Goal: Task Accomplishment & Management: Manage account settings

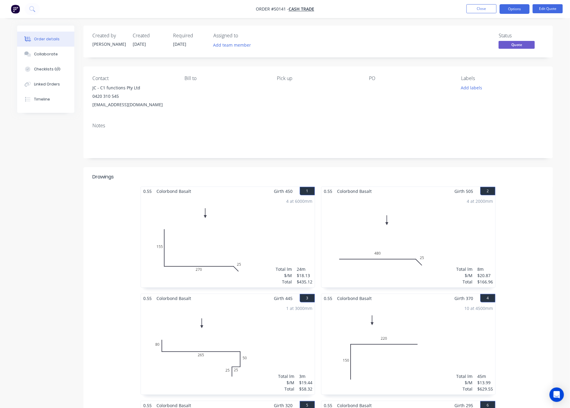
click at [498, 9] on ul "Close Options Edit Quote" at bounding box center [514, 9] width 111 height 10
click at [491, 9] on button "Close" at bounding box center [481, 8] width 30 height 9
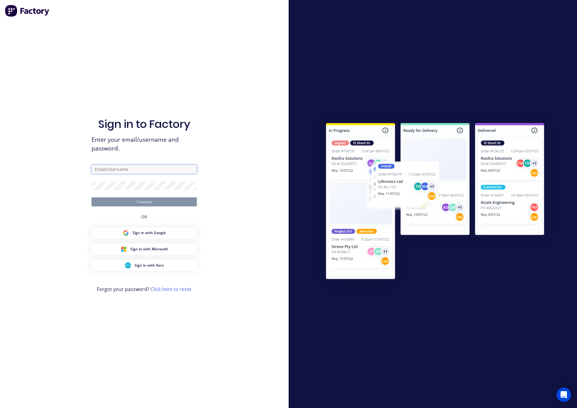
type input "Rachel@dynamicsteelform.com.au"
click at [177, 200] on button "Continue" at bounding box center [143, 201] width 105 height 9
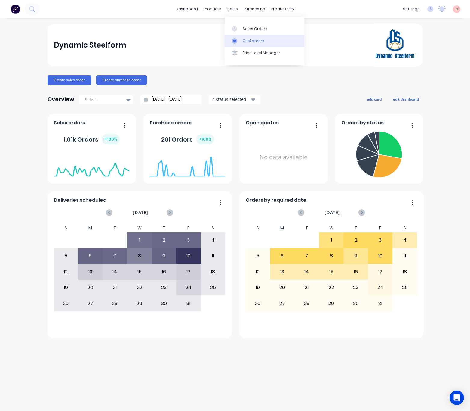
click at [243, 43] on div "Customers" at bounding box center [254, 40] width 22 height 5
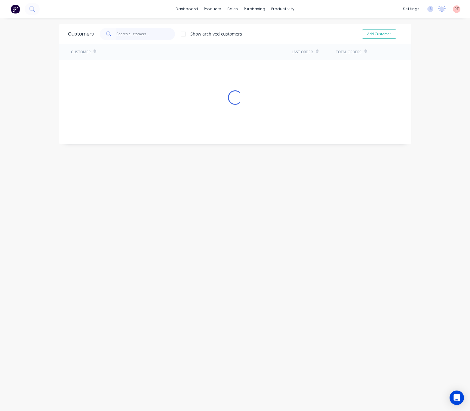
click at [136, 36] on input "text" at bounding box center [145, 34] width 59 height 12
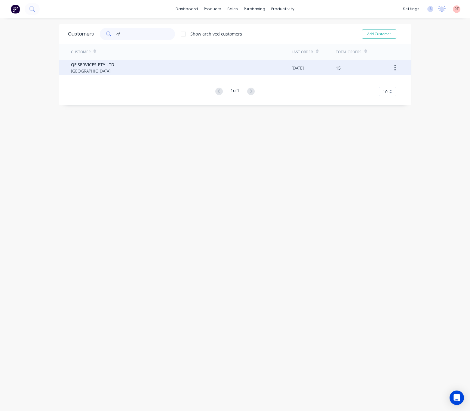
type input "qf"
click at [146, 70] on div "QF SERVICES PTY LTD Australia" at bounding box center [181, 67] width 221 height 15
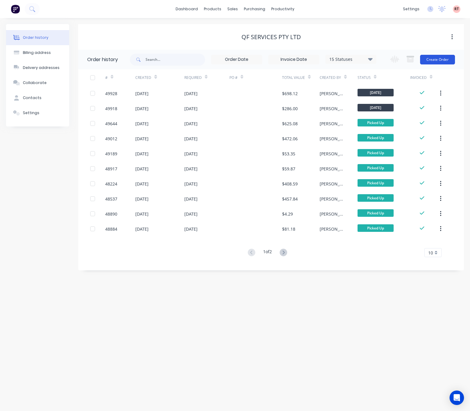
click at [435, 60] on button "Create Order" at bounding box center [437, 60] width 35 height 10
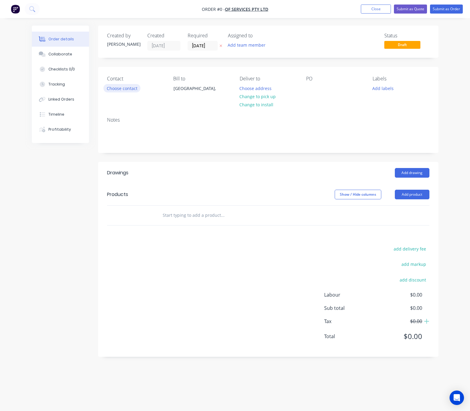
click at [128, 90] on button "Choose contact" at bounding box center [122, 88] width 37 height 8
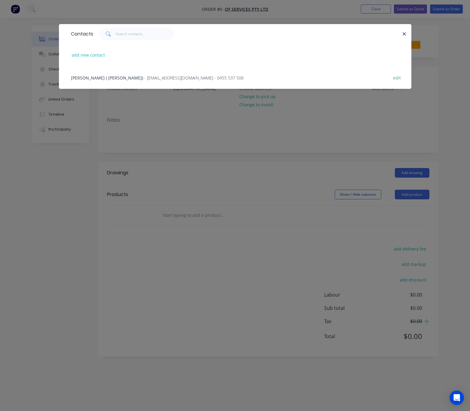
click at [121, 83] on div "Guofeng Yu ( Allen) - allanyu168@gmail.com - 0455 537 508 edit" at bounding box center [235, 77] width 335 height 23
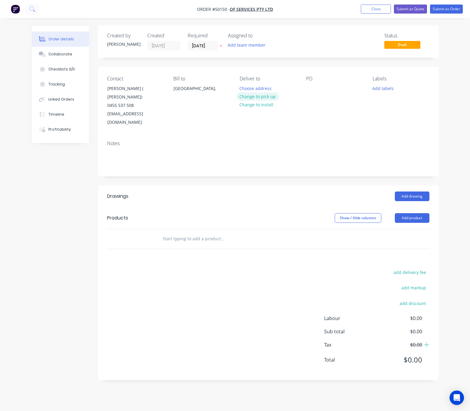
click at [256, 96] on button "Change to pick up" at bounding box center [258, 96] width 43 height 8
click at [313, 89] on div at bounding box center [311, 88] width 10 height 9
click at [408, 213] on button "Add product" at bounding box center [412, 218] width 35 height 10
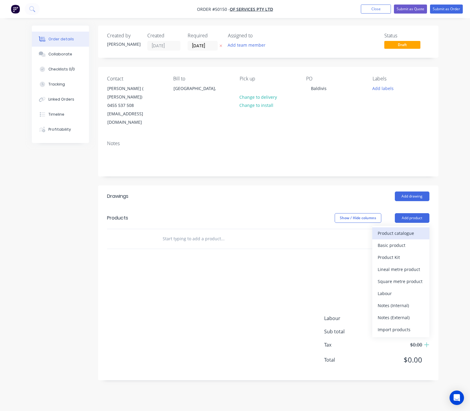
click at [398, 229] on div "Product catalogue" at bounding box center [401, 233] width 46 height 9
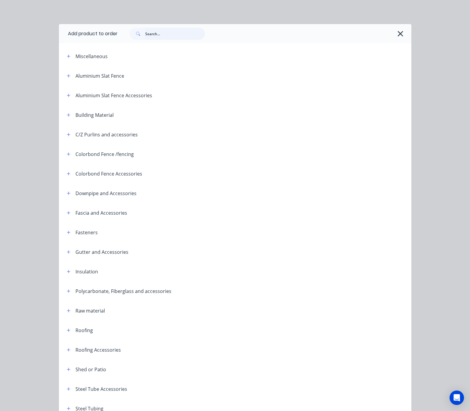
click at [158, 32] on input "text" at bounding box center [175, 34] width 60 height 12
type input "roof"
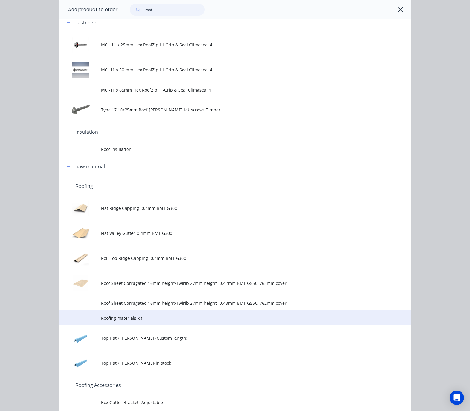
scroll to position [90, 0]
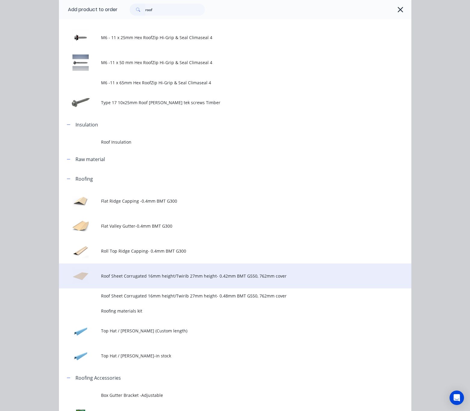
click at [168, 285] on td "Roof Sheet Corrugated 16mm height/Twirib 27mm height- 0.42mm BMT G550, 762mm co…" at bounding box center [256, 275] width 310 height 25
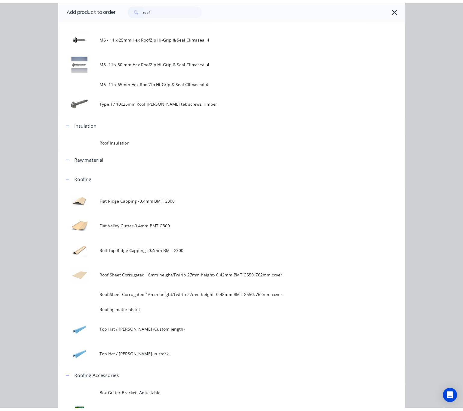
scroll to position [0, 0]
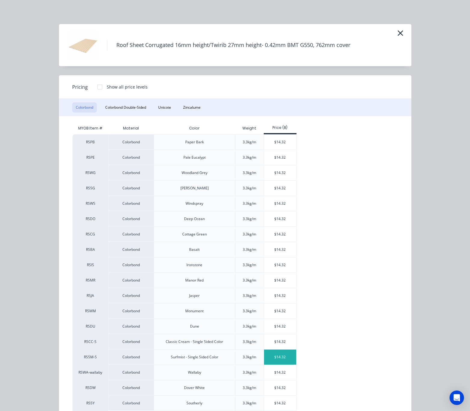
click at [278, 358] on div "$14.32" at bounding box center [280, 356] width 32 height 15
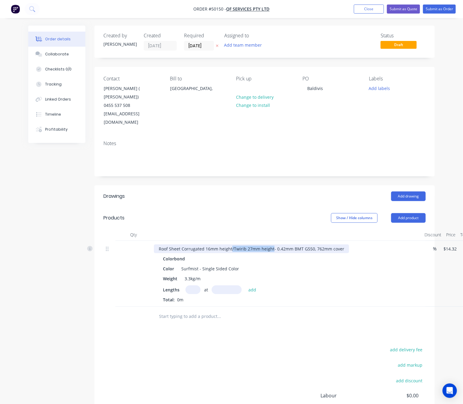
drag, startPoint x: 231, startPoint y: 234, endPoint x: 271, endPoint y: 234, distance: 40.0
click at [271, 244] on div "Roof Sheet Corrugated 16mm height/Twirib 27mm height- 0.42mm BMT G550, 762mm co…" at bounding box center [251, 248] width 195 height 9
click at [198, 285] on input "text" at bounding box center [193, 289] width 15 height 9
type input "5"
click at [219, 285] on input "text" at bounding box center [227, 289] width 30 height 9
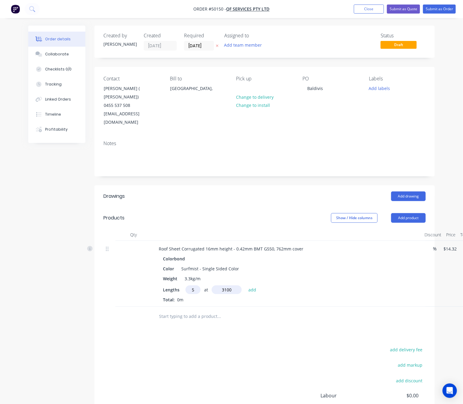
type input "3100"
click at [246, 285] on button "add" at bounding box center [253, 289] width 14 height 8
type input "$221.96"
click at [399, 191] on button "Add drawing" at bounding box center [408, 196] width 35 height 10
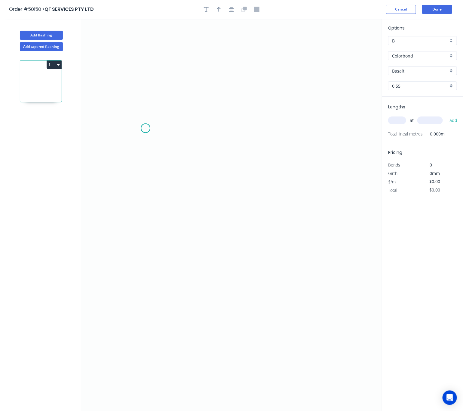
click at [146, 128] on icon "0" at bounding box center [231, 215] width 301 height 392
click at [119, 281] on icon "0" at bounding box center [231, 215] width 301 height 392
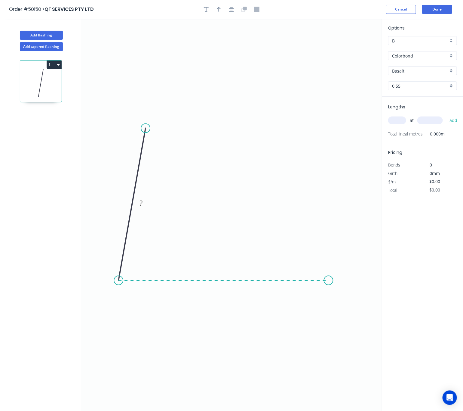
click at [329, 283] on icon "0 ?" at bounding box center [231, 215] width 301 height 392
click at [339, 271] on icon "0 ? ? ? º" at bounding box center [231, 215] width 301 height 392
click at [339, 271] on circle at bounding box center [339, 269] width 9 height 9
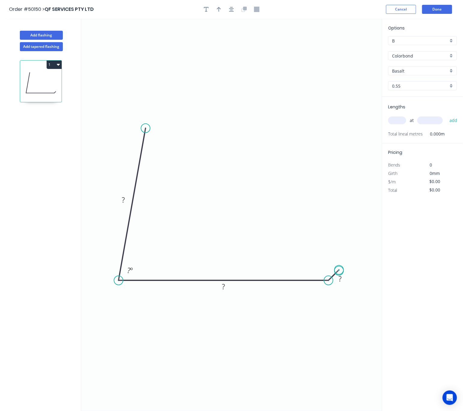
click at [339, 271] on circle at bounding box center [339, 269] width 9 height 9
click at [147, 128] on circle at bounding box center [145, 128] width 9 height 9
click at [156, 117] on icon "0 ? ? ? ? º" at bounding box center [231, 215] width 301 height 392
click at [156, 119] on circle at bounding box center [156, 117] width 9 height 9
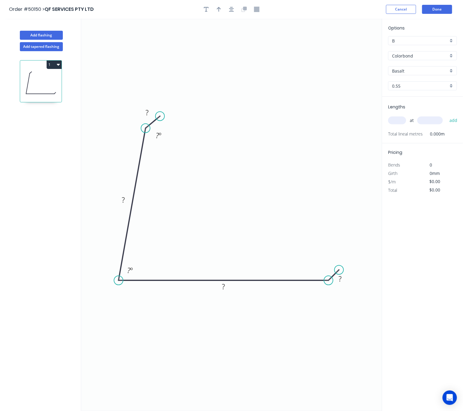
click at [160, 116] on circle at bounding box center [160, 116] width 9 height 9
click at [149, 116] on rect at bounding box center [147, 113] width 12 height 8
click at [124, 201] on tspan "?" at bounding box center [123, 200] width 3 height 10
click at [128, 274] on tspan "?" at bounding box center [128, 270] width 3 height 10
click at [225, 286] on tspan "?" at bounding box center [223, 286] width 3 height 10
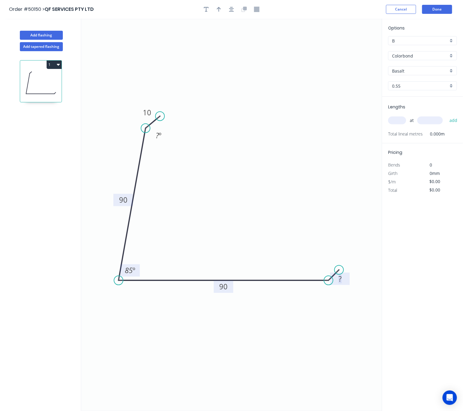
click at [343, 279] on rect at bounding box center [340, 279] width 12 height 8
click at [218, 8] on icon "button" at bounding box center [219, 9] width 4 height 5
type input "$9.63"
click at [352, 47] on icon at bounding box center [352, 41] width 5 height 19
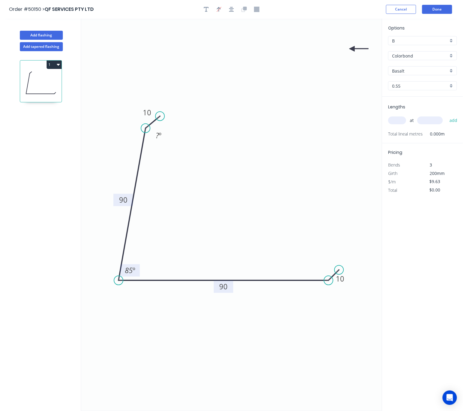
click at [352, 49] on icon at bounding box center [359, 48] width 19 height 5
click at [352, 49] on icon at bounding box center [356, 53] width 17 height 17
drag, startPoint x: 351, startPoint y: 49, endPoint x: 141, endPoint y: 328, distance: 349.0
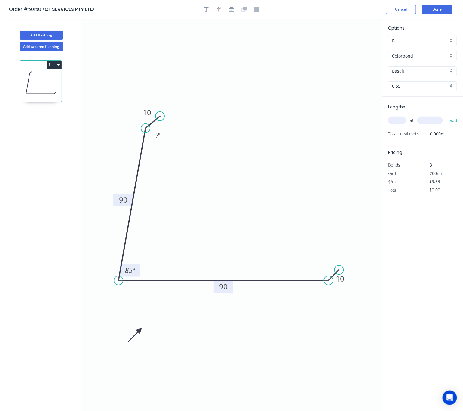
click at [141, 328] on icon at bounding box center [134, 334] width 17 height 17
click at [401, 119] on input "text" at bounding box center [397, 120] width 18 height 8
type input "1"
click at [425, 120] on input "text" at bounding box center [431, 120] width 26 height 8
type input "3700"
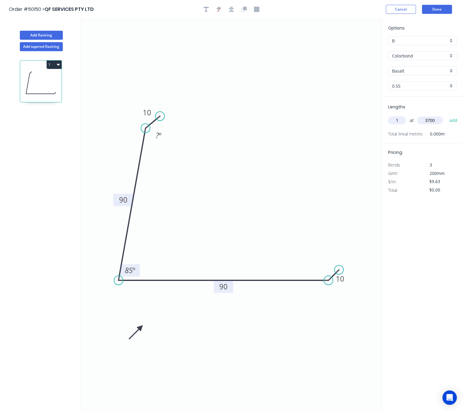
click at [423, 68] on input "Basalt" at bounding box center [420, 71] width 56 height 6
type input "a"
click at [423, 83] on div "Surfmist" at bounding box center [423, 82] width 68 height 11
type input "Surfmist"
click at [440, 12] on button "Done" at bounding box center [437, 9] width 30 height 9
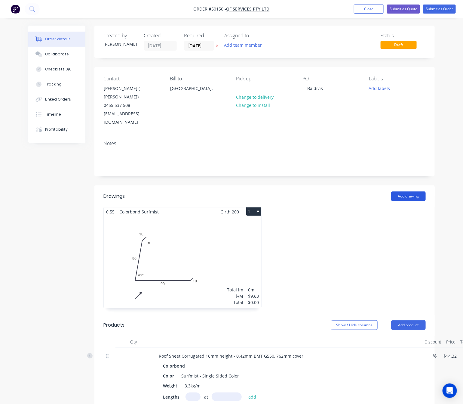
click at [416, 191] on button "Add drawing" at bounding box center [408, 196] width 35 height 10
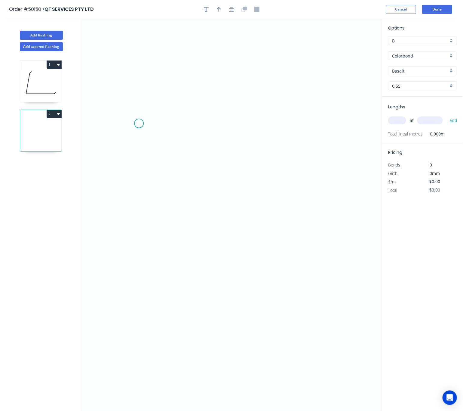
click at [139, 124] on icon "0" at bounding box center [231, 215] width 301 height 392
click at [111, 285] on icon "0" at bounding box center [231, 215] width 301 height 392
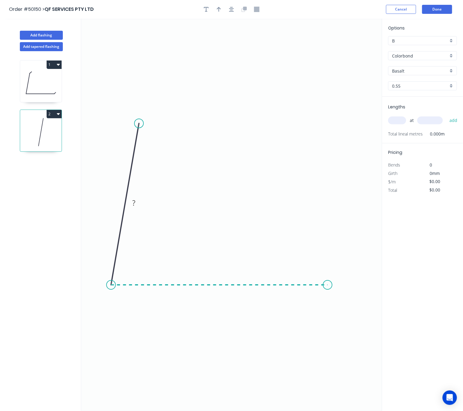
click at [328, 286] on icon "0 ?" at bounding box center [231, 215] width 301 height 392
click at [339, 277] on icon at bounding box center [333, 281] width 11 height 8
click at [339, 277] on circle at bounding box center [339, 276] width 9 height 9
drag, startPoint x: 339, startPoint y: 277, endPoint x: 340, endPoint y: 274, distance: 3.4
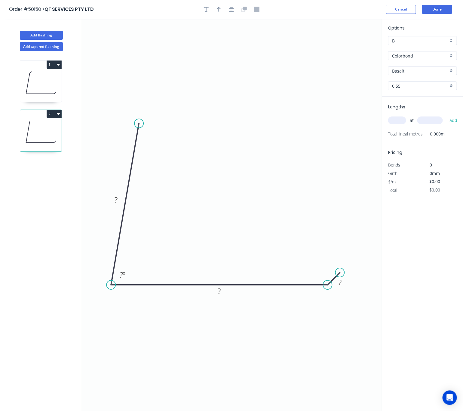
click at [340, 274] on circle at bounding box center [340, 272] width 9 height 9
click at [141, 121] on circle at bounding box center [139, 123] width 9 height 9
click at [153, 111] on icon "0 ? ? ? ? º" at bounding box center [231, 215] width 301 height 392
click at [153, 111] on circle at bounding box center [153, 108] width 9 height 9
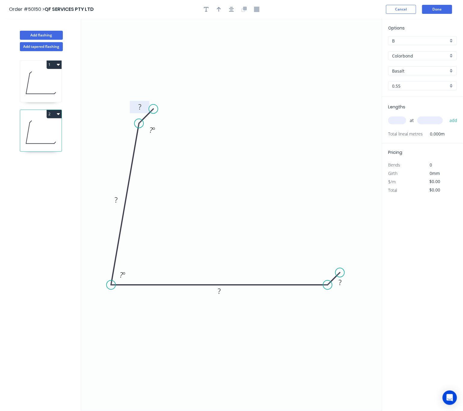
click at [143, 110] on rect at bounding box center [140, 107] width 12 height 8
click at [116, 199] on tspan "?" at bounding box center [116, 200] width 3 height 10
click at [122, 277] on tspan "?" at bounding box center [121, 275] width 3 height 10
click at [219, 292] on tspan "?" at bounding box center [219, 291] width 3 height 10
click at [343, 282] on rect at bounding box center [340, 282] width 12 height 8
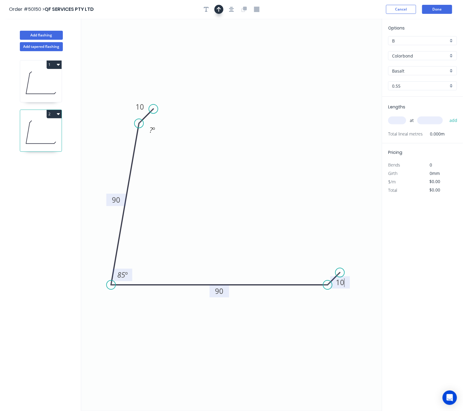
click at [220, 10] on icon "button" at bounding box center [219, 9] width 4 height 5
type input "$9.63"
drag, startPoint x: 352, startPoint y: 49, endPoint x: 170, endPoint y: 328, distance: 333.3
click at [170, 328] on icon at bounding box center [170, 318] width 5 height 19
click at [170, 328] on icon at bounding box center [169, 320] width 5 height 19
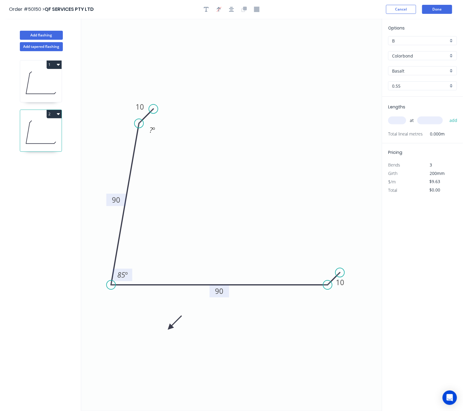
click at [169, 328] on icon at bounding box center [174, 322] width 17 height 17
click at [169, 328] on icon at bounding box center [174, 332] width 17 height 17
click at [169, 328] on icon at bounding box center [169, 334] width 5 height 19
drag, startPoint x: 169, startPoint y: 328, endPoint x: 130, endPoint y: 333, distance: 39.5
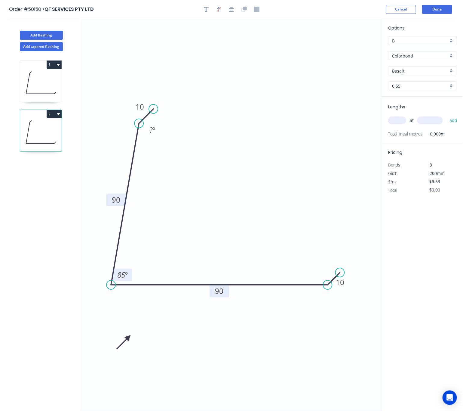
click at [130, 333] on icon at bounding box center [123, 341] width 17 height 17
click at [427, 70] on input "Basalt" at bounding box center [420, 71] width 56 height 6
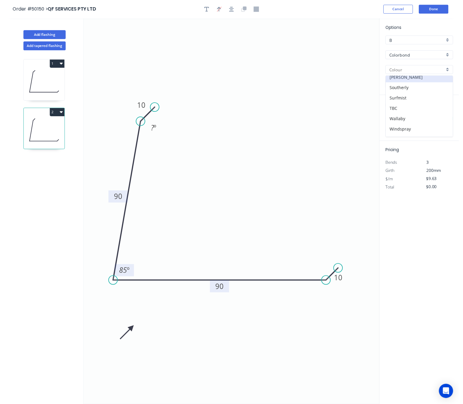
scroll to position [176, 0]
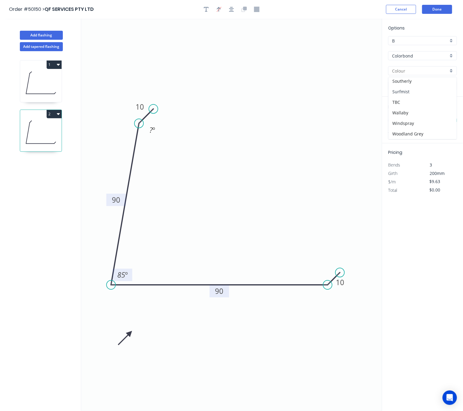
click at [419, 93] on div "Surfmist" at bounding box center [423, 91] width 68 height 11
type input "Surfmist"
click at [399, 121] on input "text" at bounding box center [397, 120] width 18 height 8
type input "1"
click at [439, 119] on input "text" at bounding box center [431, 120] width 26 height 8
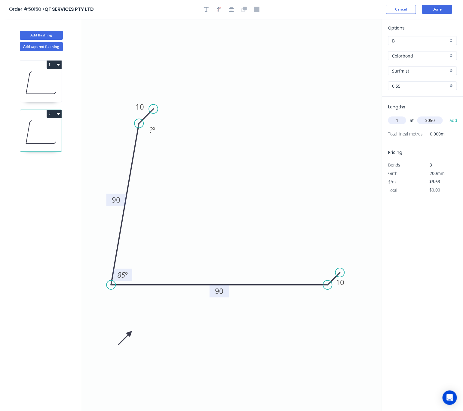
type input "3050"
click at [447, 115] on button "add" at bounding box center [454, 120] width 14 height 10
type input "$29.37"
click at [439, 7] on button "Done" at bounding box center [437, 9] width 30 height 9
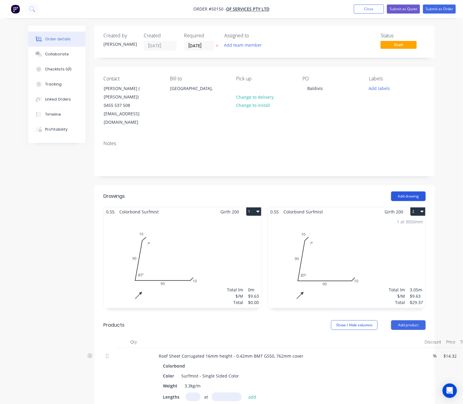
click at [416, 191] on button "Add drawing" at bounding box center [408, 196] width 35 height 10
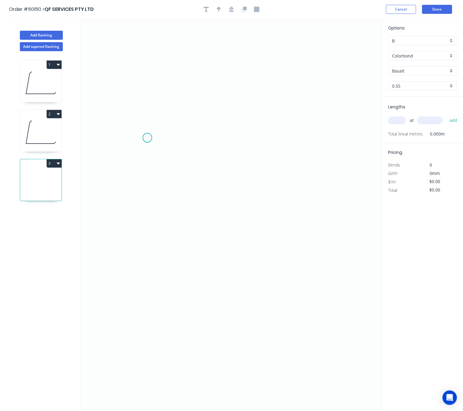
click at [147, 138] on icon "0" at bounding box center [231, 215] width 301 height 392
click at [115, 311] on icon "0" at bounding box center [231, 215] width 301 height 392
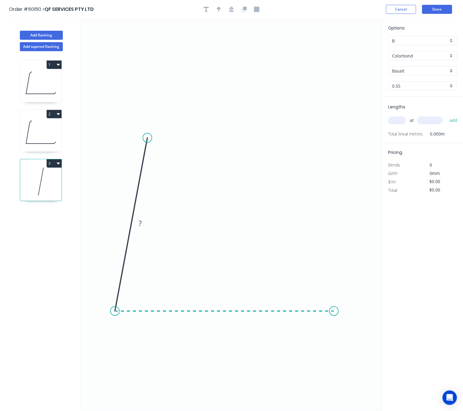
click at [334, 314] on icon "0 ?" at bounding box center [231, 215] width 301 height 392
click at [353, 298] on icon "0 ? ? ? º" at bounding box center [231, 215] width 301 height 392
click at [353, 298] on circle at bounding box center [352, 297] width 9 height 9
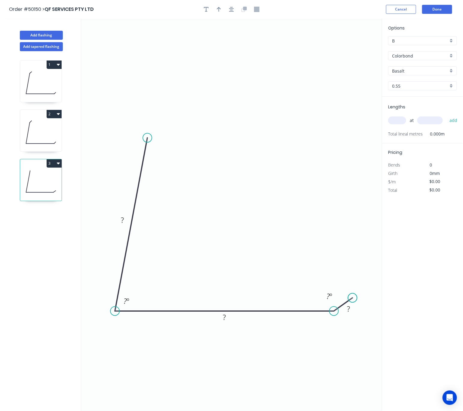
click at [353, 298] on circle at bounding box center [352, 297] width 9 height 9
drag, startPoint x: 353, startPoint y: 298, endPoint x: 348, endPoint y: 296, distance: 5.5
click at [348, 296] on circle at bounding box center [347, 297] width 9 height 9
click at [350, 307] on rect at bounding box center [347, 308] width 12 height 8
drag, startPoint x: 116, startPoint y: 308, endPoint x: 107, endPoint y: 312, distance: 10.8
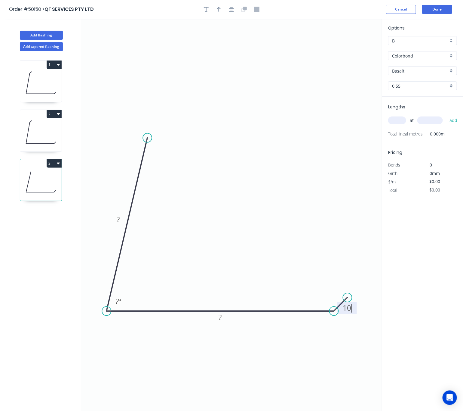
click at [107, 312] on circle at bounding box center [106, 310] width 9 height 9
drag, startPoint x: 149, startPoint y: 145, endPoint x: 143, endPoint y: 165, distance: 21.4
click at [143, 165] on circle at bounding box center [142, 164] width 9 height 9
click at [144, 162] on circle at bounding box center [142, 164] width 9 height 9
click at [162, 154] on icon "0 ? ? 10 ? º" at bounding box center [231, 215] width 301 height 392
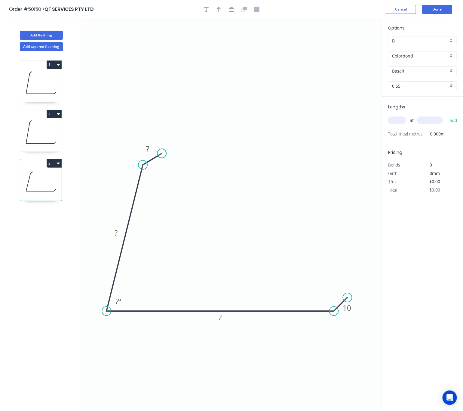
click at [162, 154] on circle at bounding box center [161, 153] width 9 height 9
click at [152, 149] on rect at bounding box center [148, 149] width 12 height 8
click at [114, 237] on rect at bounding box center [116, 233] width 12 height 8
click at [225, 319] on rect at bounding box center [221, 317] width 12 height 8
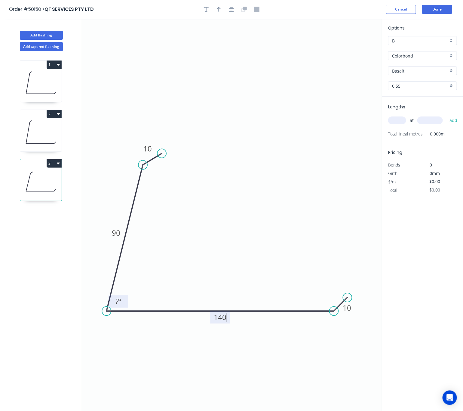
type input "$10.16"
click at [120, 302] on tspan "º" at bounding box center [120, 301] width 3 height 10
click at [412, 73] on input "Basalt" at bounding box center [420, 71] width 56 height 6
click at [413, 82] on div "Surfmist" at bounding box center [423, 82] width 68 height 11
type input "Surfmist"
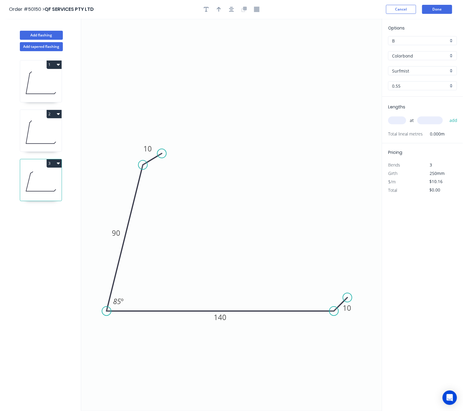
click at [402, 119] on input "text" at bounding box center [397, 120] width 18 height 8
type input "1"
click at [425, 120] on input "text" at bounding box center [431, 120] width 26 height 8
type input "0"
type input "3050"
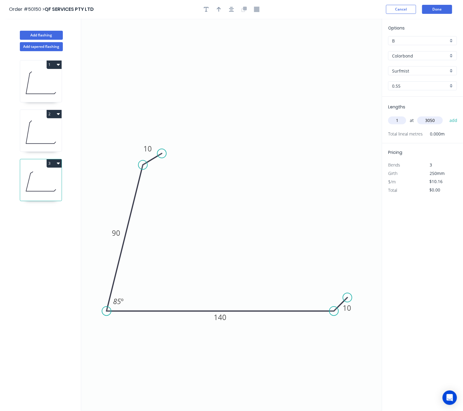
click at [447, 115] on button "add" at bounding box center [454, 120] width 14 height 10
type input "$30.99"
click at [441, 11] on button "Done" at bounding box center [437, 9] width 30 height 9
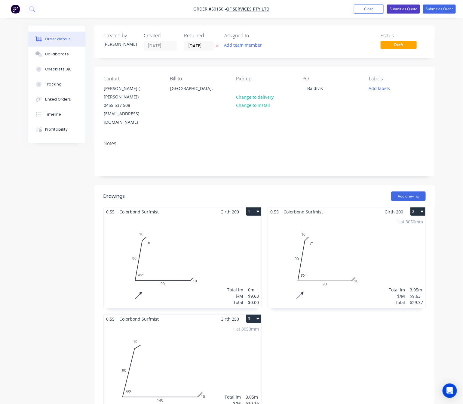
click at [402, 8] on button "Submit as Quote" at bounding box center [403, 9] width 33 height 9
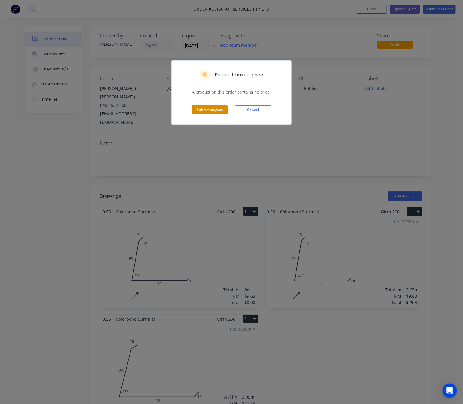
click at [215, 112] on button "Submit anyway" at bounding box center [210, 109] width 36 height 9
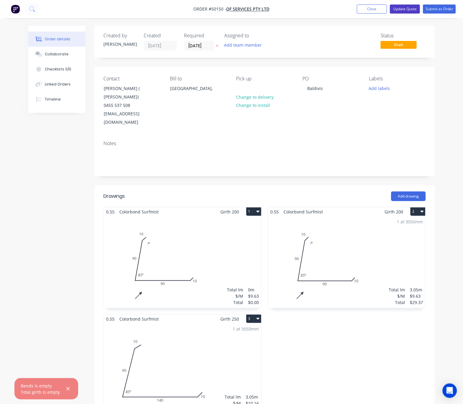
click at [405, 8] on button "Update Quote" at bounding box center [405, 9] width 30 height 9
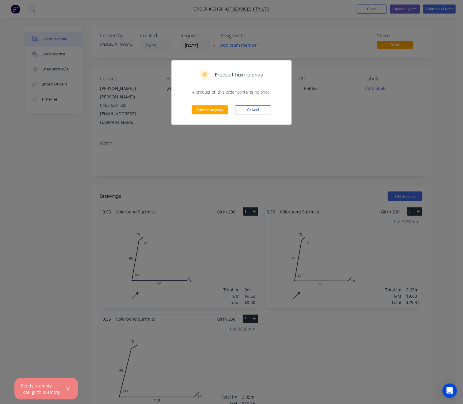
click at [394, 110] on div "Product has no price A product on this order contains no price. Submit anyway C…" at bounding box center [231, 202] width 463 height 404
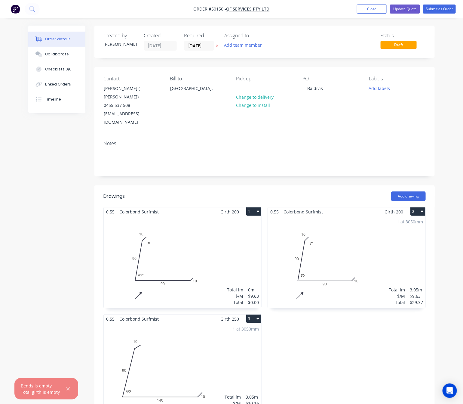
click at [216, 251] on div "Total lm $/M Total 0m $9.63 $0.00" at bounding box center [183, 262] width 158 height 92
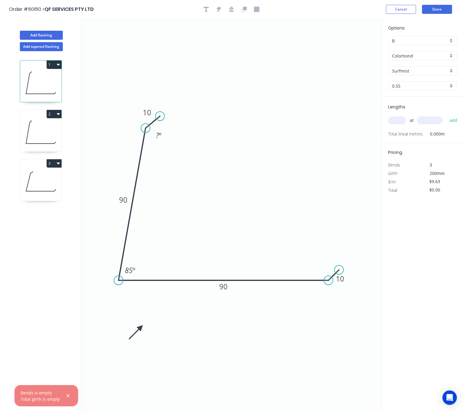
click at [400, 120] on input "text" at bounding box center [397, 120] width 18 height 8
type input "1"
click at [435, 119] on input "text" at bounding box center [431, 120] width 26 height 8
type input "3050"
click at [447, 115] on button "add" at bounding box center [454, 120] width 14 height 10
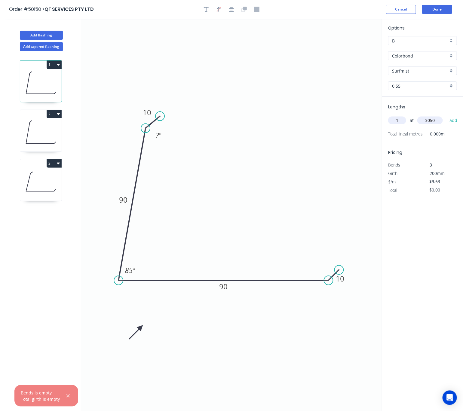
type input "$29.37"
click at [440, 9] on button "Done" at bounding box center [437, 9] width 30 height 9
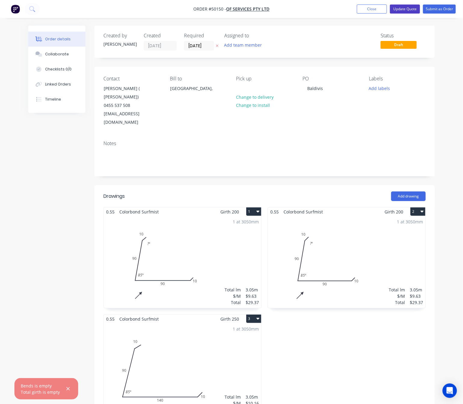
click at [405, 9] on button "Update Quote" at bounding box center [405, 9] width 30 height 9
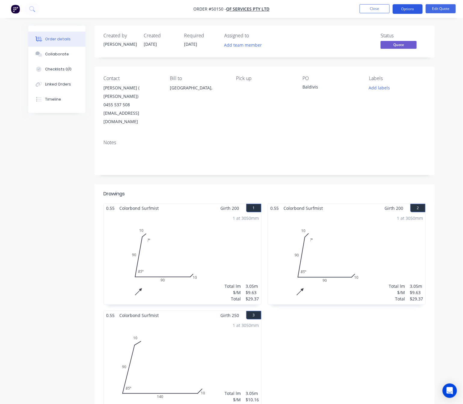
click at [405, 9] on button "Options" at bounding box center [408, 9] width 30 height 10
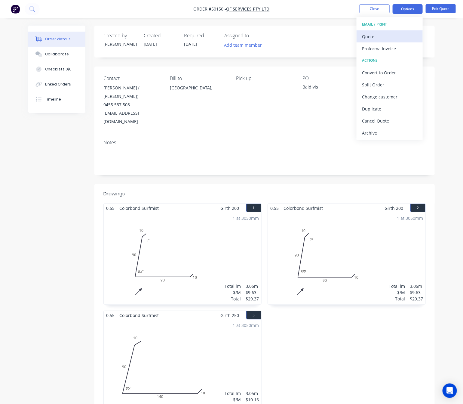
click at [402, 36] on div "Quote" at bounding box center [389, 36] width 55 height 9
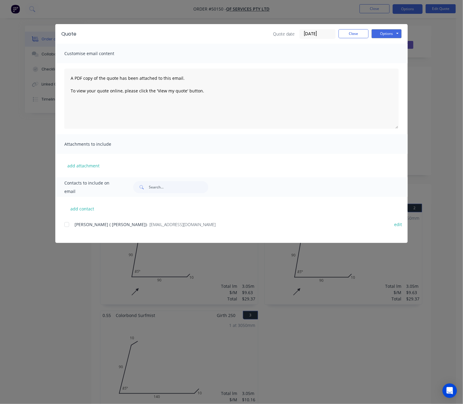
click at [68, 223] on div at bounding box center [67, 224] width 12 height 12
click at [391, 29] on button "Options" at bounding box center [387, 33] width 30 height 9
click at [394, 66] on button "Email" at bounding box center [391, 64] width 39 height 10
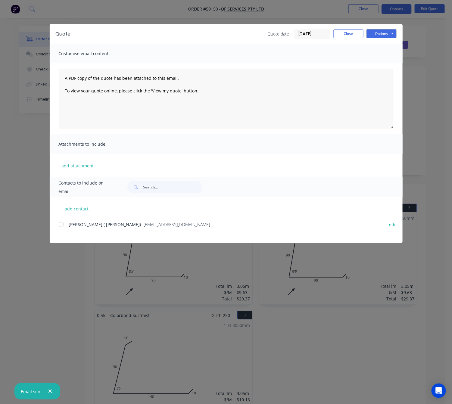
click at [309, 13] on div "Quote Quote date 08/10/25 Close Options Preview Print Email Customise email con…" at bounding box center [226, 202] width 452 height 404
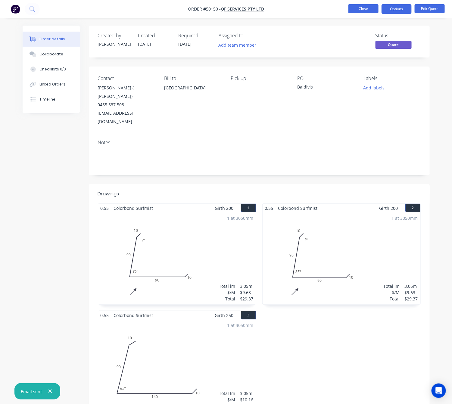
click at [357, 9] on button "Close" at bounding box center [363, 8] width 30 height 9
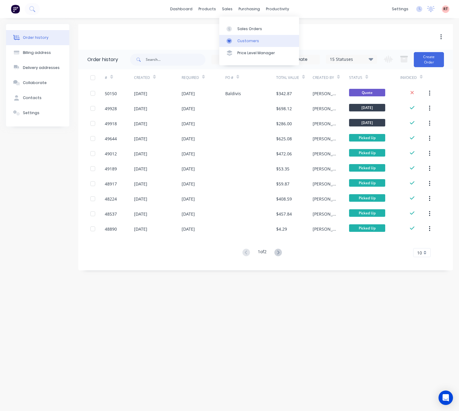
click at [244, 36] on link "Customers" at bounding box center [259, 41] width 80 height 12
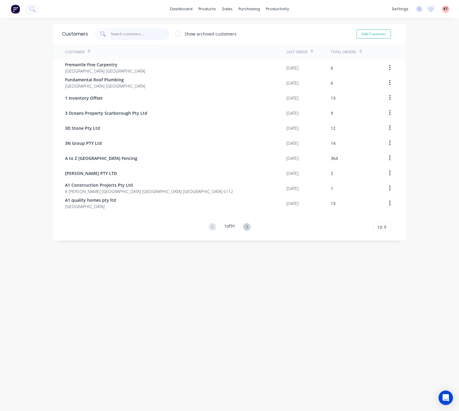
drag, startPoint x: 128, startPoint y: 35, endPoint x: 123, endPoint y: 42, distance: 8.6
click at [128, 37] on input "text" at bounding box center [140, 34] width 59 height 12
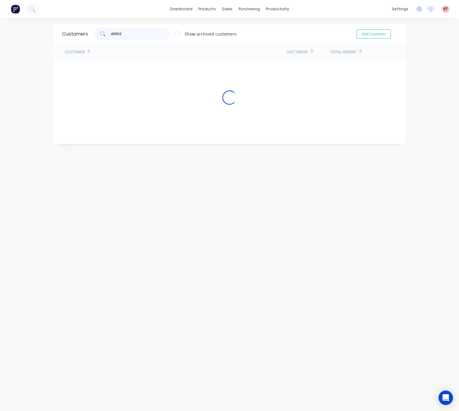
type input "49903"
click at [224, 12] on div "sales" at bounding box center [227, 9] width 17 height 9
click at [236, 30] on div "Sales Orders" at bounding box center [245, 28] width 25 height 5
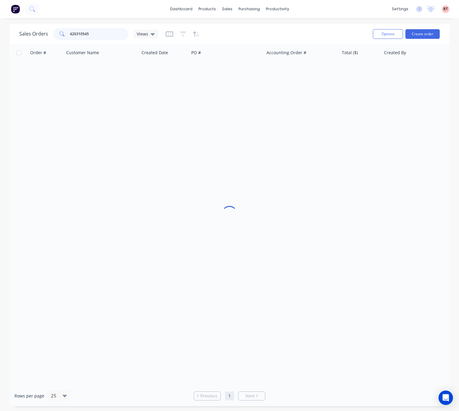
drag, startPoint x: 103, startPoint y: 33, endPoint x: 0, endPoint y: 51, distance: 104.3
click at [6, 51] on div "Sales Orders 420310545 Views Options Create order Order # Customer Name Created…" at bounding box center [229, 215] width 459 height 382
type input "49903"
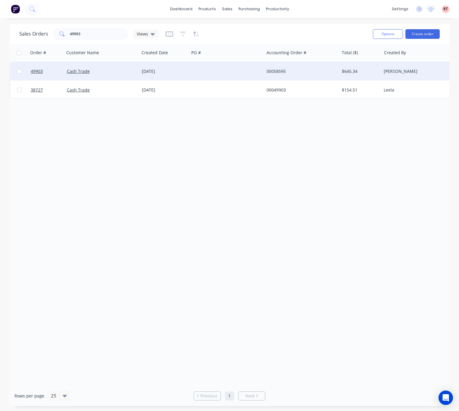
click at [206, 74] on div at bounding box center [226, 71] width 75 height 18
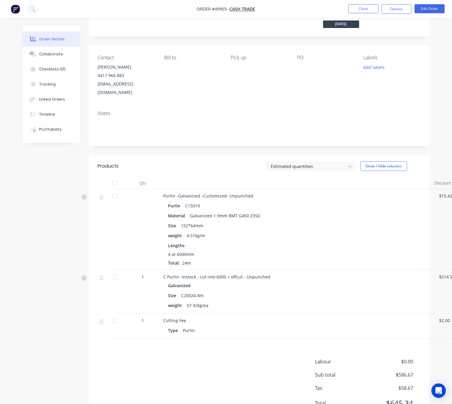
scroll to position [66, 0]
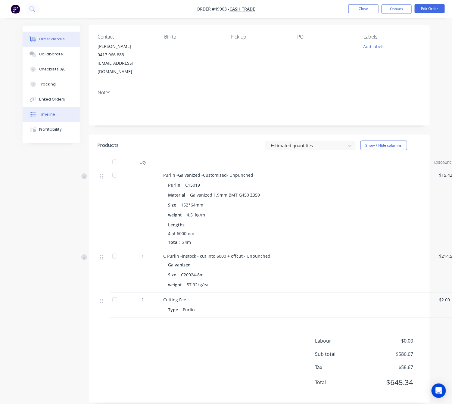
click at [46, 114] on div "Timeline" at bounding box center [47, 114] width 16 height 5
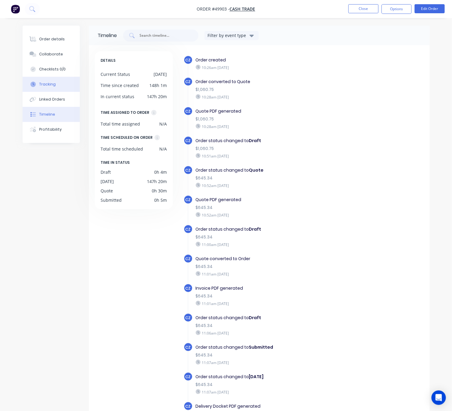
click at [52, 84] on div "Tracking" at bounding box center [47, 84] width 17 height 5
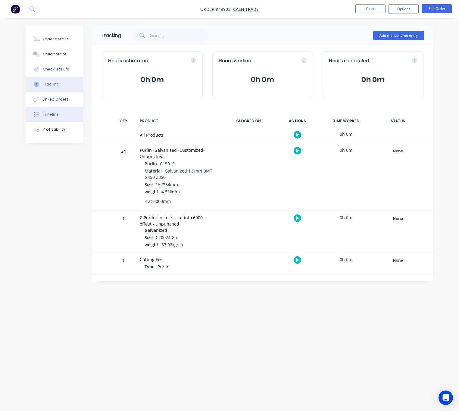
click at [70, 119] on button "Timeline" at bounding box center [54, 114] width 57 height 15
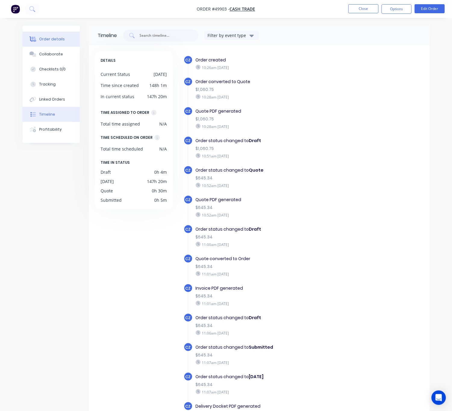
click at [45, 36] on div "Order details" at bounding box center [52, 38] width 26 height 5
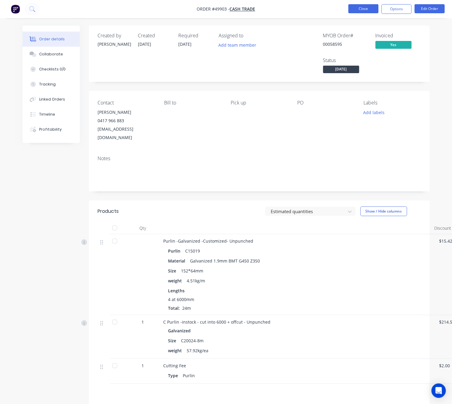
click at [360, 9] on button "Close" at bounding box center [363, 8] width 30 height 9
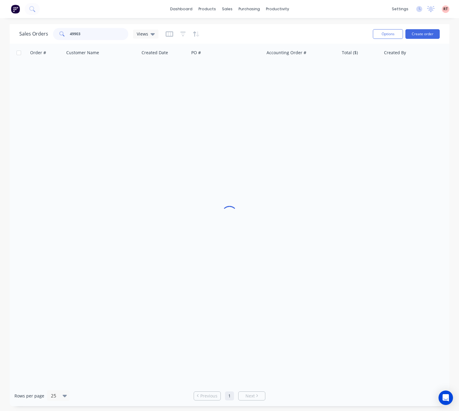
drag, startPoint x: 90, startPoint y: 36, endPoint x: 45, endPoint y: 39, distance: 44.9
click at [45, 39] on div "Sales Orders 49903 Views" at bounding box center [88, 34] width 139 height 12
click at [106, 36] on input "49903" at bounding box center [99, 34] width 59 height 12
paste input "0422 490 474"
drag, startPoint x: 106, startPoint y: 36, endPoint x: 26, endPoint y: 33, distance: 79.8
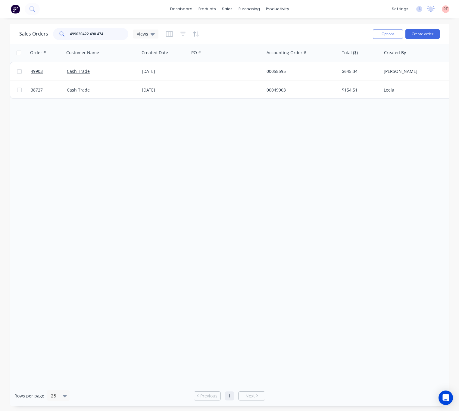
click at [26, 33] on div "Sales Orders 499030422 490 474 Views" at bounding box center [88, 34] width 139 height 12
paste input "text"
click at [70, 35] on input "0422 490 474" at bounding box center [99, 34] width 59 height 12
type input "422 490 474"
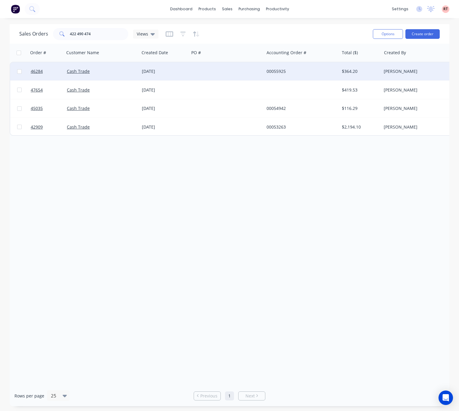
click at [226, 72] on div at bounding box center [226, 71] width 75 height 18
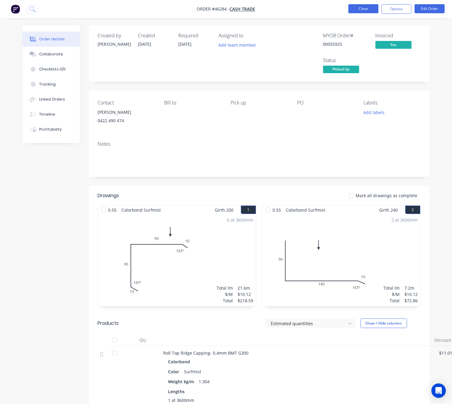
click at [363, 7] on button "Close" at bounding box center [363, 8] width 30 height 9
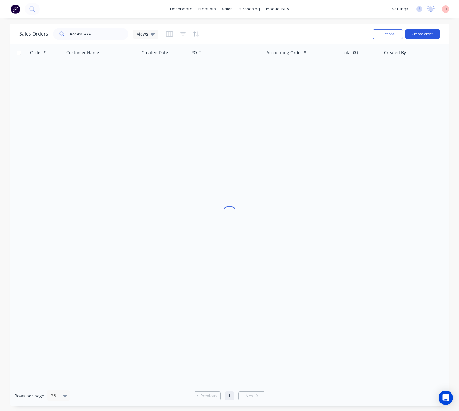
click at [424, 34] on button "Create order" at bounding box center [422, 34] width 34 height 10
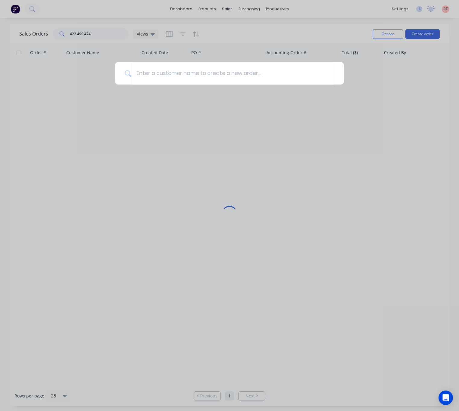
click at [230, 36] on div at bounding box center [229, 205] width 459 height 411
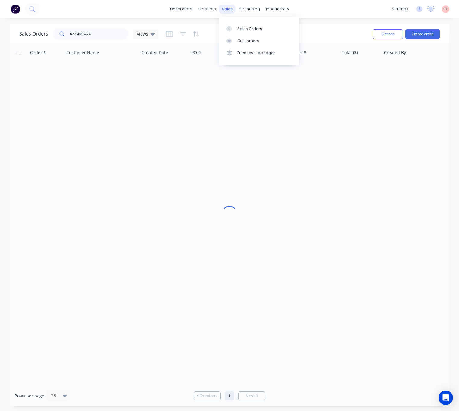
click at [230, 9] on div "sales" at bounding box center [227, 9] width 17 height 9
click at [245, 40] on div "Customers" at bounding box center [248, 40] width 22 height 5
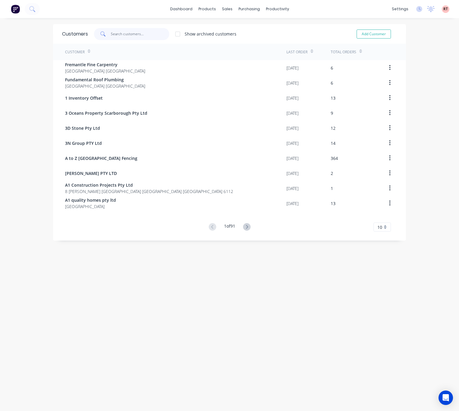
click at [135, 32] on input "text" at bounding box center [140, 34] width 59 height 12
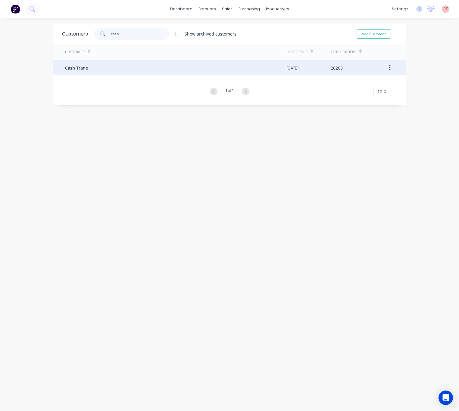
type input "cash"
click at [131, 66] on div "Cash Trade" at bounding box center [175, 67] width 221 height 15
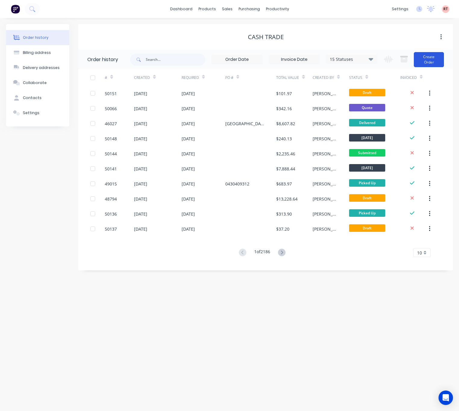
click at [423, 58] on button "Create Order" at bounding box center [428, 59] width 30 height 15
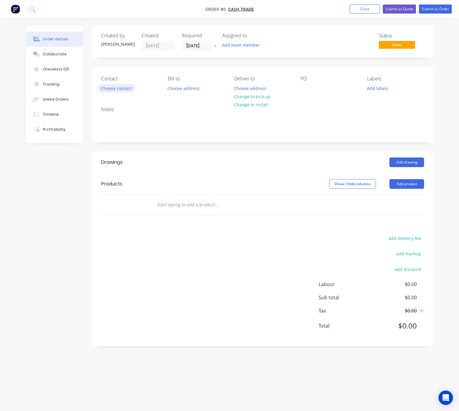
click at [113, 88] on button "Choose contact" at bounding box center [116, 88] width 37 height 8
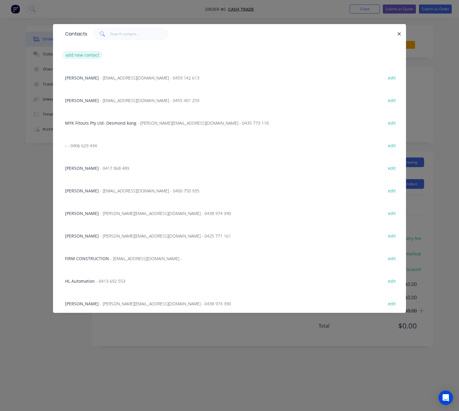
click at [78, 55] on button "add new contact" at bounding box center [83, 55] width 40 height 8
select select "AU"
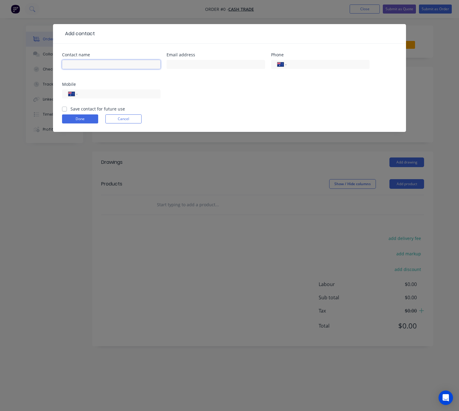
click at [91, 63] on input "text" at bounding box center [111, 64] width 98 height 9
type input "[PERSON_NAME]"
click at [82, 95] on input "tel" at bounding box center [118, 94] width 72 height 7
type input "0422 490 474"
click at [88, 119] on button "Done" at bounding box center [80, 118] width 36 height 9
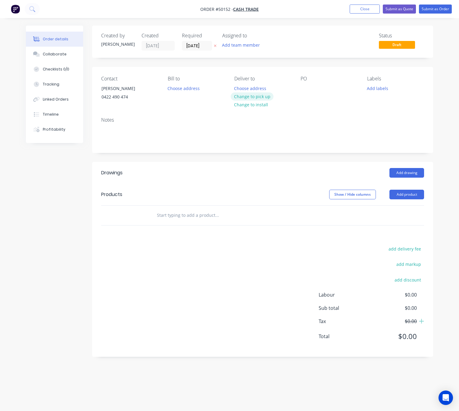
click at [261, 96] on button "Change to pick up" at bounding box center [251, 96] width 43 height 8
drag, startPoint x: 414, startPoint y: 195, endPoint x: 411, endPoint y: 200, distance: 5.6
click at [414, 195] on button "Add product" at bounding box center [406, 195] width 35 height 10
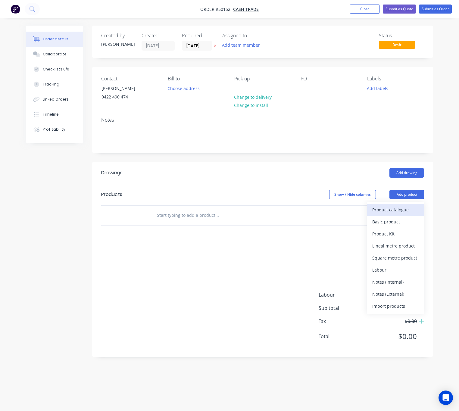
click at [405, 206] on div "Product catalogue" at bounding box center [395, 209] width 46 height 9
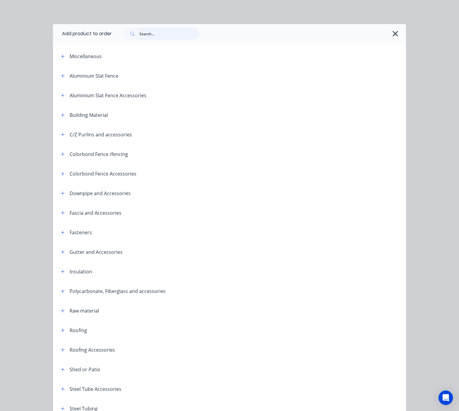
click at [163, 38] on input "text" at bounding box center [169, 34] width 60 height 12
type input "roof"
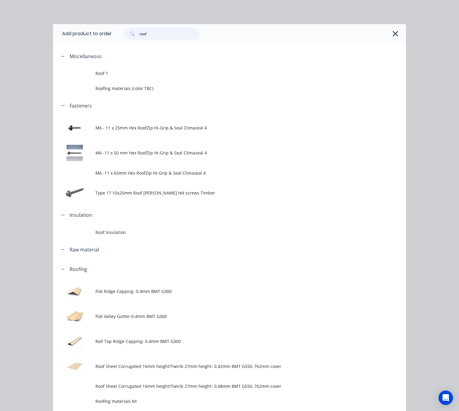
scroll to position [90, 0]
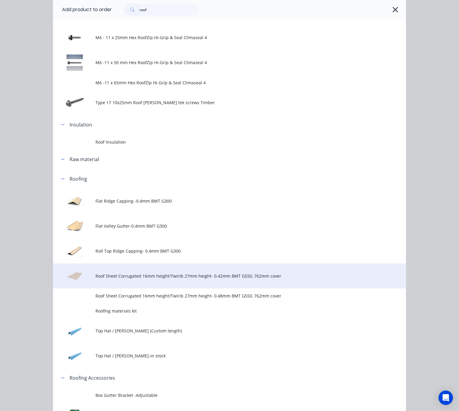
click at [174, 275] on span "Roof Sheet Corrugated 16mm height/Twirib 27mm height- 0.42mm BMT G550, 762mm co…" at bounding box center [219, 276] width 248 height 6
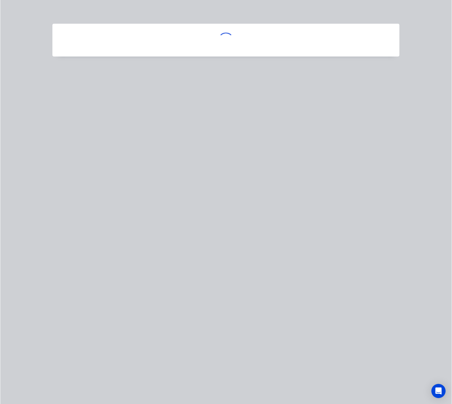
scroll to position [0, 0]
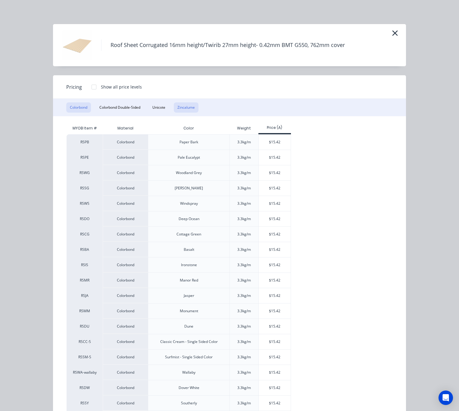
click at [177, 108] on button "Zincalume" at bounding box center [186, 107] width 25 height 10
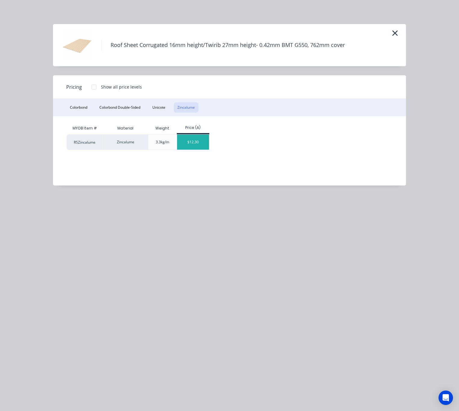
click at [195, 141] on div "$12.30" at bounding box center [193, 142] width 32 height 15
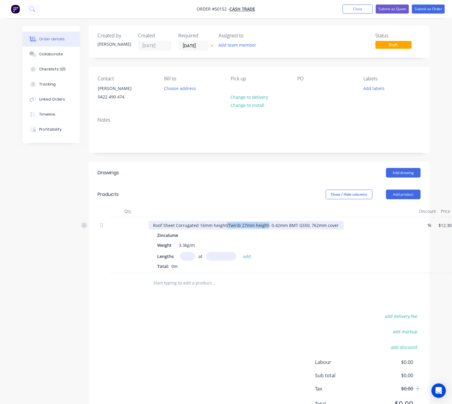
drag, startPoint x: 225, startPoint y: 226, endPoint x: 266, endPoint y: 228, distance: 41.3
click at [266, 228] on div "Roof Sheet Corrugated 16mm height/Twirib 27mm height- 0.42mm BMT G550, 762mm co…" at bounding box center [245, 225] width 195 height 9
click at [180, 256] on input "text" at bounding box center [187, 256] width 15 height 9
type input "20"
click at [221, 255] on input "text" at bounding box center [221, 256] width 30 height 9
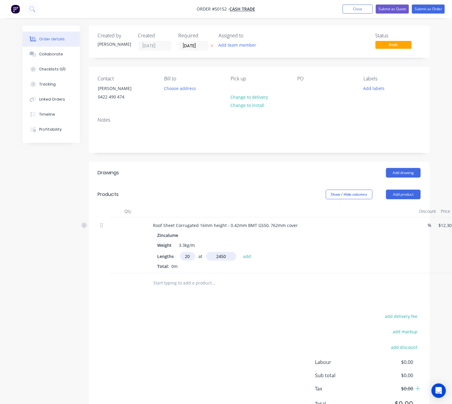
type input "2450"
click at [240, 252] on button "add" at bounding box center [247, 256] width 14 height 8
type input "$602.70"
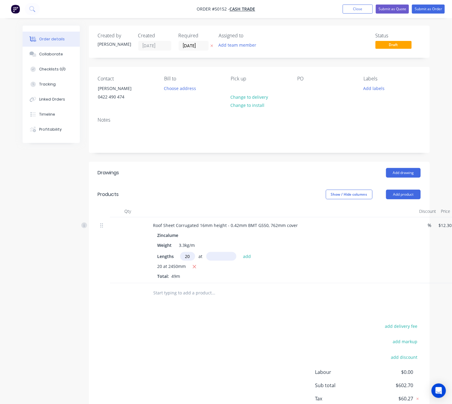
type input "20"
click at [221, 255] on input "text" at bounding box center [221, 256] width 30 height 9
type input "2850"
click at [240, 252] on button "add" at bounding box center [247, 256] width 14 height 8
type input "$1,303.80"
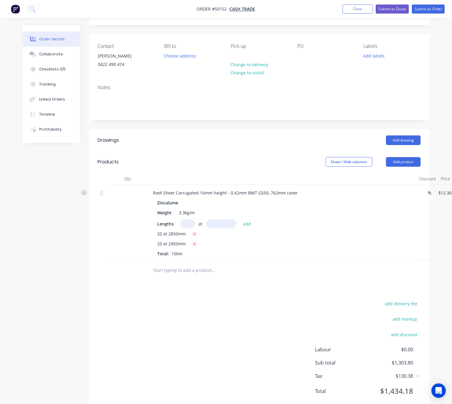
scroll to position [50, 0]
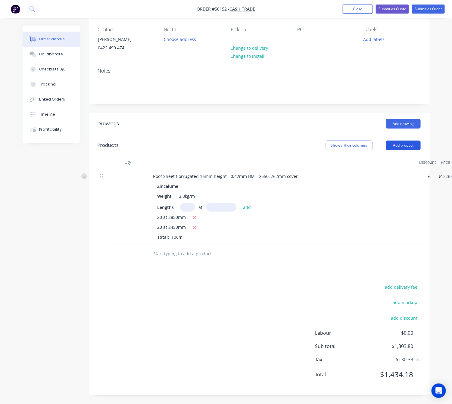
click at [413, 146] on button "Add product" at bounding box center [403, 146] width 35 height 10
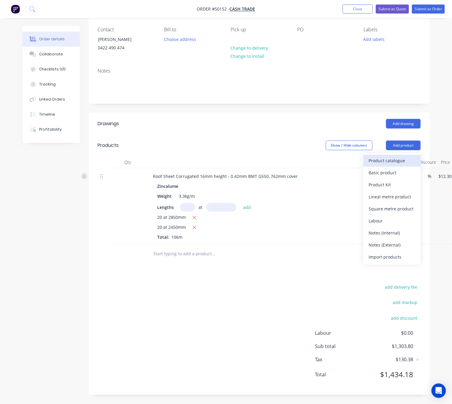
click at [401, 159] on div "Product catalogue" at bounding box center [392, 160] width 46 height 9
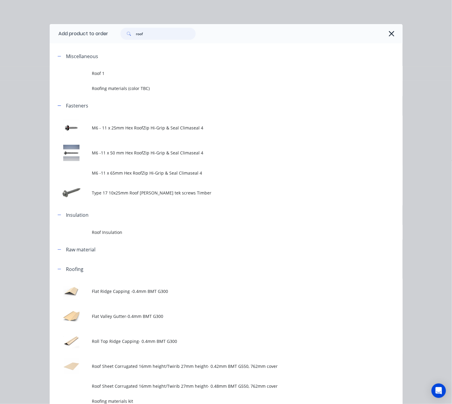
drag, startPoint x: 144, startPoint y: 28, endPoint x: 122, endPoint y: 36, distance: 22.9
click at [125, 36] on div "roof" at bounding box center [157, 34] width 75 height 12
type input "narrow"
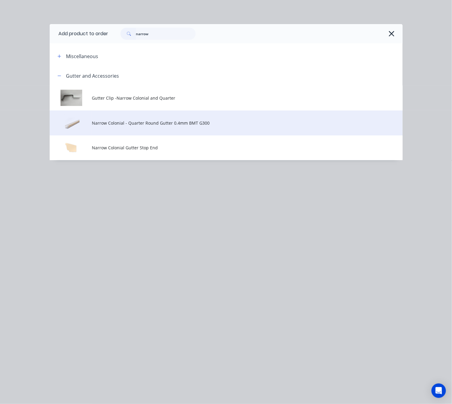
click at [188, 124] on span "Narrow Colonial - Quarter Round Gutter 0.4mm BMT G300" at bounding box center [216, 123] width 248 height 6
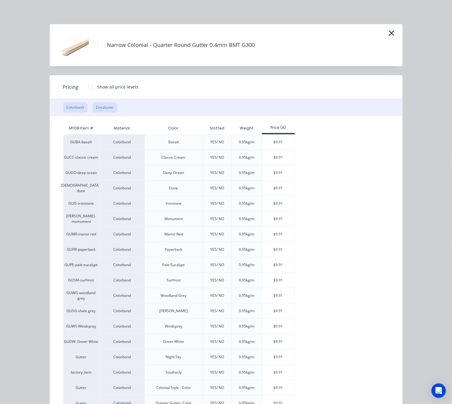
click at [107, 108] on button "Zincalume" at bounding box center [104, 107] width 25 height 10
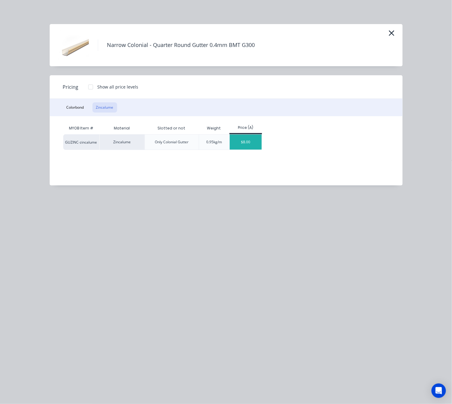
click at [242, 142] on div "$8.00" at bounding box center [246, 142] width 32 height 15
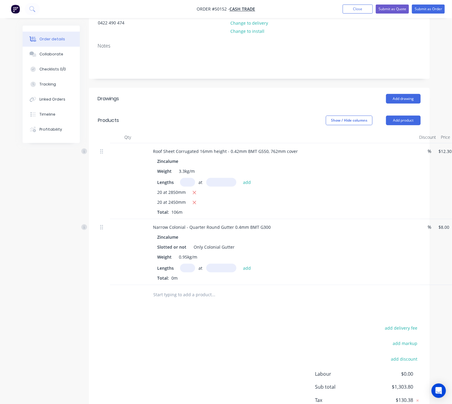
scroll to position [116, 0]
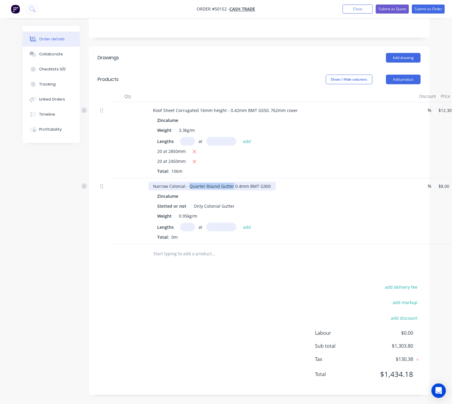
drag, startPoint x: 188, startPoint y: 186, endPoint x: 231, endPoint y: 187, distance: 43.0
click at [231, 187] on div "Narrow Colonial - Quarter Round Gutter 0.4mm BMT G300" at bounding box center [211, 186] width 127 height 9
click at [187, 227] on input "text" at bounding box center [187, 227] width 15 height 9
type input "5"
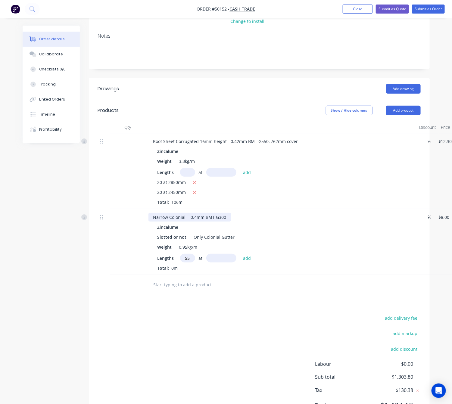
scroll to position [71, 0]
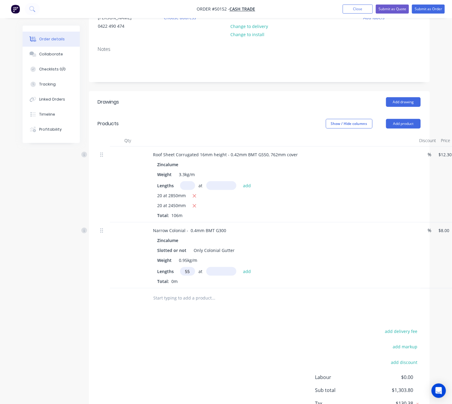
type input "55"
click at [223, 272] on input "text" at bounding box center [221, 271] width 30 height 9
type input "1000"
click at [240, 267] on button "add" at bounding box center [247, 271] width 14 height 8
type input "$440.00"
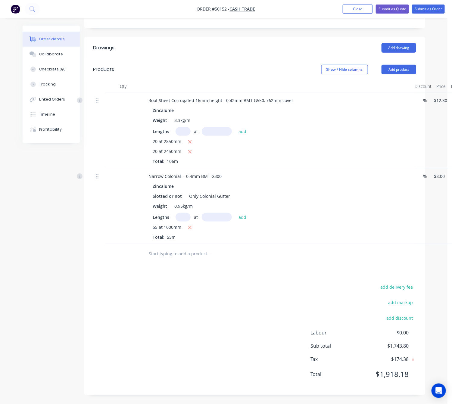
scroll to position [126, 0]
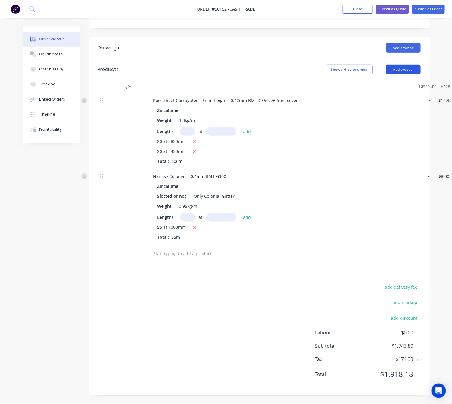
click at [402, 70] on button "Add product" at bounding box center [403, 70] width 35 height 10
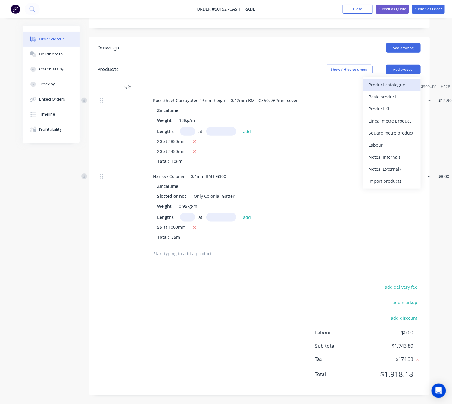
click at [389, 82] on div "Product catalogue" at bounding box center [392, 84] width 46 height 9
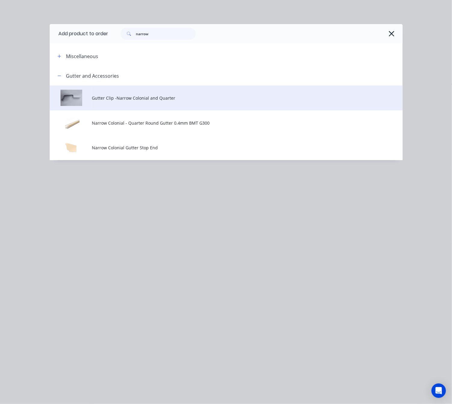
click at [176, 99] on span "Gutter Clip -Narrow Colonial and Quarter" at bounding box center [216, 98] width 248 height 6
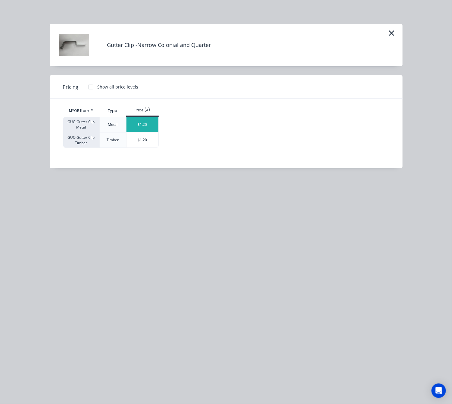
click at [146, 125] on div "$1.20" at bounding box center [142, 124] width 32 height 15
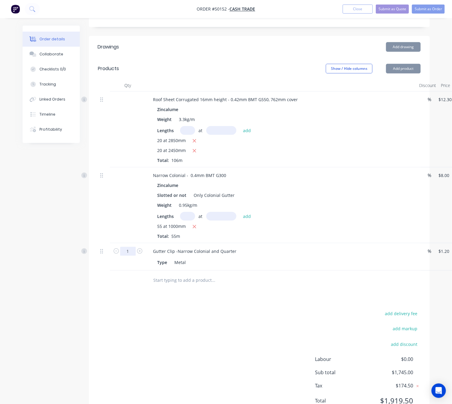
click at [127, 248] on input "1" at bounding box center [128, 251] width 16 height 9
type input "60"
type input "$72.00"
click at [245, 324] on div "add delivery fee add markup add discount Labour $0.00 Sub total $1,745.00 Tax $…" at bounding box center [259, 360] width 323 height 103
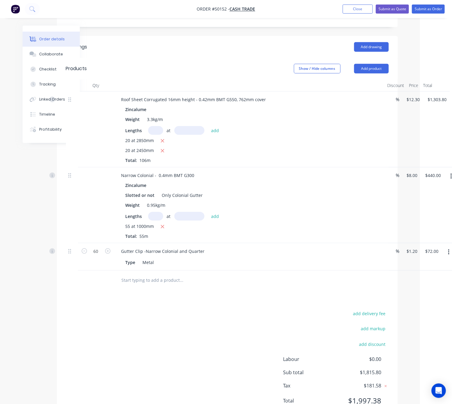
scroll to position [126, 39]
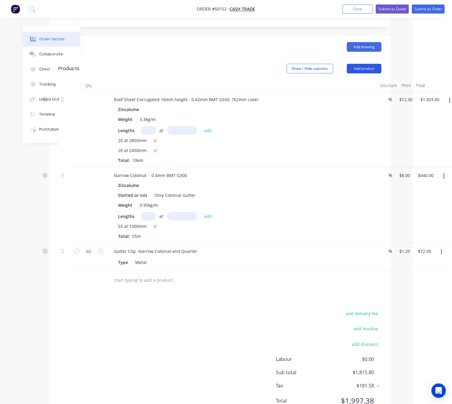
click at [366, 64] on button "Add product" at bounding box center [364, 69] width 35 height 10
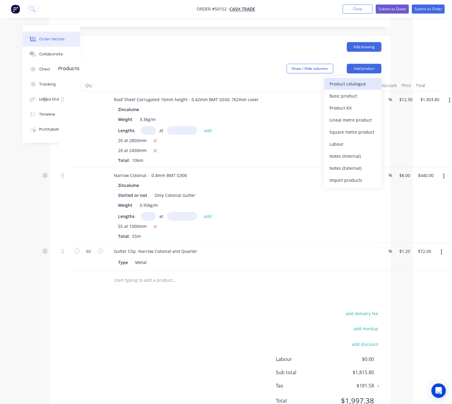
click at [358, 84] on div "Product catalogue" at bounding box center [352, 83] width 46 height 9
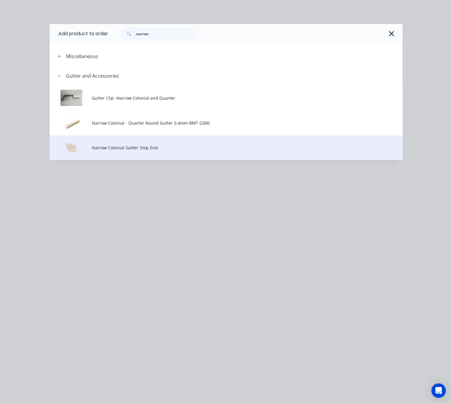
click at [163, 142] on td "Narrow Colonial Gutter Stop End" at bounding box center [247, 147] width 310 height 25
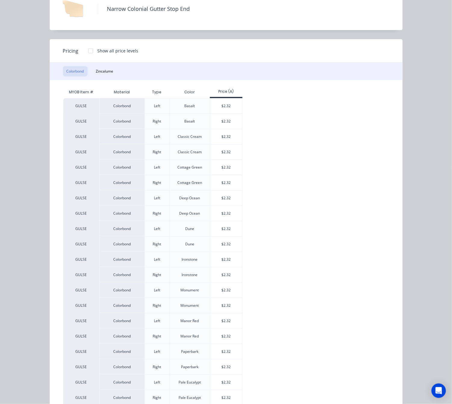
scroll to position [90, 0]
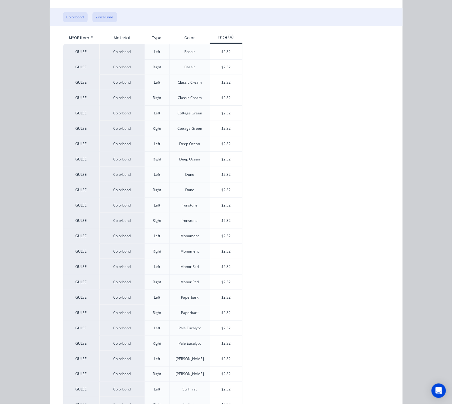
click at [92, 18] on button "Zincalume" at bounding box center [104, 17] width 25 height 10
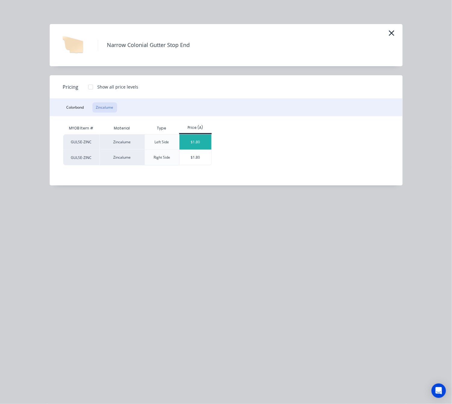
click at [199, 143] on div "$1.80" at bounding box center [195, 142] width 32 height 15
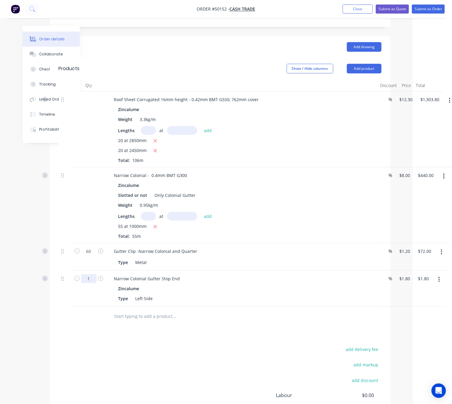
click at [88, 281] on input "1" at bounding box center [89, 278] width 16 height 9
type input "2"
type input "$3.60"
click at [220, 339] on div "Drawings Add drawing Products Show / Hide columns Add product Qty Discount Pric…" at bounding box center [220, 246] width 341 height 421
click at [366, 73] on button "Add product" at bounding box center [364, 69] width 35 height 10
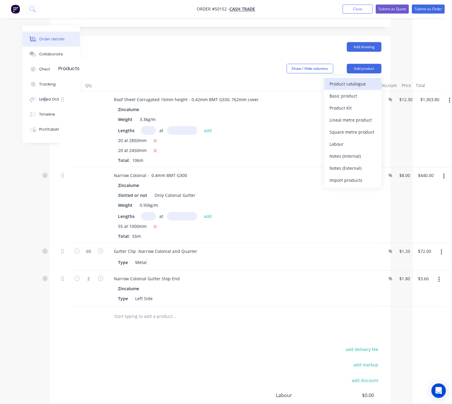
click at [358, 83] on div "Product catalogue" at bounding box center [352, 83] width 46 height 9
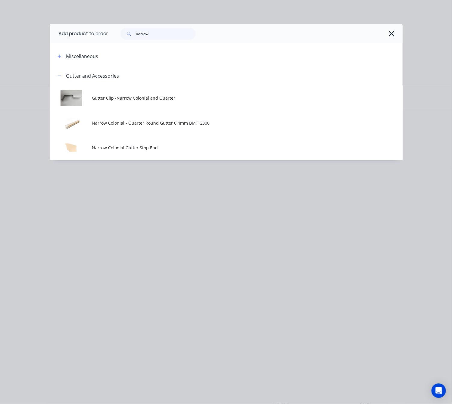
click at [127, 151] on td "Narrow Colonial Gutter Stop End" at bounding box center [247, 147] width 310 height 25
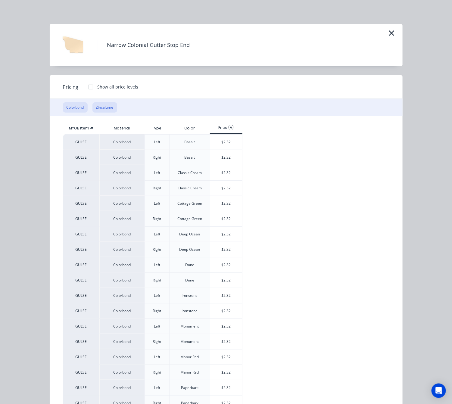
click at [99, 107] on button "Zincalume" at bounding box center [104, 107] width 25 height 10
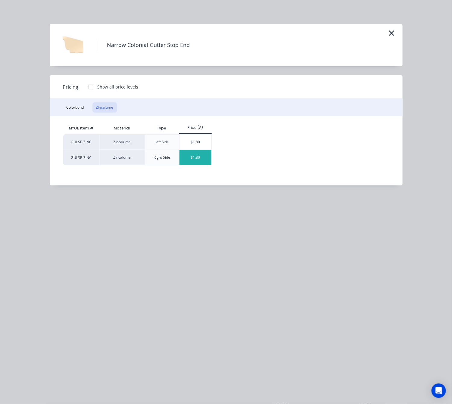
click at [197, 160] on div "$1.80" at bounding box center [195, 157] width 32 height 15
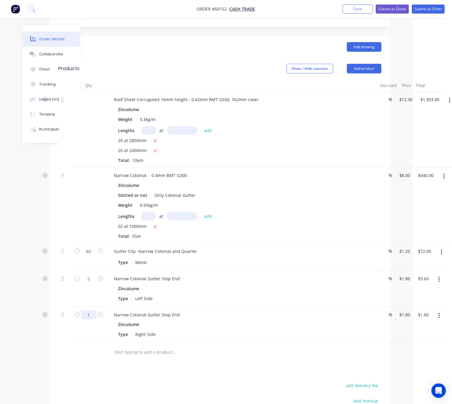
click at [89, 315] on input "1" at bounding box center [89, 314] width 16 height 9
type input "2"
type input "$3.60"
click at [73, 359] on div at bounding box center [89, 353] width 36 height 20
click at [372, 68] on button "Add product" at bounding box center [364, 69] width 35 height 10
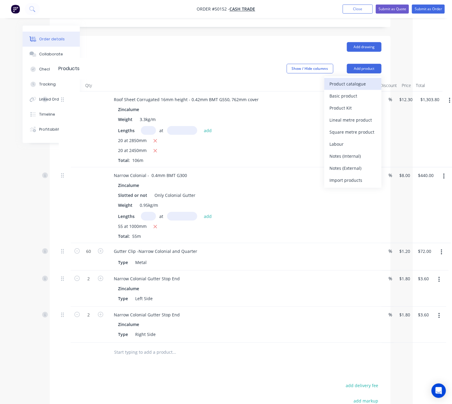
click at [355, 85] on div "Product catalogue" at bounding box center [352, 83] width 46 height 9
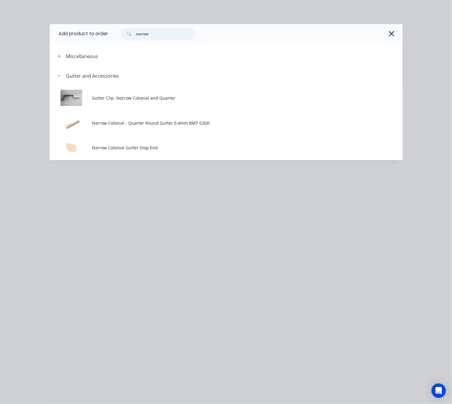
drag, startPoint x: 164, startPoint y: 34, endPoint x: 42, endPoint y: 43, distance: 122.2
click at [58, 43] on header "Add product to order narrow" at bounding box center [226, 33] width 353 height 19
type input "internal"
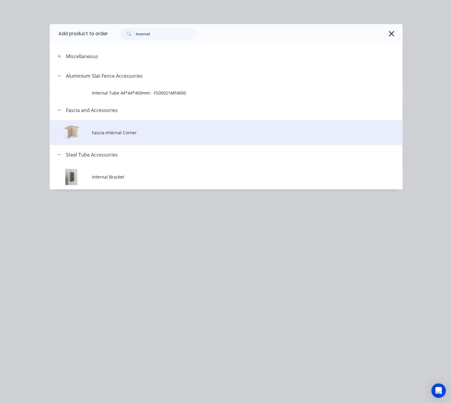
click at [162, 134] on span "Fascia-Internal Corner" at bounding box center [216, 132] width 248 height 6
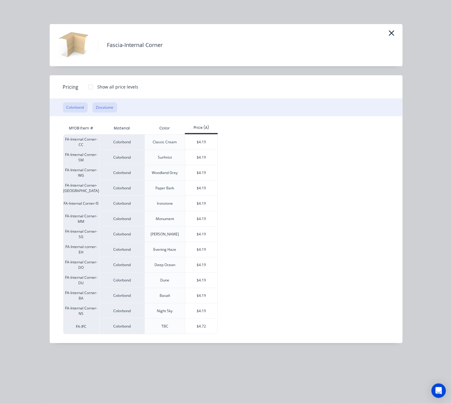
click at [106, 107] on button "Zincalume" at bounding box center [104, 107] width 25 height 10
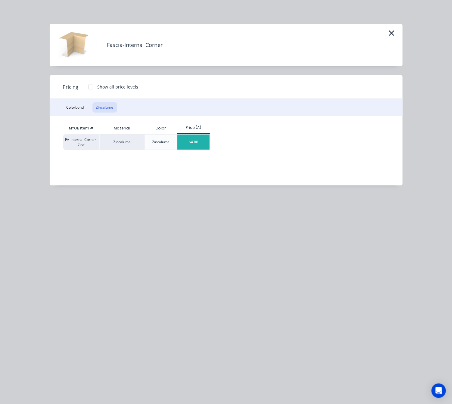
click at [202, 144] on div "$4.00" at bounding box center [193, 142] width 32 height 15
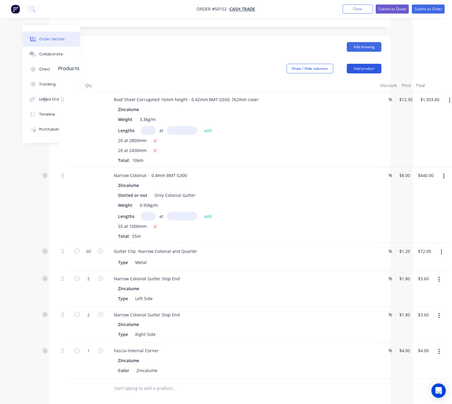
click at [363, 68] on button "Add product" at bounding box center [364, 69] width 35 height 10
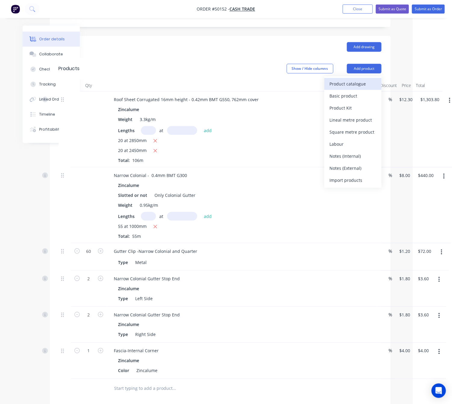
click at [350, 86] on div "Product catalogue" at bounding box center [352, 83] width 46 height 9
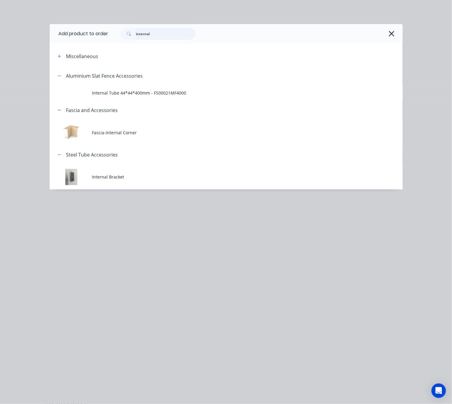
drag, startPoint x: 161, startPoint y: 34, endPoint x: 64, endPoint y: 48, distance: 97.3
click at [97, 45] on div "Add product to order internal Miscellaneous Aluminium Slat Fence Accessories In…" at bounding box center [226, 106] width 353 height 165
type input "external"
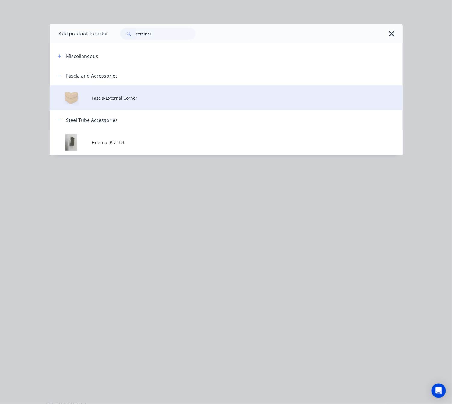
click at [163, 99] on span "Fascia-External Corner" at bounding box center [216, 98] width 248 height 6
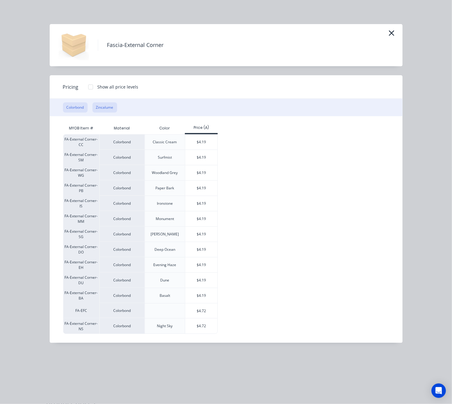
click at [111, 105] on button "Zincalume" at bounding box center [104, 107] width 25 height 10
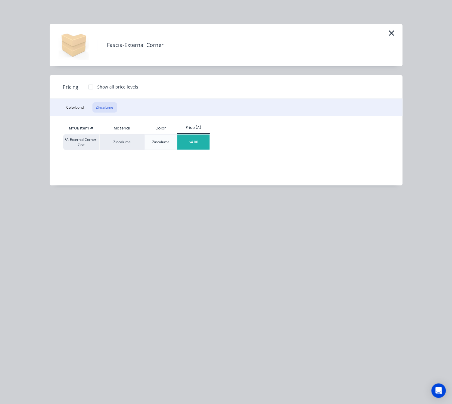
click at [195, 137] on div "$4.00" at bounding box center [193, 142] width 32 height 15
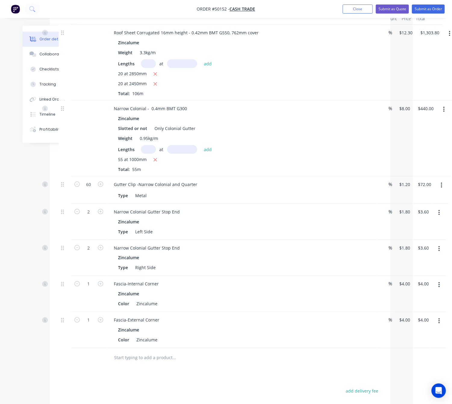
scroll to position [298, 39]
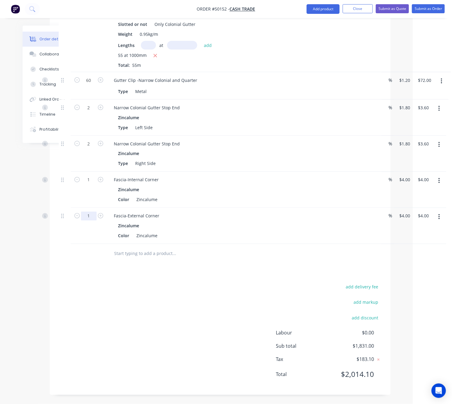
click at [90, 214] on input "1" at bounding box center [89, 216] width 16 height 9
type input "2"
type input "$8.00"
click at [216, 338] on div "add delivery fee add markup add discount Labour $0.00 Sub total $1,831.00 Tax $…" at bounding box center [220, 334] width 323 height 103
click at [318, 9] on button "Add product" at bounding box center [322, 9] width 33 height 10
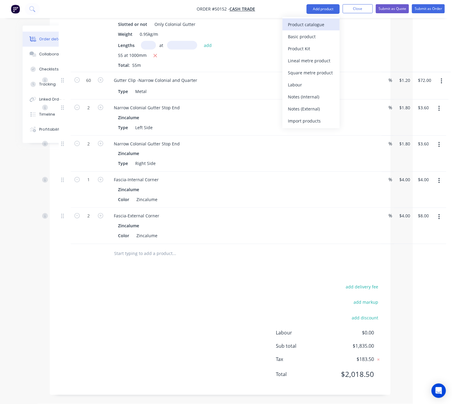
click at [322, 26] on div "Product catalogue" at bounding box center [311, 24] width 46 height 9
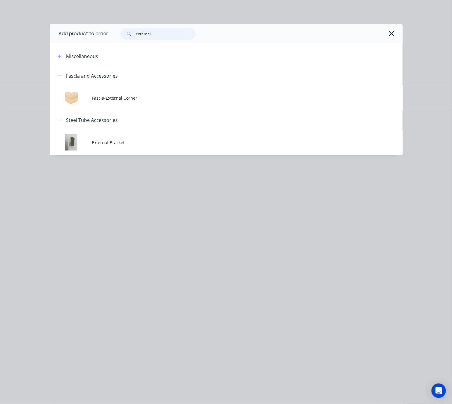
drag, startPoint x: 175, startPoint y: 33, endPoint x: 48, endPoint y: 29, distance: 127.3
click at [71, 34] on header "Add product to order external" at bounding box center [226, 33] width 353 height 19
type input "roll"
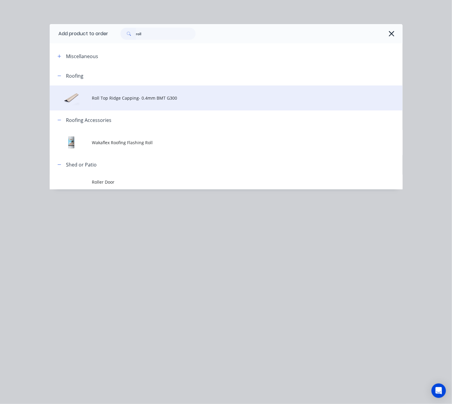
click at [180, 98] on span "Roll Top Ridge Capping- 0.4mm BMT G300" at bounding box center [216, 98] width 248 height 6
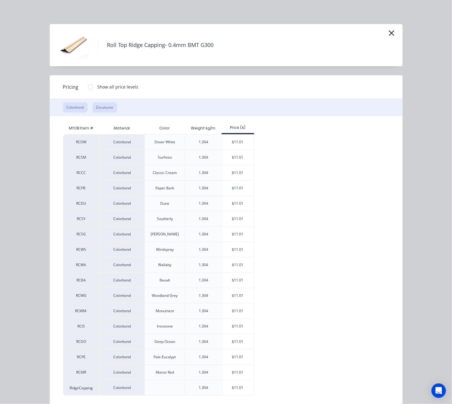
click at [101, 112] on button "Zincalume" at bounding box center [104, 107] width 25 height 10
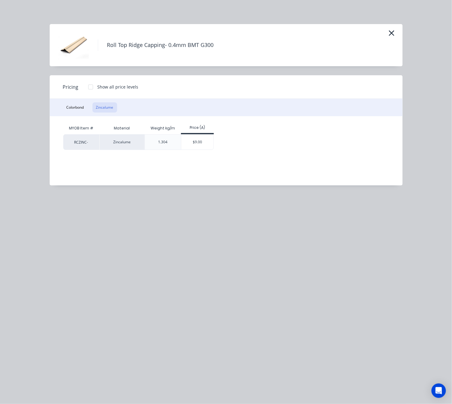
click at [190, 142] on div "$9.00" at bounding box center [197, 142] width 32 height 15
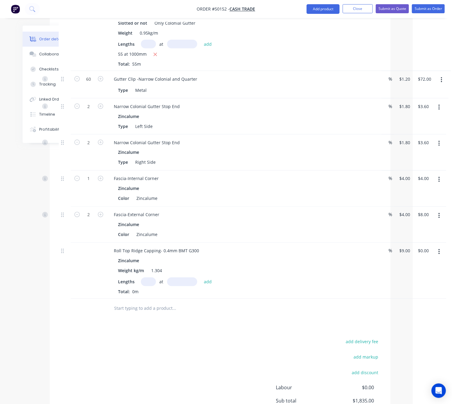
click at [145, 282] on input "text" at bounding box center [148, 281] width 15 height 9
type input "20"
click at [176, 283] on input "text" at bounding box center [182, 281] width 30 height 9
type input "1000"
click at [201, 277] on button "add" at bounding box center [208, 281] width 14 height 8
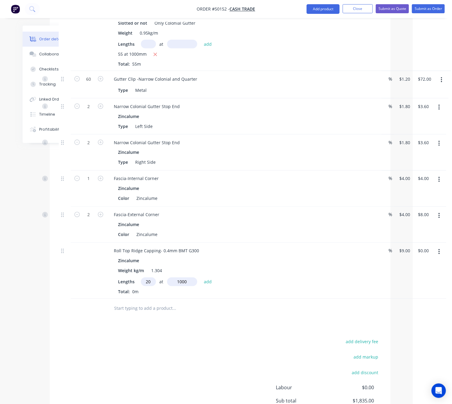
type input "$180.00"
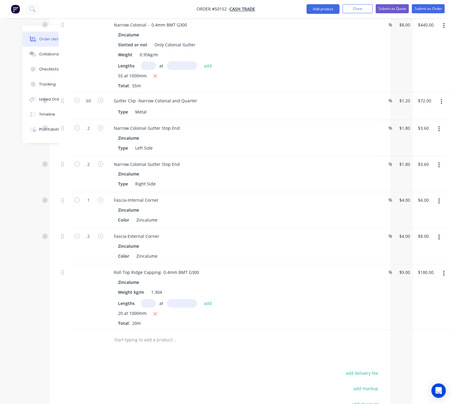
scroll to position [274, 39]
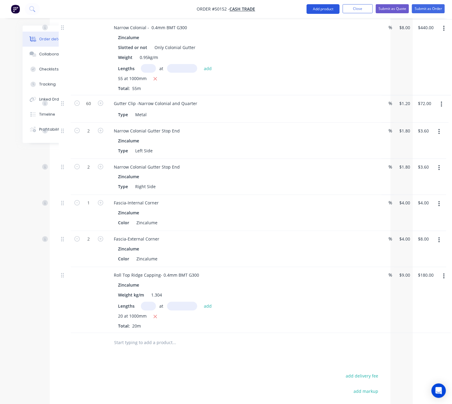
click at [323, 11] on button "Add product" at bounding box center [322, 9] width 33 height 10
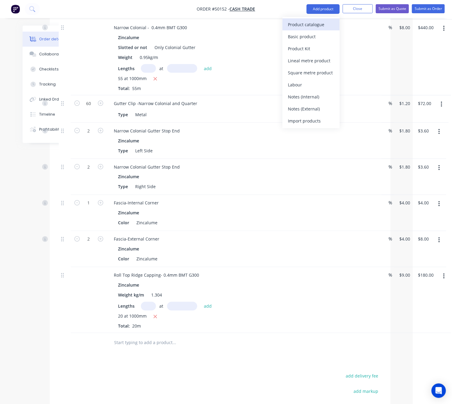
click at [305, 26] on div "Product catalogue" at bounding box center [311, 24] width 46 height 9
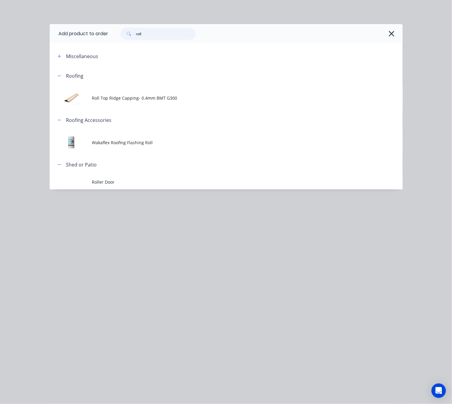
drag, startPoint x: 143, startPoint y: 33, endPoint x: 112, endPoint y: 41, distance: 31.7
click at [112, 41] on div "roll" at bounding box center [255, 33] width 294 height 19
type input "50"
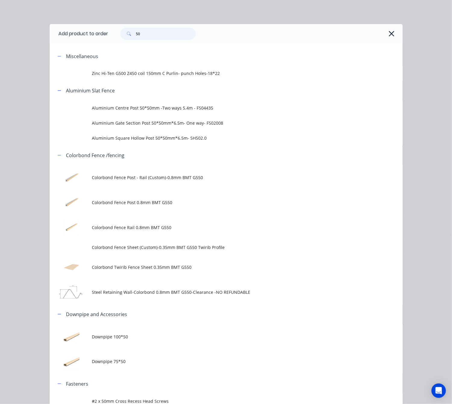
scroll to position [48, 39]
drag, startPoint x: 144, startPoint y: 33, endPoint x: 96, endPoint y: 45, distance: 50.4
click at [100, 43] on div "Add product to order 50 Miscellaneous Zinc Hi-Ten G500 Z450 coil 150mm C Purlin…" at bounding box center [226, 404] width 353 height 761
type input "50"
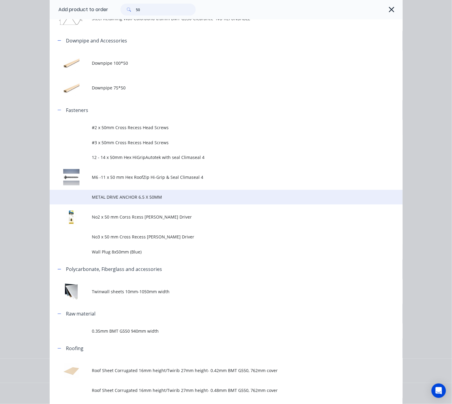
scroll to position [316, 0]
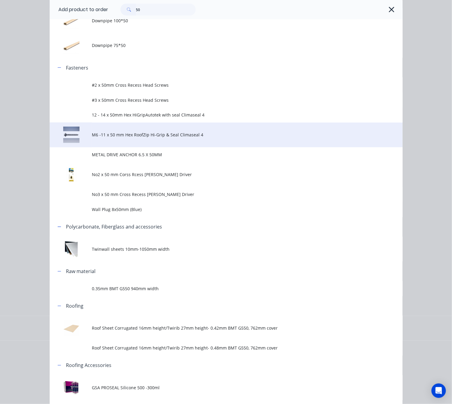
click at [230, 133] on td "M6 -11 x 50 mm Hex RoofZip Hi-Grip & Seal Climaseal 4" at bounding box center [247, 134] width 310 height 25
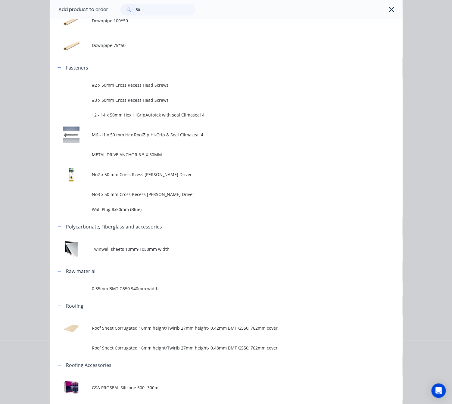
scroll to position [0, 0]
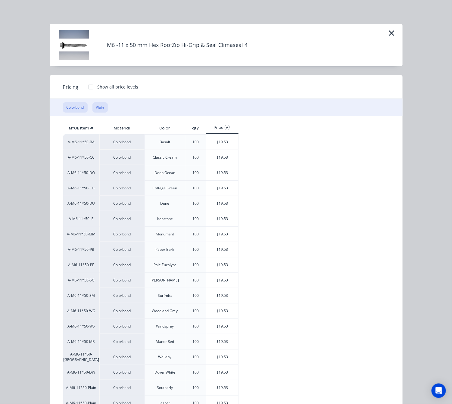
click at [97, 106] on button "Plain" at bounding box center [99, 107] width 15 height 10
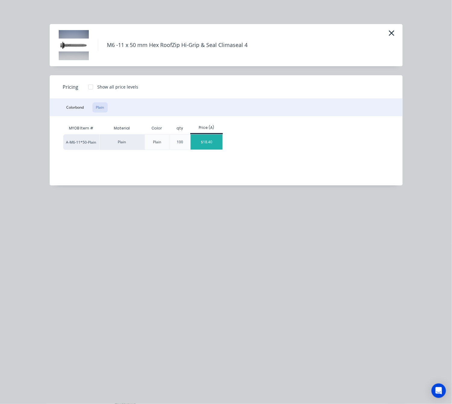
click at [205, 141] on div "$18.40" at bounding box center [206, 142] width 32 height 15
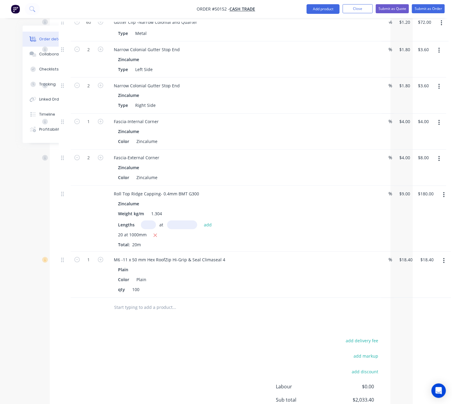
scroll to position [364, 39]
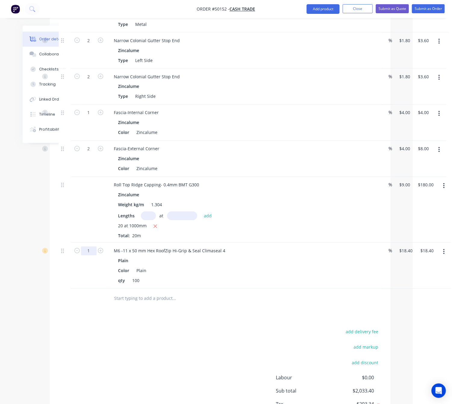
click at [91, 252] on input "1" at bounding box center [89, 250] width 16 height 9
type input "12"
type input "$220.80"
click at [183, 316] on div "Drawings Add drawing Products Show / Hide columns Add product Qty Discount Pric…" at bounding box center [220, 119] width 341 height 642
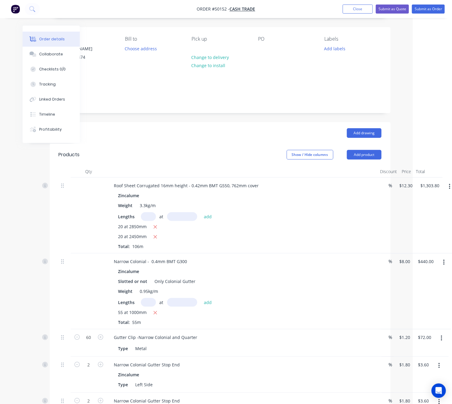
scroll to position [0, 39]
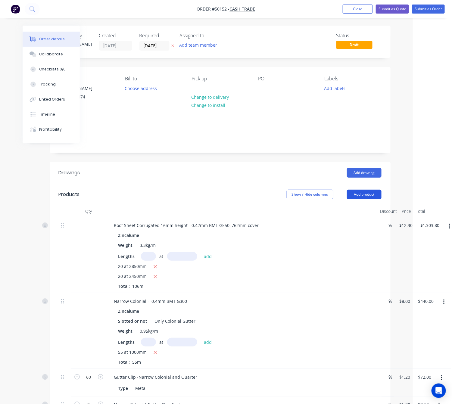
click at [359, 192] on button "Add product" at bounding box center [364, 195] width 35 height 10
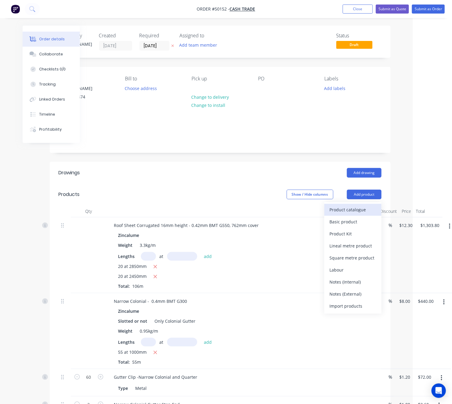
click at [360, 207] on div "Product catalogue" at bounding box center [352, 209] width 46 height 9
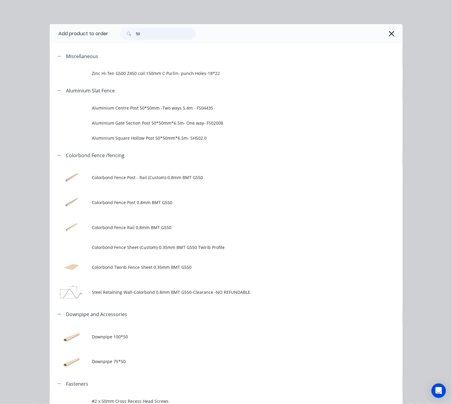
drag, startPoint x: 152, startPoint y: 35, endPoint x: 104, endPoint y: 35, distance: 48.1
click at [126, 35] on div "50" at bounding box center [157, 34] width 75 height 12
type input "20"
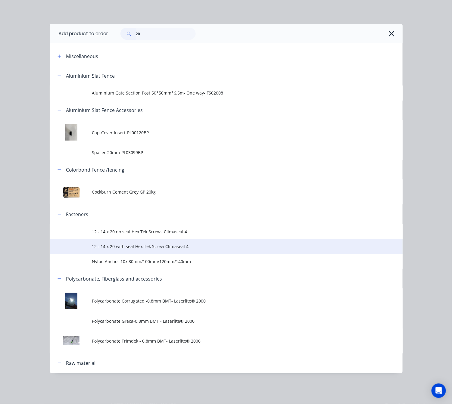
click at [162, 245] on span "12 - 14 x 20 with seal Hex Tek Screw Climaseal 4" at bounding box center [216, 246] width 248 height 6
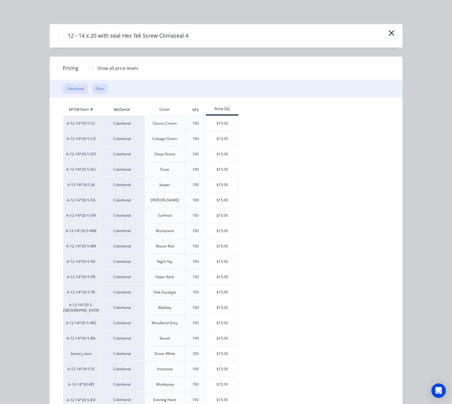
click at [101, 90] on button "Plain" at bounding box center [99, 89] width 15 height 10
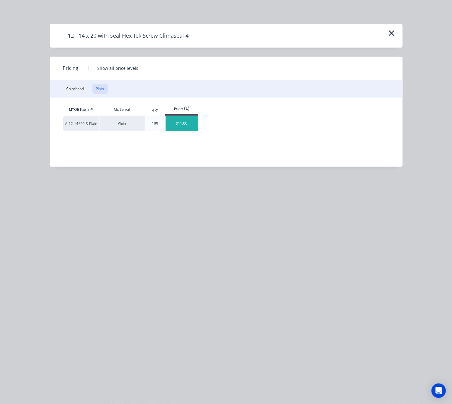
click at [179, 127] on div "$11.00" at bounding box center [181, 123] width 32 height 15
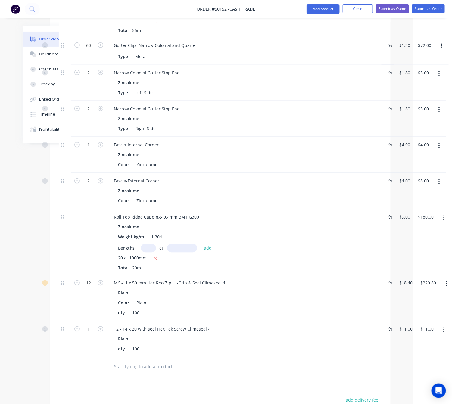
scroll to position [446, 39]
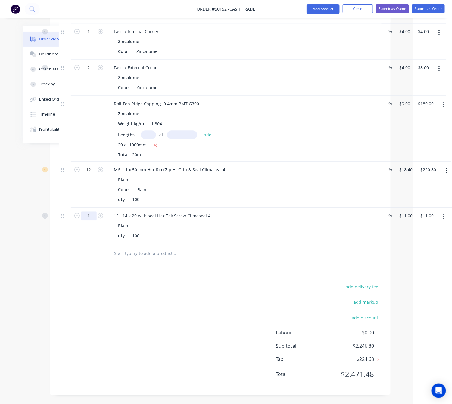
click at [92, 218] on input "1" at bounding box center [89, 216] width 16 height 9
type input "2"
type input "$22.00"
click at [215, 313] on div "add delivery fee add markup add discount Labour $0.00 Sub total $2,246.80 Tax $…" at bounding box center [220, 334] width 323 height 103
click at [322, 8] on button "Add product" at bounding box center [322, 9] width 33 height 10
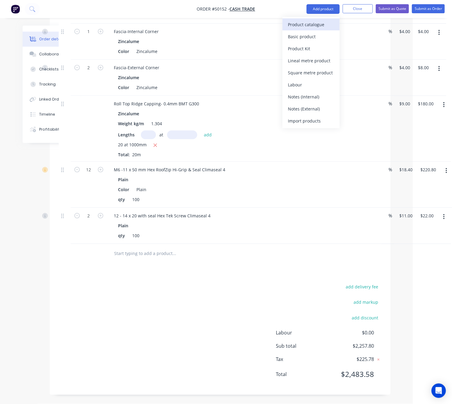
click at [305, 22] on div "Product catalogue" at bounding box center [311, 24] width 46 height 9
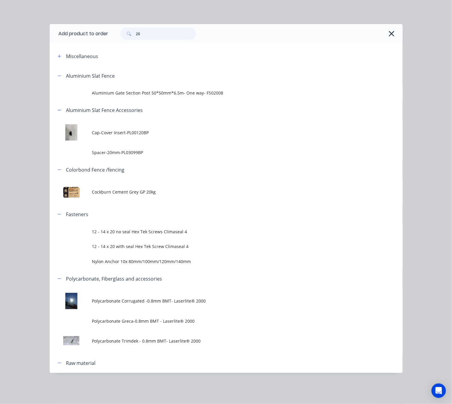
drag, startPoint x: 173, startPoint y: 34, endPoint x: 110, endPoint y: 35, distance: 63.2
click at [116, 35] on div "20" at bounding box center [154, 34] width 81 height 12
type input "95"
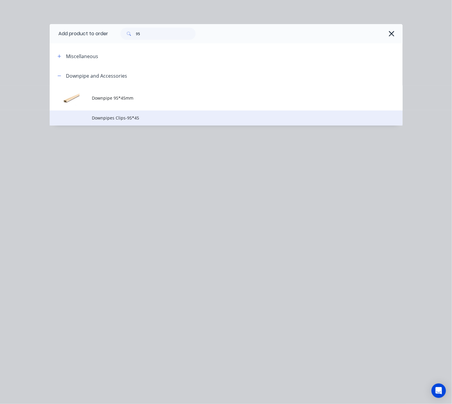
click at [177, 116] on span "Downpipes Clips-95*45" at bounding box center [216, 118] width 248 height 6
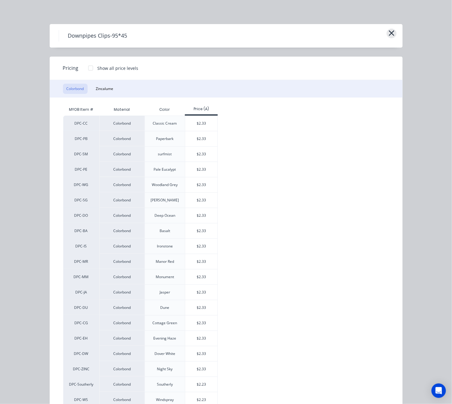
click at [386, 31] on button "button" at bounding box center [391, 34] width 10 height 10
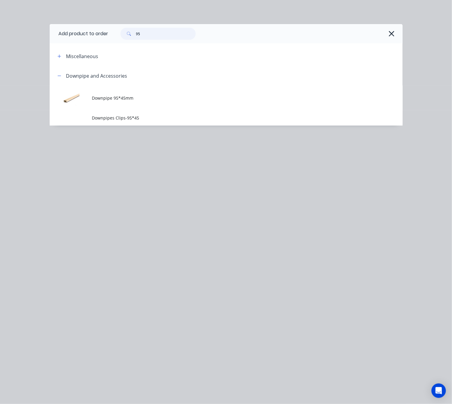
drag, startPoint x: 151, startPoint y: 36, endPoint x: 60, endPoint y: 52, distance: 92.2
click at [119, 40] on div "95" at bounding box center [255, 33] width 294 height 19
type input "outlet"
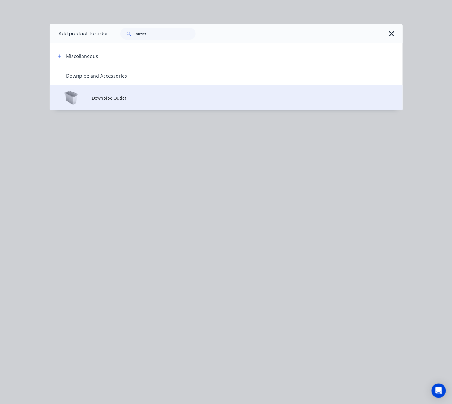
click at [162, 102] on td "Downpipe Outlet" at bounding box center [247, 97] width 310 height 25
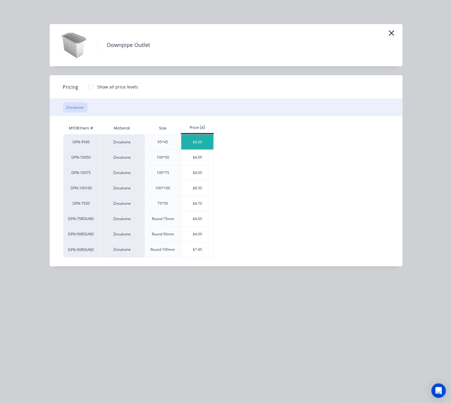
click at [197, 140] on div "$4.09" at bounding box center [197, 142] width 32 height 15
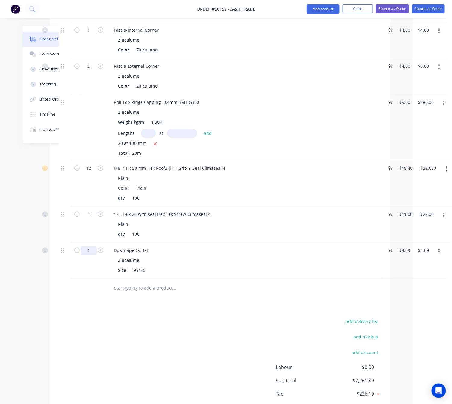
click at [88, 252] on input "1" at bounding box center [89, 250] width 16 height 9
type input "11"
type input "$44.99"
click at [131, 326] on div "add delivery fee add markup add discount Labour $0.00 Sub total $2,302.79 Tax $…" at bounding box center [220, 368] width 323 height 103
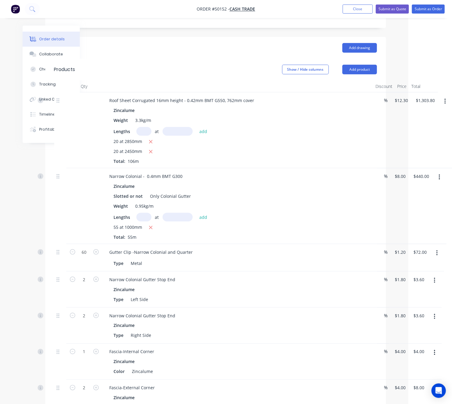
scroll to position [0, 44]
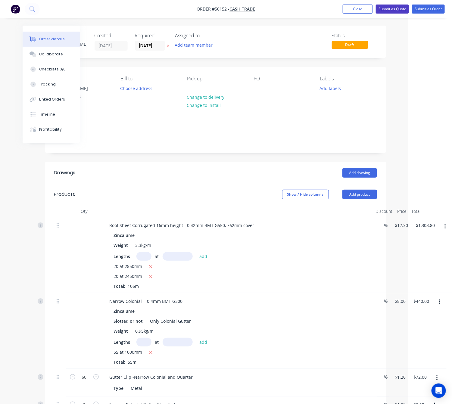
click at [385, 7] on button "Submit as Quote" at bounding box center [392, 9] width 33 height 9
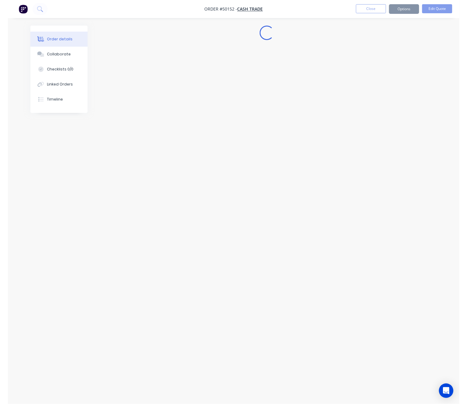
scroll to position [0, 0]
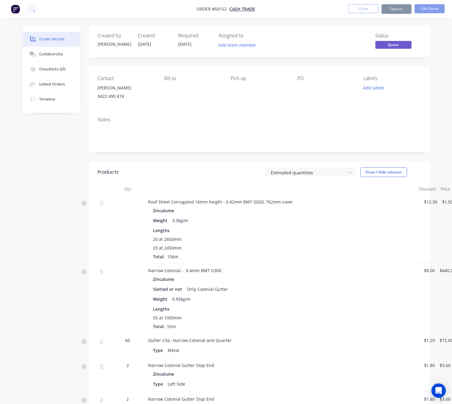
click at [397, 14] on nav "Order #50152 - Cash Trade Close Options Edit Quote" at bounding box center [226, 9] width 452 height 18
click at [399, 7] on button "Options" at bounding box center [396, 9] width 30 height 10
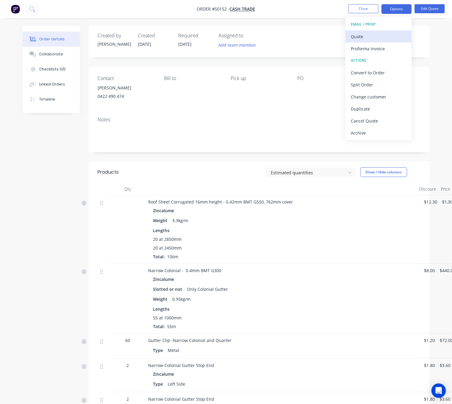
click at [378, 33] on div "Quote" at bounding box center [378, 36] width 55 height 9
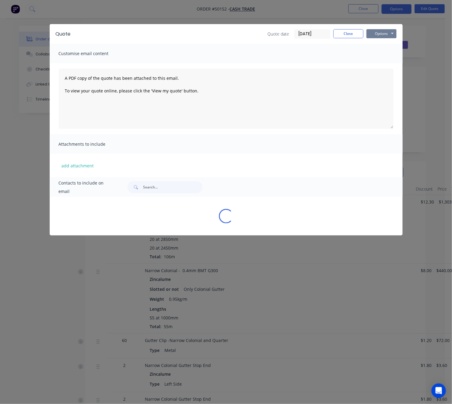
click at [386, 34] on button "Options" at bounding box center [381, 33] width 30 height 9
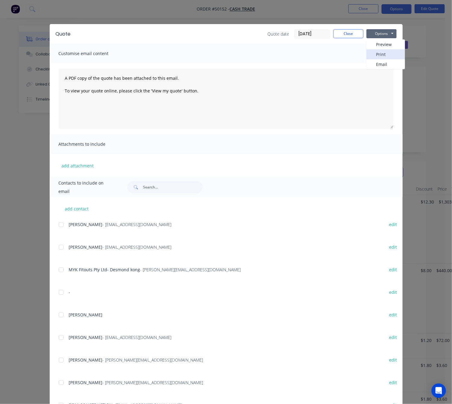
click at [391, 52] on button "Print" at bounding box center [385, 54] width 39 height 10
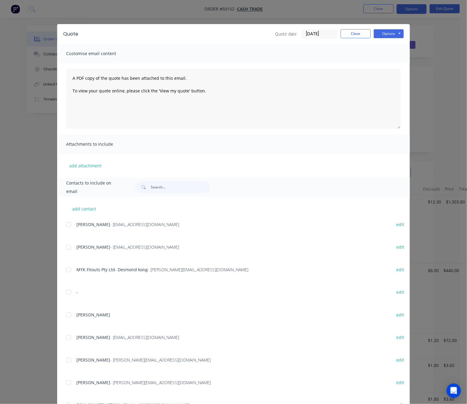
click at [280, 13] on div "Quote Quote date 08/10/25 Close Options Preview Print Email Customise email con…" at bounding box center [233, 202] width 467 height 404
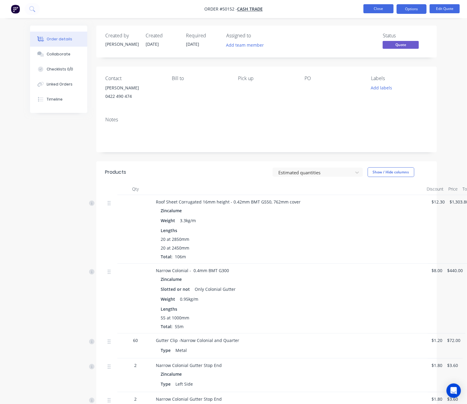
click at [372, 8] on button "Close" at bounding box center [378, 8] width 30 height 9
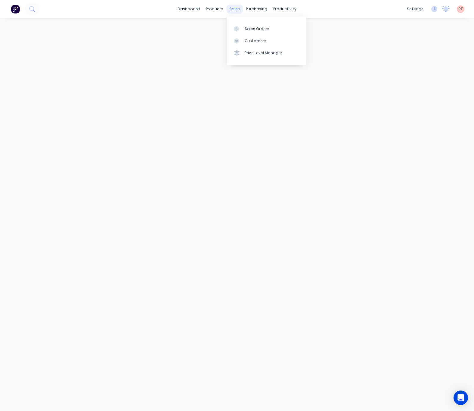
click at [233, 8] on div "sales" at bounding box center [234, 9] width 17 height 9
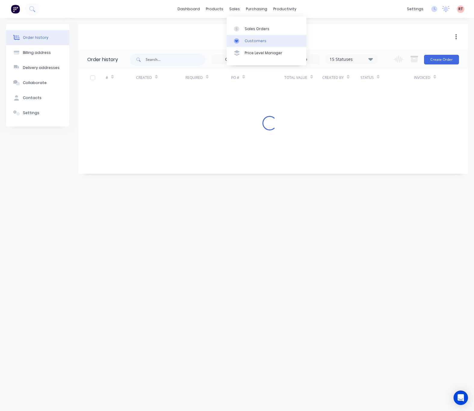
click at [248, 38] on div "Customers" at bounding box center [256, 40] width 22 height 5
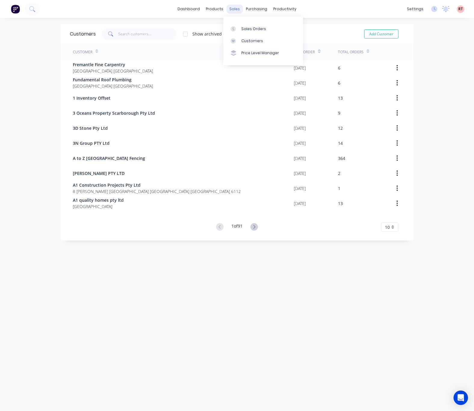
click at [230, 8] on div "sales" at bounding box center [234, 9] width 17 height 9
click at [243, 26] on div "Sales Orders" at bounding box center [253, 28] width 25 height 5
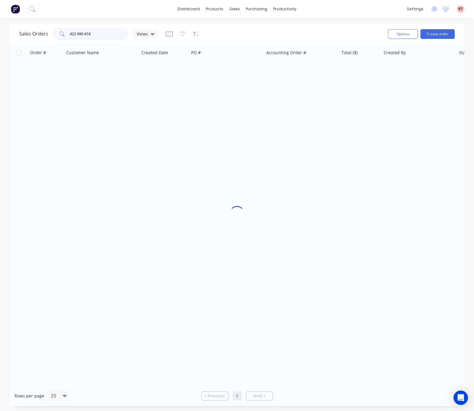
click at [98, 32] on input "422 490 474" at bounding box center [99, 34] width 59 height 12
drag, startPoint x: 99, startPoint y: 32, endPoint x: 54, endPoint y: 36, distance: 46.0
click at [54, 36] on div "422 490 474" at bounding box center [90, 34] width 75 height 12
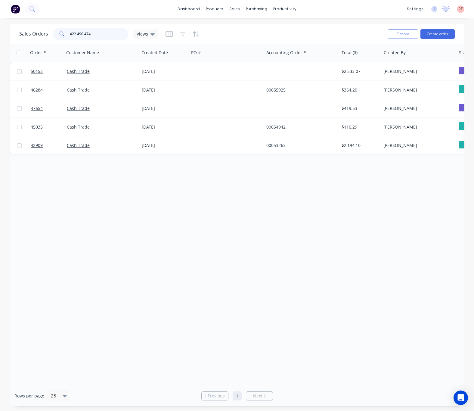
click at [109, 36] on input "422 490 474" at bounding box center [99, 34] width 59 height 12
drag, startPoint x: 99, startPoint y: 33, endPoint x: 58, endPoint y: 38, distance: 41.6
click at [58, 38] on div "422 490 474" at bounding box center [90, 34] width 75 height 12
type input "8"
type input "50071"
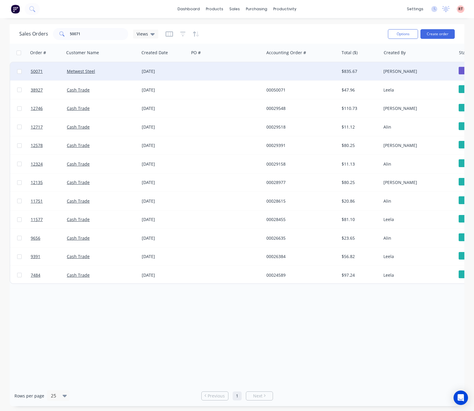
click at [227, 74] on div at bounding box center [226, 71] width 75 height 18
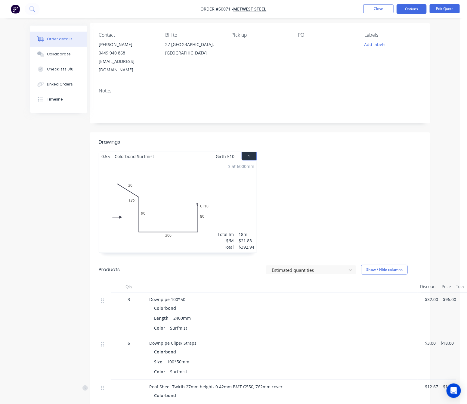
scroll to position [0, 7]
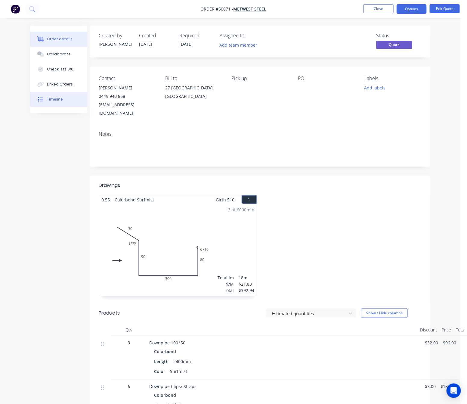
click at [65, 95] on button "Timeline" at bounding box center [58, 99] width 57 height 15
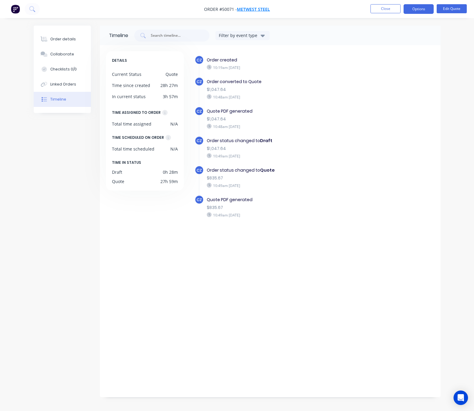
click at [246, 9] on span "Metwest Steel" at bounding box center [253, 9] width 33 height 6
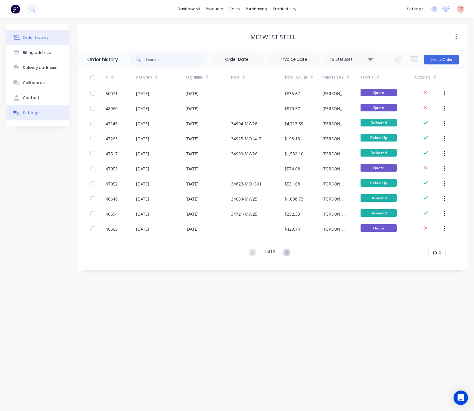
click at [51, 114] on button "Settings" at bounding box center [37, 112] width 63 height 15
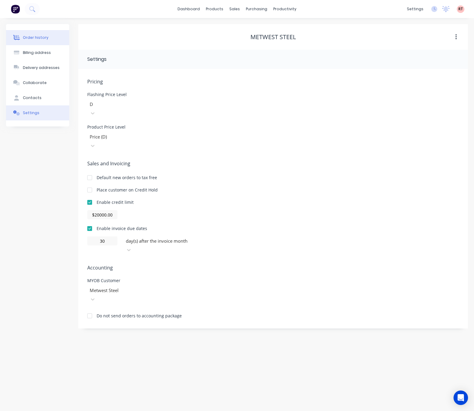
click at [50, 34] on button "Order history" at bounding box center [37, 37] width 63 height 15
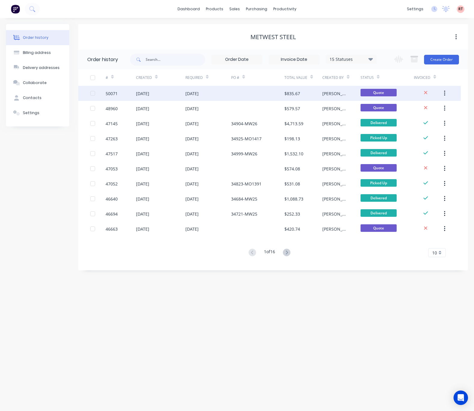
click at [244, 93] on div at bounding box center [257, 93] width 53 height 15
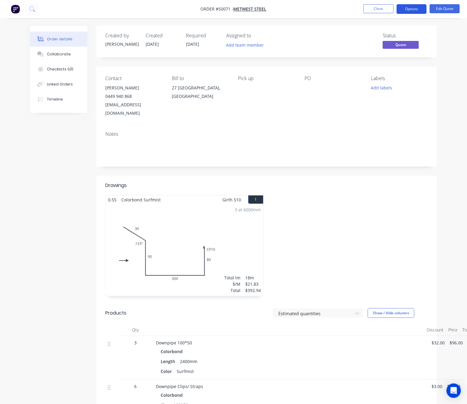
click at [415, 8] on button "Options" at bounding box center [412, 9] width 30 height 10
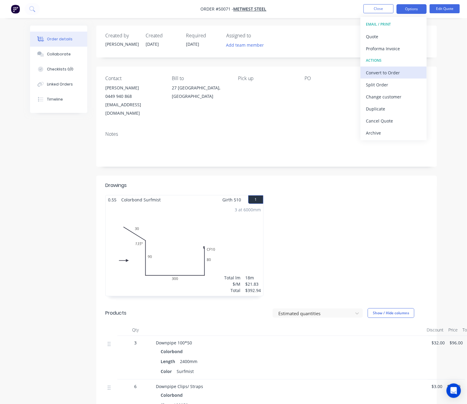
click at [395, 70] on div "Convert to Order" at bounding box center [393, 72] width 55 height 9
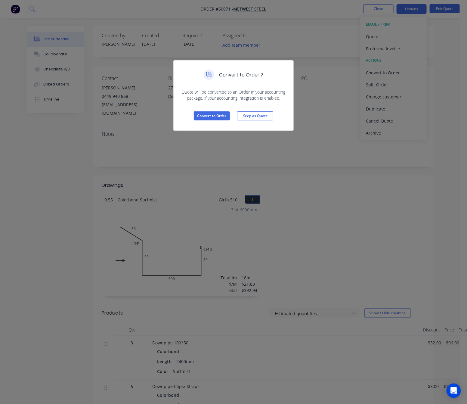
click at [332, 141] on div "Convert to Order ? Quote will be converted to an Order in your accounting packa…" at bounding box center [233, 202] width 467 height 404
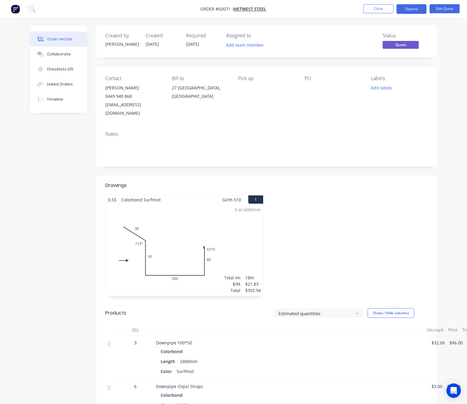
click at [449, 14] on nav "Order #50071 - Metwest Steel Close Options Edit Quote" at bounding box center [233, 9] width 467 height 18
click at [445, 11] on button "Edit Quote" at bounding box center [445, 8] width 30 height 9
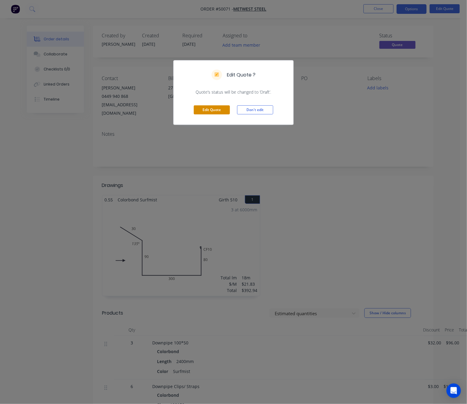
drag, startPoint x: 210, startPoint y: 107, endPoint x: 205, endPoint y: 101, distance: 7.9
click at [210, 109] on button "Edit Quote" at bounding box center [212, 109] width 36 height 9
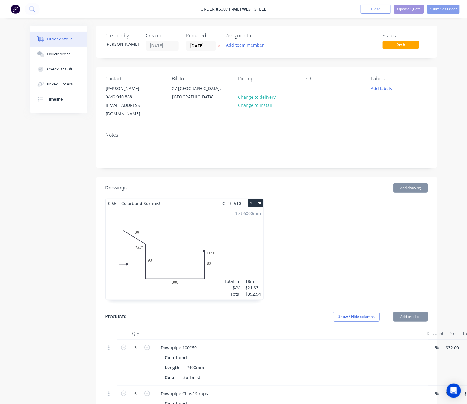
click at [196, 41] on label "07/10/25" at bounding box center [201, 46] width 30 height 10
click at [196, 41] on input "07/10/25" at bounding box center [200, 45] width 29 height 9
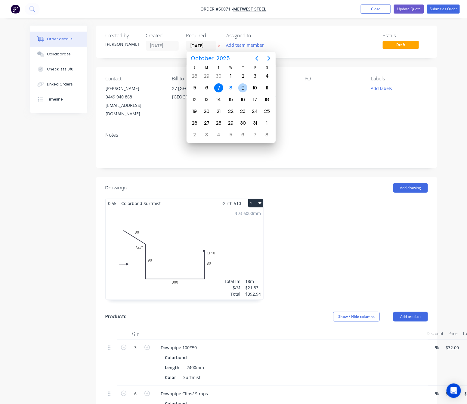
click at [234, 90] on div "8" at bounding box center [230, 87] width 9 height 9
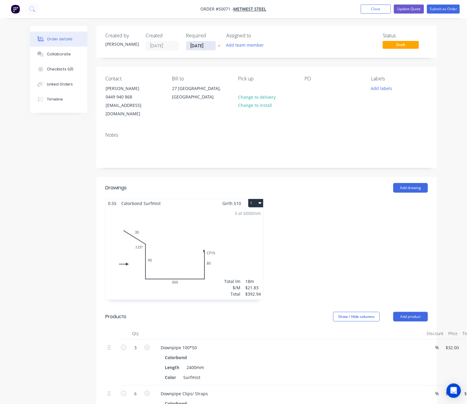
click at [206, 45] on input "[DATE]" at bounding box center [200, 45] width 29 height 9
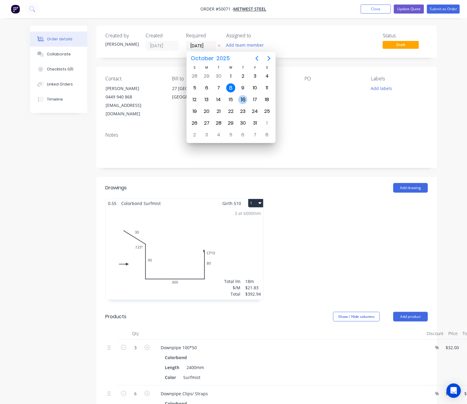
click at [245, 100] on div "16" at bounding box center [242, 99] width 9 height 9
type input "[DATE]"
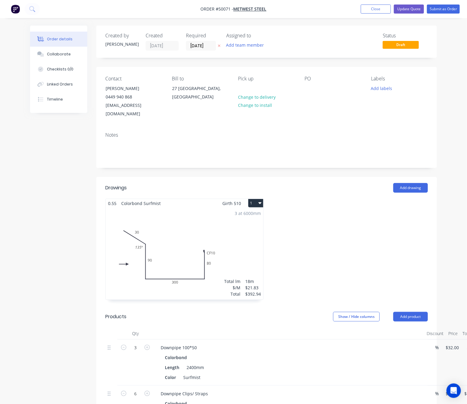
click at [448, 4] on nav "Order #50071 - Metwest Steel Add product Close Update Quote Submit as Order" at bounding box center [233, 9] width 467 height 18
click at [445, 15] on nav "Order #50071 - Metwest Steel Add product Close Update Quote Submit as Order" at bounding box center [233, 9] width 467 height 18
click at [446, 9] on button "Submit as Order" at bounding box center [443, 9] width 33 height 9
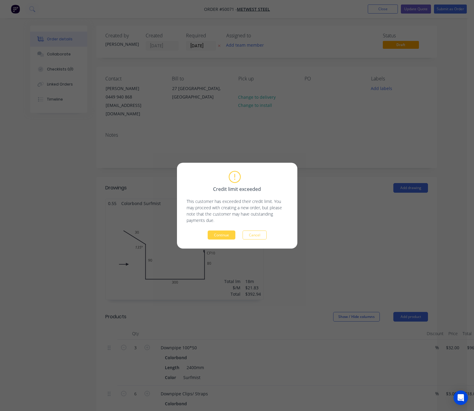
click at [346, 123] on div "Credit limit exceeded This customer has exceeded their credit limit. You may pr…" at bounding box center [237, 205] width 474 height 411
click at [404, 137] on div "Credit limit exceeded This customer has exceeded their credit limit. You may pr…" at bounding box center [237, 205] width 474 height 411
click at [260, 233] on button "Cancel" at bounding box center [255, 234] width 24 height 9
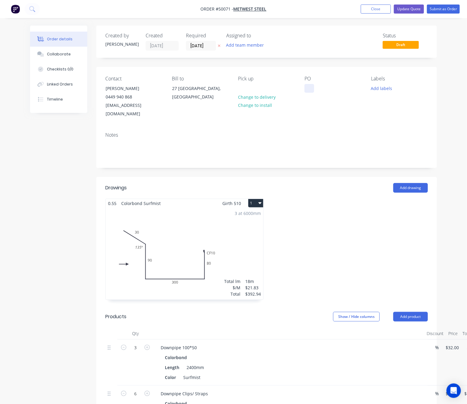
click at [310, 88] on div at bounding box center [310, 88] width 10 height 9
click at [305, 87] on div at bounding box center [310, 88] width 10 height 9
click at [441, 9] on button "Submit as Order" at bounding box center [443, 9] width 33 height 9
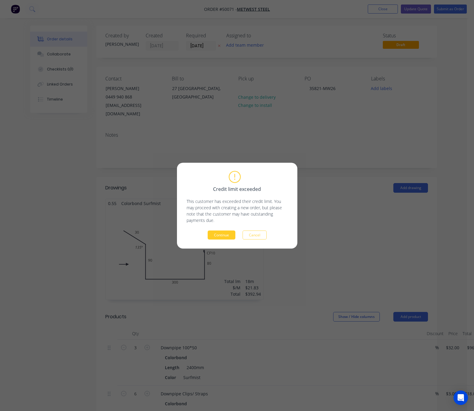
click at [229, 233] on button "Continue" at bounding box center [222, 234] width 28 height 9
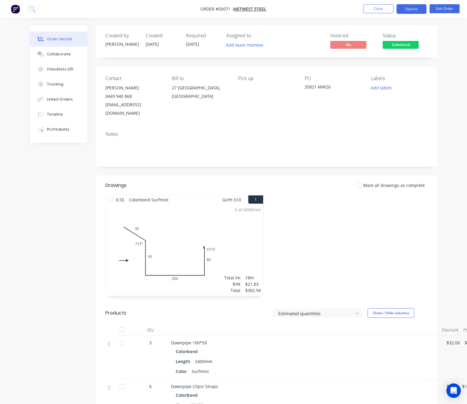
click at [407, 8] on button "Options" at bounding box center [412, 9] width 30 height 10
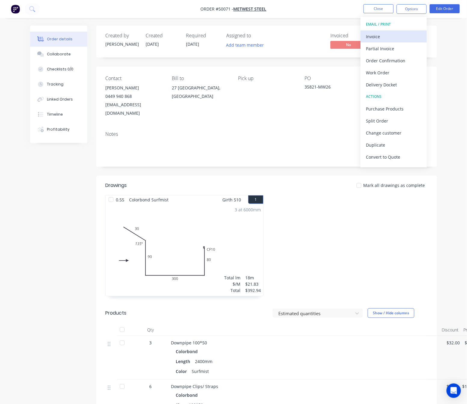
click at [384, 36] on div "Invoice" at bounding box center [393, 36] width 55 height 9
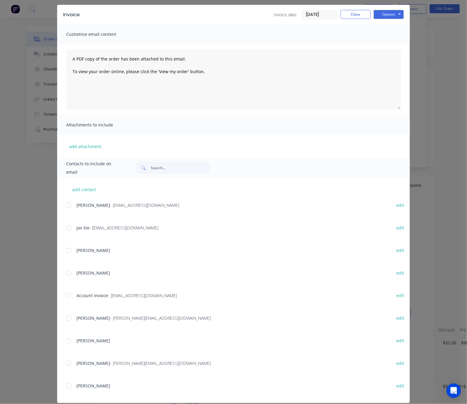
scroll to position [30, 0]
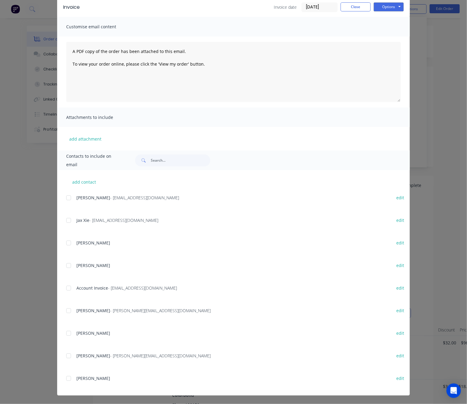
click at [63, 284] on div at bounding box center [69, 288] width 12 height 12
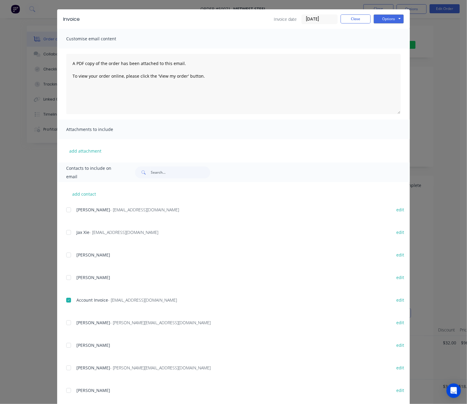
scroll to position [0, 0]
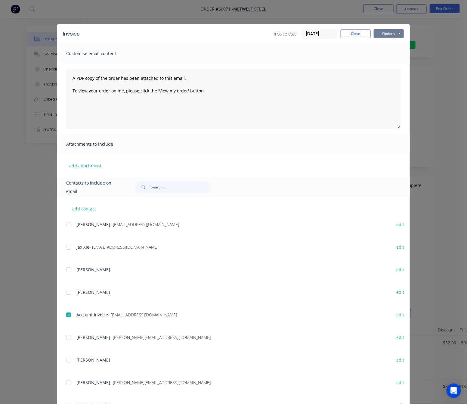
click at [394, 32] on button "Options" at bounding box center [389, 33] width 30 height 9
click at [388, 64] on button "Email" at bounding box center [393, 64] width 39 height 10
click at [425, 88] on div "Invoice Invoice date 08/10/25 Close Options Preview Print Email Customise email…" at bounding box center [233, 202] width 467 height 404
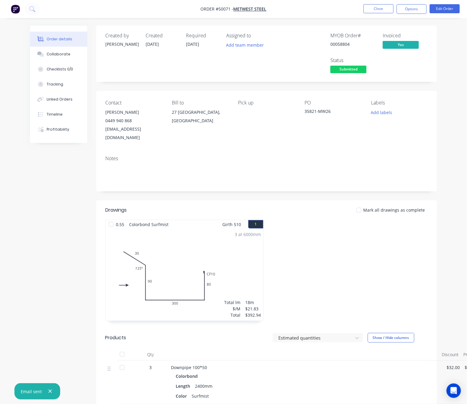
click at [354, 68] on span "Submitted" at bounding box center [348, 70] width 36 height 8
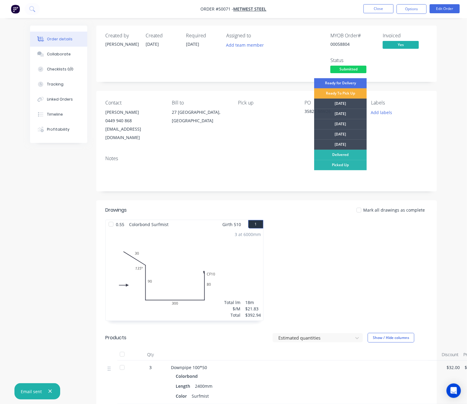
click at [398, 81] on div "Created by Cathy Created 08/10/25 Required 16/10/25 Assigned to Add team member…" at bounding box center [266, 54] width 341 height 56
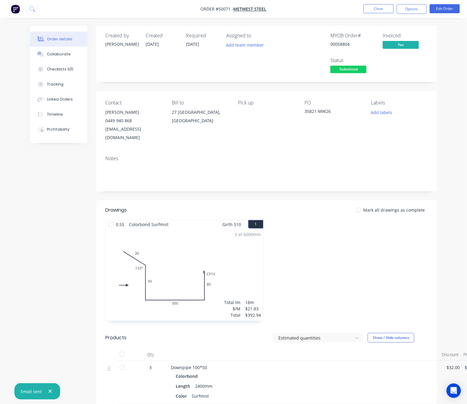
click at [348, 69] on span "Submitted" at bounding box center [348, 70] width 36 height 8
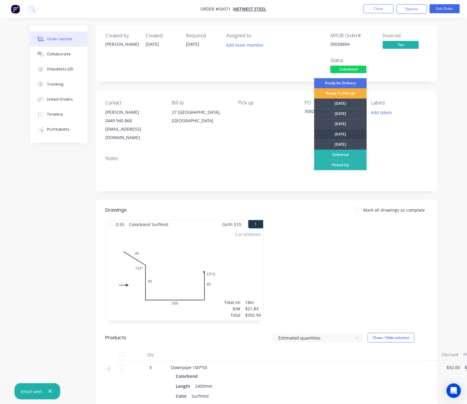
click at [345, 129] on div "[DATE]" at bounding box center [340, 134] width 53 height 10
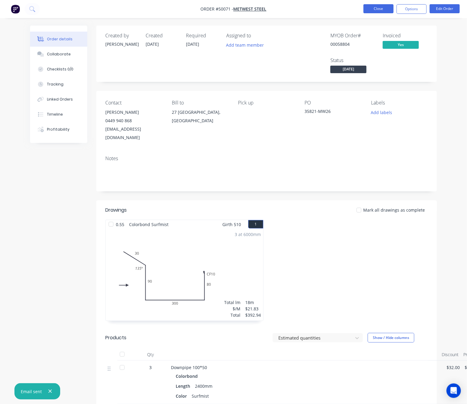
click at [378, 10] on button "Close" at bounding box center [378, 8] width 30 height 9
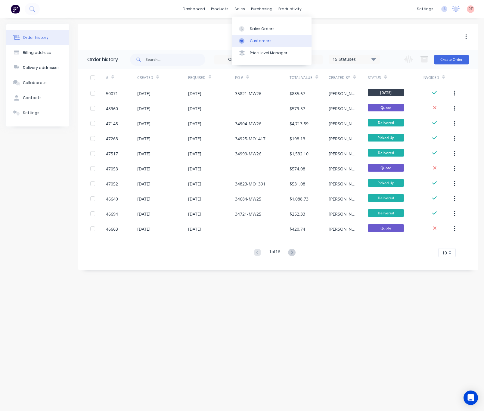
click at [261, 39] on div "Customers" at bounding box center [261, 40] width 22 height 5
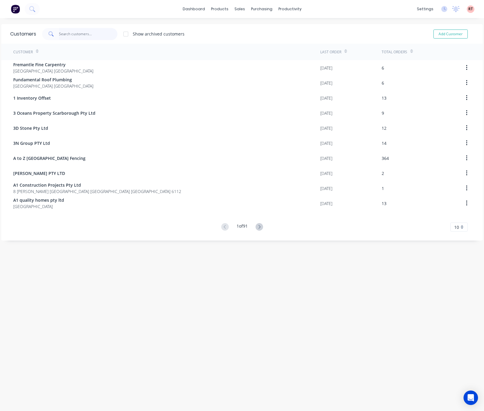
click at [109, 31] on input "text" at bounding box center [88, 34] width 59 height 12
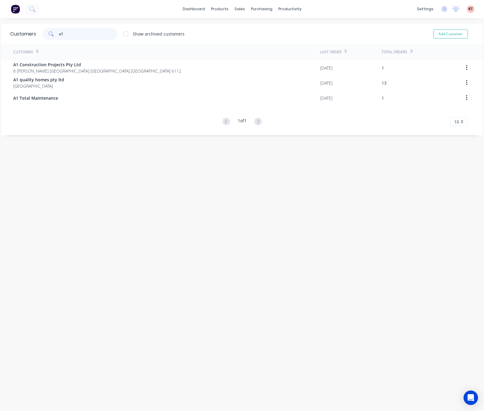
type input "a1"
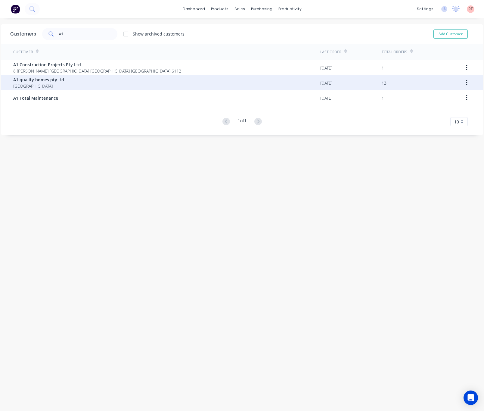
drag, startPoint x: 109, startPoint y: 31, endPoint x: 56, endPoint y: 85, distance: 76.2
click at [56, 85] on span "[GEOGRAPHIC_DATA]" at bounding box center [38, 86] width 51 height 6
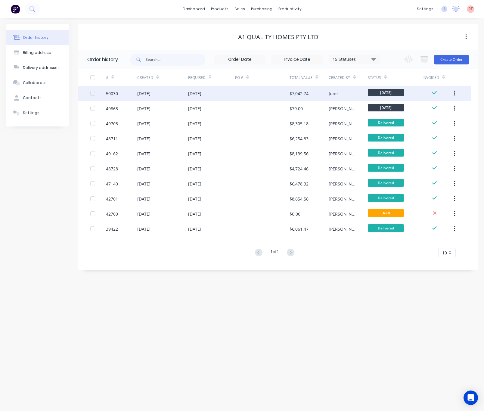
click at [251, 96] on div at bounding box center [262, 93] width 55 height 15
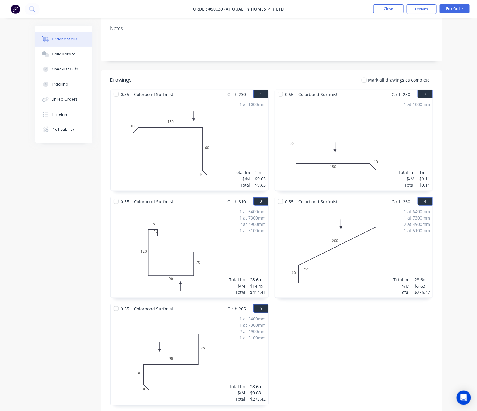
scroll to position [135, 0]
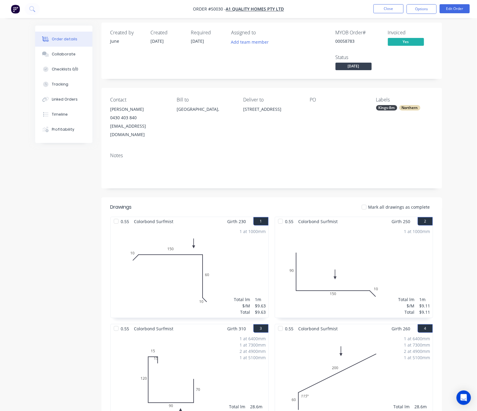
scroll to position [0, 0]
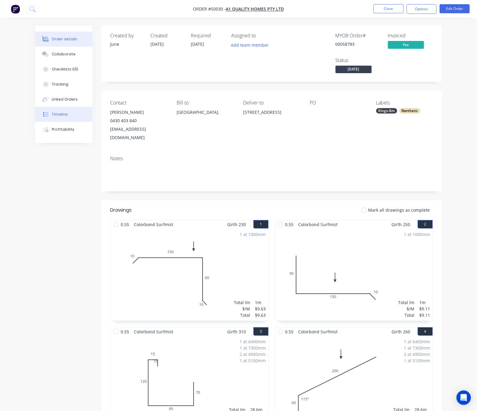
click at [46, 118] on button "Timeline" at bounding box center [63, 114] width 57 height 15
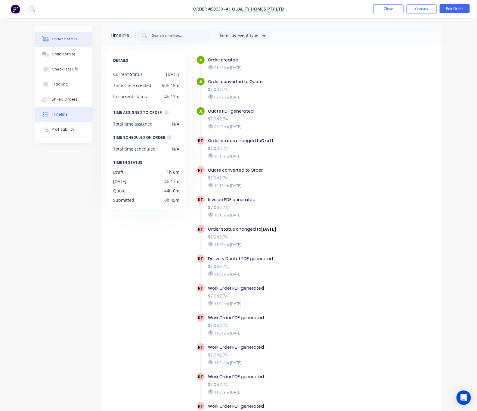
click at [40, 35] on button "Order details" at bounding box center [63, 39] width 57 height 15
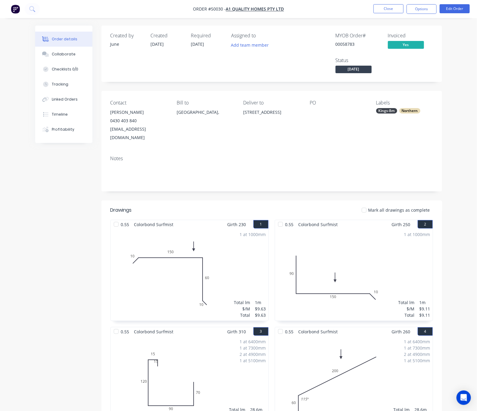
click at [389, 9] on button "Close" at bounding box center [388, 8] width 30 height 9
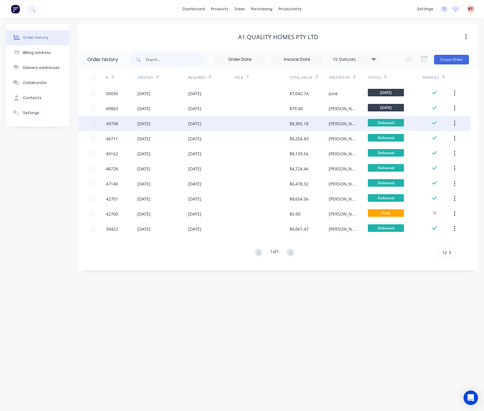
click at [232, 119] on div "03 Oct 2025" at bounding box center [211, 123] width 47 height 15
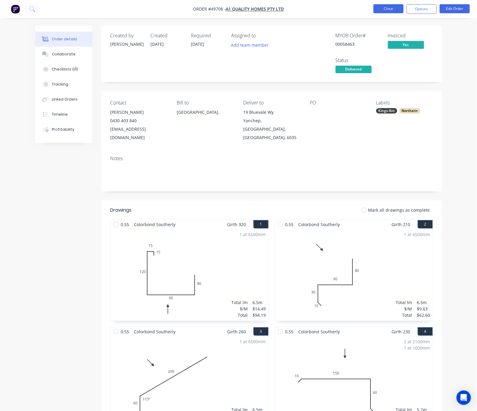
click at [389, 8] on button "Close" at bounding box center [388, 8] width 30 height 9
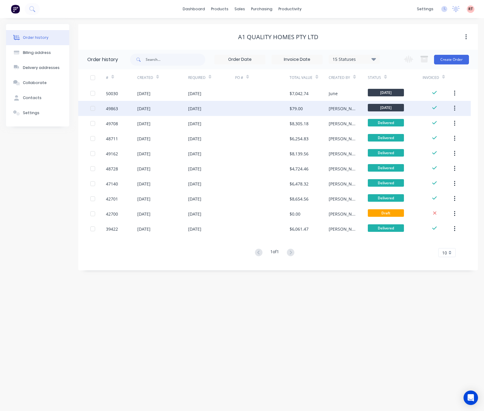
click at [269, 107] on div at bounding box center [262, 108] width 55 height 15
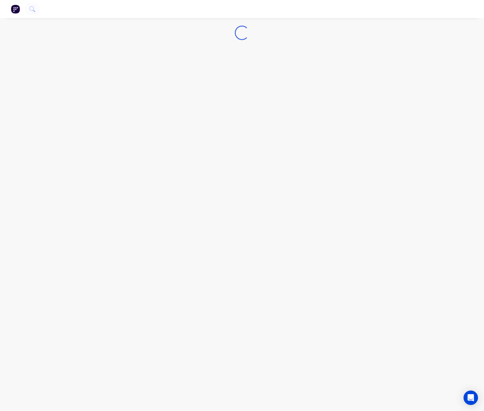
click at [269, 107] on div "Loading..." at bounding box center [242, 205] width 484 height 411
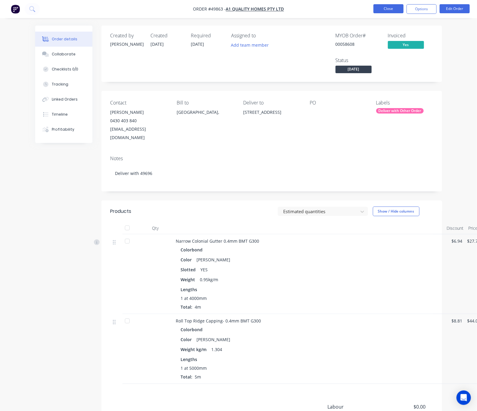
click at [379, 8] on button "Close" at bounding box center [388, 8] width 30 height 9
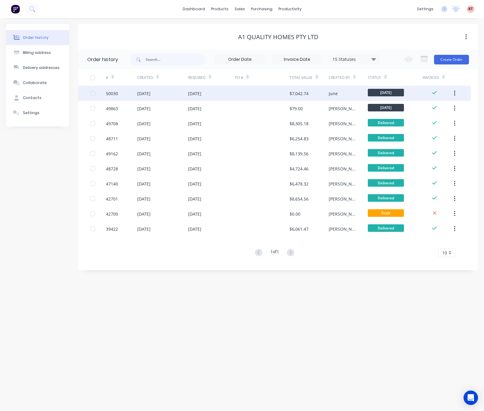
click at [263, 100] on div at bounding box center [262, 93] width 55 height 15
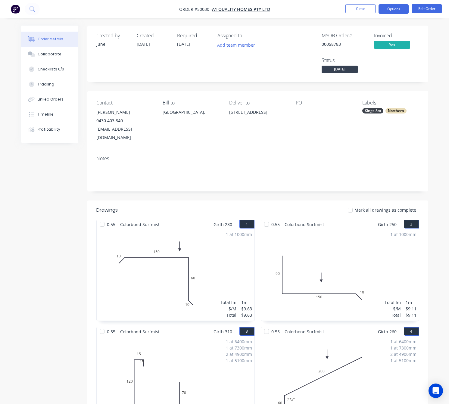
click at [390, 8] on button "Options" at bounding box center [393, 9] width 30 height 10
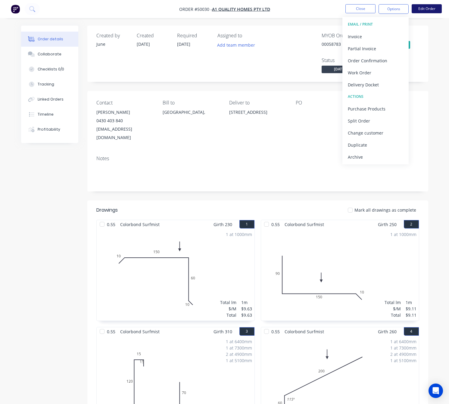
click at [429, 5] on button "Edit Order" at bounding box center [426, 8] width 30 height 9
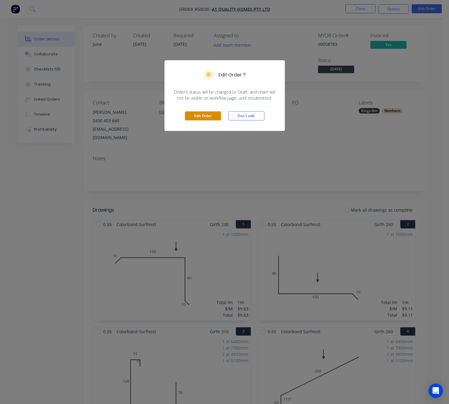
click at [202, 116] on button "Edit Order" at bounding box center [203, 115] width 36 height 9
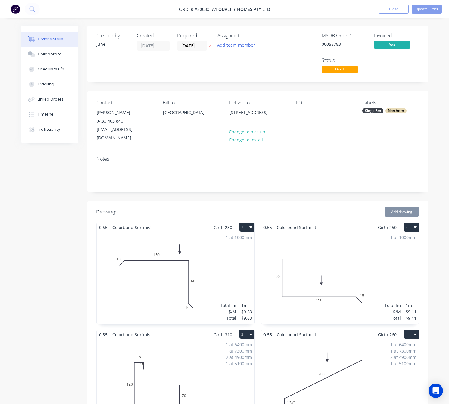
drag, startPoint x: 199, startPoint y: 44, endPoint x: 199, endPoint y: 53, distance: 9.1
click at [198, 45] on input "[DATE]" at bounding box center [191, 45] width 29 height 9
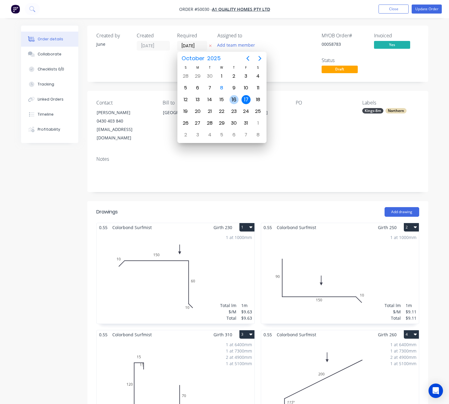
click at [237, 100] on div "16" at bounding box center [233, 99] width 9 height 9
type input "[DATE]"
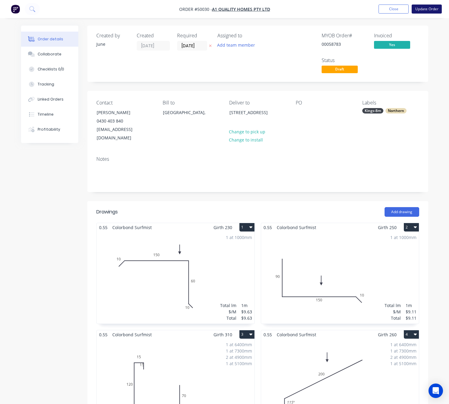
click at [424, 10] on button "Update Order" at bounding box center [426, 9] width 30 height 9
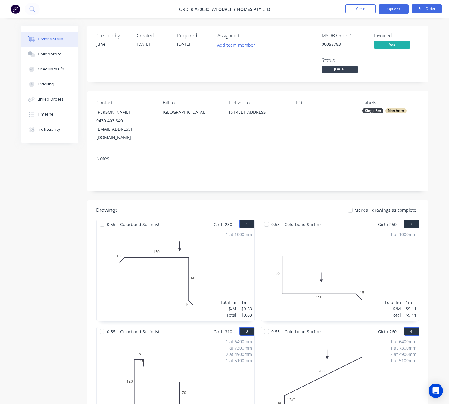
click at [392, 10] on button "Options" at bounding box center [393, 9] width 30 height 10
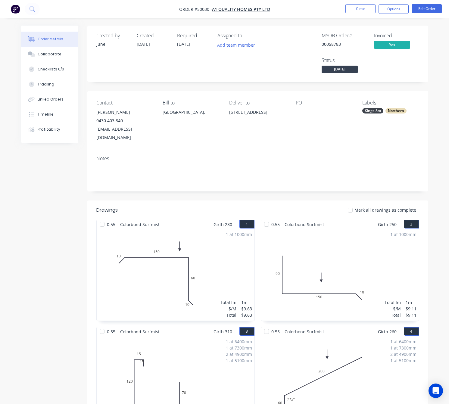
click at [343, 70] on span "[DATE]" at bounding box center [339, 70] width 36 height 8
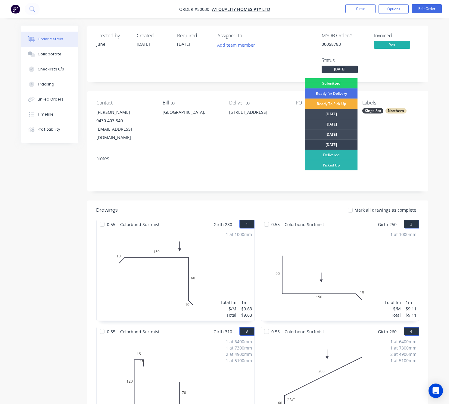
click at [343, 144] on div "[DATE]" at bounding box center [331, 145] width 53 height 10
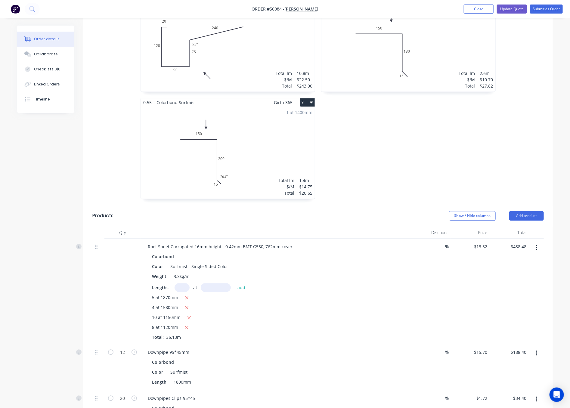
scroll to position [424, 0]
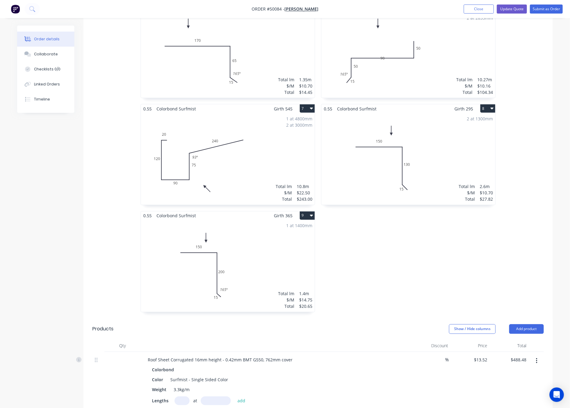
click at [360, 10] on nav "Order #50084 - Mr Fang Add product Close Update Quote Submit as Order" at bounding box center [285, 9] width 570 height 18
click at [483, 9] on button "Close" at bounding box center [479, 9] width 30 height 9
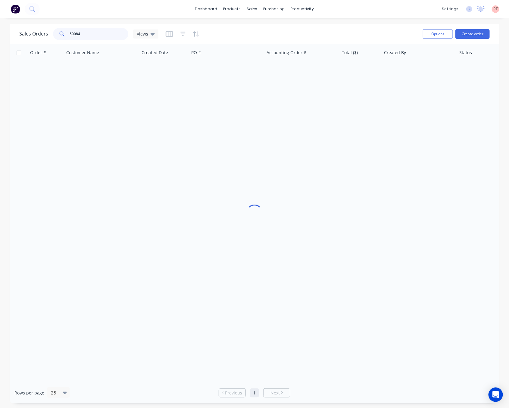
drag, startPoint x: 87, startPoint y: 36, endPoint x: 27, endPoint y: 42, distance: 59.8
click at [27, 42] on div "Sales Orders 50084 Views Options Create order" at bounding box center [254, 34] width 489 height 20
click at [233, 11] on div "products" at bounding box center [231, 9] width 23 height 9
click at [282, 108] on div "Order # Customer Name Created Date PO # Accounting Order # Total ($) Created By…" at bounding box center [254, 213] width 489 height 339
click at [262, 40] on div "Customers" at bounding box center [273, 40] width 22 height 5
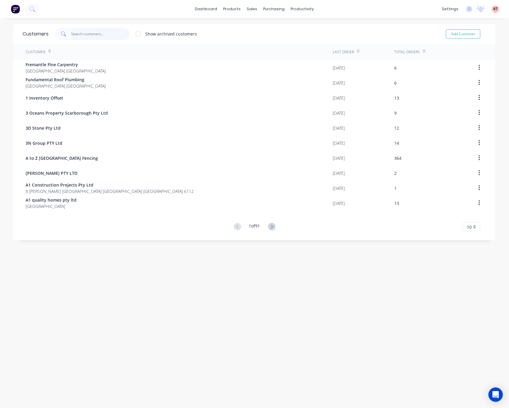
click at [113, 32] on input "text" at bounding box center [100, 34] width 59 height 12
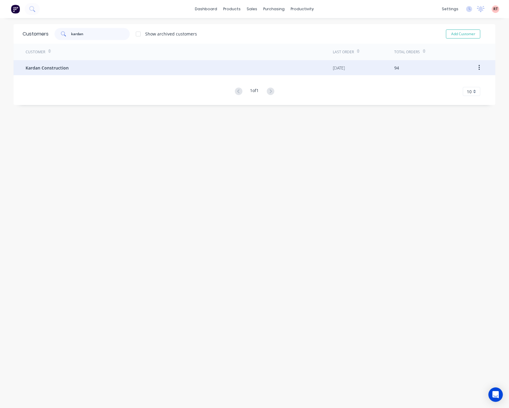
type input "kardan"
click at [179, 70] on div "Kardan Construction" at bounding box center [179, 67] width 307 height 15
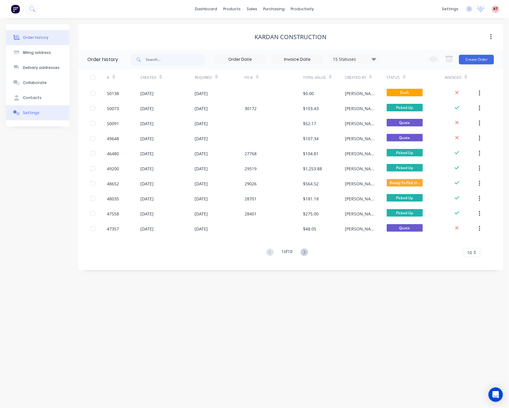
click at [60, 112] on button "Settings" at bounding box center [37, 112] width 63 height 15
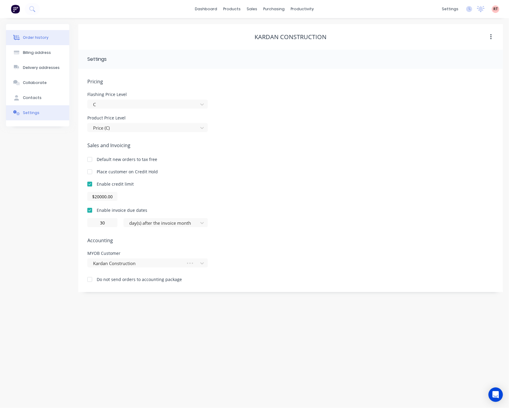
click at [50, 40] on button "Order history" at bounding box center [37, 37] width 63 height 15
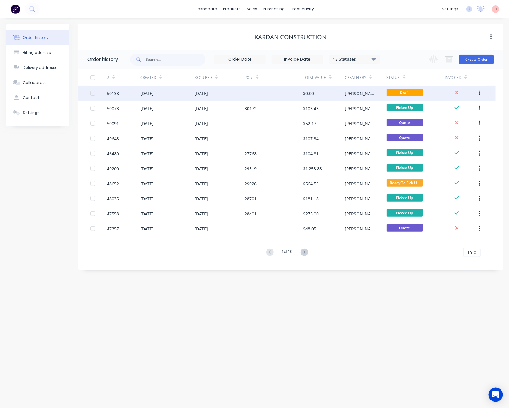
click at [267, 92] on div at bounding box center [274, 93] width 58 height 15
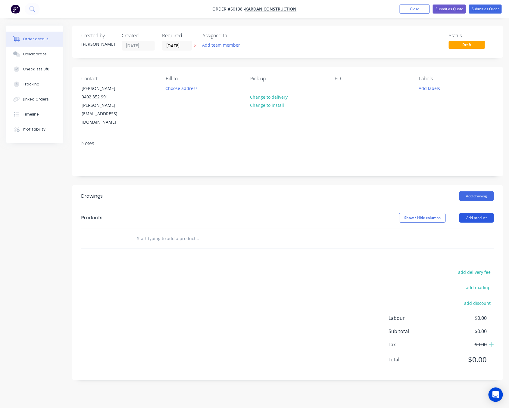
click at [483, 213] on button "Add product" at bounding box center [476, 218] width 35 height 10
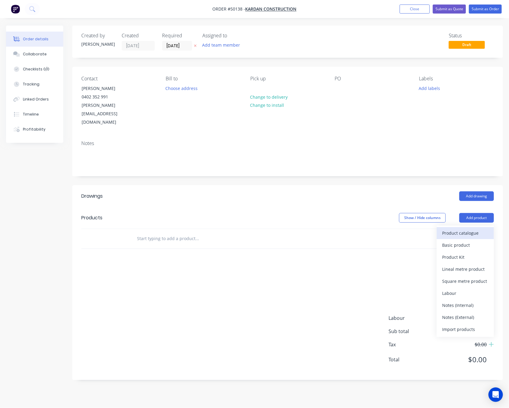
click at [460, 227] on button "Product catalogue" at bounding box center [464, 233] width 57 height 12
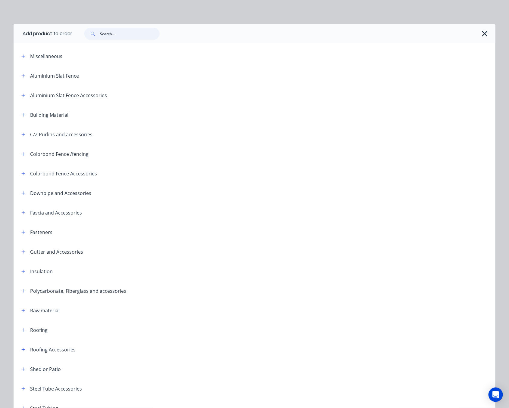
click at [137, 33] on input "text" at bounding box center [130, 34] width 60 height 12
type input "top"
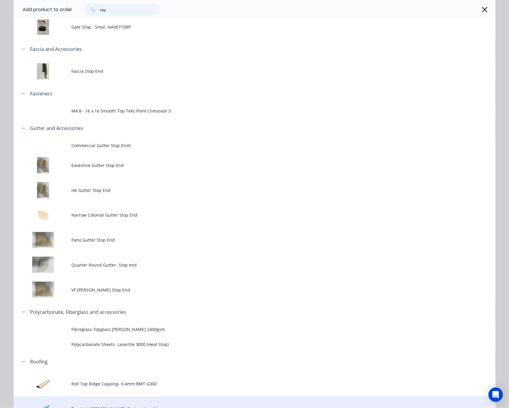
scroll to position [170, 0]
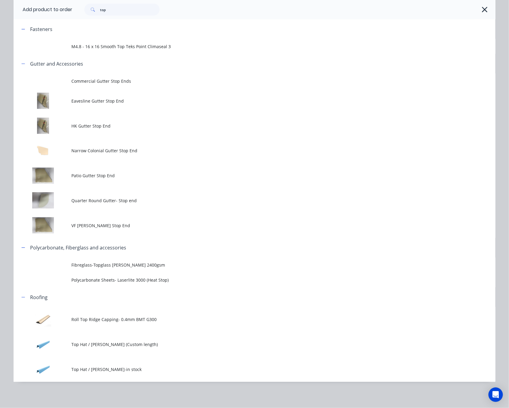
click at [122, 371] on span "Top Hat / Batten-in stock" at bounding box center [240, 369] width 339 height 6
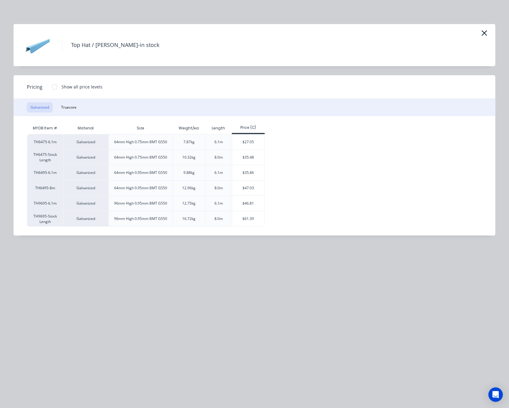
click at [268, 10] on div "Top Hat / Batten-in stock Pricing Show all price levels Galvanized Truecore MYO…" at bounding box center [254, 204] width 509 height 408
click at [483, 34] on icon "button" at bounding box center [483, 32] width 5 height 5
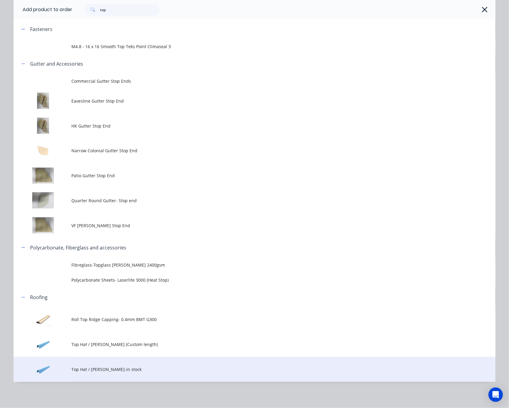
click at [144, 371] on span "Top Hat / Batten-in stock" at bounding box center [240, 369] width 339 height 6
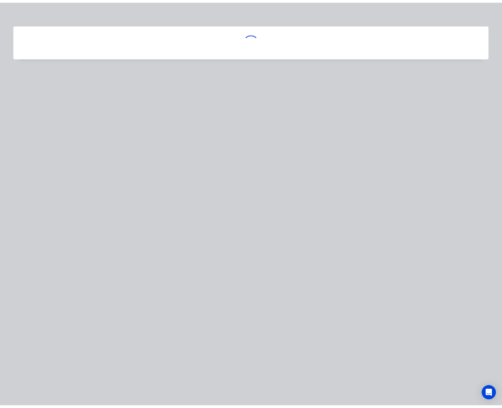
scroll to position [0, 0]
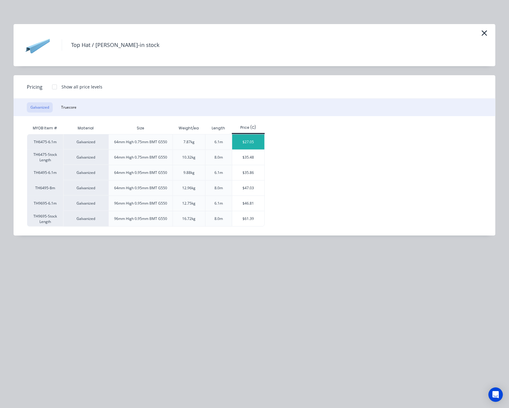
click at [258, 144] on div "$27.05" at bounding box center [248, 142] width 32 height 15
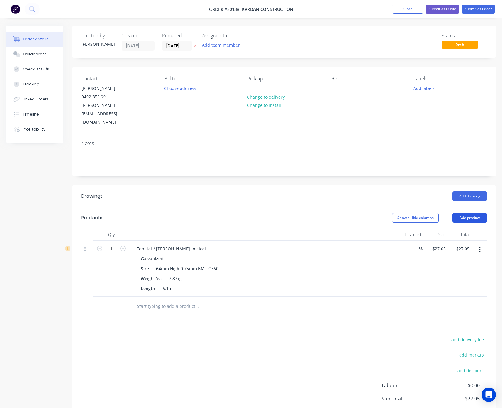
click at [464, 213] on button "Add product" at bounding box center [469, 218] width 35 height 10
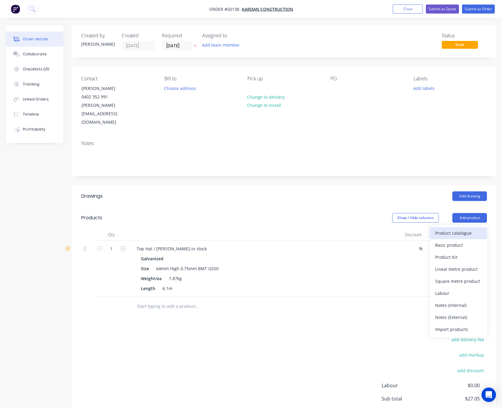
click at [455, 229] on div "Product catalogue" at bounding box center [458, 233] width 46 height 9
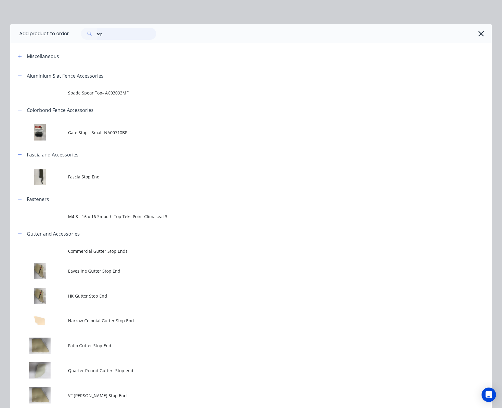
drag, startPoint x: 124, startPoint y: 35, endPoint x: 25, endPoint y: 36, distance: 98.7
click at [85, 36] on div "top" at bounding box center [118, 34] width 75 height 12
type input "roof"
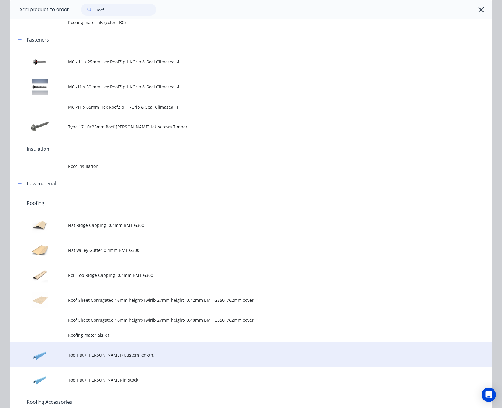
scroll to position [135, 0]
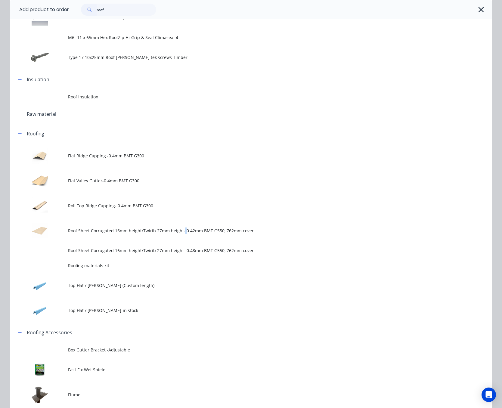
click at [179, 236] on td "Roof Sheet Corrugated 16mm height/Twirib 27mm height- 0.42mm BMT G550, 762mm co…" at bounding box center [280, 230] width 424 height 25
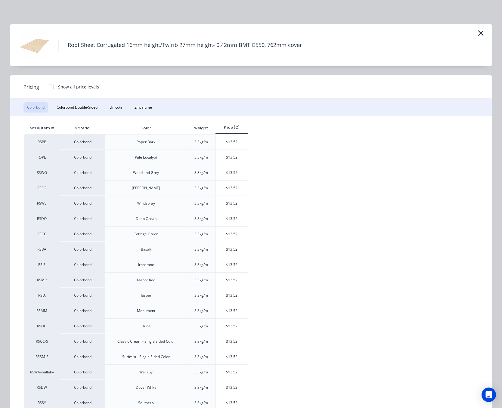
scroll to position [54, 0]
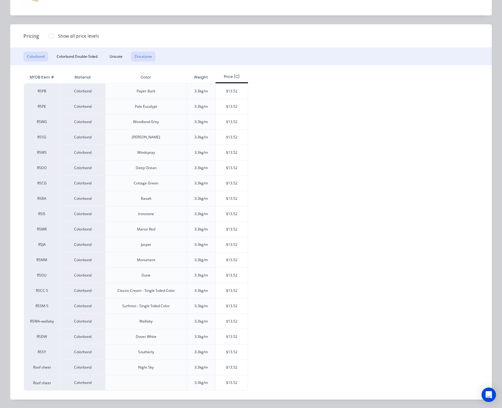
click at [135, 51] on button "Zincalume" at bounding box center [143, 56] width 25 height 10
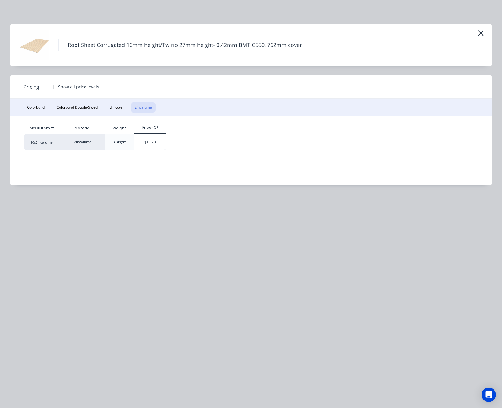
scroll to position [0, 0]
click at [157, 142] on div "$11.20" at bounding box center [150, 142] width 32 height 15
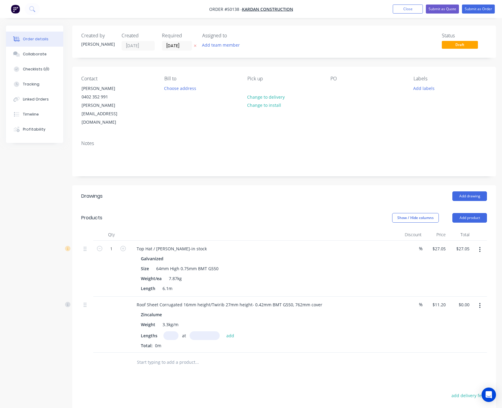
click at [174, 331] on input "text" at bounding box center [170, 335] width 15 height 9
type input "2"
click at [194, 331] on input "text" at bounding box center [205, 335] width 30 height 9
type input "5000"
click at [223, 331] on button "add" at bounding box center [230, 335] width 14 height 8
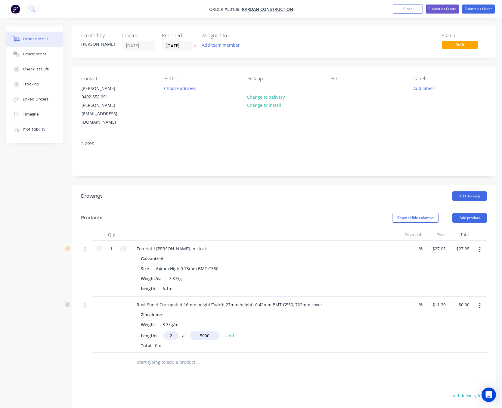
type input "$112.00"
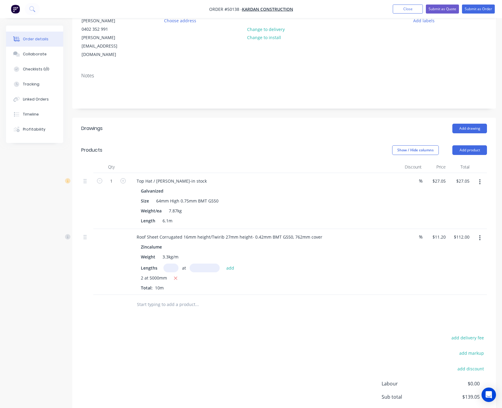
scroll to position [99, 0]
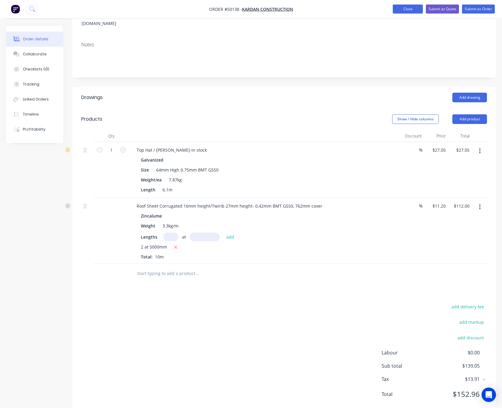
click at [407, 9] on button "Close" at bounding box center [408, 9] width 30 height 9
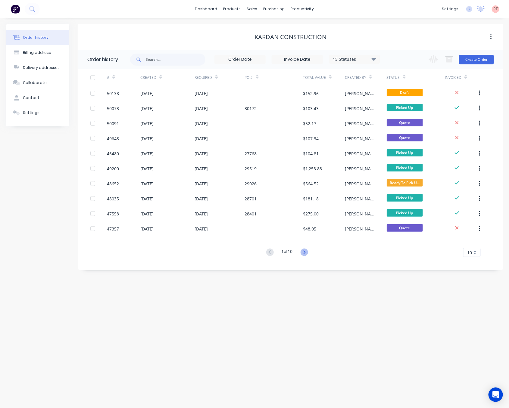
click at [306, 255] on icon at bounding box center [304, 253] width 8 height 8
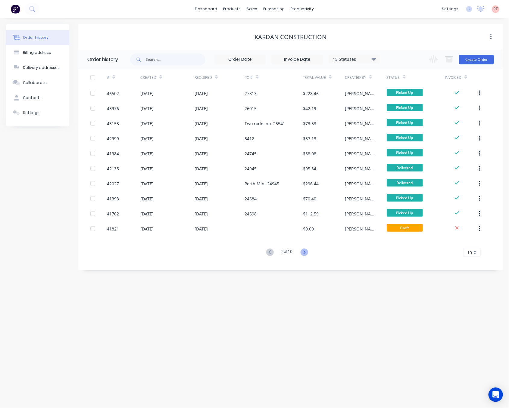
click at [305, 252] on icon at bounding box center [304, 252] width 2 height 4
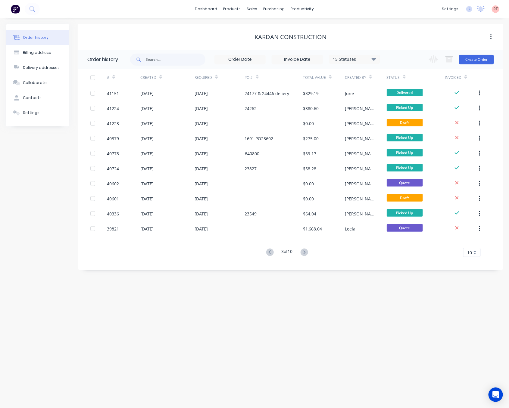
click at [305, 252] on icon at bounding box center [304, 252] width 2 height 4
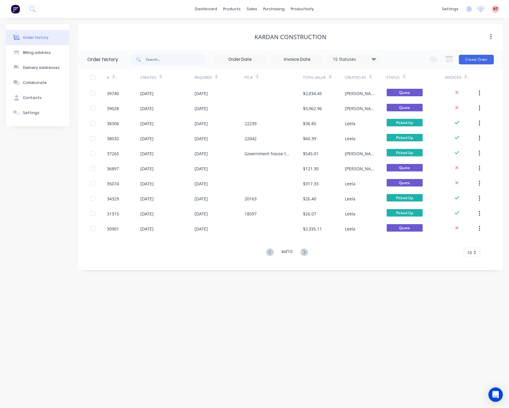
click at [305, 253] on icon at bounding box center [304, 252] width 2 height 4
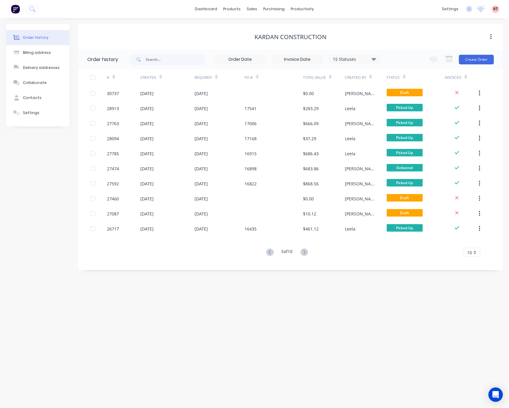
click at [305, 253] on icon at bounding box center [304, 252] width 2 height 4
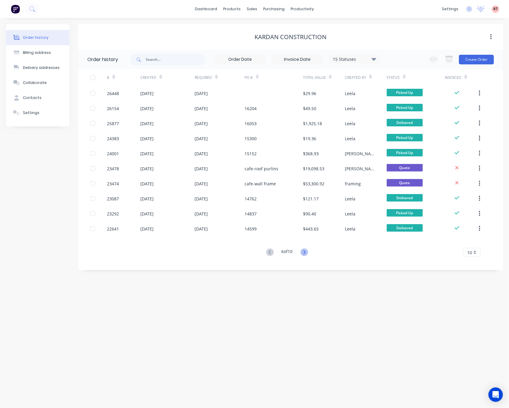
click at [304, 251] on icon at bounding box center [304, 253] width 8 height 8
click at [274, 250] on div "7 of 10" at bounding box center [286, 252] width 45 height 9
click at [270, 253] on icon at bounding box center [270, 253] width 8 height 8
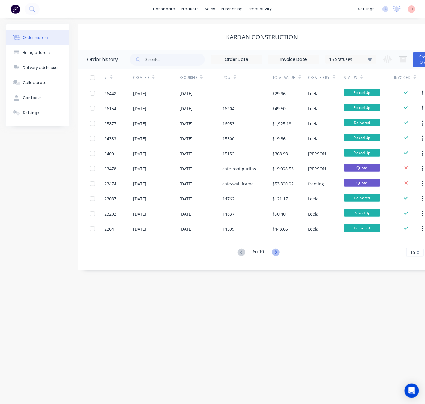
click at [277, 252] on icon at bounding box center [276, 252] width 2 height 4
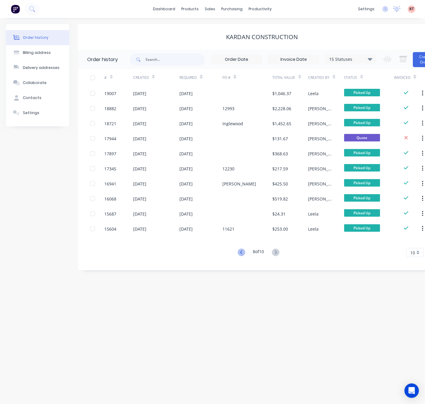
click at [238, 252] on icon at bounding box center [242, 253] width 8 height 8
click at [280, 254] on icon at bounding box center [276, 253] width 8 height 8
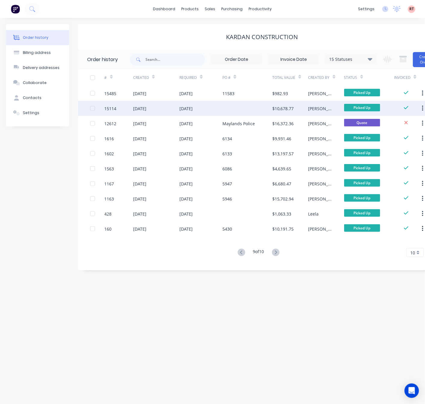
click at [250, 111] on div at bounding box center [248, 108] width 50 height 15
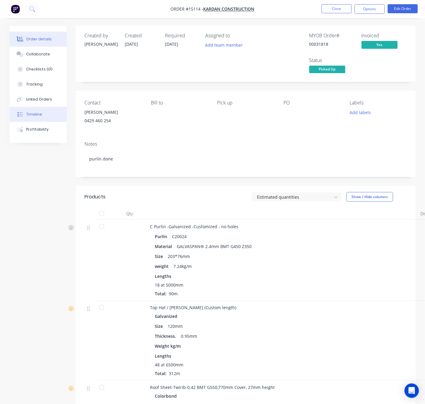
click at [46, 118] on button "Timeline" at bounding box center [38, 114] width 57 height 15
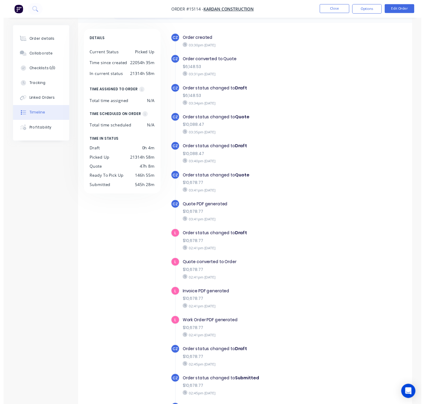
scroll to position [40, 0]
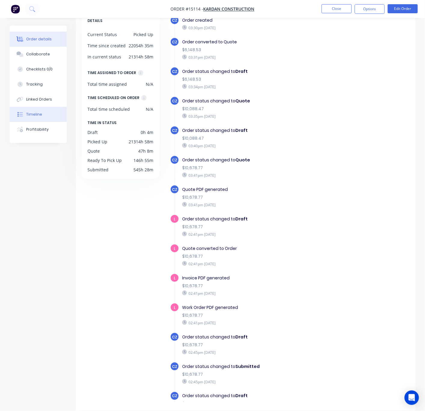
click at [43, 40] on div "Order details" at bounding box center [39, 38] width 26 height 5
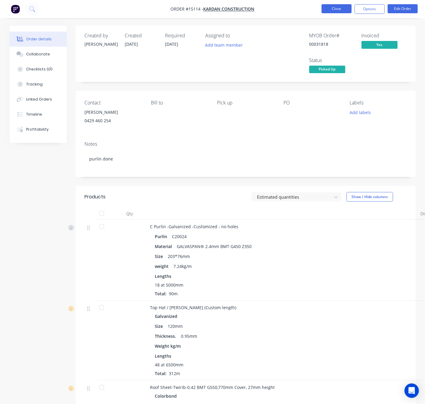
click at [338, 10] on button "Close" at bounding box center [337, 8] width 30 height 9
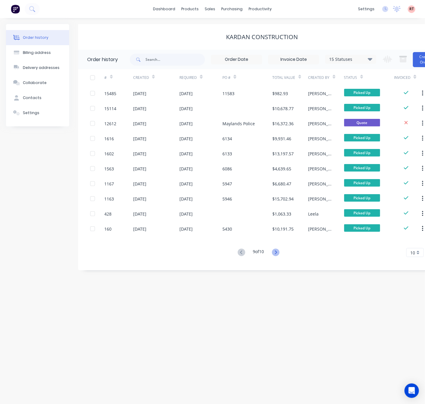
click at [277, 253] on icon at bounding box center [276, 252] width 2 height 4
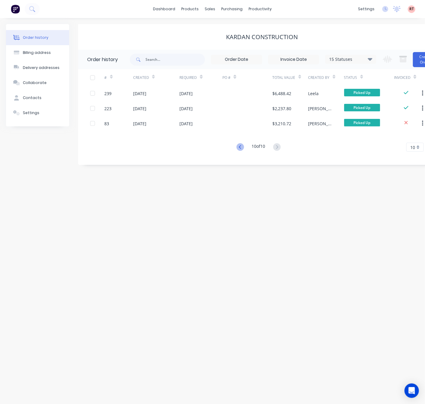
click at [240, 149] on icon at bounding box center [241, 147] width 8 height 8
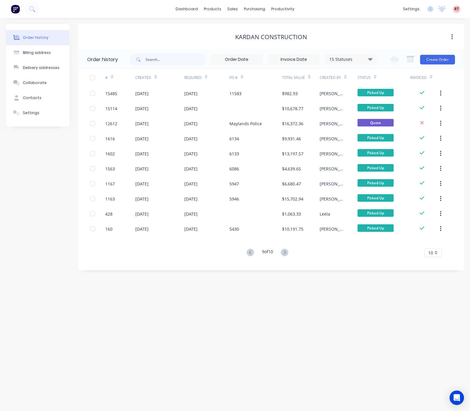
click at [249, 252] on icon at bounding box center [250, 252] width 2 height 4
click at [286, 250] on icon at bounding box center [285, 253] width 8 height 8
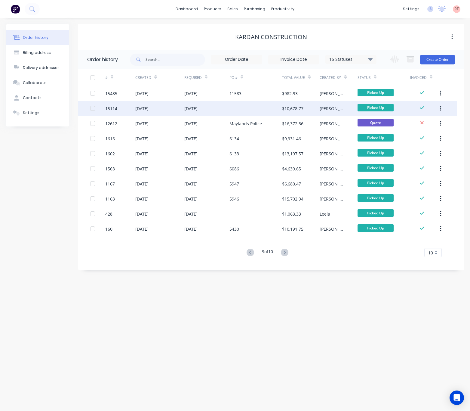
click at [219, 112] on div "17 Apr 2023" at bounding box center [206, 108] width 45 height 15
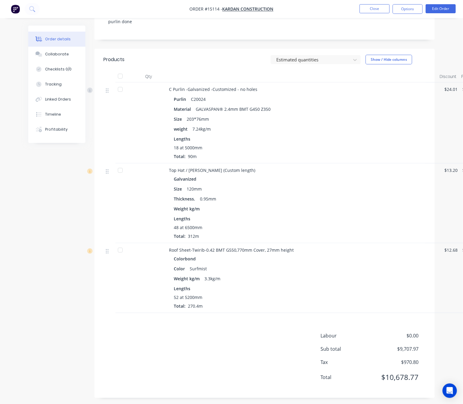
scroll to position [140, 0]
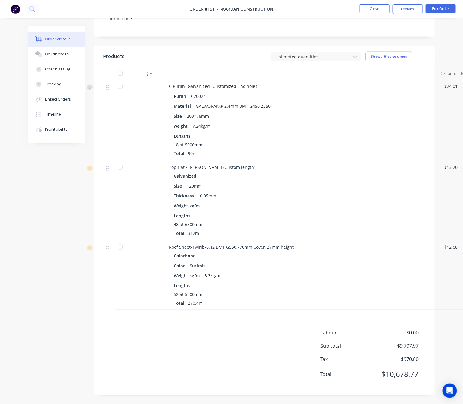
click at [165, 340] on div "Labour $0.00 Sub total $9,707.97 Tax $970.80 Total $10,678.77" at bounding box center [265, 357] width 323 height 57
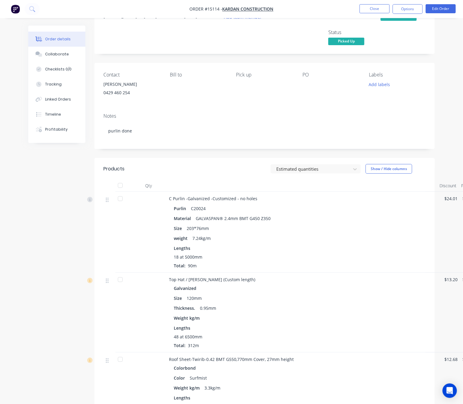
scroll to position [0, 0]
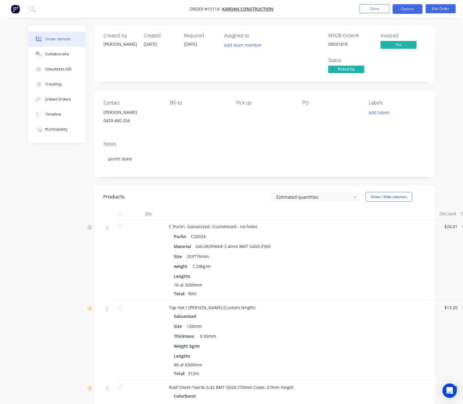
click at [411, 9] on button "Options" at bounding box center [408, 9] width 30 height 10
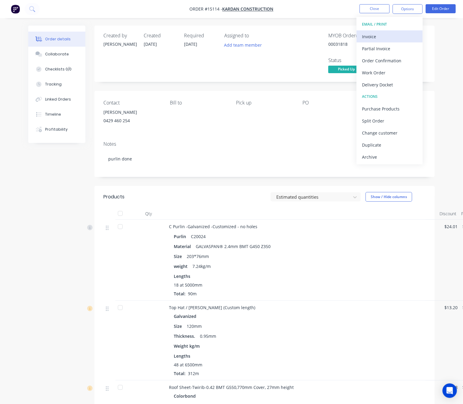
click at [371, 38] on div "Invoice" at bounding box center [389, 36] width 55 height 9
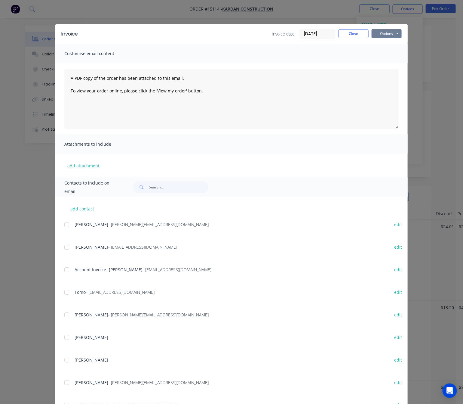
click at [386, 30] on button "Options" at bounding box center [387, 33] width 30 height 9
click at [391, 52] on button "Print" at bounding box center [391, 54] width 39 height 10
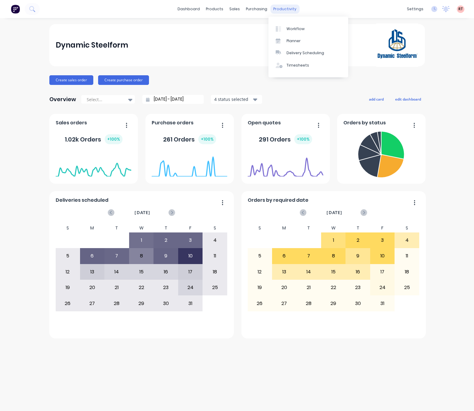
click at [279, 6] on div "productivity" at bounding box center [284, 9] width 29 height 9
click at [284, 8] on div "productivity" at bounding box center [284, 9] width 29 height 9
click at [295, 50] on link "Delivery Scheduling" at bounding box center [308, 53] width 80 height 12
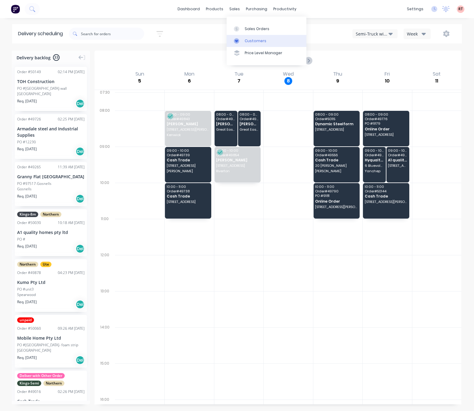
click at [244, 39] on link "Customers" at bounding box center [267, 41] width 80 height 12
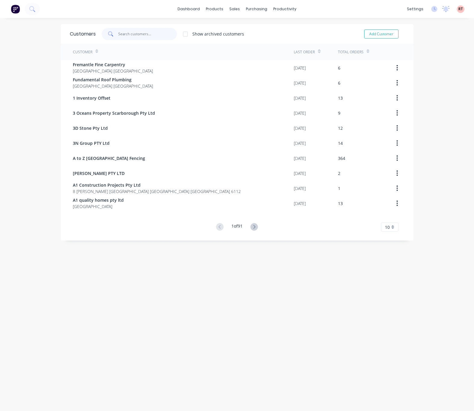
click at [146, 35] on input "text" at bounding box center [147, 34] width 59 height 12
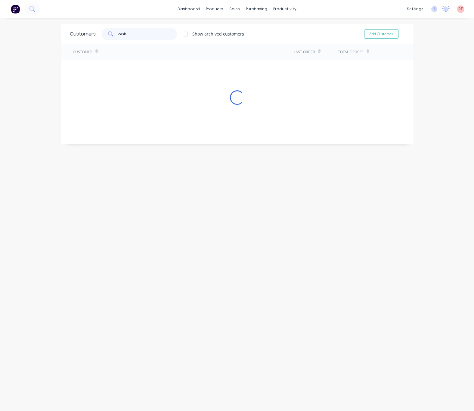
type input "cash"
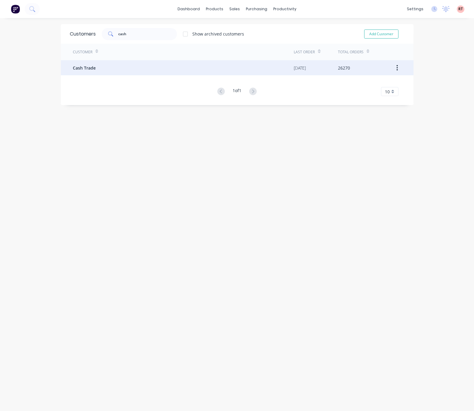
click at [187, 67] on div "Cash Trade" at bounding box center [183, 67] width 221 height 15
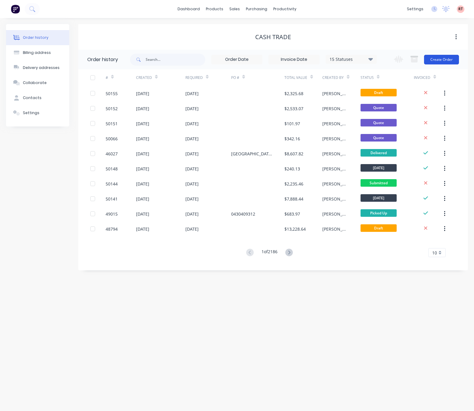
click at [442, 64] on button "Create Order" at bounding box center [441, 60] width 35 height 10
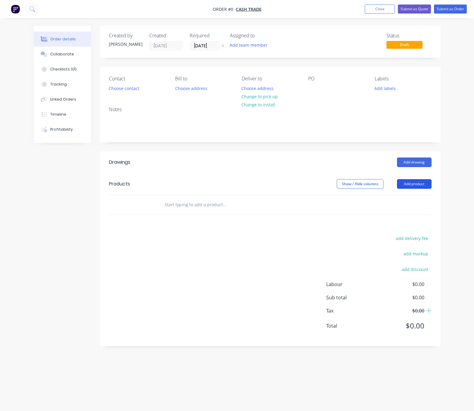
click at [416, 185] on button "Add product" at bounding box center [414, 184] width 35 height 10
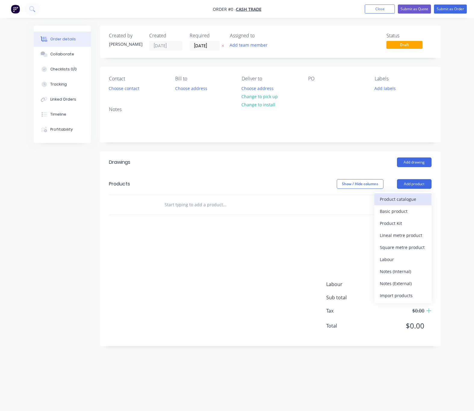
click at [407, 197] on div "Product catalogue" at bounding box center [403, 199] width 46 height 9
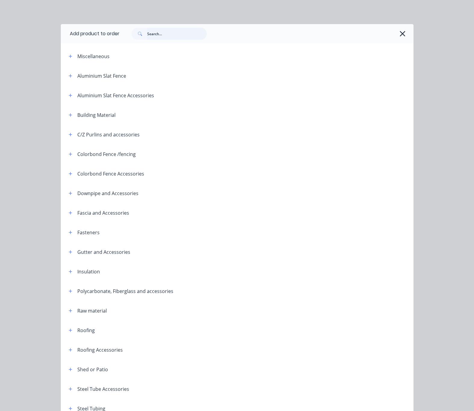
click at [183, 36] on input "text" at bounding box center [177, 34] width 60 height 12
type input "tube"
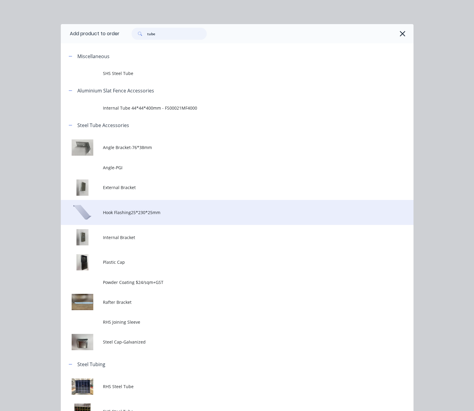
scroll to position [39, 0]
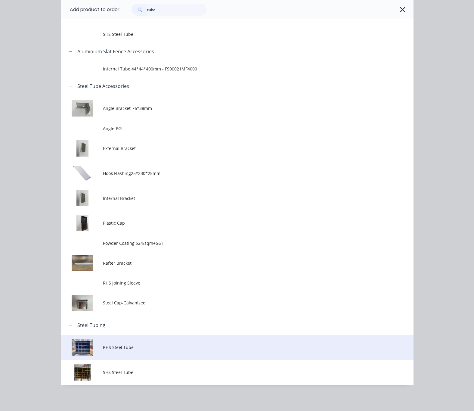
click at [123, 345] on span "RHS Steel Tube" at bounding box center [227, 347] width 248 height 6
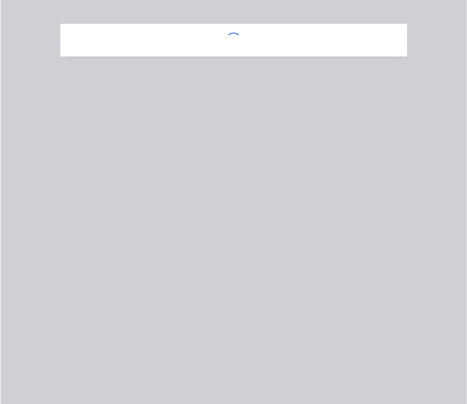
scroll to position [0, 0]
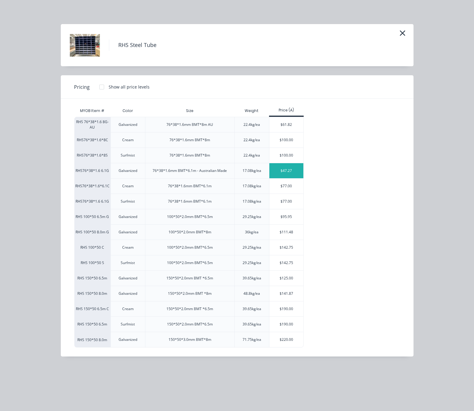
click at [292, 169] on div "$47.27" at bounding box center [286, 170] width 34 height 15
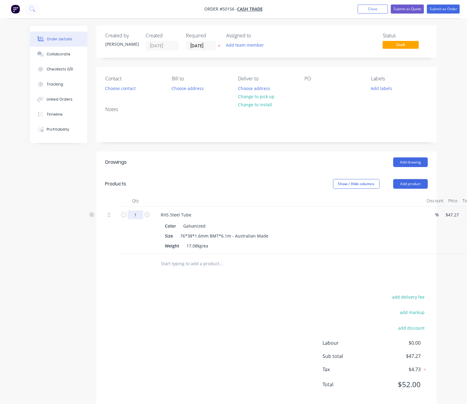
click at [134, 216] on input "1" at bounding box center [136, 214] width 16 height 9
type input "14"
type input "$661.78"
click at [179, 287] on div "Drawings Add drawing Products Show / Hide columns Add product Qty Discount Pric…" at bounding box center [266, 277] width 341 height 253
click at [406, 297] on button "add delivery fee" at bounding box center [408, 297] width 39 height 8
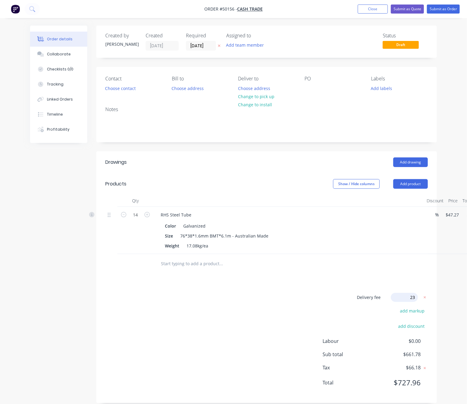
type input "230"
click at [379, 288] on div "Drawings Add drawing Products Show / Hide columns Add product Qty Discount Pric…" at bounding box center [266, 277] width 341 height 252
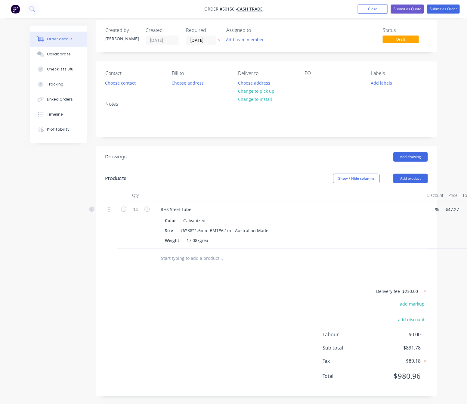
scroll to position [8, 0]
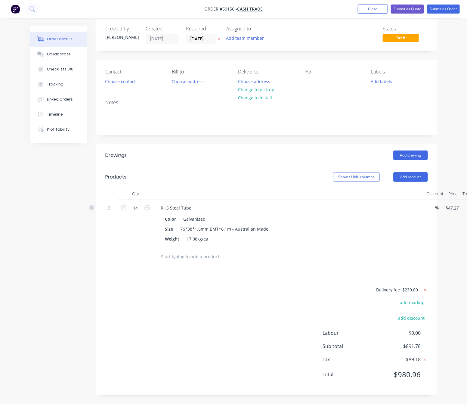
click at [422, 290] on icon at bounding box center [425, 290] width 6 height 6
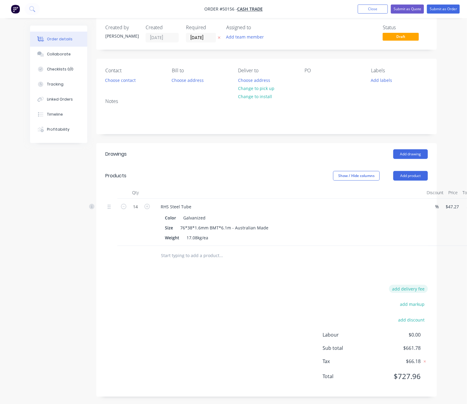
click at [408, 292] on button "add delivery fee" at bounding box center [408, 289] width 39 height 8
type input "230"
click input "submit" at bounding box center [0, 0] width 0 height 0
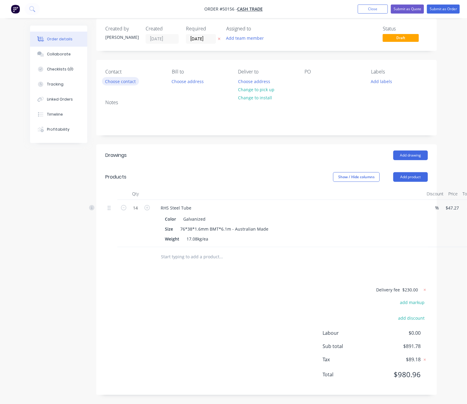
click at [109, 81] on button "Choose contact" at bounding box center [120, 81] width 37 height 8
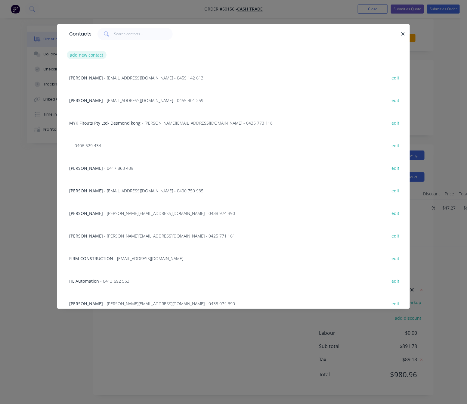
click at [90, 55] on button "add new contact" at bounding box center [87, 55] width 40 height 8
select select "AU"
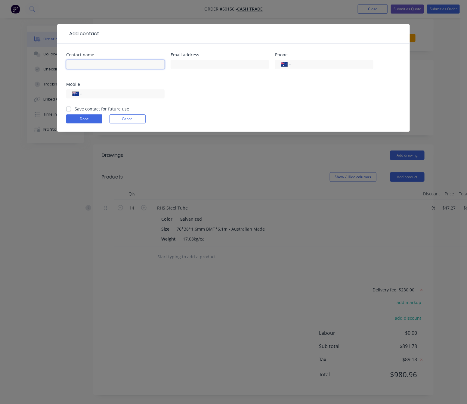
click at [131, 64] on input "text" at bounding box center [115, 64] width 98 height 9
type input "-"
click at [249, 64] on input "text" at bounding box center [220, 64] width 98 height 9
click at [125, 95] on input "tel" at bounding box center [122, 94] width 72 height 7
type input "0476 600 878"
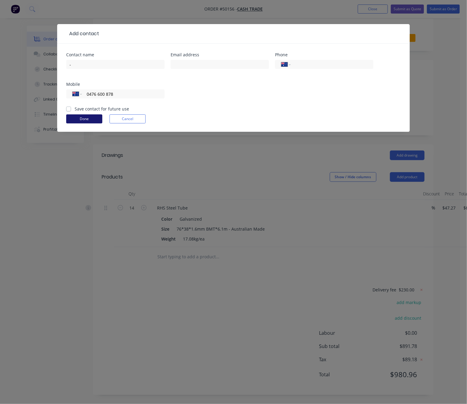
click at [90, 116] on button "Done" at bounding box center [84, 118] width 36 height 9
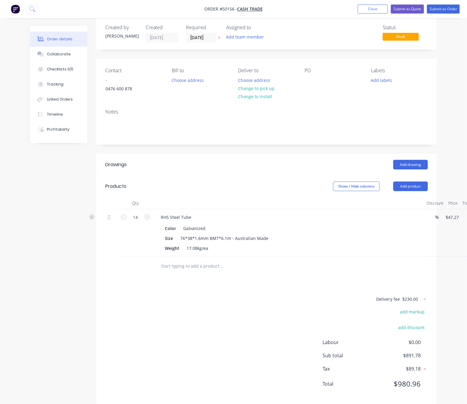
click at [54, 187] on div "Created by Rachel Created 08/10/25 Required 08/10/25 Assigned to Add team membe…" at bounding box center [233, 215] width 407 height 396
click at [256, 82] on button "Choose address" at bounding box center [254, 80] width 39 height 8
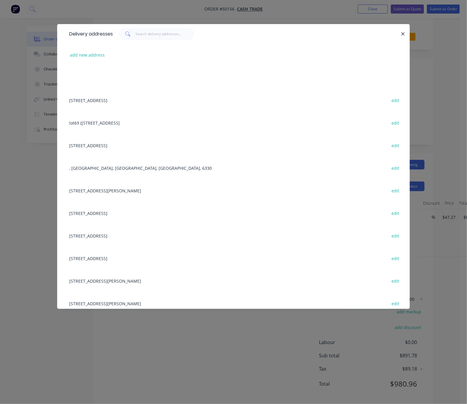
click at [88, 50] on div "add new address" at bounding box center [233, 55] width 335 height 23
click at [89, 56] on button "add new address" at bounding box center [87, 55] width 41 height 8
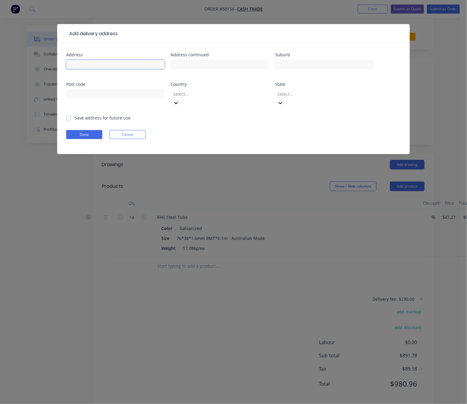
click at [97, 64] on input "text" at bounding box center [115, 64] width 98 height 9
click at [93, 64] on input "text" at bounding box center [115, 64] width 98 height 9
paste input "40 Watsonia Rd"
type input "40 Watsonia Rd"
drag, startPoint x: 296, startPoint y: 64, endPoint x: 293, endPoint y: 66, distance: 3.5
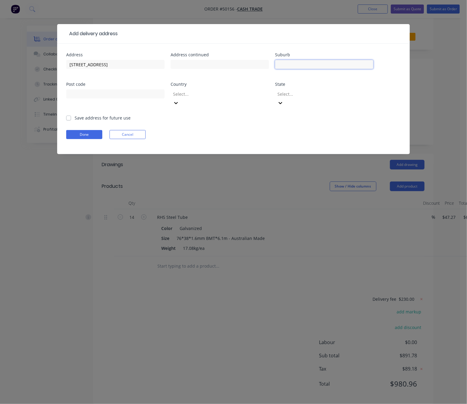
click at [296, 64] on input "text" at bounding box center [324, 64] width 98 height 9
drag, startPoint x: 301, startPoint y: 71, endPoint x: 287, endPoint y: 67, distance: 14.0
click at [301, 71] on div at bounding box center [324, 67] width 98 height 18
click at [288, 66] on input "text" at bounding box center [324, 64] width 98 height 9
paste input "Gooseberry Hill"
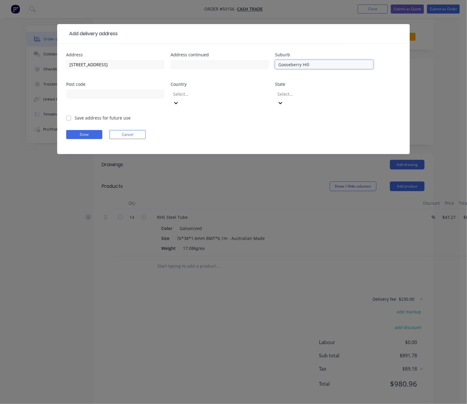
click at [281, 62] on input "Gooseberry Hill" at bounding box center [324, 64] width 98 height 9
click at [279, 65] on input "Gooseberry Hill" at bounding box center [324, 64] width 98 height 9
type input "Gooseberry Hill"
click at [137, 90] on input "text" at bounding box center [115, 93] width 98 height 9
click at [94, 97] on input "text" at bounding box center [115, 93] width 98 height 9
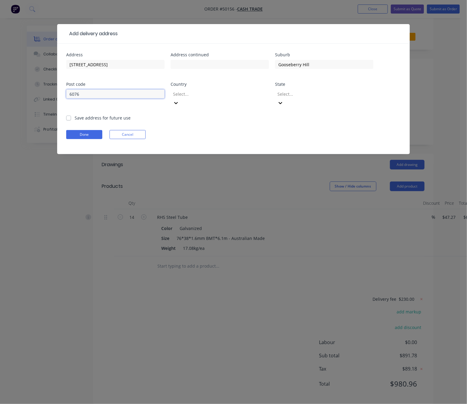
type input "6076"
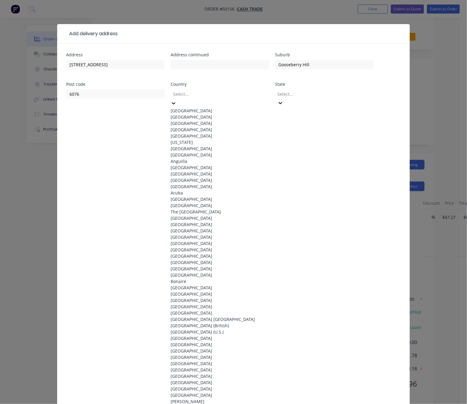
click at [209, 91] on div at bounding box center [215, 94] width 87 height 8
click at [208, 109] on div "Australia" at bounding box center [220, 110] width 98 height 6
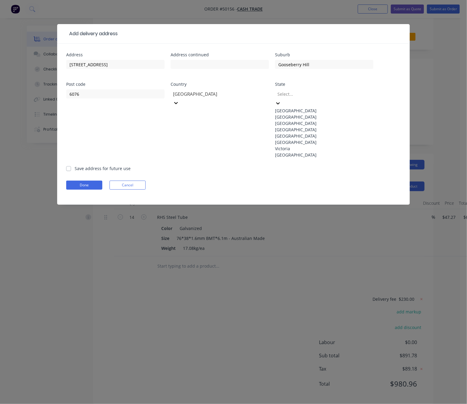
click at [317, 96] on div at bounding box center [320, 94] width 87 height 8
click at [319, 158] on div "Western Australia" at bounding box center [324, 155] width 98 height 6
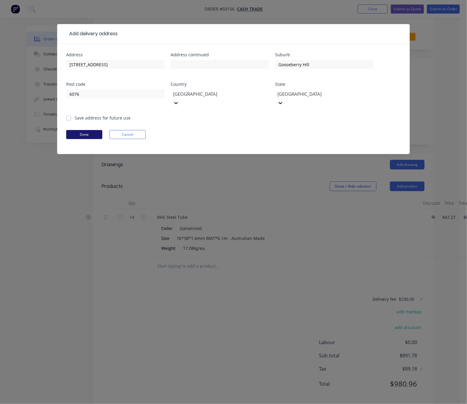
click at [79, 130] on button "Done" at bounding box center [84, 134] width 36 height 9
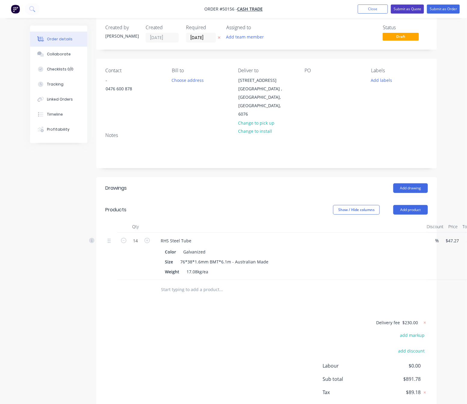
click at [413, 10] on button "Submit as Quote" at bounding box center [407, 9] width 33 height 9
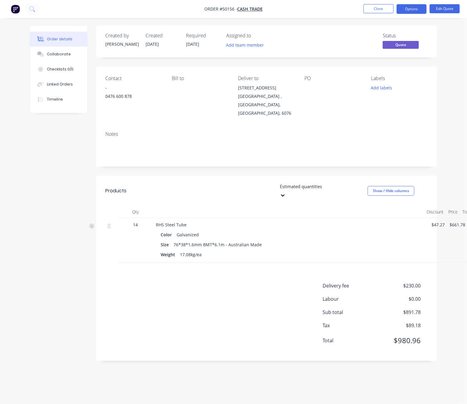
scroll to position [0, 0]
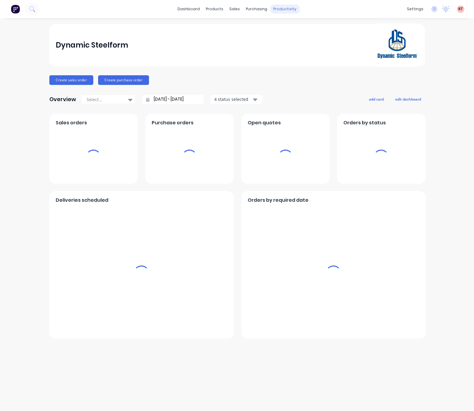
click at [275, 10] on div "productivity" at bounding box center [284, 9] width 29 height 9
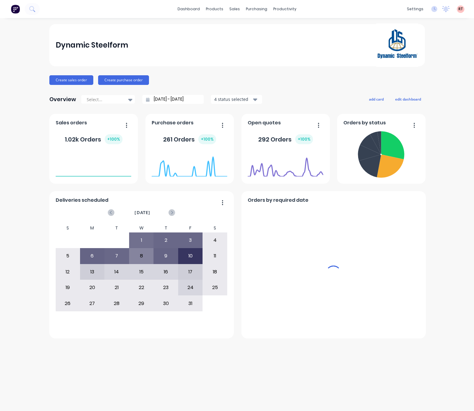
click at [284, 9] on div "productivity" at bounding box center [284, 9] width 29 height 9
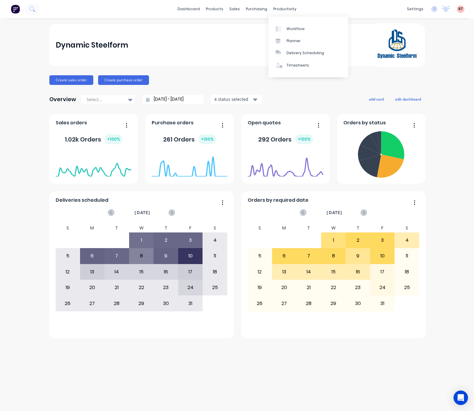
click at [285, 14] on div "dashboard products sales purchasing productivity dashboard products Product Cat…" at bounding box center [237, 9] width 474 height 18
click at [298, 52] on div "Delivery Scheduling" at bounding box center [305, 52] width 38 height 5
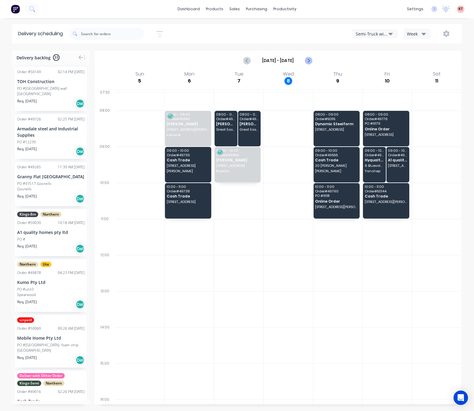
click at [311, 60] on icon "Next page" at bounding box center [308, 60] width 7 height 7
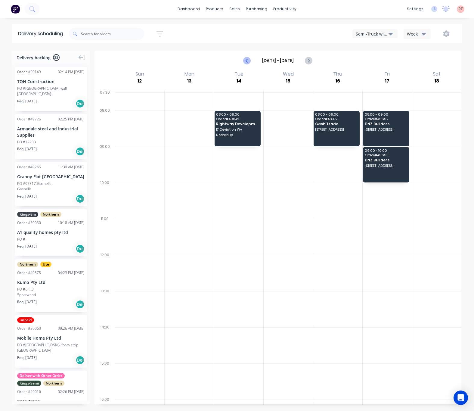
click at [247, 60] on icon "Previous page" at bounding box center [247, 60] width 7 height 7
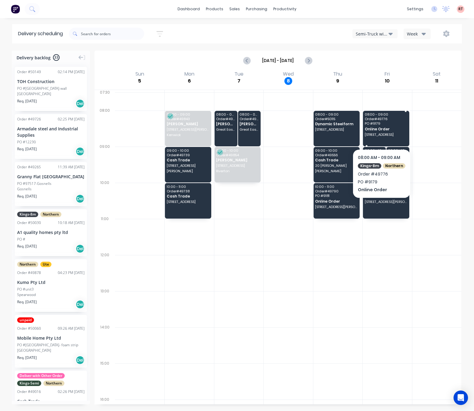
click at [380, 135] on span "16 Trenton Way Duncraig" at bounding box center [386, 135] width 42 height 4
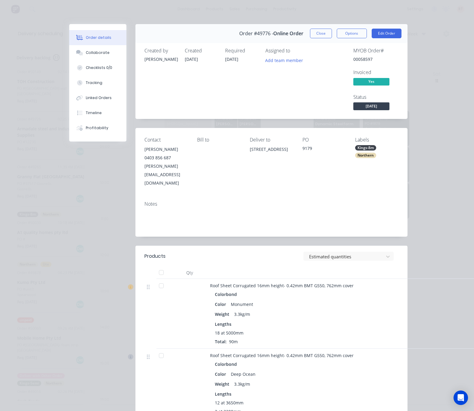
drag, startPoint x: 256, startPoint y: 148, endPoint x: 279, endPoint y: 162, distance: 26.3
click at [279, 153] on div "16 Trenton Way Duncraig" at bounding box center [271, 149] width 43 height 8
copy div "16 Trenton Way Duncraig"
drag, startPoint x: 450, startPoint y: 54, endPoint x: 424, endPoint y: 24, distance: 40.5
click at [450, 54] on div "Order details Collaborate Checklists 0/0 Tracking Linked Orders Timeline Profit…" at bounding box center [237, 205] width 474 height 411
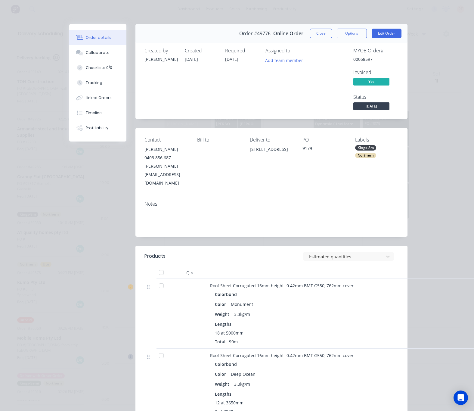
click at [349, 10] on div "Order details Collaborate Checklists 0/0 Tracking Linked Orders Timeline Profit…" at bounding box center [237, 205] width 474 height 411
click at [322, 34] on button "Close" at bounding box center [321, 34] width 22 height 10
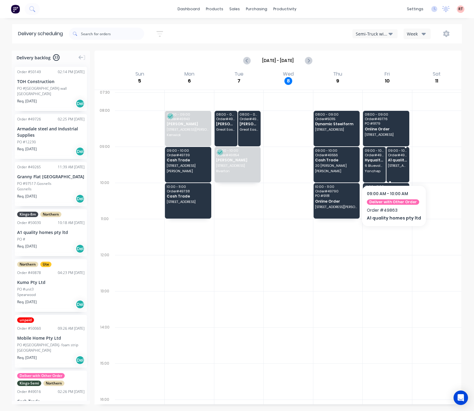
click at [390, 164] on span "[STREET_ADDRESS]" at bounding box center [397, 166] width 19 height 4
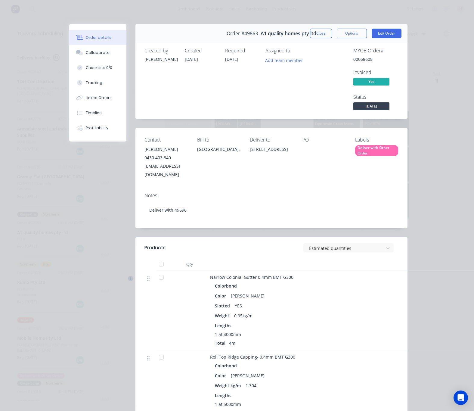
drag, startPoint x: 276, startPoint y: 177, endPoint x: 260, endPoint y: 147, distance: 33.7
click at [260, 147] on div "Contact Garry Singh 0430 403 840 a1qualityhomes786@gmail.com Bill to Australia,…" at bounding box center [271, 158] width 272 height 60
copy div "[STREET_ADDRESS]"
click at [318, 35] on button "Close" at bounding box center [321, 34] width 22 height 10
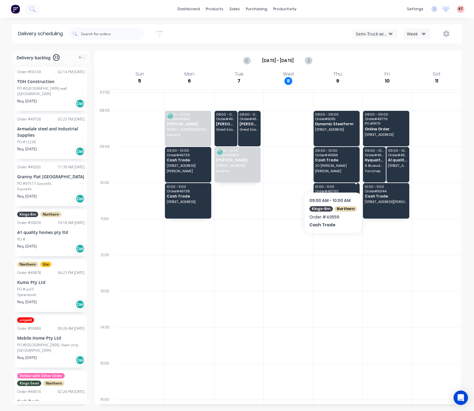
click at [332, 206] on span "[STREET_ADDRESS][PERSON_NAME]" at bounding box center [336, 207] width 42 height 4
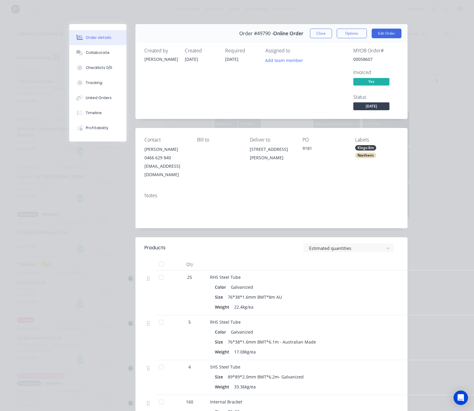
drag, startPoint x: 267, startPoint y: 172, endPoint x: 252, endPoint y: 148, distance: 28.1
click at [252, 148] on div "Contact Graham Wakefield 0466 629 840 grahamw.50@hotmail.com Bill to Deliver to…" at bounding box center [271, 158] width 272 height 60
copy div "[STREET_ADDRESS][PERSON_NAME]"
click at [315, 36] on button "Close" at bounding box center [321, 34] width 22 height 10
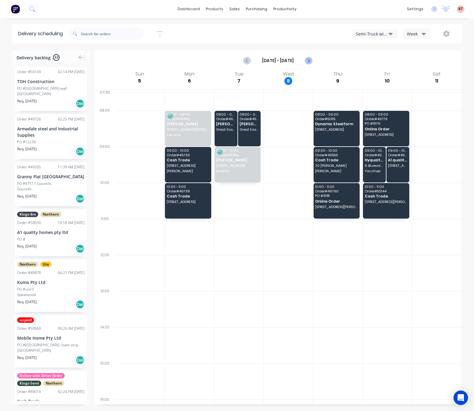
click at [309, 61] on icon "Next page" at bounding box center [308, 60] width 3 height 5
type input "Oct 12 - Oct 18"
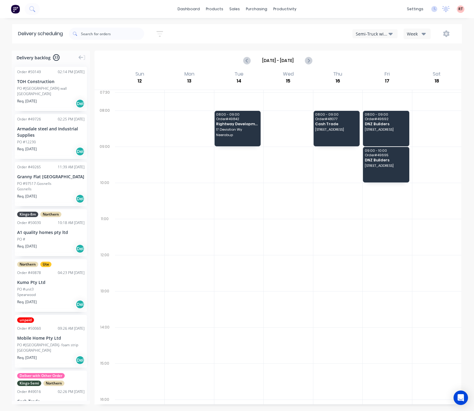
click at [228, 296] on div at bounding box center [238, 309] width 49 height 36
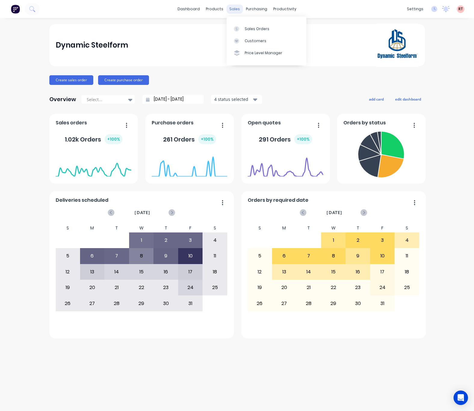
click at [230, 8] on div "sales" at bounding box center [234, 9] width 17 height 9
click at [255, 37] on link "Customers" at bounding box center [267, 41] width 80 height 12
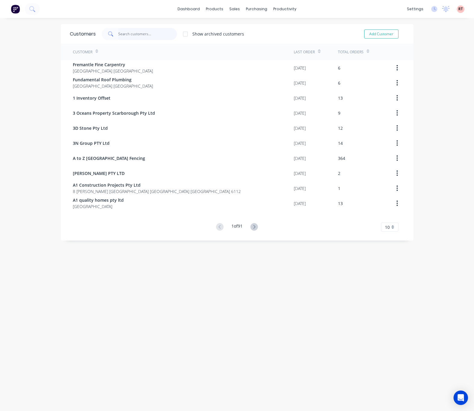
click at [147, 33] on input "text" at bounding box center [147, 34] width 59 height 12
click at [241, 33] on link "Sales Orders" at bounding box center [263, 29] width 80 height 12
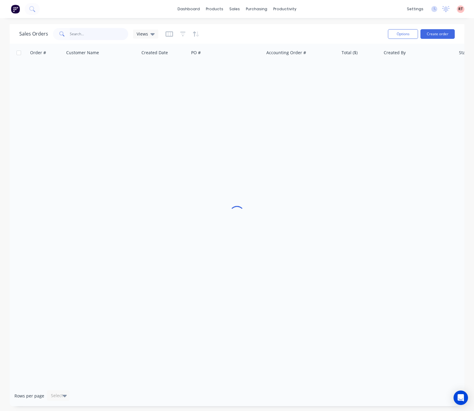
click at [112, 34] on input "text" at bounding box center [99, 34] width 59 height 12
type input "50141"
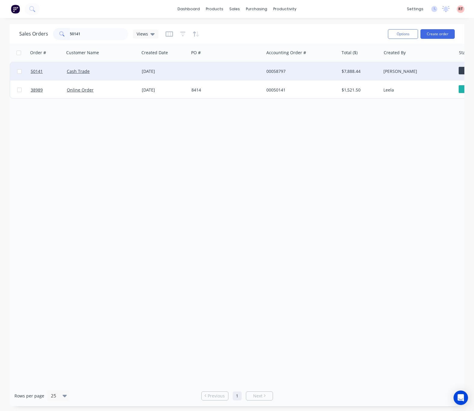
click at [244, 71] on div at bounding box center [226, 71] width 75 height 18
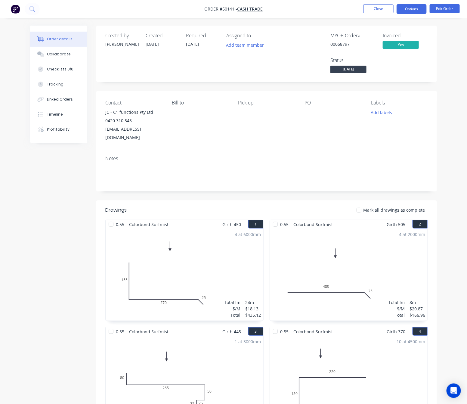
click at [399, 8] on button "Options" at bounding box center [412, 9] width 30 height 10
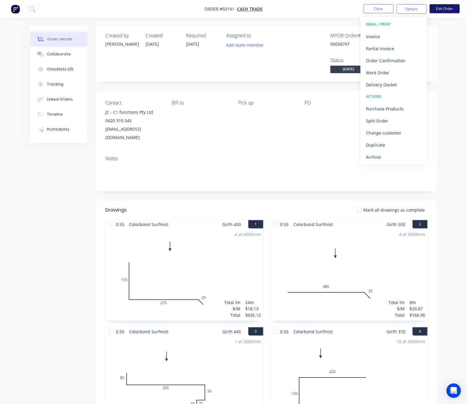
click at [442, 8] on button "Edit Order" at bounding box center [445, 8] width 30 height 9
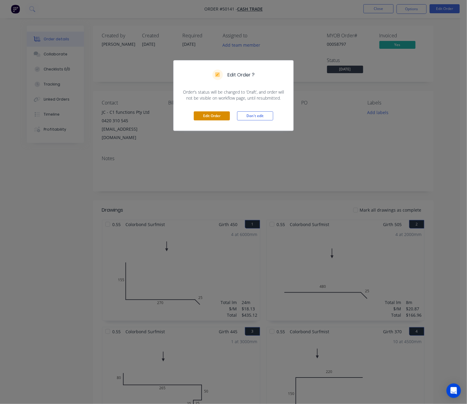
click at [200, 116] on button "Edit Order" at bounding box center [212, 115] width 36 height 9
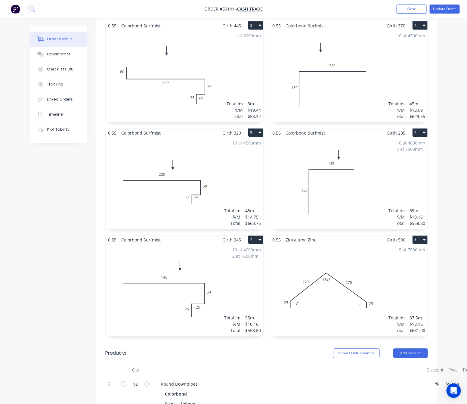
scroll to position [406, 0]
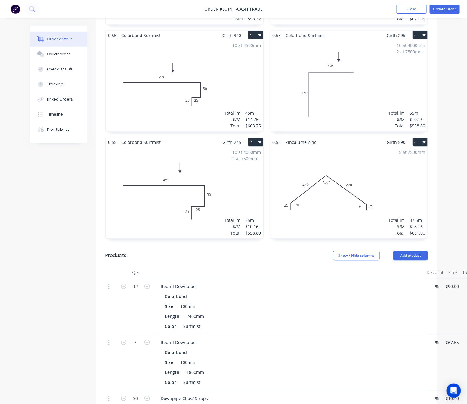
click at [177, 98] on div "10 at 4500mm Total lm $/M Total 45m $14.75 $663.75" at bounding box center [185, 86] width 158 height 92
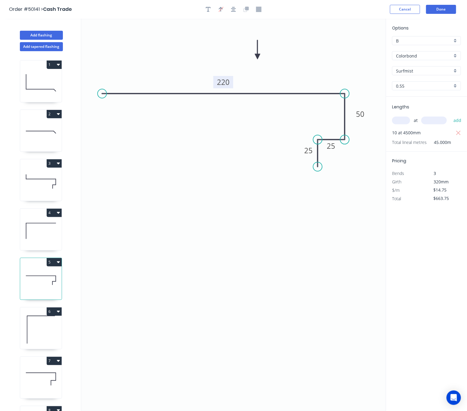
click at [222, 82] on tspan "220" at bounding box center [223, 82] width 13 height 10
click at [440, 7] on button "Done" at bounding box center [441, 9] width 30 height 9
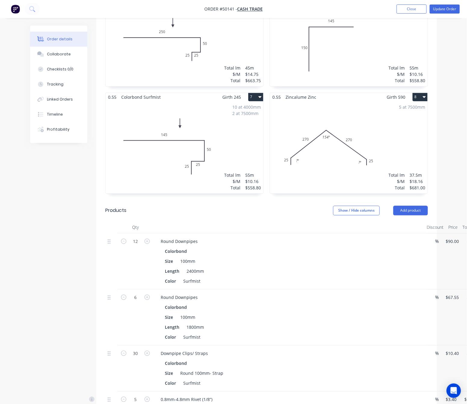
click at [188, 135] on div "10 at 4000mm 2 at 7500mm Total lm $/M Total 55m $10.16 $558.80" at bounding box center [185, 148] width 158 height 92
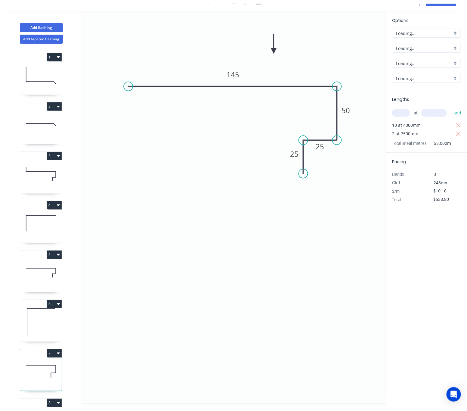
scroll to position [12, 0]
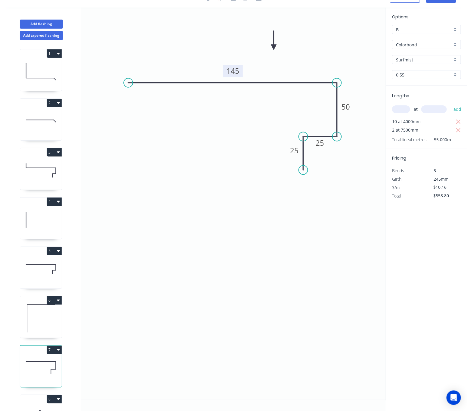
click at [233, 71] on tspan "145" at bounding box center [233, 71] width 13 height 10
click at [211, 203] on icon "0 170 50 25 25" at bounding box center [233, 204] width 305 height 392
type input "$11.25"
type input "$618.75"
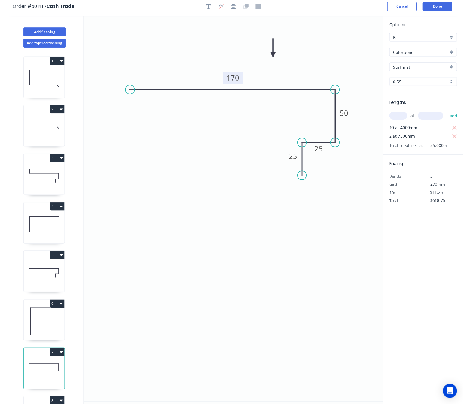
scroll to position [0, 0]
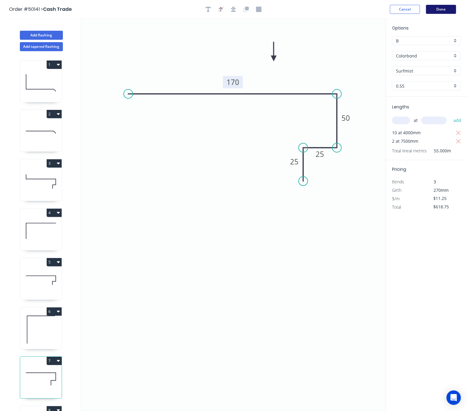
click at [441, 9] on button "Done" at bounding box center [441, 9] width 30 height 9
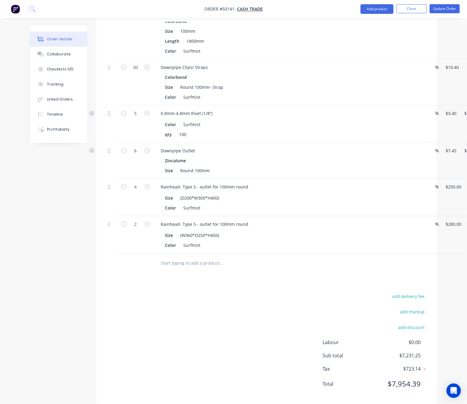
scroll to position [741, 0]
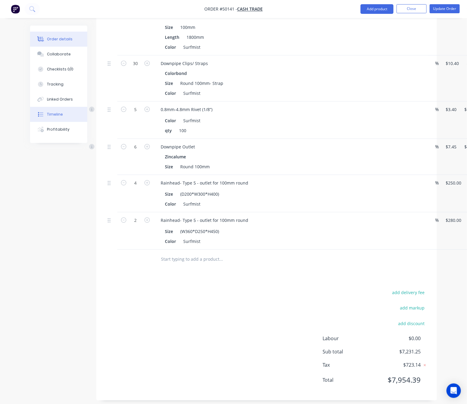
click at [73, 110] on button "Timeline" at bounding box center [58, 114] width 57 height 15
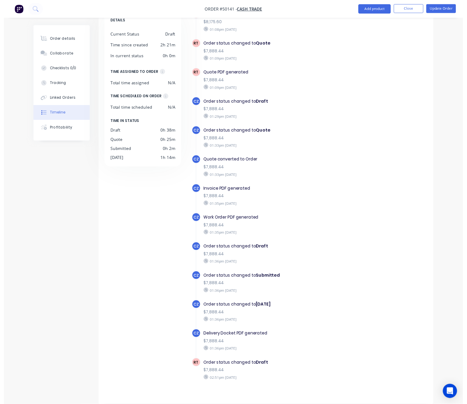
scroll to position [148, 0]
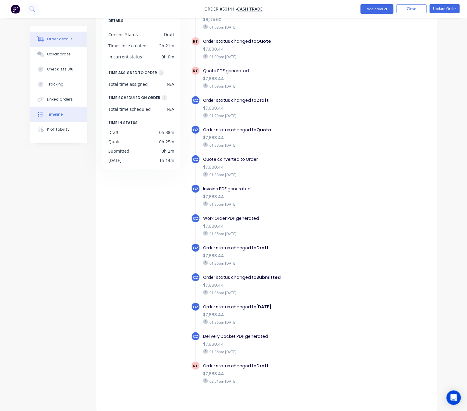
click at [50, 39] on div "Order details" at bounding box center [60, 38] width 26 height 5
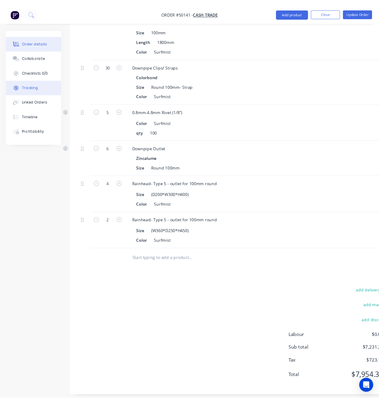
scroll to position [710, 0]
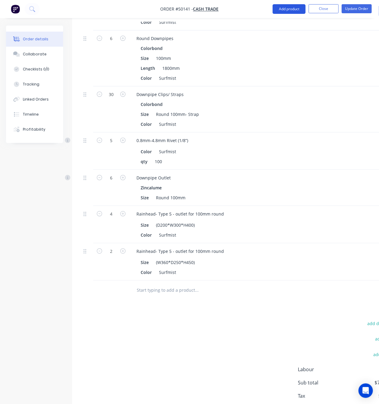
click at [286, 9] on button "Add product" at bounding box center [289, 9] width 33 height 10
click at [209, 17] on nav "Order #50141 - Cash Trade Add product Product catalogue Basic product Product K…" at bounding box center [189, 9] width 379 height 18
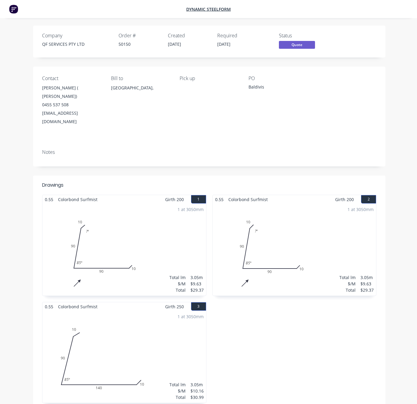
click at [171, 323] on div "1 at 3050mm Total lm $/M Total 3.05m $10.16 $30.99" at bounding box center [124, 357] width 164 height 92
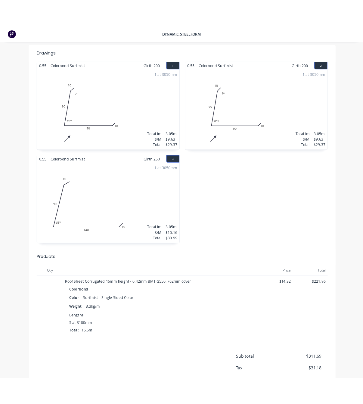
scroll to position [46, 0]
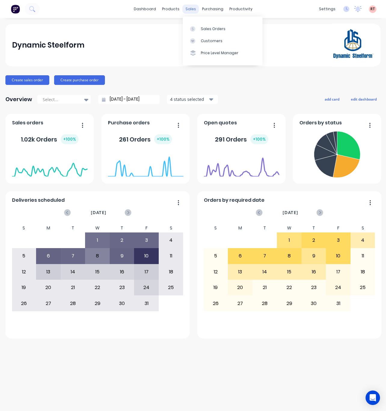
click at [187, 8] on div "sales" at bounding box center [191, 9] width 17 height 9
click at [205, 44] on link "Customers" at bounding box center [223, 41] width 80 height 12
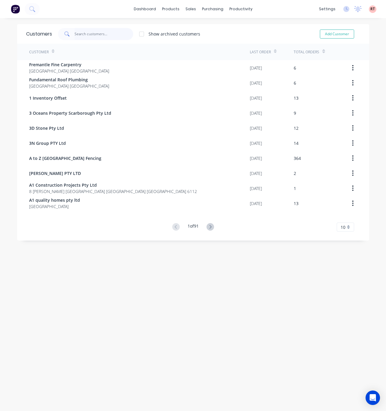
click at [79, 33] on input "text" at bounding box center [104, 34] width 59 height 12
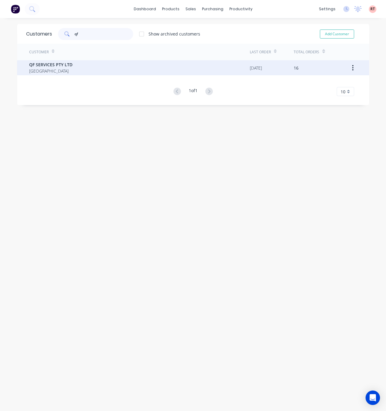
type input "qf"
click at [65, 68] on span "Australia" at bounding box center [50, 71] width 43 height 6
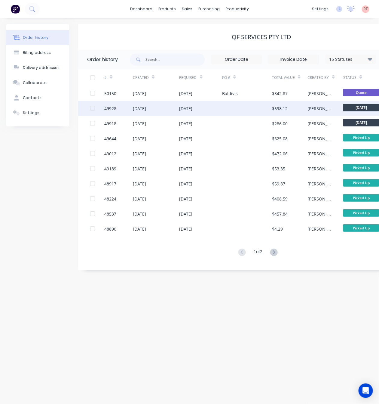
click at [171, 110] on div "07 Oct 2025" at bounding box center [156, 108] width 46 height 15
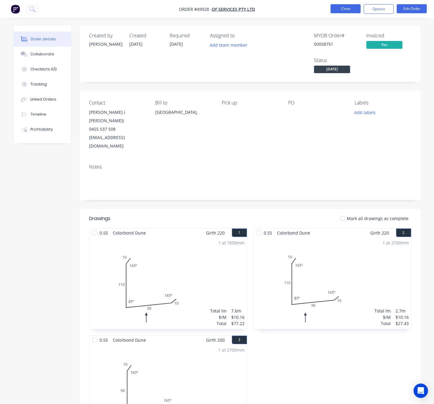
click at [345, 11] on button "Close" at bounding box center [346, 8] width 30 height 9
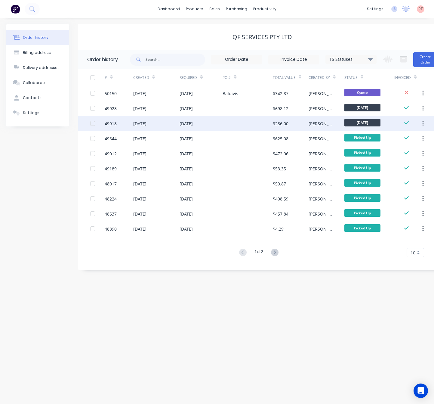
click at [227, 122] on div at bounding box center [248, 123] width 50 height 15
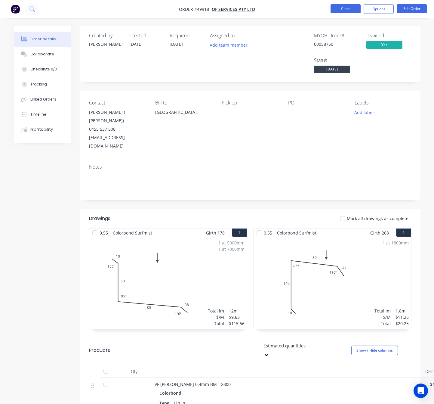
click at [340, 10] on button "Close" at bounding box center [346, 8] width 30 height 9
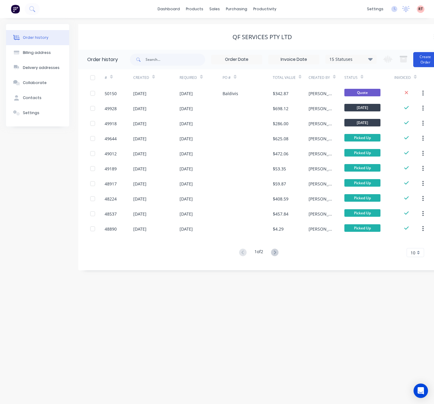
click at [386, 64] on button "Create Order" at bounding box center [425, 59] width 24 height 15
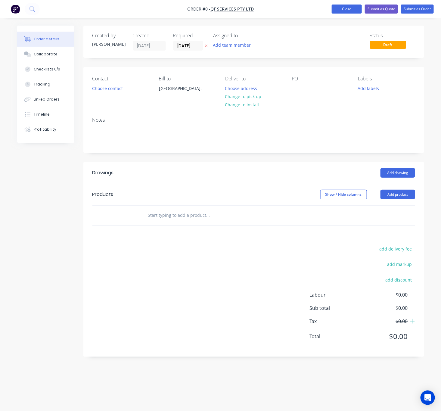
click at [347, 12] on button "Close" at bounding box center [347, 9] width 30 height 9
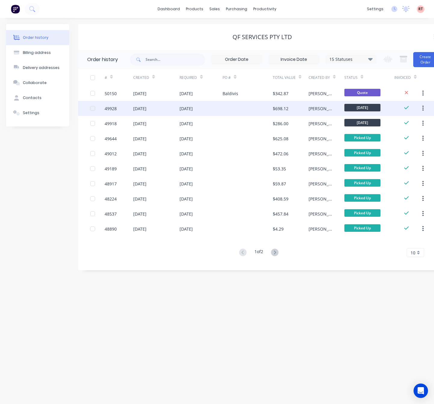
click at [237, 110] on div at bounding box center [248, 108] width 50 height 15
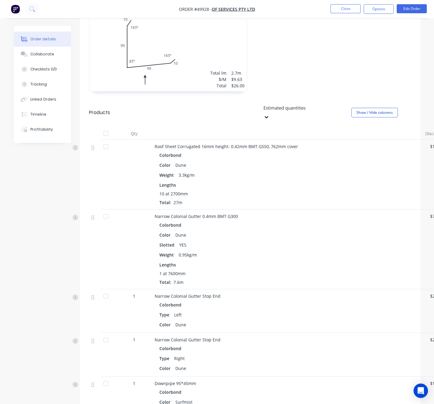
scroll to position [406, 0]
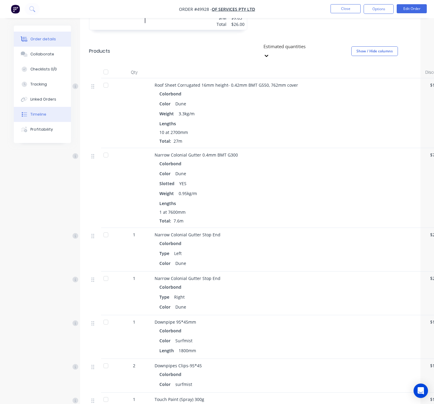
click at [54, 111] on button "Timeline" at bounding box center [42, 114] width 57 height 15
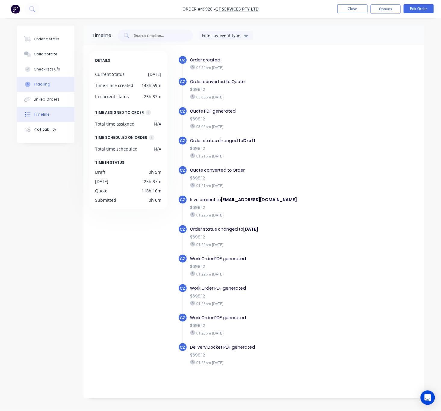
click at [51, 89] on button "Tracking" at bounding box center [45, 84] width 57 height 15
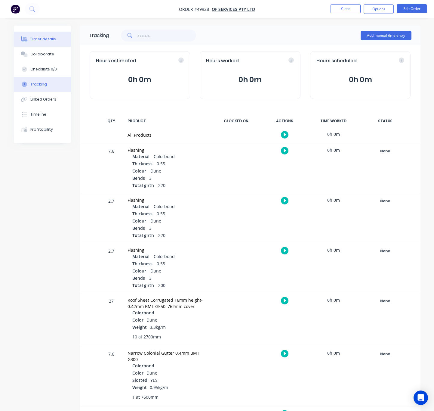
click at [50, 42] on button "Order details" at bounding box center [42, 39] width 57 height 15
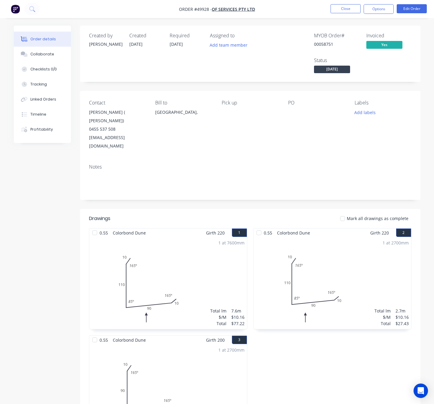
click at [386, 66] on div "MYOB Order # 00058751 Invoiced Yes Status Monday" at bounding box center [340, 54] width 141 height 42
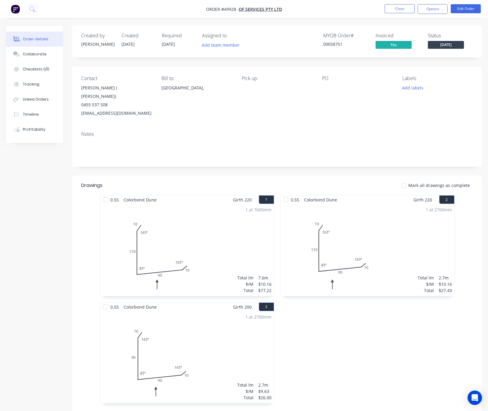
drag, startPoint x: 101, startPoint y: 91, endPoint x: 111, endPoint y: 89, distance: 10.1
click at [101, 91] on div "Guofeng Yu ( Allen)" at bounding box center [116, 92] width 71 height 17
click at [386, 10] on button "Close" at bounding box center [400, 8] width 30 height 9
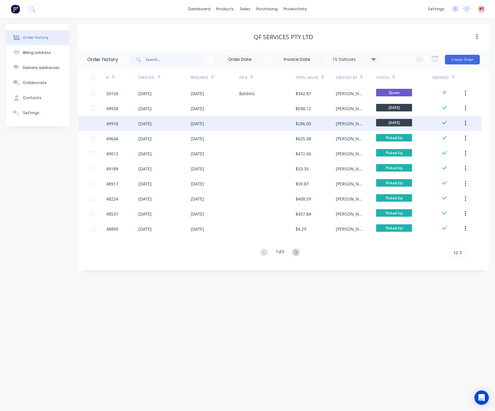
click at [245, 120] on div at bounding box center [267, 123] width 56 height 15
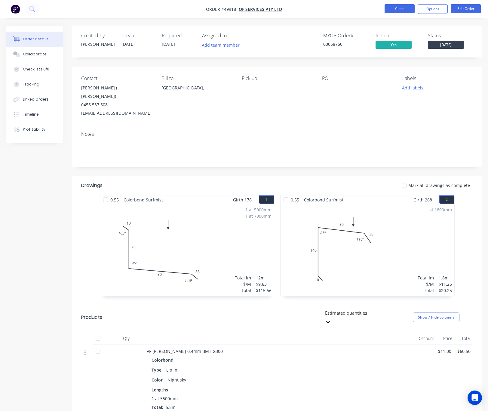
click at [386, 11] on button "Close" at bounding box center [400, 8] width 30 height 9
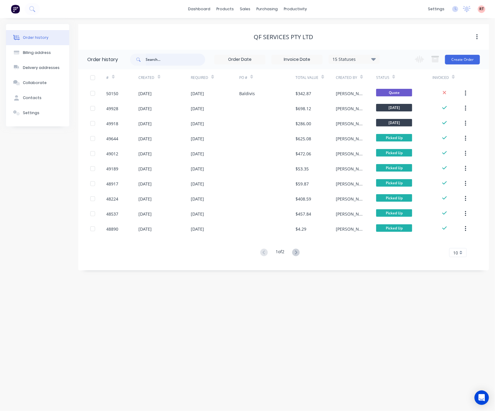
click at [193, 59] on input "text" at bounding box center [176, 60] width 60 height 12
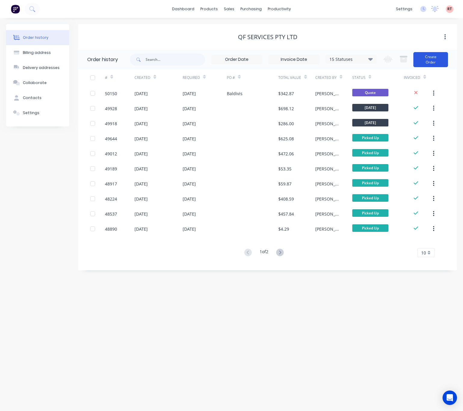
click at [386, 59] on button "Create Order" at bounding box center [430, 59] width 35 height 15
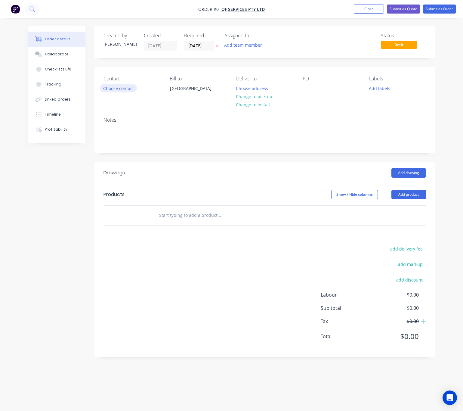
click at [119, 89] on button "Choose contact" at bounding box center [118, 88] width 37 height 8
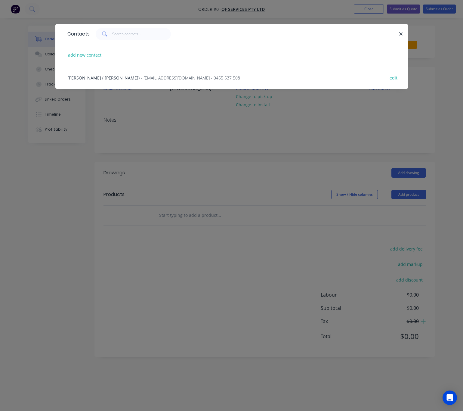
click at [141, 76] on span "- allanyu168@gmail.com - 0455 537 508" at bounding box center [190, 78] width 99 height 6
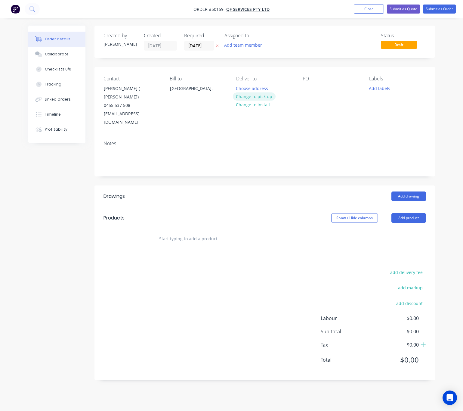
click at [260, 97] on button "Change to pick up" at bounding box center [254, 96] width 43 height 8
click at [386, 213] on button "Add product" at bounding box center [408, 218] width 35 height 10
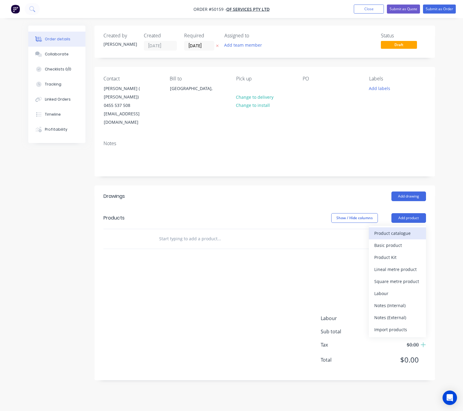
click at [386, 229] on div "Product catalogue" at bounding box center [397, 233] width 46 height 9
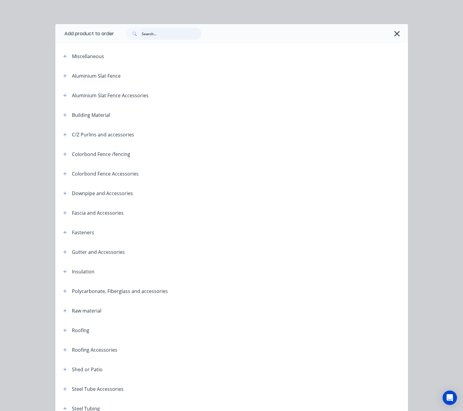
click at [161, 32] on input "text" at bounding box center [172, 34] width 60 height 12
type input "vf"
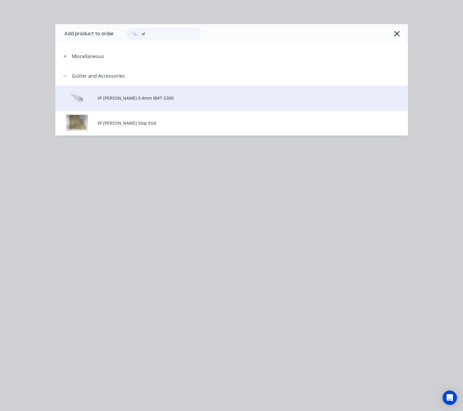
click at [203, 95] on span "VF [PERSON_NAME] 0.4mm BMT G300" at bounding box center [221, 98] width 248 height 6
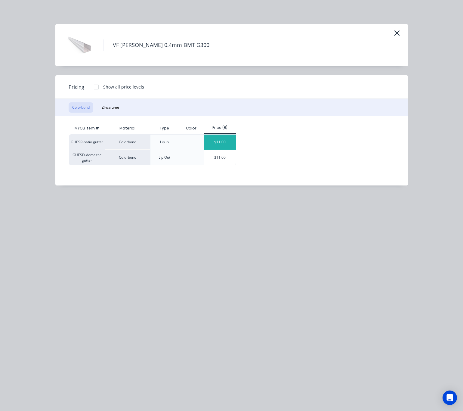
click at [218, 140] on div "$11.00" at bounding box center [220, 142] width 32 height 15
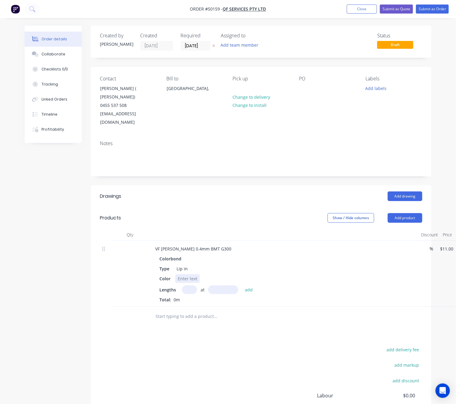
click at [187, 274] on div at bounding box center [187, 278] width 24 height 9
click at [190, 285] on input "text" at bounding box center [189, 289] width 15 height 9
type input "1"
drag, startPoint x: 225, startPoint y: 269, endPoint x: 225, endPoint y: 273, distance: 3.3
click at [225, 285] on input "text" at bounding box center [223, 289] width 30 height 9
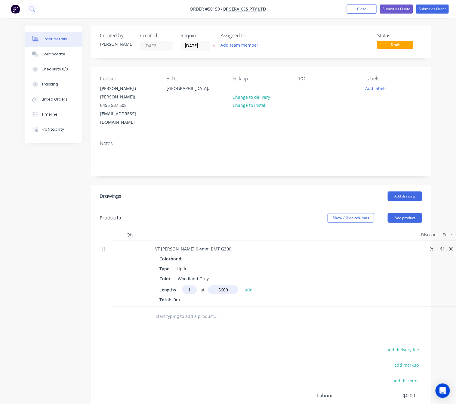
type input "5600"
click at [242, 285] on button "add" at bounding box center [249, 289] width 14 height 8
type input "$61.60"
click at [386, 213] on button "Add product" at bounding box center [405, 218] width 35 height 10
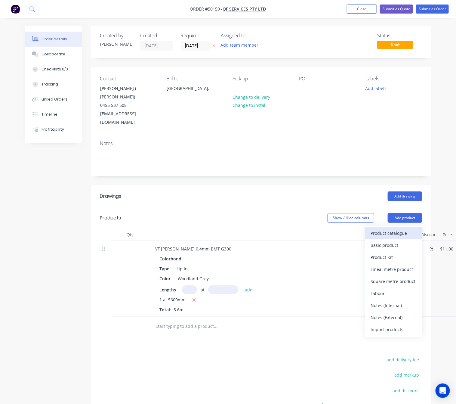
click at [386, 229] on div "Product catalogue" at bounding box center [394, 233] width 46 height 9
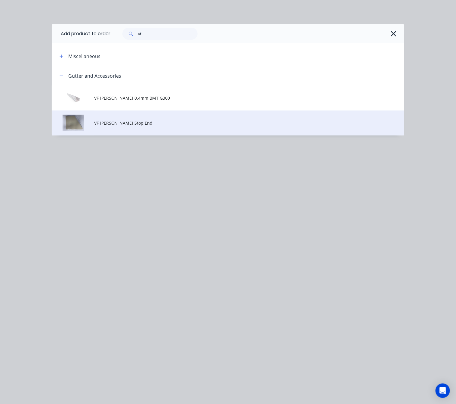
click at [166, 125] on span "VF Patio Gutter Stop End" at bounding box center [218, 123] width 248 height 6
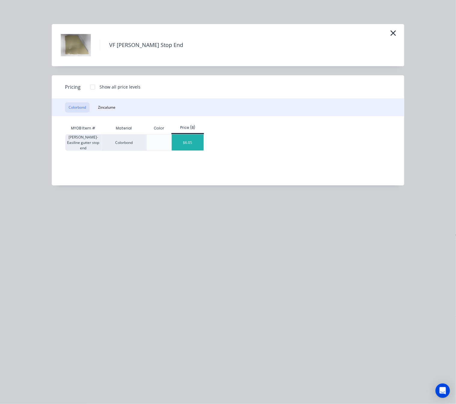
click at [191, 143] on div "$6.05" at bounding box center [188, 143] width 32 height 16
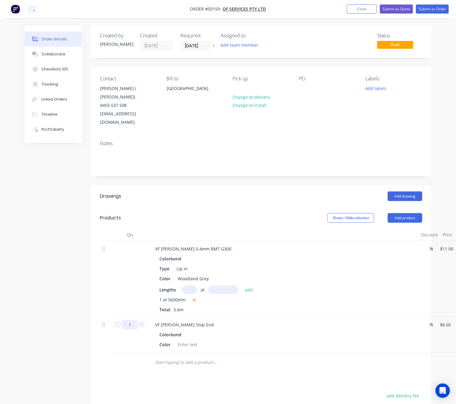
click at [136, 320] on input "1" at bounding box center [130, 324] width 16 height 9
type input "2"
type input "$12.10"
click at [220, 330] on div "Colorbond" at bounding box center [283, 334] width 248 height 9
click at [204, 320] on div "VF Patio Gutter Stop End" at bounding box center [184, 324] width 68 height 9
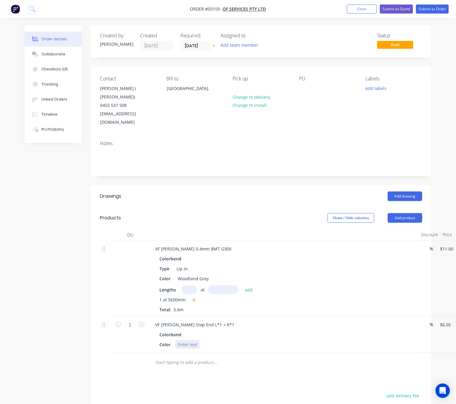
click at [182, 340] on div at bounding box center [187, 344] width 24 height 9
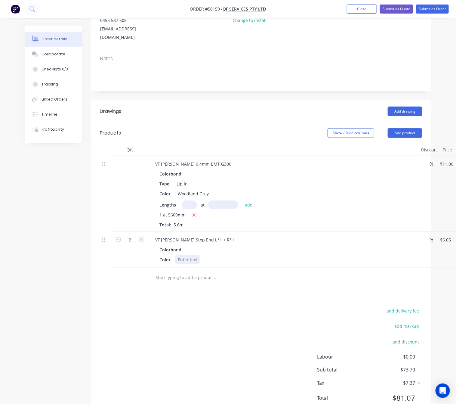
scroll to position [93, 0]
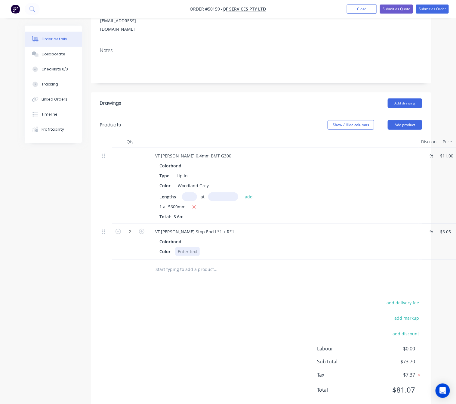
click at [185, 247] on div at bounding box center [187, 251] width 24 height 9
click at [185, 247] on div "Wppdland Grey" at bounding box center [193, 251] width 36 height 9
click at [224, 298] on div "add delivery fee add markup add discount Labour $0.00 Sub total $73.70 Tax $7.3…" at bounding box center [261, 349] width 323 height 103
click at [386, 120] on button "Add product" at bounding box center [405, 125] width 35 height 10
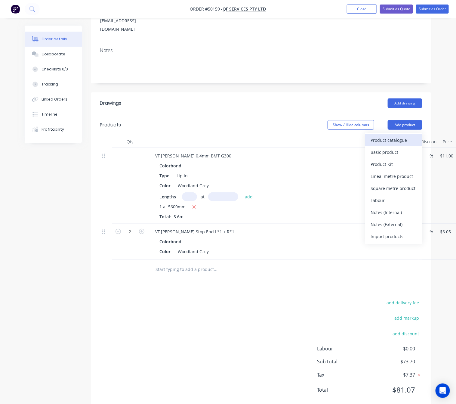
click at [386, 136] on div "Product catalogue" at bounding box center [394, 140] width 46 height 9
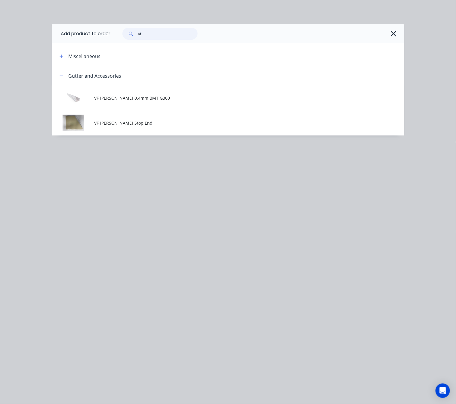
drag, startPoint x: 169, startPoint y: 36, endPoint x: 106, endPoint y: 36, distance: 63.2
click at [130, 36] on div "vf" at bounding box center [159, 34] width 75 height 12
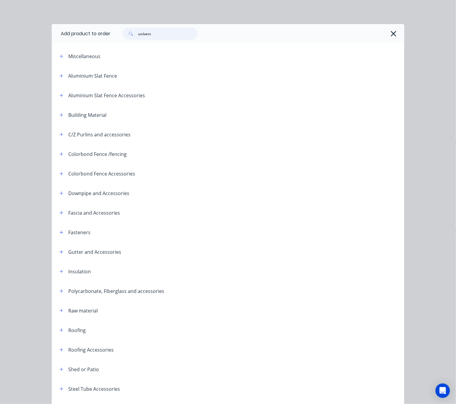
type input "univers"
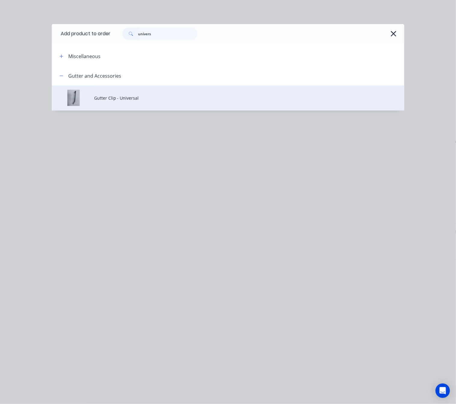
click at [179, 99] on span "Gutter Clip - Universal" at bounding box center [218, 98] width 248 height 6
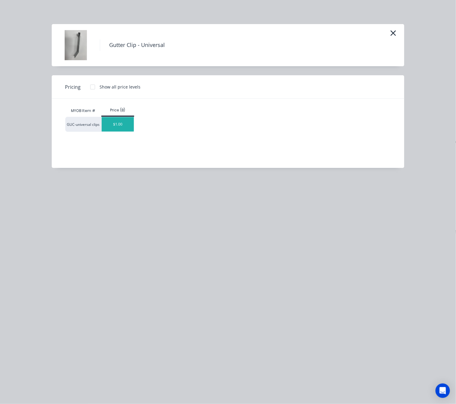
click at [127, 124] on div "$1.00" at bounding box center [118, 124] width 32 height 14
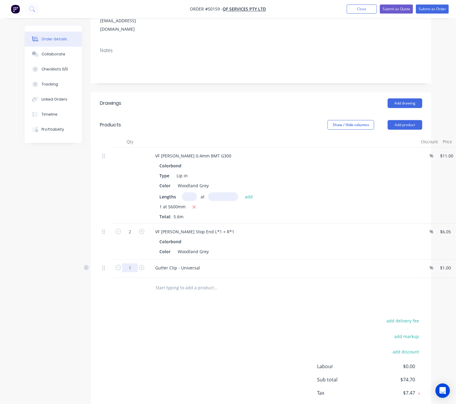
click at [134, 263] on input "1" at bounding box center [130, 267] width 16 height 9
type input "10"
type input "$10.00"
click at [277, 317] on div "add delivery fee add markup add discount Labour $0.00 Sub total $83.70 Tax $8.3…" at bounding box center [261, 368] width 323 height 103
click at [386, 120] on button "Add product" at bounding box center [405, 125] width 35 height 10
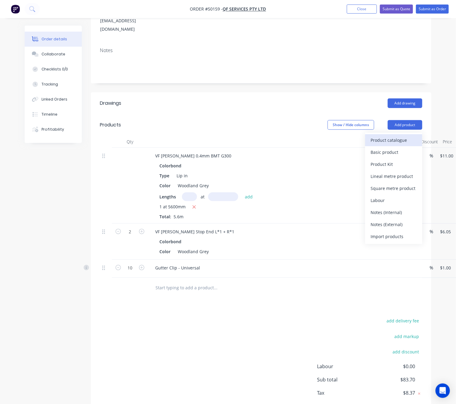
click at [386, 136] on div "Product catalogue" at bounding box center [394, 140] width 46 height 9
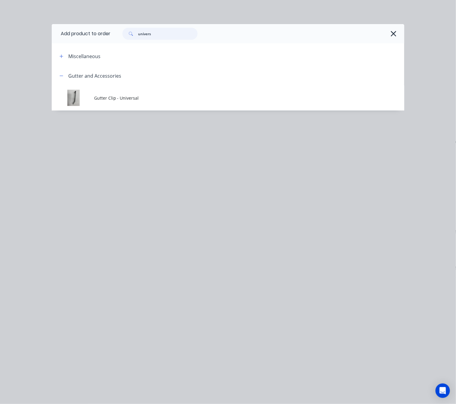
drag, startPoint x: 157, startPoint y: 34, endPoint x: 123, endPoint y: 35, distance: 34.3
click at [123, 35] on div "univers" at bounding box center [159, 34] width 75 height 12
type input "downpipe"
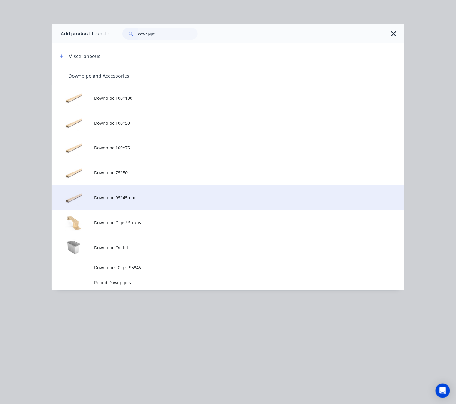
click at [192, 197] on span "Downpipe 95*45mm" at bounding box center [218, 197] width 248 height 6
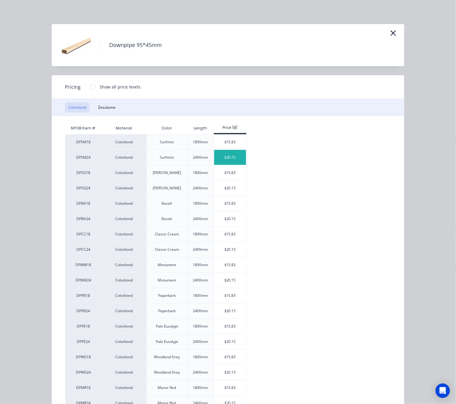
click at [224, 156] on div "$20.15" at bounding box center [230, 157] width 32 height 15
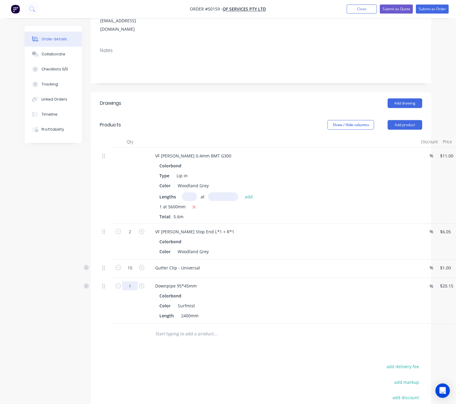
click at [128, 281] on input "1" at bounding box center [130, 285] width 16 height 9
click at [256, 330] on div "Drawings Add drawing Products Show / Hide columns Add product Qty Discount Pric…" at bounding box center [261, 283] width 341 height 382
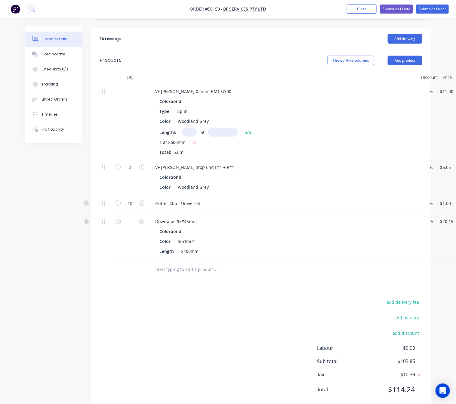
scroll to position [112, 0]
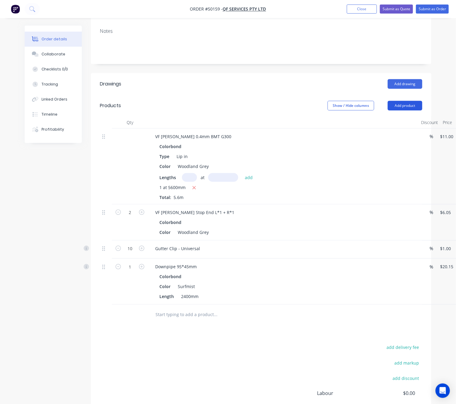
click at [386, 101] on button "Add product" at bounding box center [405, 106] width 35 height 10
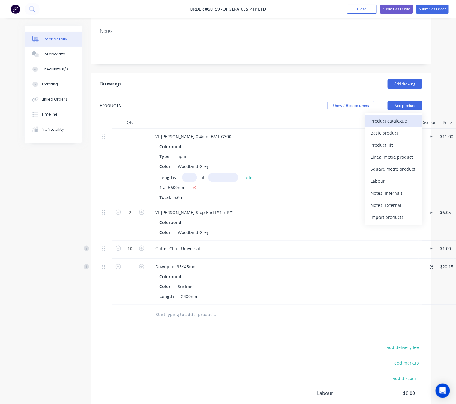
click at [386, 116] on div "Product catalogue" at bounding box center [394, 120] width 46 height 9
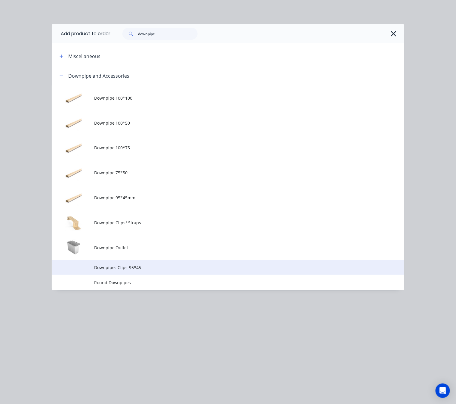
click at [153, 266] on span "Downpipes Clips-95*45" at bounding box center [218, 267] width 248 height 6
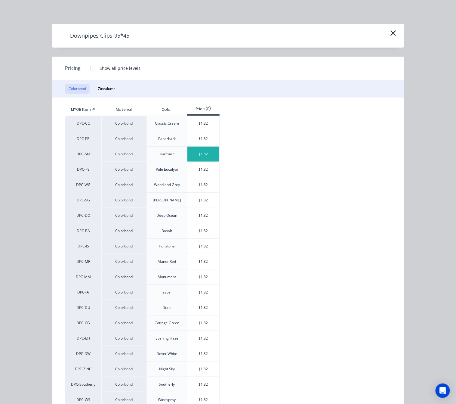
click at [200, 156] on div "$1.82" at bounding box center [203, 154] width 32 height 15
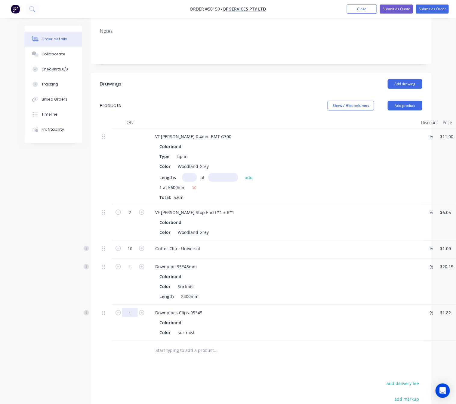
click at [135, 308] on input "1" at bounding box center [130, 312] width 16 height 9
type input "2"
type input "$3.64"
click at [237, 351] on div "Drawings Add drawing Products Show / Hide columns Add product Qty Discount Pric…" at bounding box center [261, 282] width 341 height 419
click at [386, 79] on button "Add drawing" at bounding box center [405, 84] width 35 height 10
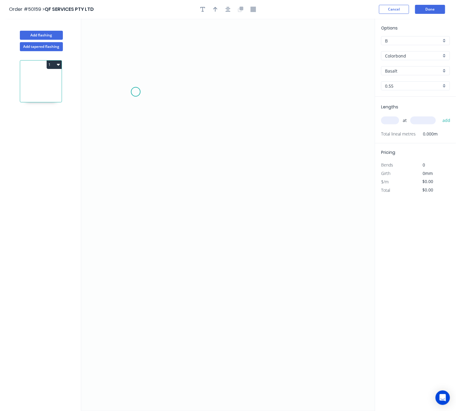
click at [136, 92] on icon "0" at bounding box center [228, 215] width 294 height 392
click at [110, 110] on icon "0" at bounding box center [228, 215] width 294 height 392
click at [88, 284] on icon "0 ?" at bounding box center [228, 215] width 294 height 392
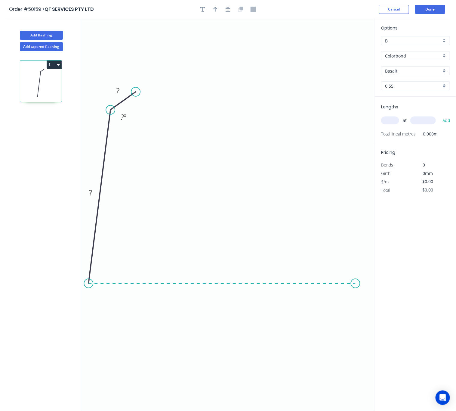
click at [356, 277] on icon "0 ? ? ? º" at bounding box center [228, 215] width 294 height 392
click at [369, 271] on icon "0 ? ? ? ? º ? º" at bounding box center [228, 215] width 294 height 392
click at [369, 271] on circle at bounding box center [369, 269] width 9 height 9
click at [369, 282] on tspan "?" at bounding box center [368, 280] width 3 height 10
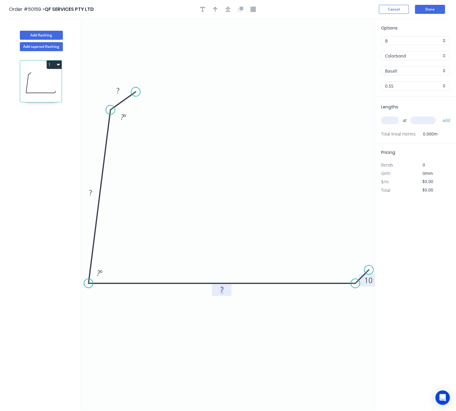
click at [224, 292] on rect at bounding box center [222, 290] width 12 height 8
click at [102, 273] on tspan "º" at bounding box center [101, 273] width 3 height 10
click at [93, 192] on rect at bounding box center [91, 193] width 12 height 8
click at [123, 121] on tspan "?" at bounding box center [122, 117] width 3 height 10
click at [93, 190] on tspan "105" at bounding box center [90, 192] width 13 height 10
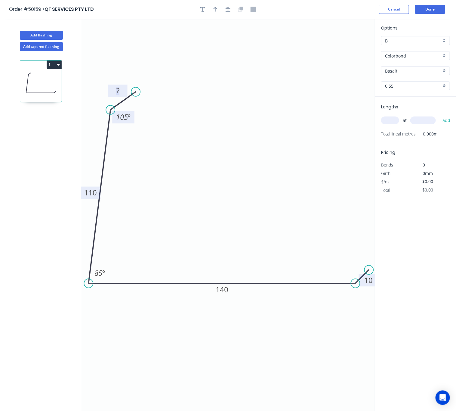
click at [121, 89] on rect at bounding box center [118, 91] width 12 height 8
click at [236, 162] on icon "0 38 110 140 10 105 º 85 º" at bounding box center [228, 215] width 294 height 392
type input "$11.25"
click at [386, 121] on input "text" at bounding box center [390, 120] width 18 height 8
type input "2"
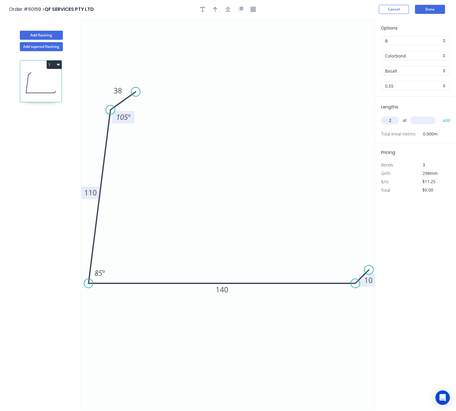
click at [386, 119] on input "text" at bounding box center [423, 120] width 26 height 8
type input "2700"
click at [386, 115] on button "add" at bounding box center [447, 120] width 14 height 10
type input "$60.75"
click at [386, 68] on input "Basalt" at bounding box center [413, 71] width 56 height 6
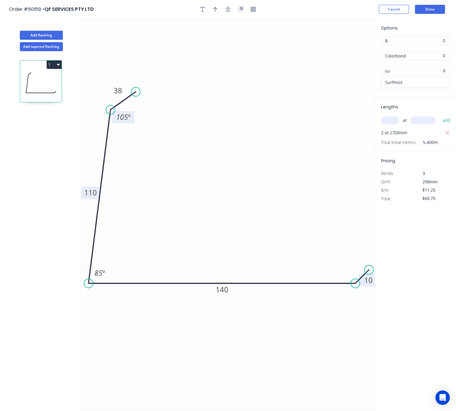
click at [386, 80] on div "Surfmist" at bounding box center [416, 82] width 68 height 11
type input "Surfmist"
click at [215, 12] on button "button" at bounding box center [215, 9] width 9 height 9
click at [343, 51] on icon "0 38 110 140 10 105 º 85 º" at bounding box center [228, 215] width 294 height 392
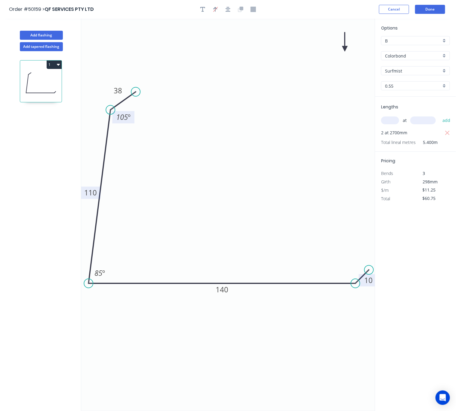
click at [344, 50] on icon at bounding box center [344, 41] width 5 height 19
click at [344, 50] on icon at bounding box center [349, 43] width 17 height 17
click at [344, 50] on icon at bounding box center [349, 53] width 17 height 17
click at [344, 50] on icon at bounding box center [344, 55] width 5 height 19
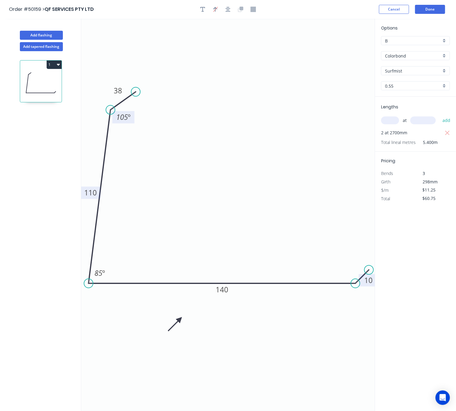
drag, startPoint x: 344, startPoint y: 50, endPoint x: 136, endPoint y: 323, distance: 343.1
click at [166, 325] on icon at bounding box center [174, 323] width 17 height 17
click at [386, 9] on button "Done" at bounding box center [430, 9] width 30 height 9
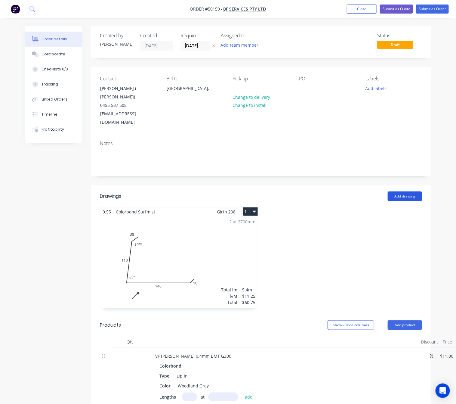
click at [386, 191] on button "Add drawing" at bounding box center [405, 196] width 35 height 10
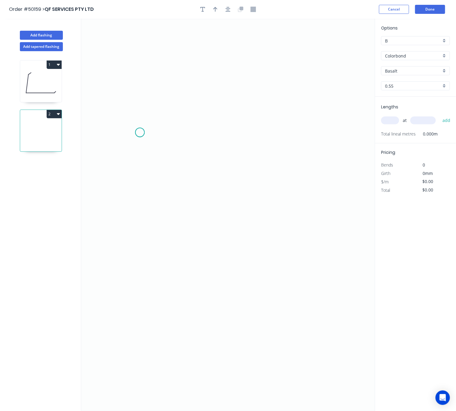
drag, startPoint x: 140, startPoint y: 133, endPoint x: 135, endPoint y: 201, distance: 68.2
click at [140, 134] on icon "0" at bounding box center [228, 215] width 294 height 392
click at [95, 321] on icon "0" at bounding box center [228, 215] width 294 height 392
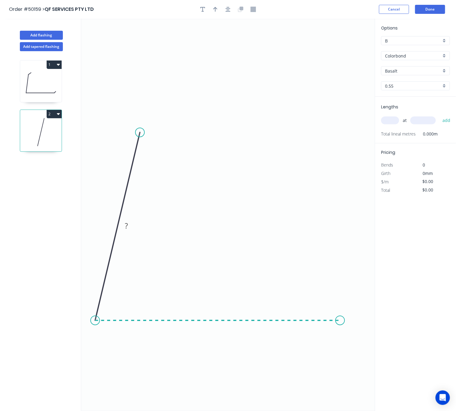
click at [340, 321] on icon "0 ?" at bounding box center [228, 215] width 294 height 392
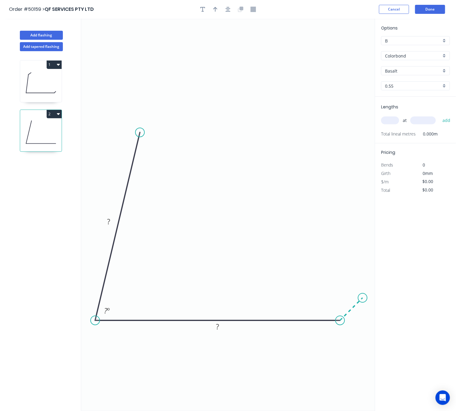
click at [363, 301] on icon "0 ? ? ? º" at bounding box center [228, 215] width 294 height 392
click at [363, 301] on circle at bounding box center [362, 297] width 9 height 9
click at [146, 134] on icon "0 ? ? ? ? º" at bounding box center [228, 215] width 294 height 392
click at [139, 130] on circle at bounding box center [139, 132] width 9 height 9
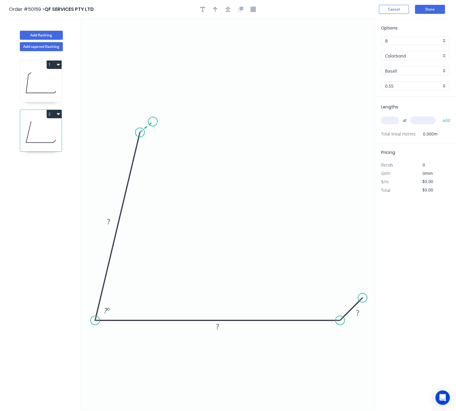
click at [153, 122] on icon "0 ? ? ? ? º" at bounding box center [228, 215] width 294 height 392
click at [153, 122] on circle at bounding box center [152, 121] width 9 height 9
click at [154, 123] on circle at bounding box center [152, 121] width 9 height 9
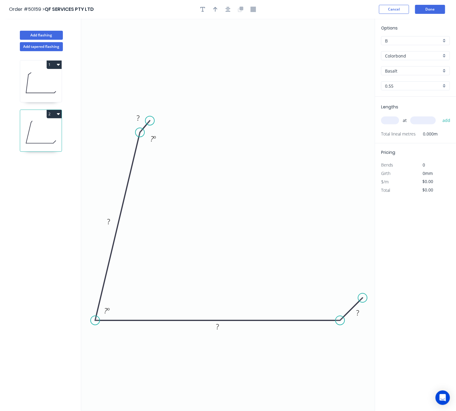
drag, startPoint x: 154, startPoint y: 124, endPoint x: 150, endPoint y: 121, distance: 4.8
click at [150, 121] on circle at bounding box center [149, 120] width 9 height 9
click at [153, 139] on tspan "?" at bounding box center [151, 139] width 3 height 10
click at [139, 114] on tspan "?" at bounding box center [138, 118] width 3 height 10
click at [113, 220] on rect at bounding box center [109, 222] width 12 height 8
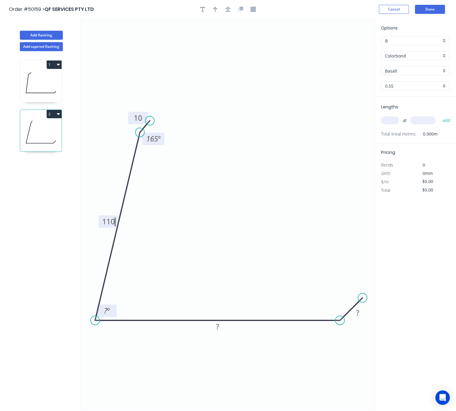
click at [109, 311] on tspan "º" at bounding box center [108, 310] width 3 height 10
click at [223, 329] on rect at bounding box center [218, 327] width 12 height 8
drag, startPoint x: 363, startPoint y: 298, endPoint x: 363, endPoint y: 288, distance: 9.6
click at [363, 288] on circle at bounding box center [363, 287] width 9 height 9
click at [334, 309] on tspan "º" at bounding box center [334, 307] width 3 height 10
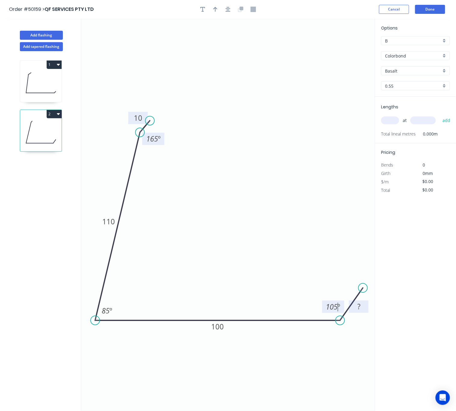
click at [361, 303] on rect at bounding box center [359, 307] width 12 height 8
click at [386, 119] on input "text" at bounding box center [390, 120] width 18 height 8
type input "$11.25"
type input "1"
click at [386, 121] on input "text" at bounding box center [423, 120] width 26 height 8
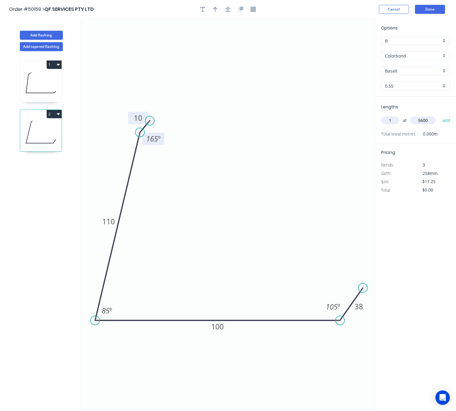
type input "5600"
click at [386, 115] on button "add" at bounding box center [447, 120] width 14 height 10
type input "$63.00"
click at [386, 69] on input "Basalt" at bounding box center [413, 71] width 56 height 6
click at [386, 81] on div "Surfmist" at bounding box center [416, 82] width 68 height 11
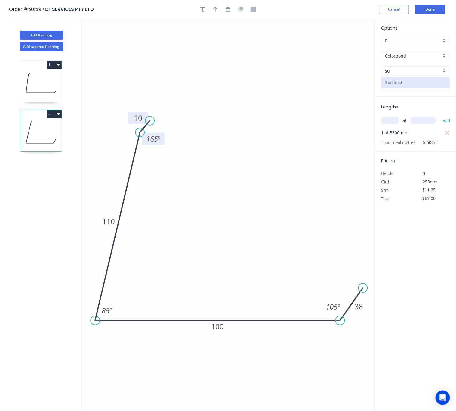
type input "Surfmist"
click at [215, 9] on icon "button" at bounding box center [215, 9] width 4 height 5
click at [343, 47] on icon at bounding box center [344, 41] width 5 height 19
click at [343, 47] on icon "0 10 110 100 38 165 º 85 º 105 º" at bounding box center [228, 215] width 294 height 392
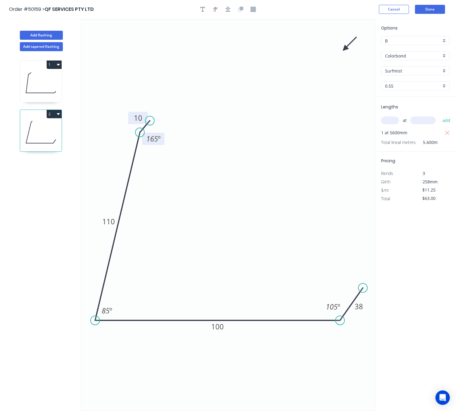
click at [345, 49] on icon at bounding box center [349, 43] width 17 height 17
click at [345, 49] on icon at bounding box center [349, 53] width 17 height 17
click at [345, 49] on icon at bounding box center [344, 55] width 5 height 19
drag, startPoint x: 345, startPoint y: 49, endPoint x: 174, endPoint y: 364, distance: 358.5
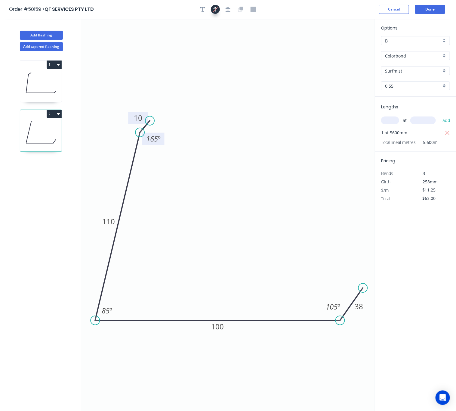
click at [216, 9] on icon "button" at bounding box center [215, 9] width 5 height 6
click at [216, 9] on icon "button" at bounding box center [215, 9] width 4 height 5
click at [346, 47] on icon at bounding box center [344, 41] width 5 height 19
click at [346, 47] on icon at bounding box center [349, 43] width 17 height 17
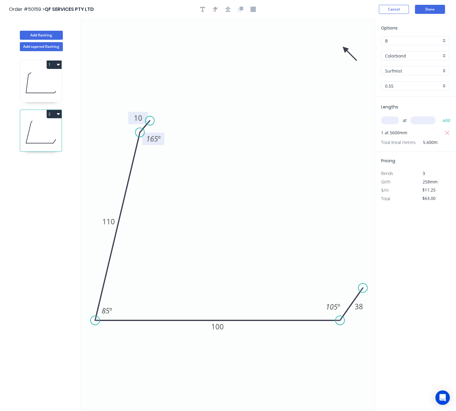
click at [346, 47] on icon "0 10 110 100 38 165 º 85 º 105 º" at bounding box center [228, 215] width 294 height 392
click at [346, 48] on icon at bounding box center [349, 53] width 17 height 17
drag, startPoint x: 346, startPoint y: 48, endPoint x: 187, endPoint y: 367, distance: 356.6
click at [193, 363] on icon at bounding box center [195, 352] width 5 height 19
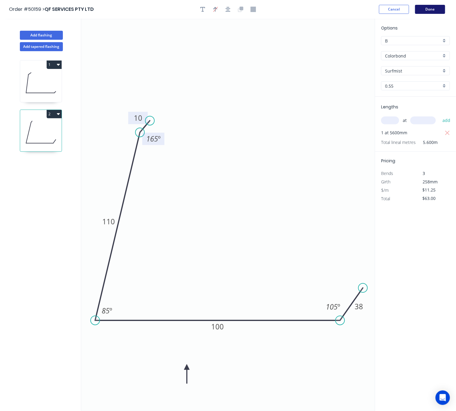
click at [386, 10] on button "Done" at bounding box center [430, 9] width 30 height 9
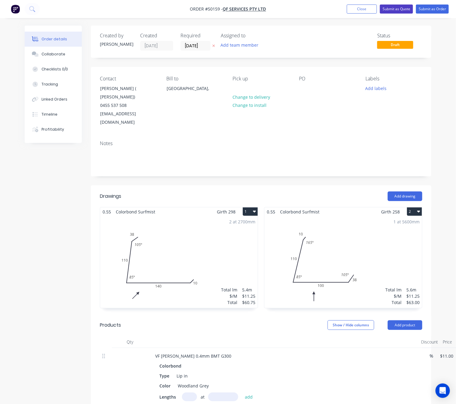
click at [386, 7] on button "Submit as Quote" at bounding box center [396, 9] width 33 height 9
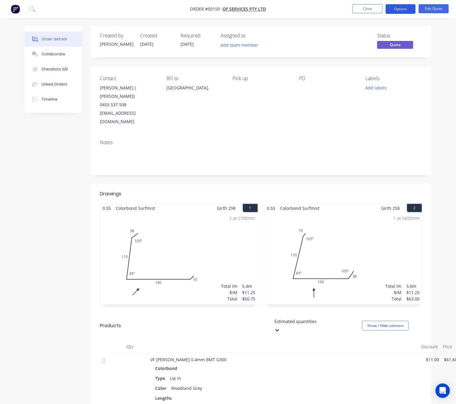
click at [386, 7] on button "Options" at bounding box center [401, 9] width 30 height 10
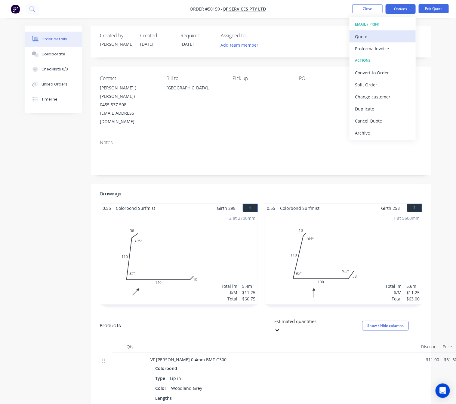
click at [380, 36] on div "Quote" at bounding box center [382, 36] width 55 height 9
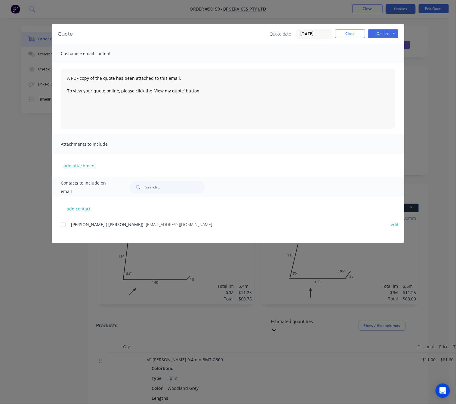
click at [65, 225] on div at bounding box center [63, 224] width 12 height 12
click at [383, 32] on button "Options" at bounding box center [383, 33] width 30 height 9
click at [386, 63] on button "Email" at bounding box center [387, 64] width 39 height 10
click at [38, 286] on div "Quote Quote date 08/10/25 Close Options Preview Print Email Customise email con…" at bounding box center [228, 202] width 456 height 404
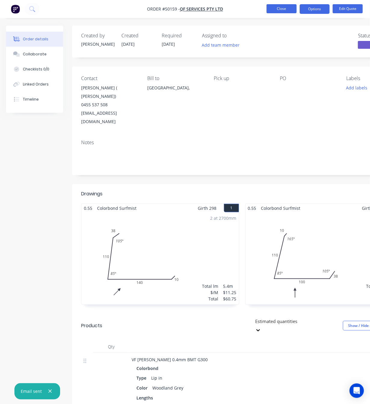
click at [276, 10] on button "Close" at bounding box center [282, 8] width 30 height 9
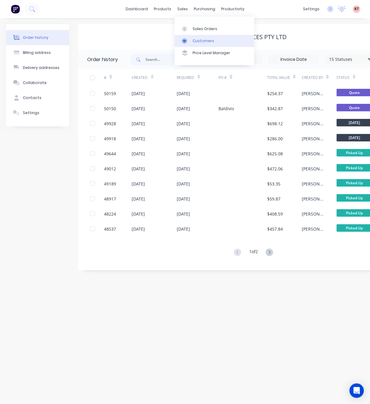
click at [203, 37] on link "Customers" at bounding box center [215, 41] width 80 height 12
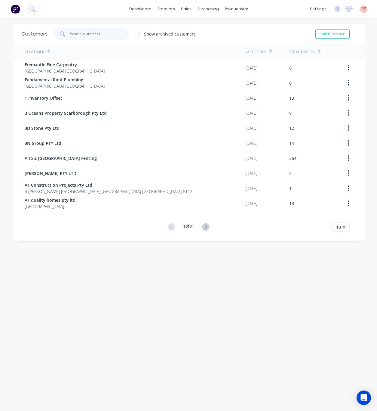
click at [95, 37] on input "text" at bounding box center [99, 34] width 59 height 12
click at [180, 9] on div "sales" at bounding box center [186, 9] width 17 height 9
click at [197, 23] on link "Sales Orders" at bounding box center [215, 29] width 80 height 12
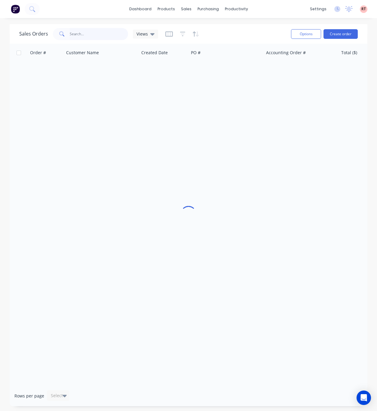
click at [91, 34] on input "text" at bounding box center [99, 34] width 59 height 12
paste input "438 989 747"
type input "438 989 747"
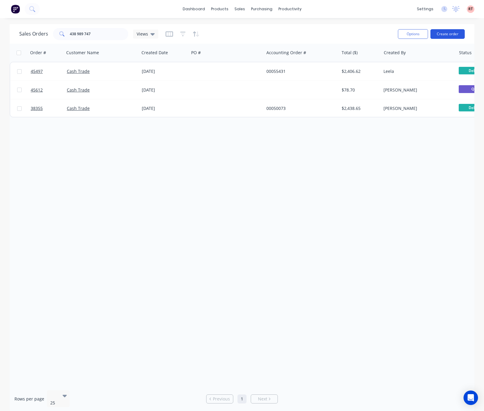
click at [386, 31] on button "Create order" at bounding box center [447, 34] width 34 height 10
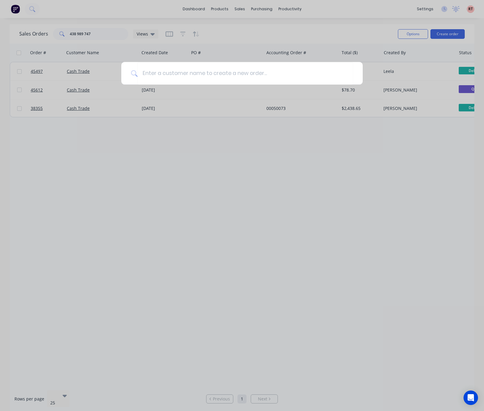
drag, startPoint x: 217, startPoint y: 173, endPoint x: 224, endPoint y: 164, distance: 11.9
click at [218, 174] on div at bounding box center [242, 205] width 484 height 411
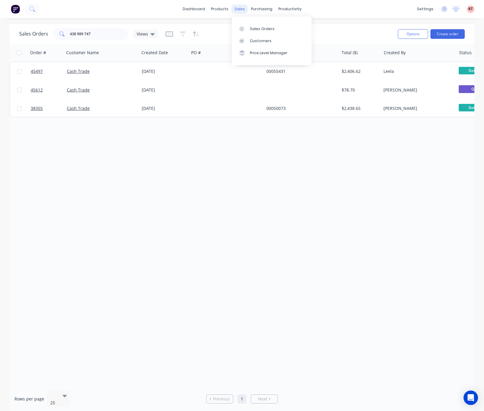
click at [245, 9] on div "sales" at bounding box center [239, 9] width 17 height 9
click at [250, 41] on div "Customers" at bounding box center [261, 40] width 22 height 5
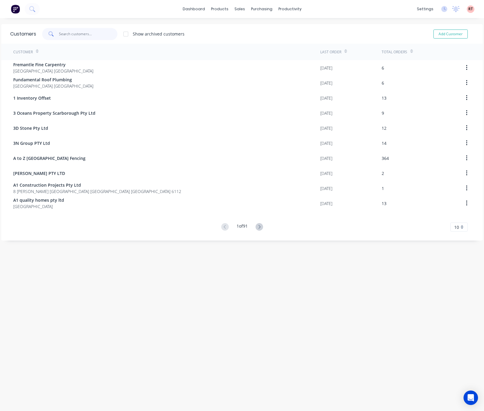
click at [88, 36] on input "text" at bounding box center [88, 34] width 59 height 12
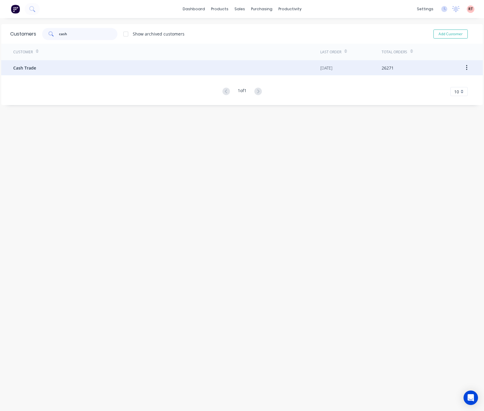
type input "cash"
click at [89, 70] on div "Cash Trade" at bounding box center [166, 67] width 307 height 15
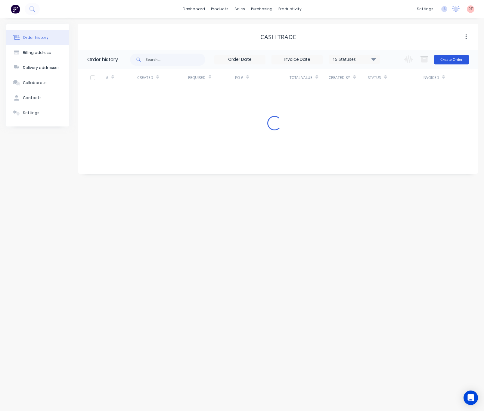
click at [386, 59] on button "Create Order" at bounding box center [451, 60] width 35 height 10
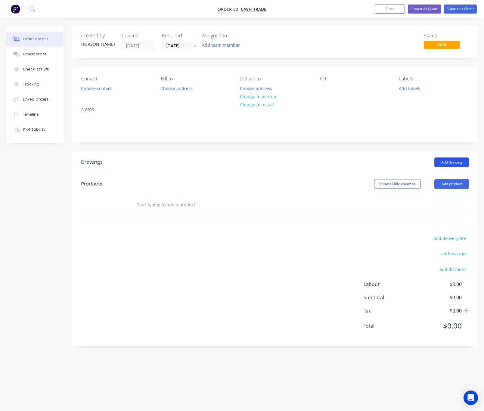
click at [386, 161] on button "Add drawing" at bounding box center [451, 162] width 35 height 10
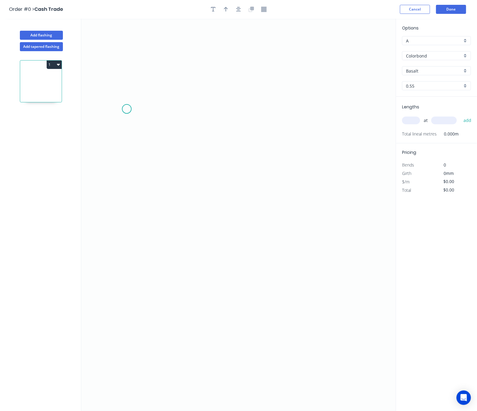
click at [127, 109] on icon "0" at bounding box center [238, 215] width 315 height 392
click at [135, 319] on icon "0" at bounding box center [238, 215] width 315 height 392
click at [128, 320] on circle at bounding box center [126, 318] width 9 height 9
drag, startPoint x: 129, startPoint y: 107, endPoint x: 130, endPoint y: 96, distance: 11.8
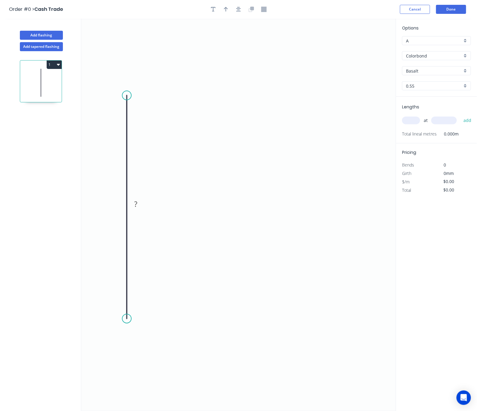
click at [130, 96] on circle at bounding box center [126, 95] width 9 height 9
click at [128, 96] on circle at bounding box center [126, 95] width 9 height 9
click at [303, 93] on icon "0 ?" at bounding box center [238, 215] width 315 height 392
click at [320, 113] on icon "0 ? ?" at bounding box center [238, 215] width 315 height 392
click at [320, 113] on circle at bounding box center [319, 111] width 9 height 9
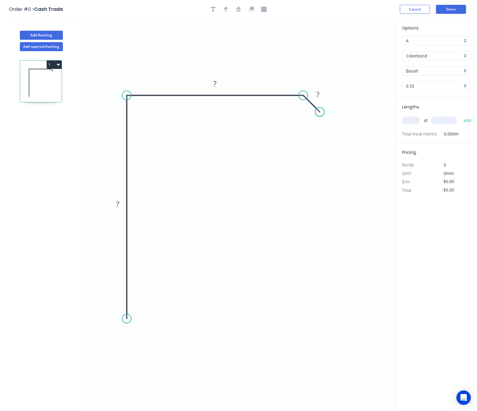
click at [320, 113] on circle at bounding box center [319, 111] width 9 height 9
click at [319, 91] on tspan "?" at bounding box center [318, 94] width 3 height 10
drag, startPoint x: 320, startPoint y: 111, endPoint x: 324, endPoint y: 111, distance: 4.5
click at [324, 111] on circle at bounding box center [324, 108] width 9 height 9
click at [293, 112] on rect at bounding box center [298, 109] width 12 height 8
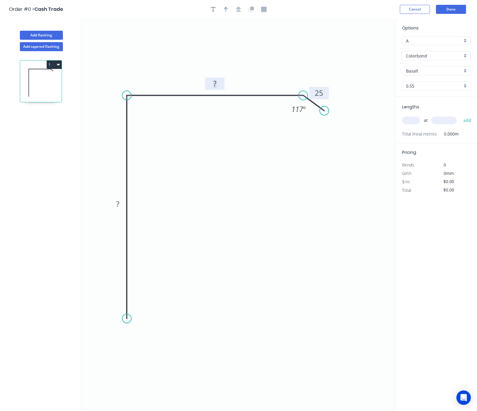
click at [220, 82] on rect at bounding box center [215, 84] width 12 height 8
click at [119, 206] on rect at bounding box center [118, 204] width 12 height 8
click at [138, 342] on div "Crush & Fold" at bounding box center [156, 342] width 60 height 12
type input "$12.42"
click at [306, 242] on icon "0 CF 10 140 113 25 117 º" at bounding box center [238, 215] width 315 height 392
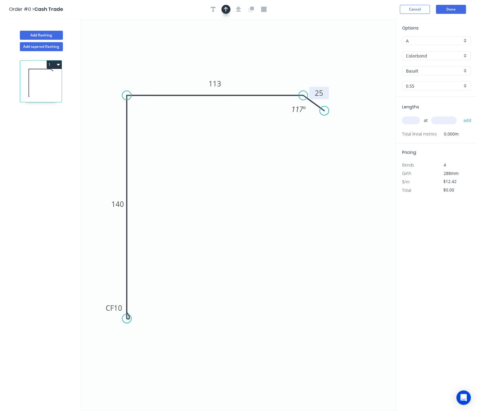
click at [226, 8] on icon "button" at bounding box center [226, 9] width 4 height 5
drag, startPoint x: 372, startPoint y: 46, endPoint x: 246, endPoint y: 60, distance: 126.9
click at [253, 60] on icon at bounding box center [255, 52] width 5 height 19
click at [386, 55] on input "Colorbond" at bounding box center [434, 56] width 56 height 6
click at [386, 76] on div "Zincalume" at bounding box center [436, 78] width 68 height 11
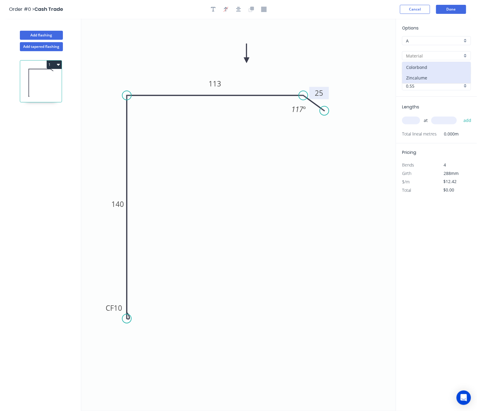
type input "Zincalume"
type input "Zinc"
type input "$10.45"
click at [386, 57] on input "Zincalume" at bounding box center [434, 56] width 56 height 6
click at [386, 70] on div "Colorbond" at bounding box center [436, 67] width 68 height 11
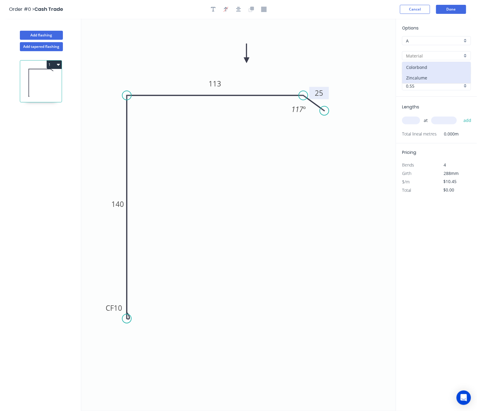
type input "Colorbond"
type input "Basalt"
type input "$12.42"
click at [386, 122] on input "text" at bounding box center [411, 120] width 18 height 8
click at [386, 120] on input "text" at bounding box center [411, 120] width 18 height 8
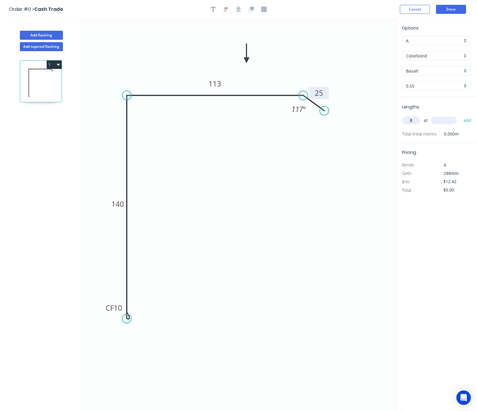
type input "8"
click at [386, 121] on input "text" at bounding box center [444, 120] width 26 height 8
type input "6500"
click at [386, 115] on button "add" at bounding box center [467, 120] width 14 height 10
type input "$645.84"
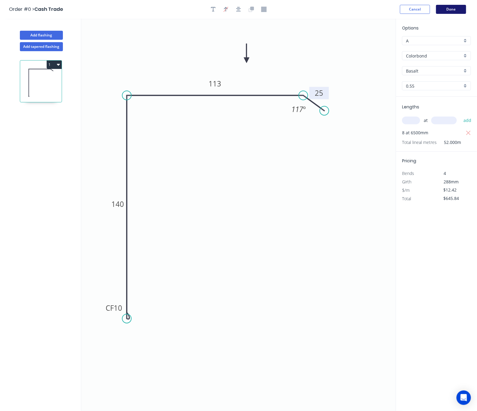
click at [386, 8] on button "Done" at bounding box center [451, 9] width 30 height 9
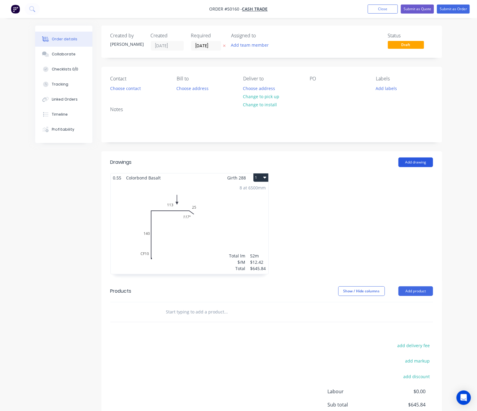
click at [386, 167] on button "Add drawing" at bounding box center [415, 162] width 35 height 10
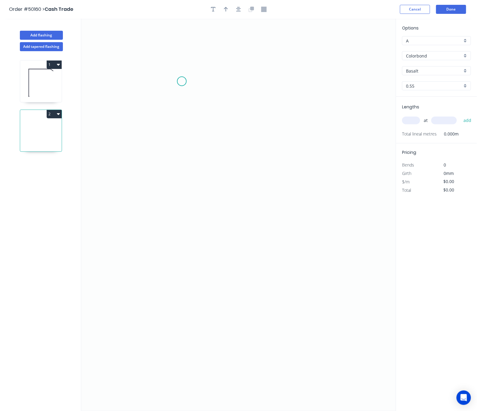
click at [182, 81] on icon "0" at bounding box center [238, 215] width 315 height 392
click at [212, 83] on icon "0" at bounding box center [238, 215] width 315 height 392
click at [244, 123] on icon "0 ?" at bounding box center [238, 215] width 315 height 392
click at [246, 199] on icon "0 ? ? ? º" at bounding box center [238, 215] width 315 height 392
click at [216, 238] on icon "0 ? ? ? ? º ? º" at bounding box center [238, 215] width 315 height 392
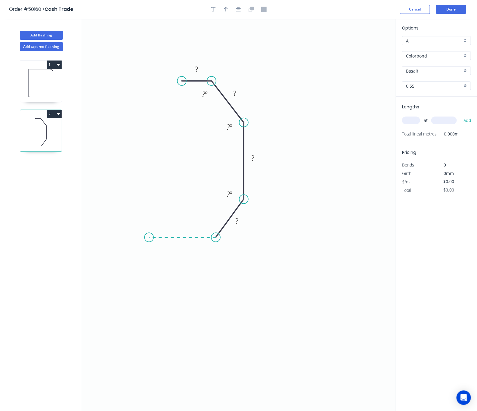
click at [149, 235] on icon "0 ? ? ? ? ? º ? º ? º" at bounding box center [238, 215] width 315 height 392
click at [149, 235] on circle at bounding box center [148, 237] width 9 height 9
click at [149, 272] on icon "0 ? ? ? ? ? ? º ? º ? º ? º" at bounding box center [238, 215] width 315 height 392
click at [164, 288] on div "Crush & Fold" at bounding box center [179, 292] width 60 height 12
click at [159, 288] on div "Flip bend" at bounding box center [182, 290] width 60 height 12
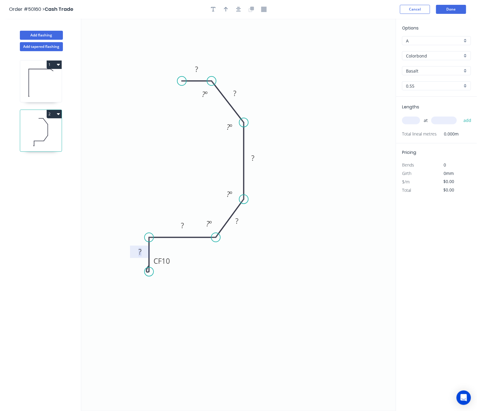
click at [140, 252] on tspan "?" at bounding box center [139, 251] width 3 height 10
click at [186, 225] on rect at bounding box center [182, 226] width 12 height 8
click at [209, 227] on tspan "º" at bounding box center [210, 223] width 3 height 10
click at [238, 221] on tspan "?" at bounding box center [237, 221] width 3 height 10
click at [230, 196] on tspan "º" at bounding box center [231, 194] width 3 height 10
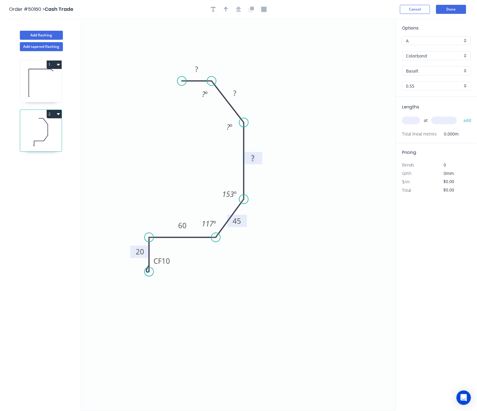
click at [255, 157] on rect at bounding box center [253, 158] width 12 height 8
click at [230, 125] on tspan "º" at bounding box center [231, 127] width 3 height 10
click at [236, 94] on tspan "?" at bounding box center [234, 93] width 3 height 10
click at [207, 96] on tspan "º" at bounding box center [206, 94] width 3 height 10
drag, startPoint x: 182, startPoint y: 79, endPoint x: 190, endPoint y: 81, distance: 7.3
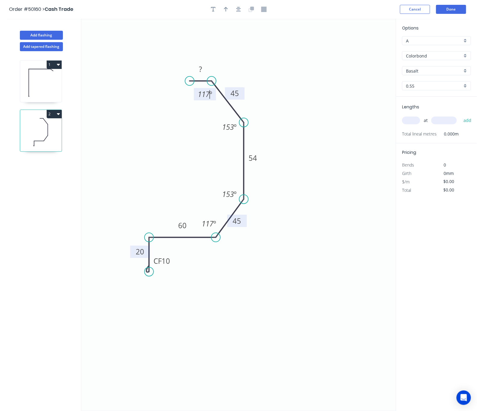
click at [190, 81] on circle at bounding box center [189, 80] width 9 height 9
click at [201, 70] on tspan "?" at bounding box center [200, 69] width 3 height 10
click at [351, 91] on icon "0 CF 10 20 60 45 54 45 25 117 º 153 º 153 º 117 º" at bounding box center [238, 215] width 315 height 392
type input "$14.07"
click at [227, 11] on icon "button" at bounding box center [226, 9] width 4 height 5
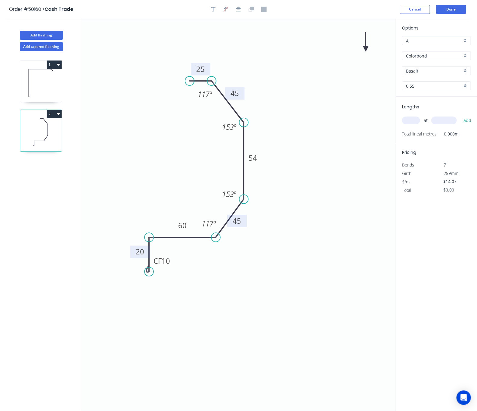
click at [366, 48] on icon at bounding box center [365, 41] width 5 height 19
drag, startPoint x: 366, startPoint y: 48, endPoint x: 292, endPoint y: 140, distance: 117.9
click at [294, 141] on icon at bounding box center [302, 136] width 17 height 17
click at [381, 142] on icon "0 CF 10 20 60 45 54 45 25 117 º 153 º 153 º 117 º" at bounding box center [238, 215] width 315 height 392
click at [386, 119] on input "text" at bounding box center [411, 120] width 18 height 8
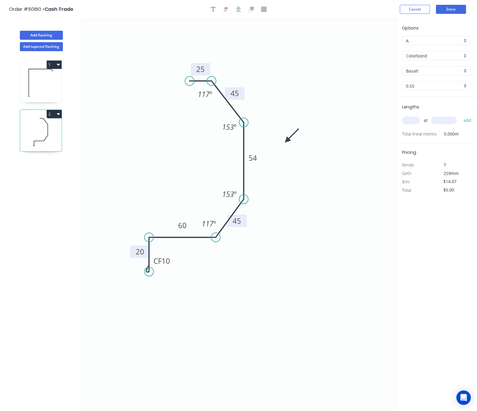
click at [386, 119] on input "text" at bounding box center [411, 120] width 18 height 8
type input "8"
click at [386, 118] on input "text" at bounding box center [444, 120] width 26 height 8
type input "6500"
click at [386, 115] on button "add" at bounding box center [467, 120] width 14 height 10
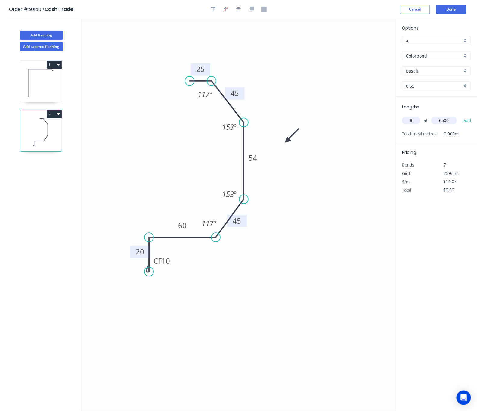
type input "$731.64"
click at [386, 10] on button "Done" at bounding box center [451, 9] width 30 height 9
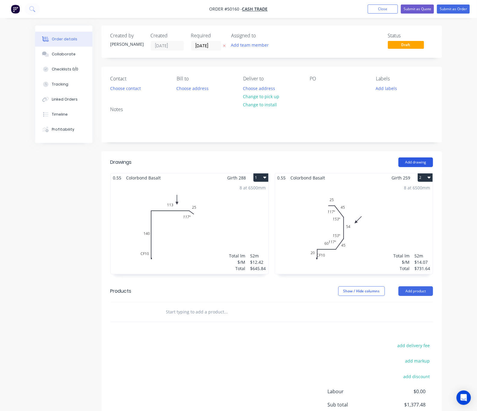
click at [386, 161] on button "Add drawing" at bounding box center [415, 162] width 35 height 10
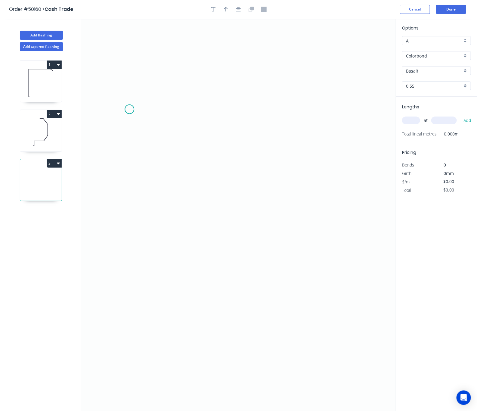
click at [129, 110] on icon "0" at bounding box center [238, 215] width 315 height 392
click at [123, 344] on icon "0" at bounding box center [238, 215] width 315 height 392
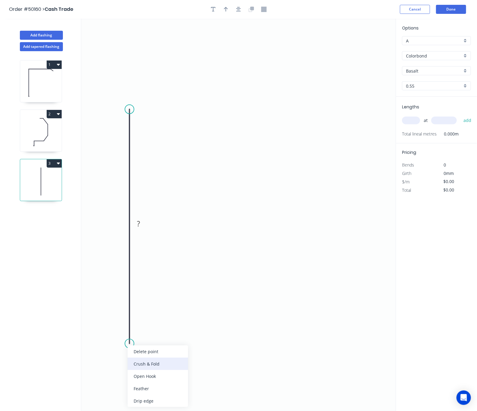
click at [147, 363] on div "Crush & Fold" at bounding box center [158, 363] width 60 height 12
click at [130, 109] on circle at bounding box center [129, 109] width 9 height 9
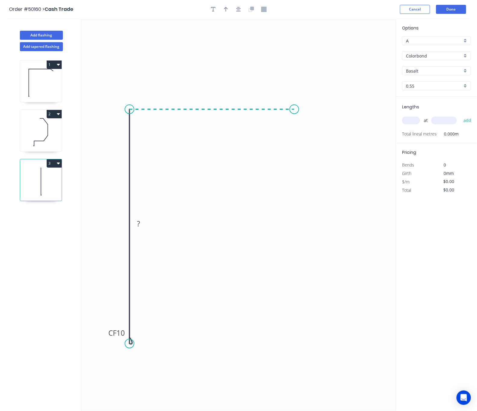
click at [294, 111] on icon "0 CF 10 ?" at bounding box center [238, 215] width 315 height 392
click at [314, 128] on icon "0 CF 10 ? ?" at bounding box center [238, 215] width 315 height 392
click at [314, 128] on circle at bounding box center [314, 129] width 9 height 9
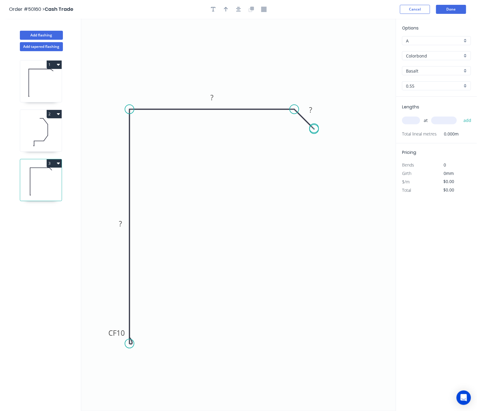
click at [314, 128] on circle at bounding box center [314, 129] width 9 height 9
click at [310, 108] on tspan "?" at bounding box center [310, 110] width 3 height 10
click at [316, 126] on circle at bounding box center [316, 125] width 9 height 9
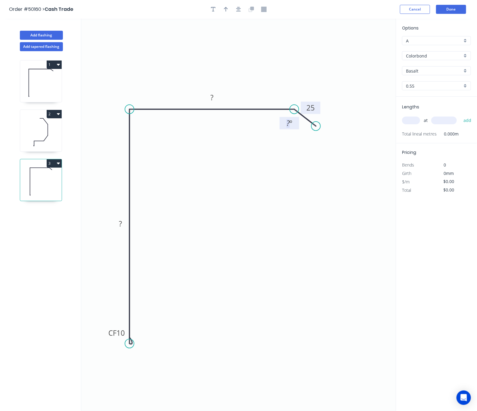
click at [290, 127] on tspan "º" at bounding box center [290, 123] width 3 height 10
click at [212, 95] on tspan "?" at bounding box center [211, 97] width 3 height 10
click at [121, 224] on tspan "?" at bounding box center [120, 223] width 3 height 10
click at [223, 9] on button "button" at bounding box center [225, 9] width 9 height 9
type input "$16.10"
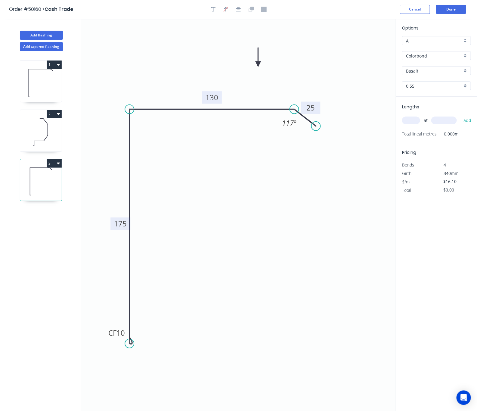
drag, startPoint x: 367, startPoint y: 47, endPoint x: 258, endPoint y: 64, distance: 110.6
click at [258, 64] on icon at bounding box center [257, 57] width 5 height 19
click at [386, 122] on input "text" at bounding box center [411, 120] width 18 height 8
type input "8"
click at [386, 118] on input "text" at bounding box center [444, 120] width 26 height 8
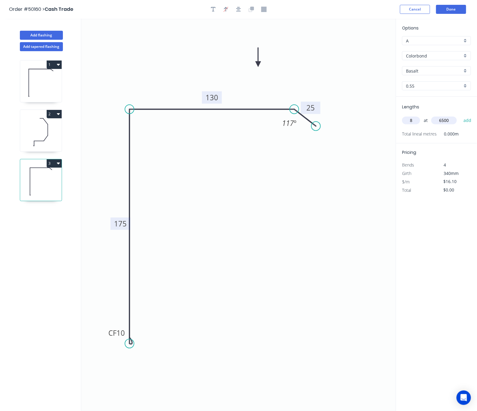
type input "6500"
click at [386, 115] on button "add" at bounding box center [467, 120] width 14 height 10
type input "$837.20"
click at [386, 11] on button "Done" at bounding box center [451, 9] width 30 height 9
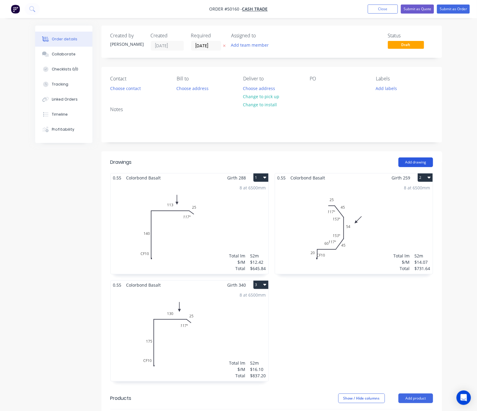
click at [386, 160] on button "Add drawing" at bounding box center [415, 162] width 35 height 10
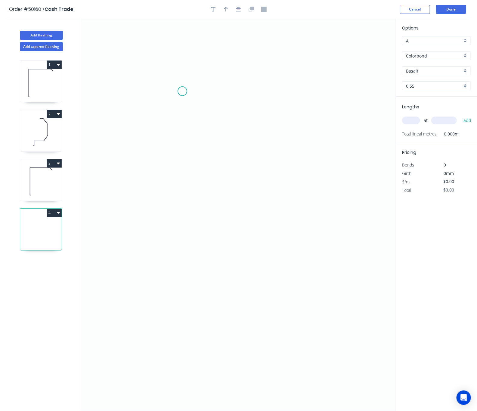
click at [182, 91] on icon "0" at bounding box center [238, 215] width 315 height 392
click at [218, 91] on icon "0" at bounding box center [238, 215] width 315 height 392
click at [271, 153] on icon "0 ?" at bounding box center [238, 215] width 315 height 392
click at [276, 268] on icon "0 ? ?" at bounding box center [238, 215] width 315 height 392
click at [234, 313] on icon "0 ? ? ?" at bounding box center [238, 215] width 315 height 392
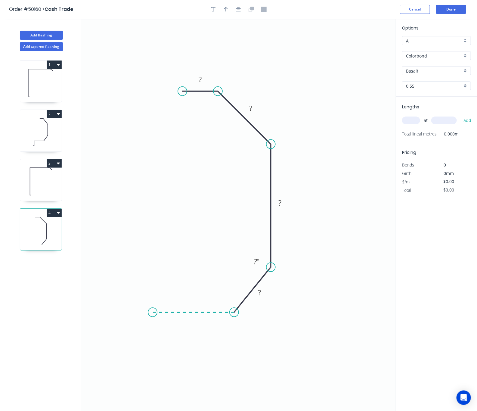
click at [153, 309] on icon "0 ? ? ? ? ? º" at bounding box center [238, 215] width 315 height 392
click at [155, 356] on icon "0 ? ? ? ? ? ? º ? º" at bounding box center [238, 215] width 315 height 392
click at [174, 376] on div "Open Hook" at bounding box center [184, 382] width 60 height 12
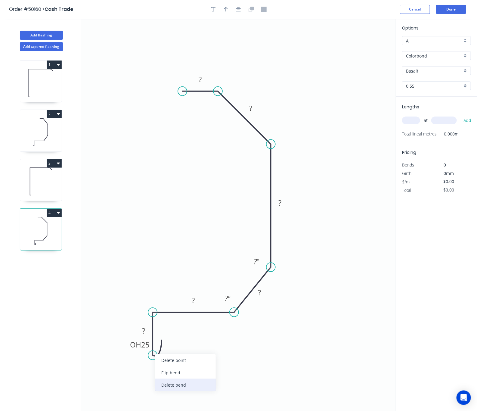
click at [169, 384] on div "Delete bend" at bounding box center [185, 385] width 60 height 12
click at [165, 371] on div "Crush & Fold" at bounding box center [186, 369] width 60 height 12
click at [177, 375] on div "Flip bend" at bounding box center [185, 374] width 60 height 12
click at [145, 331] on rect at bounding box center [144, 331] width 12 height 8
click at [194, 300] on tspan "?" at bounding box center [193, 300] width 3 height 10
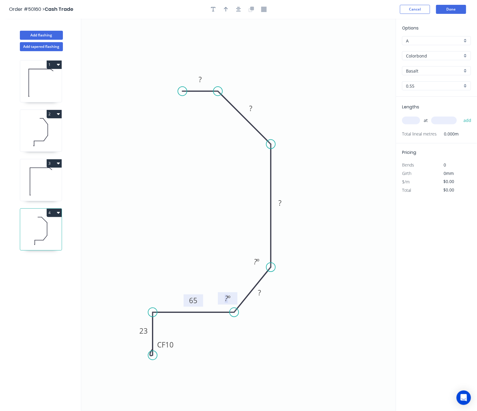
click at [228, 301] on tspan "º" at bounding box center [229, 298] width 3 height 10
click at [259, 290] on tspan "?" at bounding box center [259, 292] width 3 height 10
click at [257, 263] on tspan "º" at bounding box center [258, 262] width 3 height 10
click at [281, 206] on tspan "?" at bounding box center [279, 203] width 3 height 10
drag, startPoint x: 218, startPoint y: 90, endPoint x: 214, endPoint y: 97, distance: 8.6
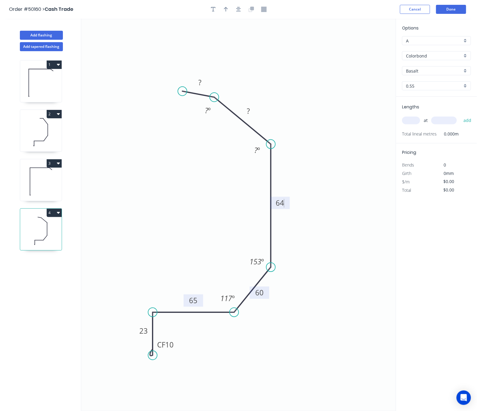
click at [214, 97] on circle at bounding box center [214, 97] width 9 height 9
drag, startPoint x: 184, startPoint y: 91, endPoint x: 187, endPoint y: 97, distance: 6.9
click at [187, 97] on circle at bounding box center [186, 97] width 9 height 9
click at [258, 151] on tspan "º" at bounding box center [258, 150] width 3 height 10
click at [249, 108] on tspan "?" at bounding box center [248, 111] width 3 height 10
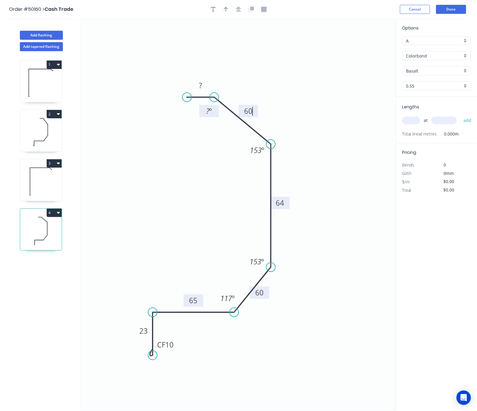
click at [211, 113] on tspan "º" at bounding box center [210, 111] width 3 height 10
click at [202, 83] on tspan "?" at bounding box center [200, 85] width 3 height 10
click at [386, 120] on input "text" at bounding box center [411, 120] width 18 height 8
type input "$18.10"
click at [226, 12] on button "button" at bounding box center [225, 9] width 9 height 9
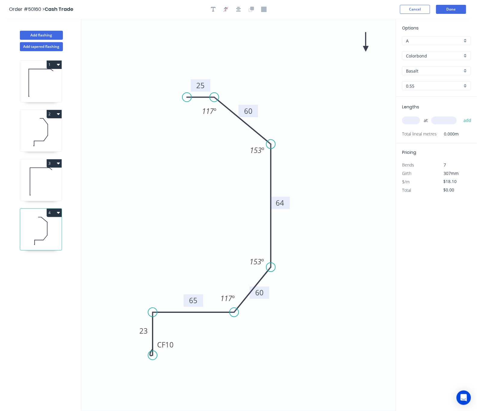
drag, startPoint x: 367, startPoint y: 48, endPoint x: 358, endPoint y: 51, distance: 9.4
click at [363, 51] on icon at bounding box center [365, 41] width 5 height 19
click at [360, 50] on icon "0 CF 10 23 65 60 64 60 25 117 º 153 º 153 º 117 º" at bounding box center [238, 215] width 315 height 392
click at [359, 53] on icon at bounding box center [358, 45] width 5 height 19
drag, startPoint x: 359, startPoint y: 53, endPoint x: 312, endPoint y: 97, distance: 64.9
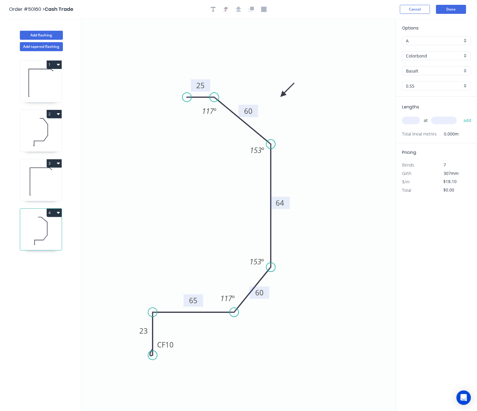
click at [283, 93] on icon at bounding box center [287, 89] width 17 height 17
click at [386, 121] on input "text" at bounding box center [411, 120] width 18 height 8
type input "8"
click at [386, 119] on input "text" at bounding box center [444, 120] width 26 height 8
type input "6500"
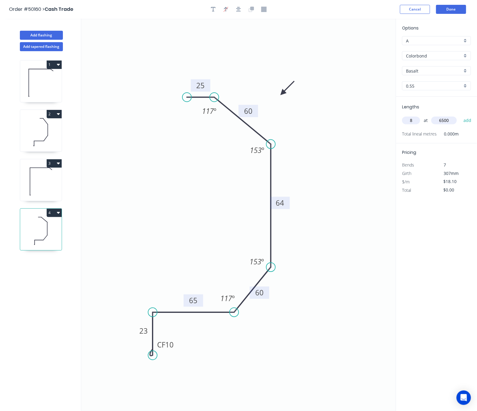
click at [386, 115] on button "add" at bounding box center [467, 120] width 14 height 10
type input "$941.20"
click at [386, 5] on button "Done" at bounding box center [451, 9] width 30 height 9
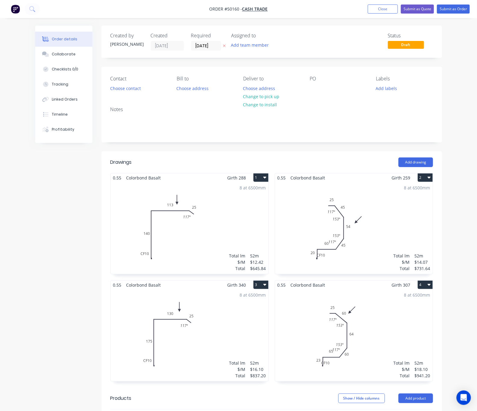
scroll to position [160, 0]
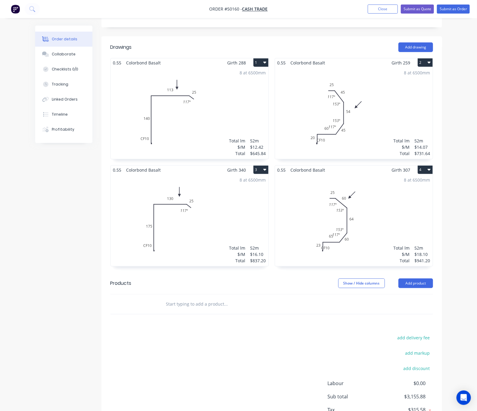
click at [211, 234] on div "8 at 6500mm Total lm $/M Total 52m $16.10 $837.20" at bounding box center [190, 220] width 158 height 92
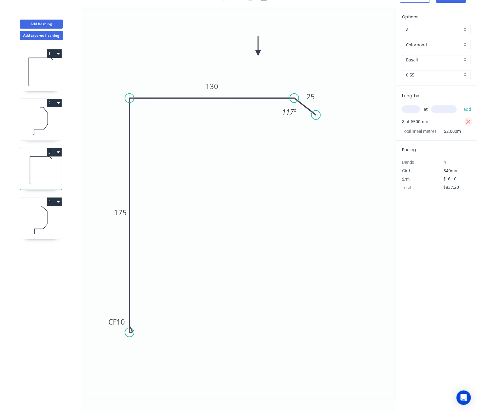
click at [386, 122] on icon "button" at bounding box center [468, 121] width 5 height 7
type input "$0.00"
click at [386, 105] on input "text" at bounding box center [411, 109] width 18 height 8
type input "10"
click at [386, 105] on input "text" at bounding box center [444, 109] width 26 height 8
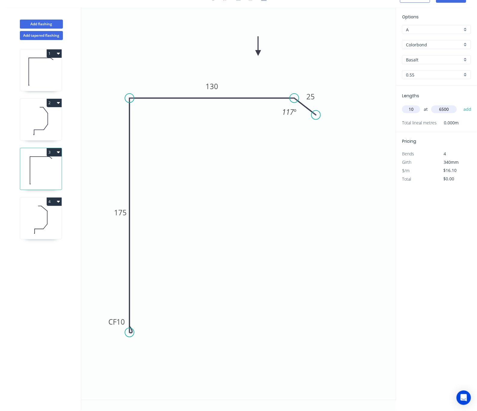
type input "6500"
click at [386, 104] on button "add" at bounding box center [467, 109] width 14 height 10
type input "$1,046.50"
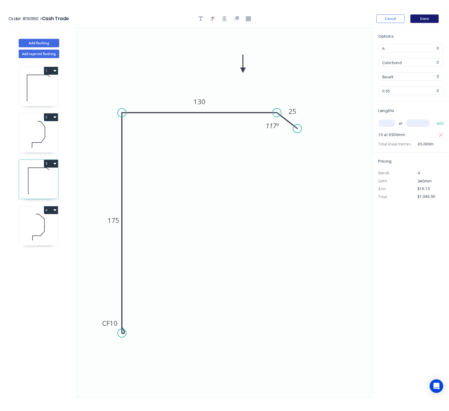
scroll to position [0, 0]
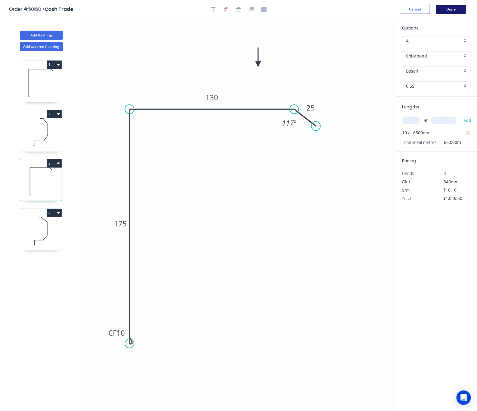
click at [386, 9] on button "Done" at bounding box center [451, 9] width 30 height 9
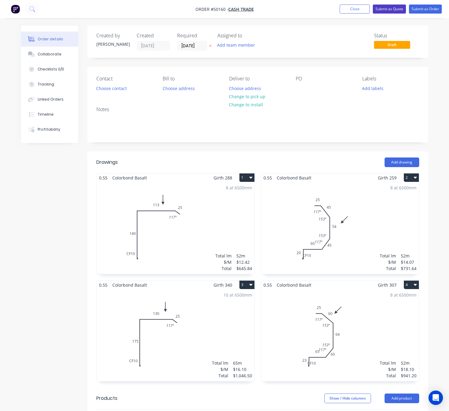
click at [386, 9] on button "Submit as Quote" at bounding box center [389, 9] width 33 height 9
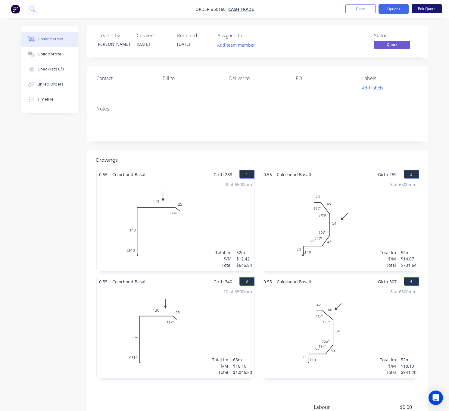
click at [386, 8] on button "Edit Quote" at bounding box center [426, 8] width 30 height 9
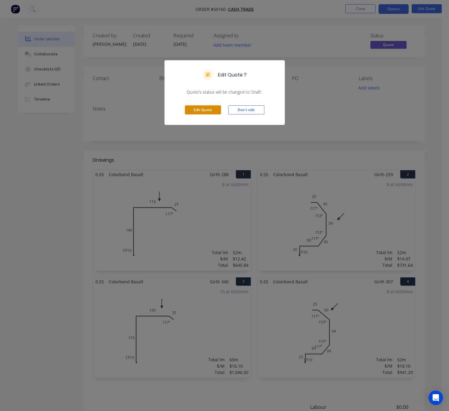
click at [209, 108] on button "Edit Quote" at bounding box center [203, 109] width 36 height 9
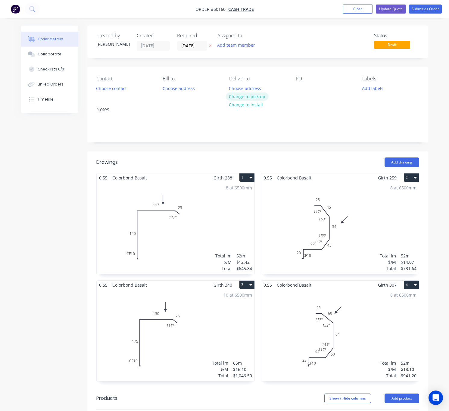
click at [260, 94] on button "Change to pick up" at bounding box center [247, 96] width 43 height 8
click at [386, 9] on button "Update Quote" at bounding box center [391, 9] width 30 height 9
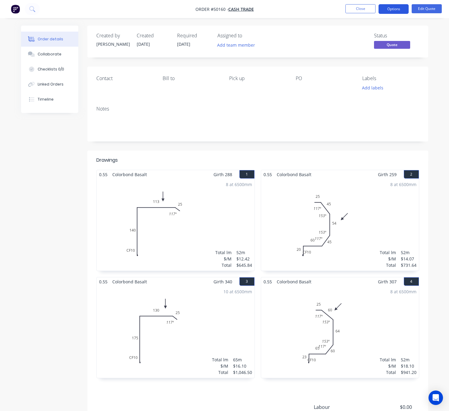
click at [386, 5] on button "Options" at bounding box center [393, 9] width 30 height 10
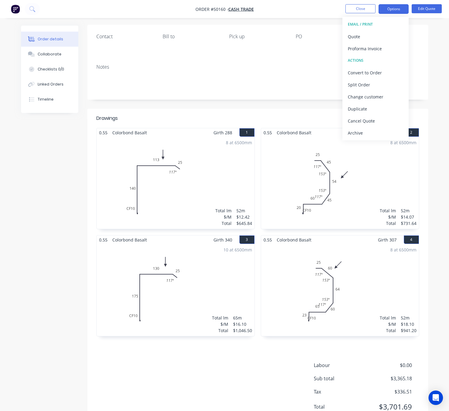
scroll to position [68, 0]
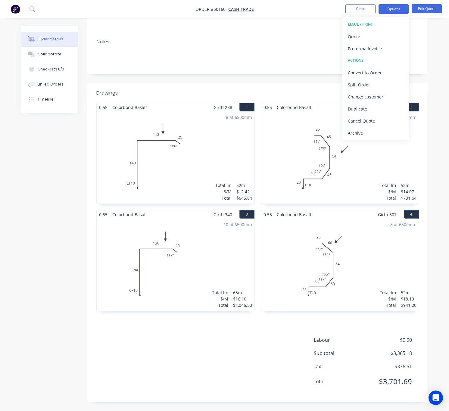
click at [386, 339] on span "$0.00" at bounding box center [389, 339] width 45 height 7
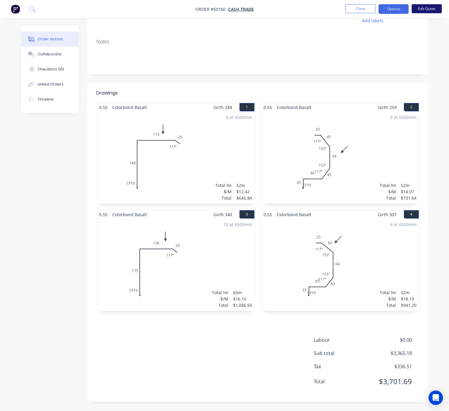
click at [386, 7] on button "Edit Quote" at bounding box center [426, 8] width 30 height 9
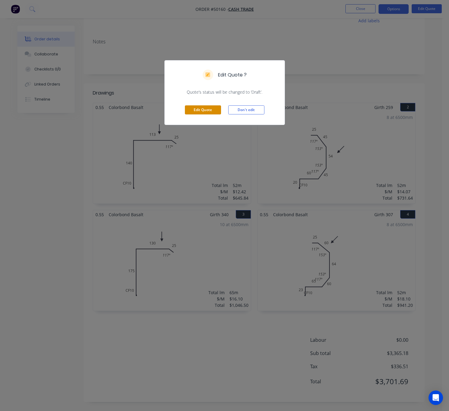
click at [205, 114] on button "Edit Quote" at bounding box center [203, 109] width 36 height 9
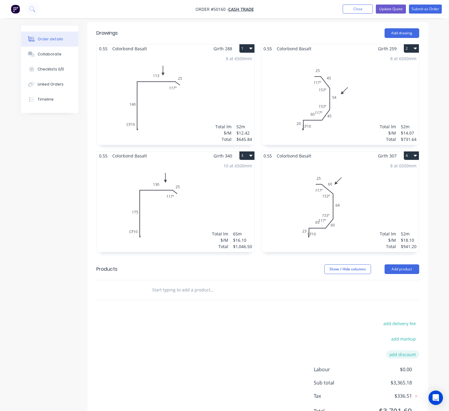
scroll to position [160, 0]
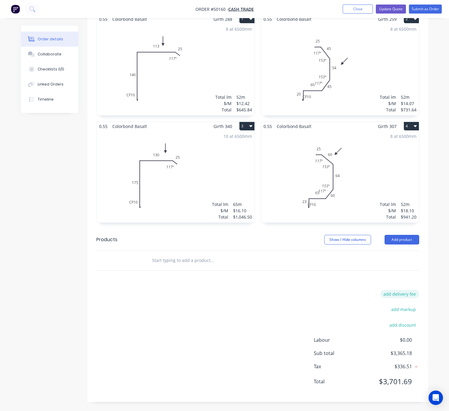
click at [386, 295] on button "add delivery fee" at bounding box center [399, 294] width 39 height 8
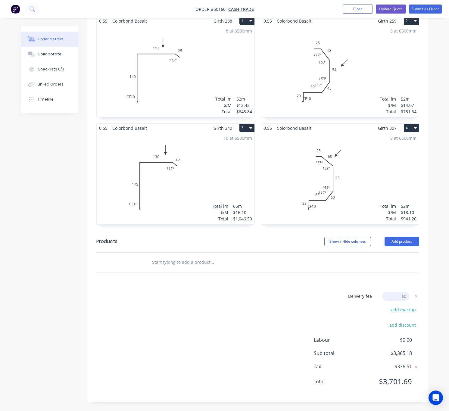
scroll to position [159, 0]
type input "350"
click input "submit" at bounding box center [0, 0] width 0 height 0
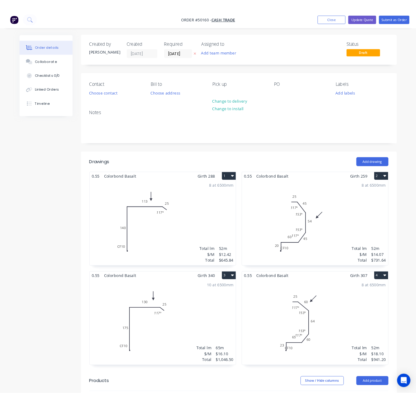
scroll to position [0, 0]
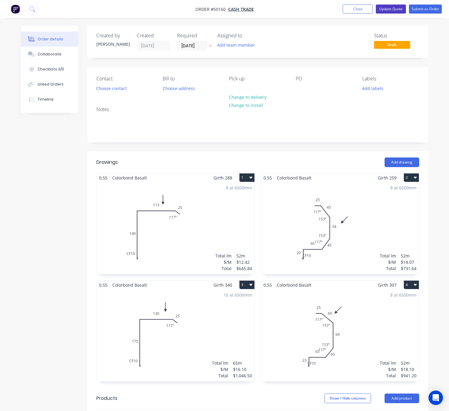
click at [386, 9] on button "Update Quote" at bounding box center [391, 9] width 30 height 9
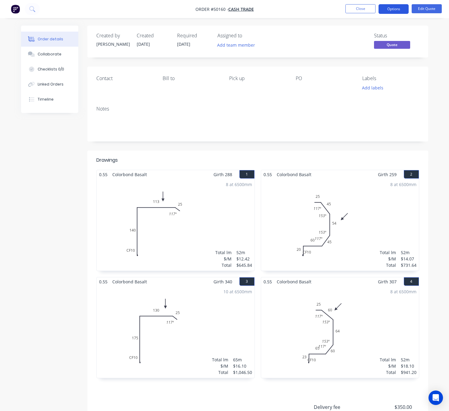
click at [386, 8] on button "Options" at bounding box center [393, 9] width 30 height 10
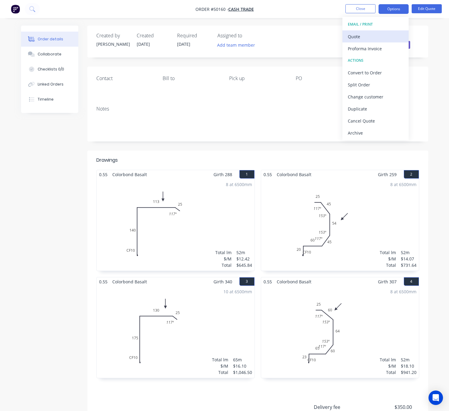
click at [386, 41] on div "Quote" at bounding box center [375, 36] width 55 height 9
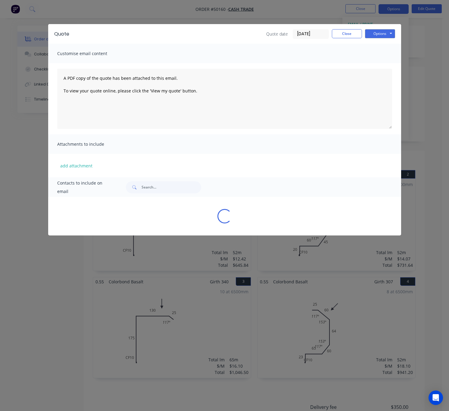
click at [381, 27] on div "Quote Quote date 08/10/25 Close Options Preview Print Email" at bounding box center [224, 34] width 353 height 20
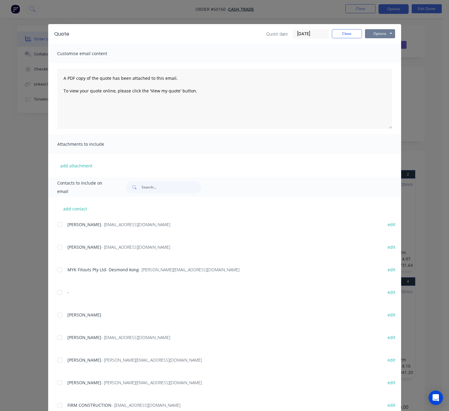
click at [376, 34] on button "Options" at bounding box center [380, 33] width 30 height 9
click at [384, 52] on button "Print" at bounding box center [384, 54] width 39 height 10
click at [246, 24] on div "Quote Quote date 08/10/25 Close Options Preview Print Email" at bounding box center [224, 34] width 353 height 20
click at [319, 18] on div "Quote Quote date 08/10/25 Close Options Preview Print Email Customise email con…" at bounding box center [224, 205] width 449 height 411
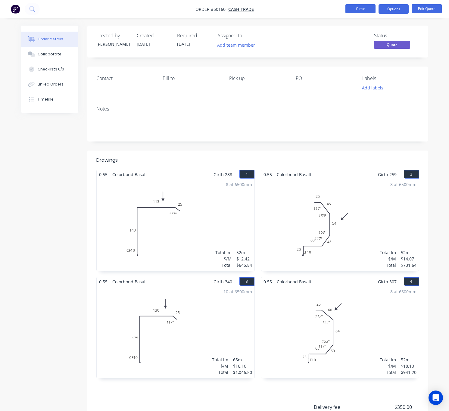
click at [360, 9] on button "Close" at bounding box center [360, 8] width 30 height 9
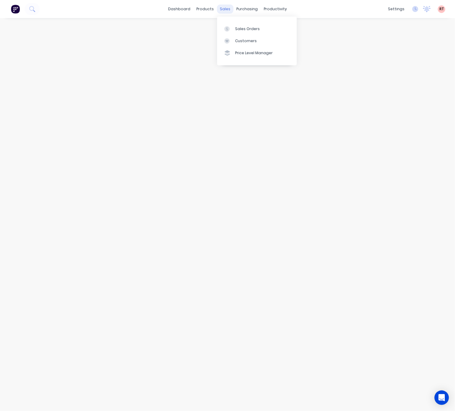
click at [228, 9] on div "sales" at bounding box center [225, 9] width 17 height 9
click at [237, 41] on div "Customers" at bounding box center [246, 40] width 22 height 5
click at [149, 37] on input "text" at bounding box center [138, 34] width 59 height 12
type input "a"
click at [130, 32] on input "roy" at bounding box center [138, 34] width 59 height 12
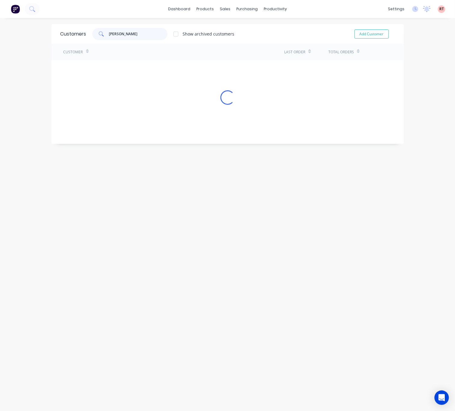
click at [136, 33] on input "roy" at bounding box center [138, 34] width 59 height 12
click at [222, 8] on div "sales" at bounding box center [225, 9] width 17 height 9
click at [234, 40] on div "Customers" at bounding box center [243, 40] width 22 height 5
click at [129, 37] on input "roy" at bounding box center [138, 34] width 59 height 12
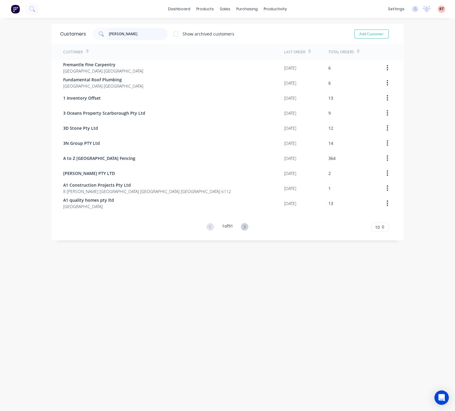
click at [117, 33] on input "roy" at bounding box center [138, 34] width 59 height 12
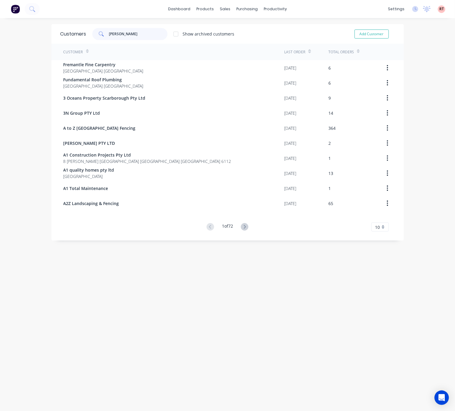
drag, startPoint x: 117, startPoint y: 33, endPoint x: 62, endPoint y: 32, distance: 55.1
click at [75, 34] on div "Customers roy Show archived customers Add Customer" at bounding box center [227, 34] width 353 height 20
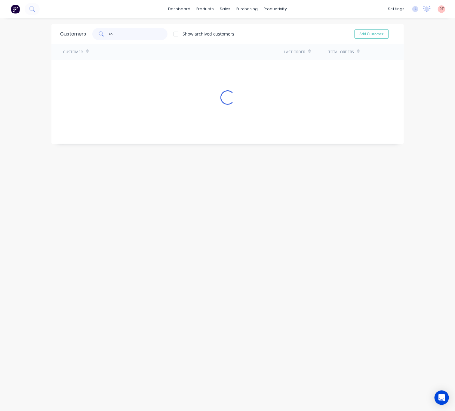
type input "roy"
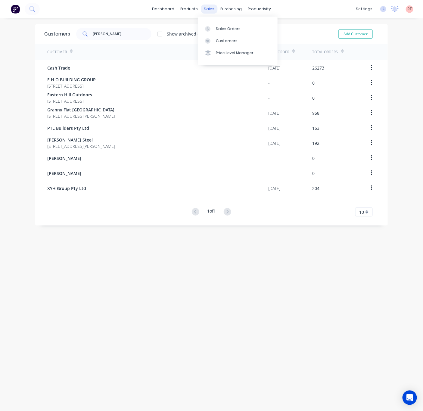
click at [208, 7] on div "sales" at bounding box center [209, 9] width 17 height 9
click at [212, 40] on div at bounding box center [209, 40] width 9 height 5
click at [223, 28] on div "Sales Orders" at bounding box center [228, 28] width 25 height 5
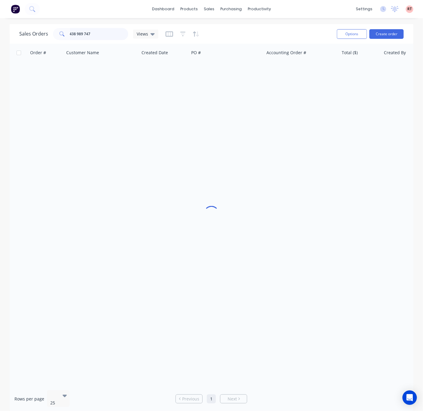
drag, startPoint x: 101, startPoint y: 34, endPoint x: -5, endPoint y: 37, distance: 105.7
click at [0, 37] on html "dashboard products sales purchasing productivity dashboard products Product Cat…" at bounding box center [211, 205] width 423 height 411
type input "49081"
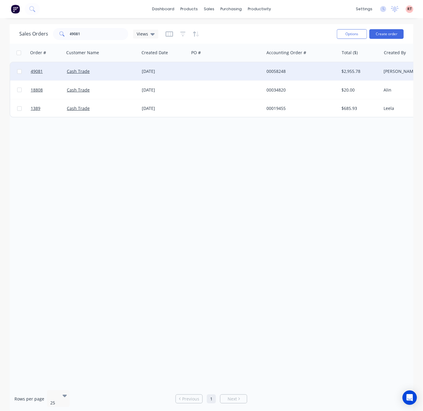
click at [214, 68] on div at bounding box center [226, 71] width 75 height 18
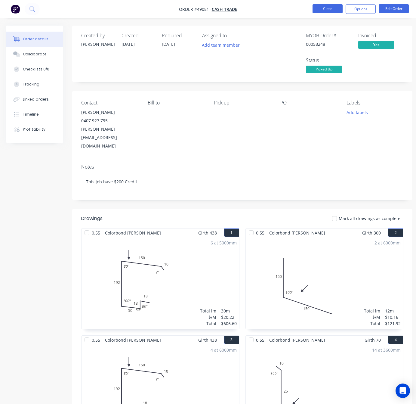
click at [324, 8] on button "Close" at bounding box center [328, 8] width 30 height 9
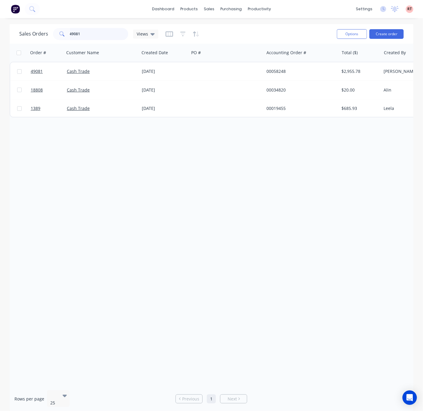
drag, startPoint x: 112, startPoint y: 33, endPoint x: 62, endPoint y: 35, distance: 49.7
click at [62, 35] on div "49081" at bounding box center [90, 34] width 75 height 12
type input "50160"
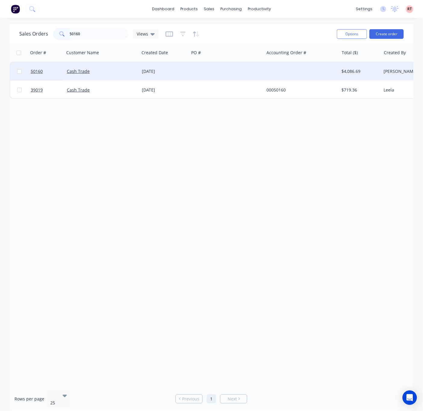
click at [219, 69] on div at bounding box center [226, 71] width 75 height 18
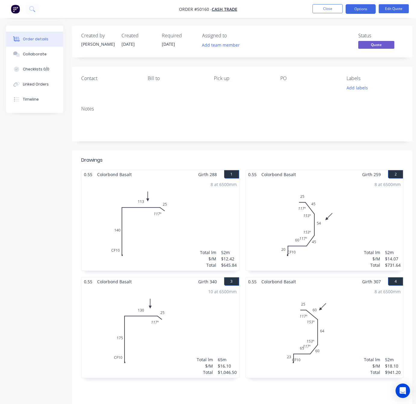
click at [199, 220] on div "8 at 6500mm Total lm $/M Total 52m $12.42 $645.84" at bounding box center [161, 225] width 158 height 92
click at [368, 9] on button "Options" at bounding box center [361, 9] width 30 height 10
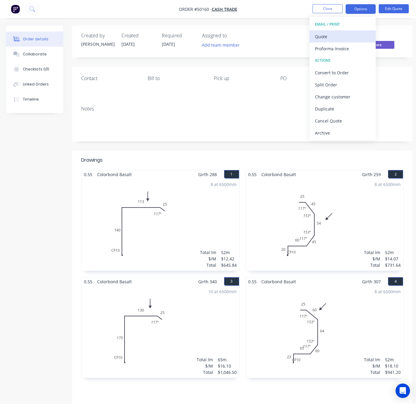
click at [340, 34] on div "Quote" at bounding box center [342, 36] width 55 height 9
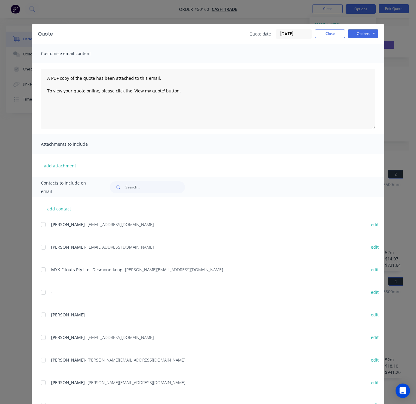
click at [279, 17] on div "Quote Quote date 08/10/25 Close Options Preview Print Email Customise email con…" at bounding box center [208, 202] width 416 height 404
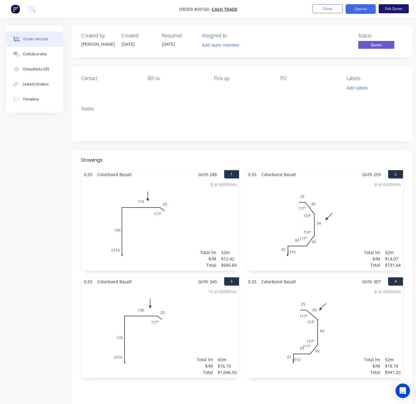
click at [386, 11] on button "Edit Quote" at bounding box center [394, 8] width 30 height 9
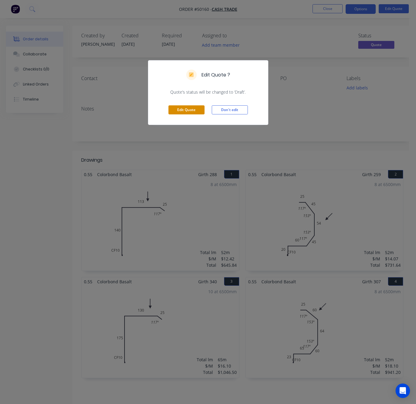
click at [174, 109] on button "Edit Quote" at bounding box center [187, 109] width 36 height 9
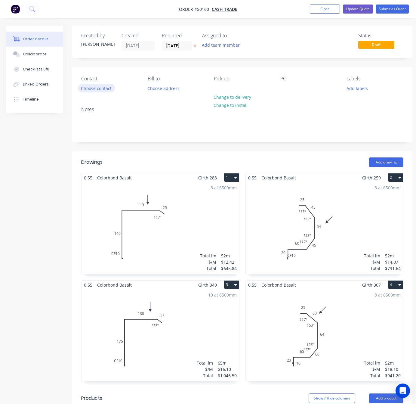
click at [92, 84] on button "Choose contact" at bounding box center [96, 88] width 37 height 8
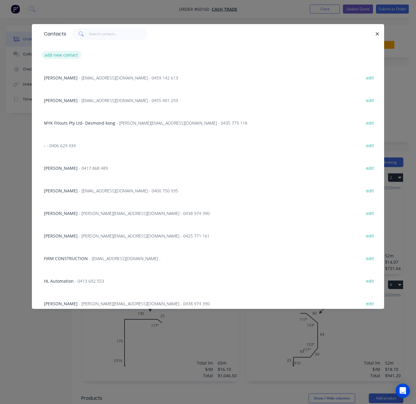
click at [70, 54] on button "add new contact" at bounding box center [62, 55] width 40 height 8
select select "AU"
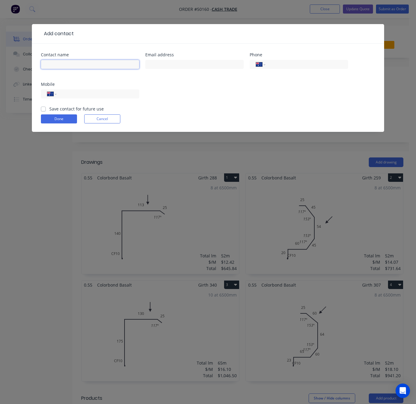
click at [98, 63] on input "text" at bounding box center [90, 64] width 98 height 9
paste input "Jacob Halligan"
type input "Jacob Halligan"
click at [100, 95] on input "tel" at bounding box center [97, 94] width 72 height 7
paste input "0438 989 747"
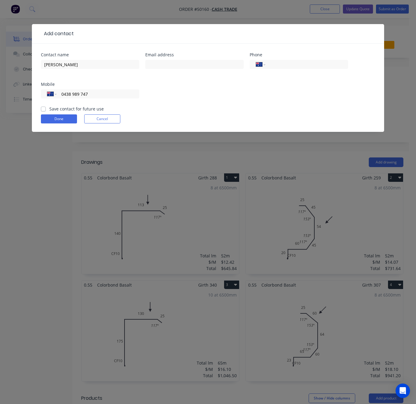
type input "0438 989 747"
click at [224, 62] on input "text" at bounding box center [194, 64] width 98 height 9
paste input "jacob@brysoncanvas.com.au"
type input "jacob@brysoncanvas.com.au"
click at [60, 120] on button "Done" at bounding box center [59, 118] width 36 height 9
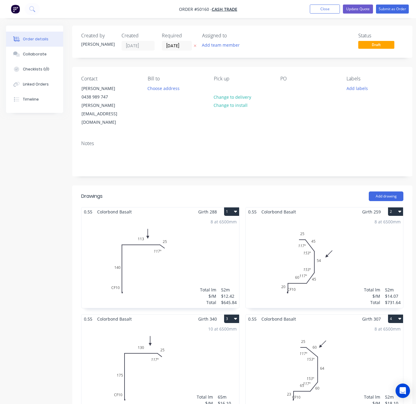
click at [306, 136] on div "Notes" at bounding box center [242, 156] width 340 height 40
click at [289, 118] on div "Contact Jacob Halligan 0438 989 747 jacob@brysoncanvas.com.au Bill to Choose ad…" at bounding box center [242, 101] width 340 height 69
click at [234, 97] on button "Change to delivery" at bounding box center [233, 97] width 44 height 8
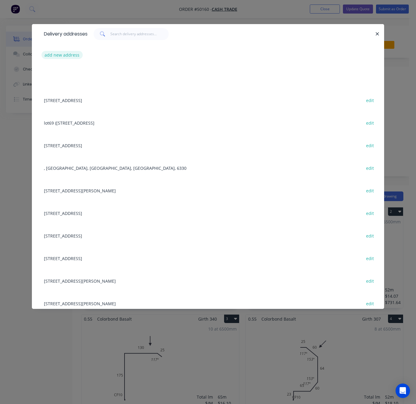
click at [59, 54] on button "add new address" at bounding box center [62, 55] width 41 height 8
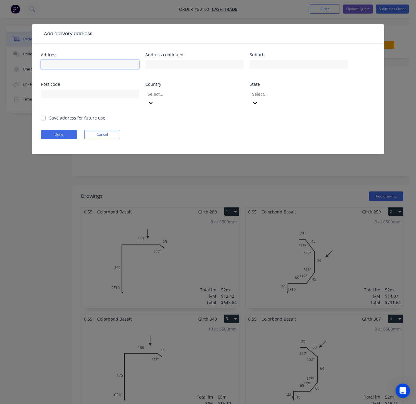
click at [96, 65] on input "text" at bounding box center [90, 64] width 98 height 9
click at [76, 66] on input "text" at bounding box center [90, 64] width 98 height 9
paste input "16 Thornborough Rd"
type input "16 Thornborough Rd"
click at [319, 68] on input "text" at bounding box center [299, 64] width 98 height 9
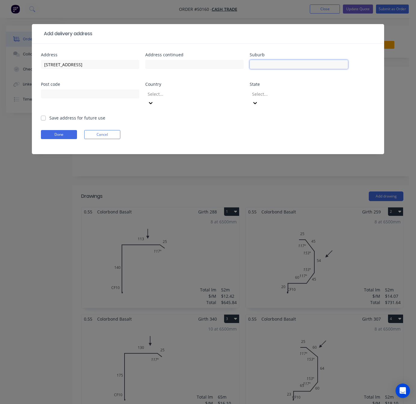
paste input "Greenfields"
type input "Greenfields"
click at [102, 98] on input "text" at bounding box center [90, 93] width 98 height 9
click at [65, 91] on input "text" at bounding box center [90, 93] width 98 height 9
type input "6210"
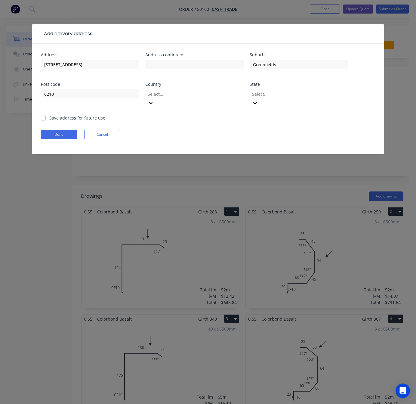
click at [170, 93] on div at bounding box center [190, 94] width 87 height 8
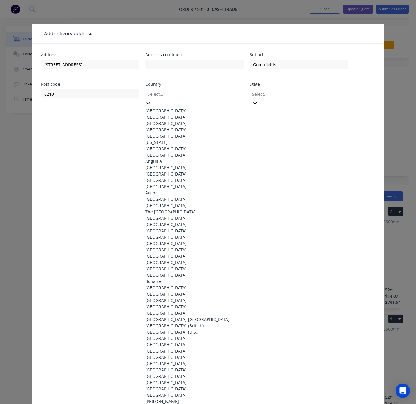
click at [172, 107] on div "[GEOGRAPHIC_DATA]" at bounding box center [194, 110] width 98 height 6
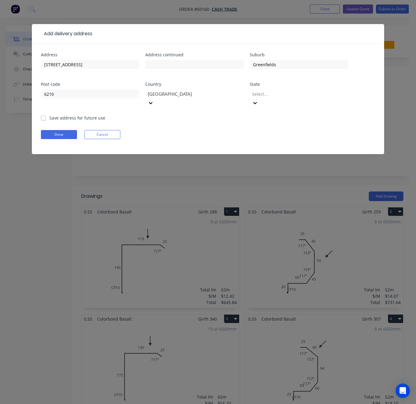
click at [275, 93] on div at bounding box center [295, 94] width 87 height 8
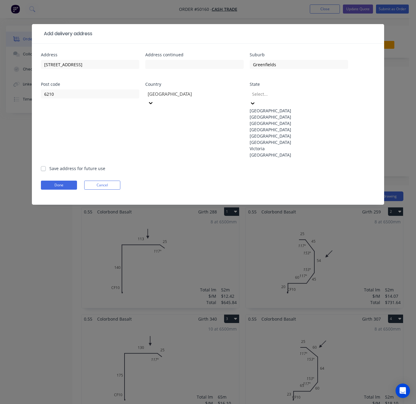
click at [286, 158] on div "Western Australia" at bounding box center [299, 155] width 98 height 6
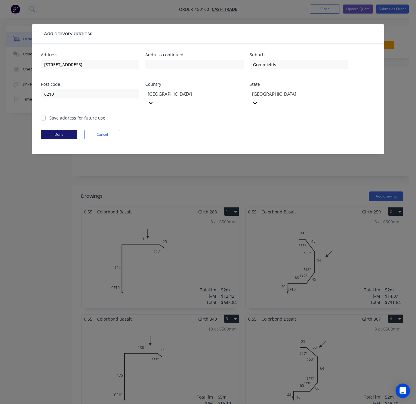
click at [64, 130] on button "Done" at bounding box center [59, 134] width 36 height 9
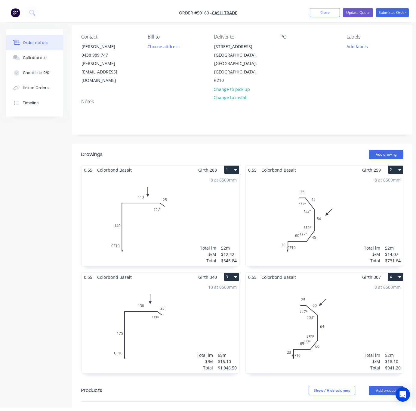
scroll to position [1, 0]
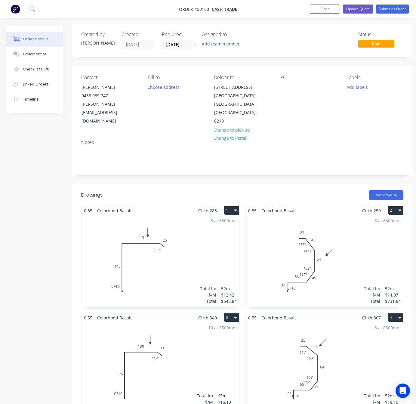
click at [168, 221] on div "8 at 6500mm Total lm $/M Total 52m $12.42 $645.84" at bounding box center [161, 261] width 158 height 92
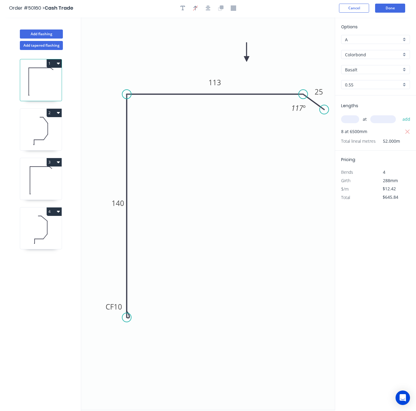
click at [374, 57] on input "Colorbond" at bounding box center [373, 54] width 56 height 6
click at [370, 74] on div "Zincalume" at bounding box center [376, 76] width 68 height 11
type input "Zincalume"
type input "Zinc"
type input "$10.45"
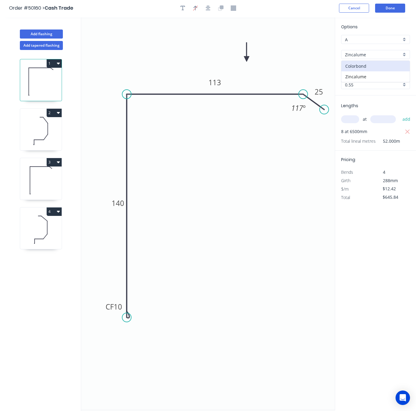
type input "$543.40"
click at [369, 71] on input "Zinc" at bounding box center [373, 69] width 56 height 6
click at [384, 69] on input "text" at bounding box center [373, 69] width 56 height 6
click at [376, 73] on div at bounding box center [375, 69] width 69 height 9
click at [373, 76] on div "Zinc" at bounding box center [376, 81] width 68 height 11
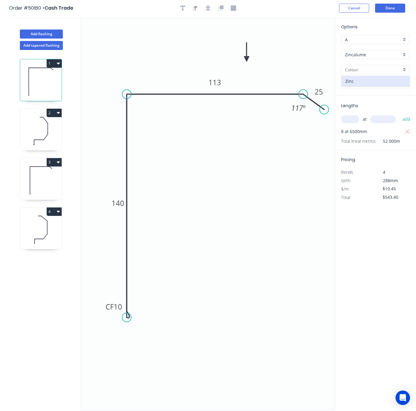
type input "Zinc"
click at [386, 8] on button "Done" at bounding box center [390, 8] width 30 height 9
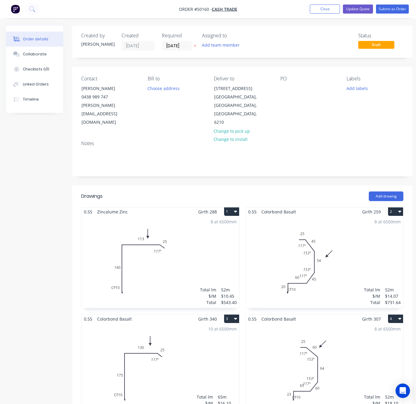
click at [309, 241] on div "8 at 6500mm Total lm $/M Total 52m $14.07 $731.64" at bounding box center [325, 262] width 158 height 92
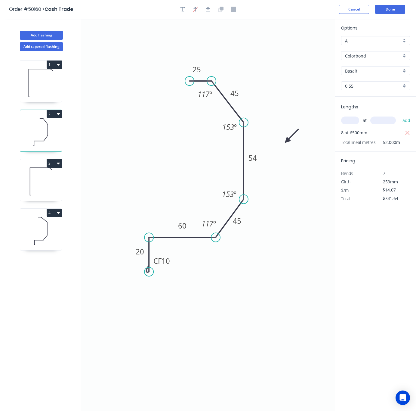
click at [371, 53] on input "Colorbond" at bounding box center [373, 56] width 56 height 6
click at [374, 68] on div "Colorbond" at bounding box center [376, 67] width 68 height 11
type input "Colorbond"
click at [374, 52] on div "Colorbond" at bounding box center [375, 55] width 69 height 9
click at [376, 73] on div "Zincalume" at bounding box center [376, 78] width 68 height 11
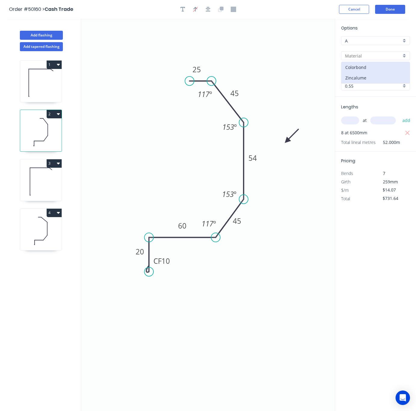
type input "Zincalume"
type input "Zinc"
type input "$12.00"
type input "$624.00"
click at [376, 72] on input "Zinc" at bounding box center [373, 71] width 56 height 6
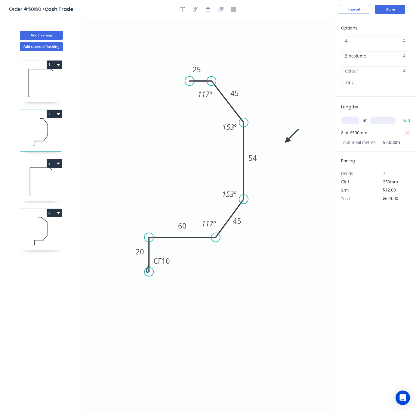
click at [380, 84] on div "Zinc" at bounding box center [376, 82] width 68 height 11
type input "Zinc"
click at [377, 97] on div "Lengths at add 8 at 6500mm Total lineal metres 52.000m" at bounding box center [375, 124] width 81 height 55
click at [386, 10] on button "Done" at bounding box center [390, 9] width 30 height 9
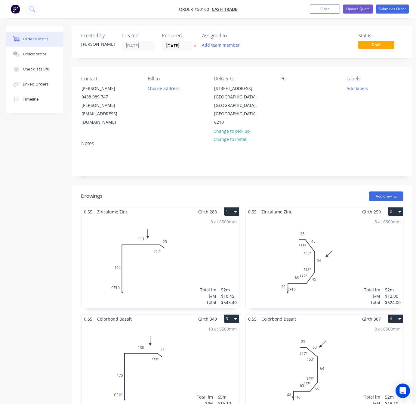
click at [170, 252] on div "8 at 6500mm Total lm $/M Total 52m $10.45 $543.40" at bounding box center [161, 262] width 158 height 92
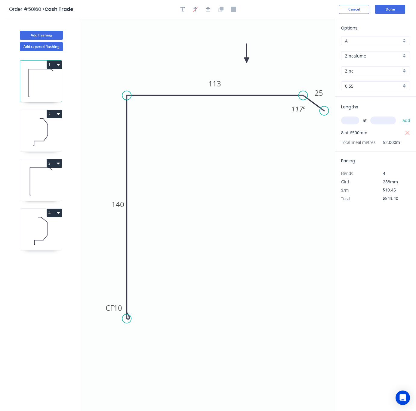
click at [348, 122] on input "text" at bounding box center [350, 120] width 18 height 8
type input "8"
click at [385, 121] on input "text" at bounding box center [383, 120] width 26 height 8
type input "6500"
click at [386, 115] on button "add" at bounding box center [407, 120] width 14 height 10
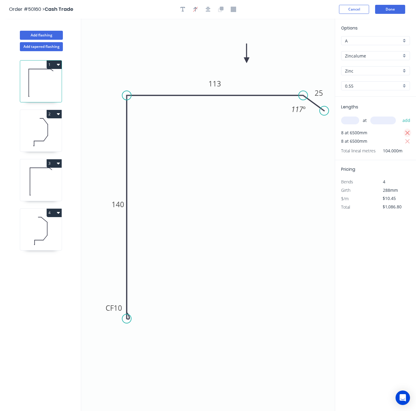
click at [386, 133] on icon "button" at bounding box center [407, 133] width 5 height 5
type input "$543.40"
click at [386, 10] on button "Done" at bounding box center [390, 9] width 30 height 9
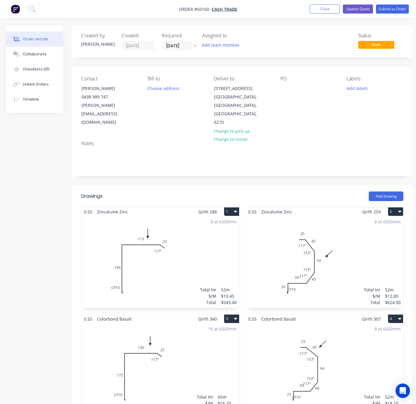
click at [339, 230] on div "8 at 6500mm Total lm $/M Total 52m $12.00 $624.00" at bounding box center [325, 262] width 158 height 92
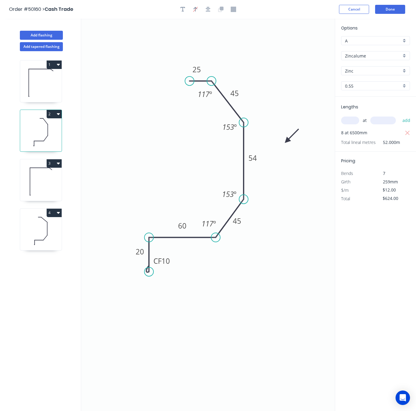
click at [350, 122] on input "text" at bounding box center [350, 120] width 18 height 8
type input "8"
click at [374, 120] on input "text" at bounding box center [383, 120] width 26 height 8
type input "6500"
click at [386, 115] on button "add" at bounding box center [407, 120] width 14 height 10
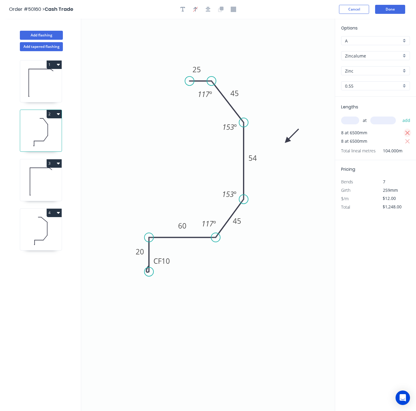
click at [386, 133] on icon "button" at bounding box center [407, 132] width 5 height 7
type input "$624.00"
click at [386, 7] on button "Done" at bounding box center [390, 9] width 30 height 9
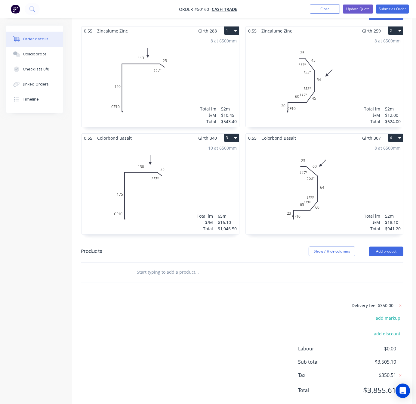
scroll to position [182, 0]
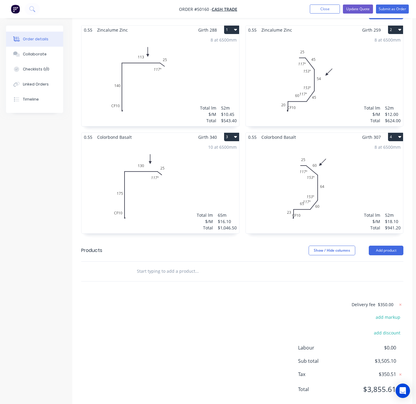
click at [199, 162] on div "10 at 6500mm Total lm $/M Total 65m $16.10 $1,046.50" at bounding box center [161, 187] width 158 height 92
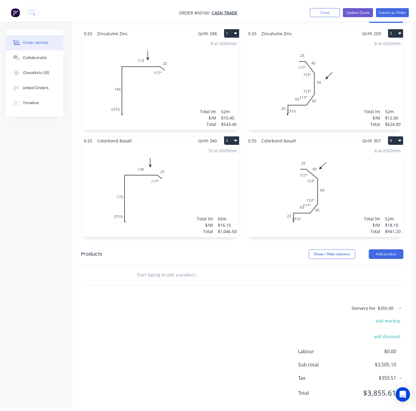
scroll to position [12, 0]
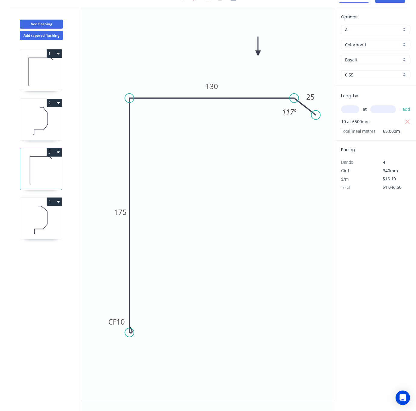
click at [353, 107] on input "text" at bounding box center [350, 109] width 18 height 8
click at [386, 121] on icon "button" at bounding box center [407, 121] width 5 height 7
type input "$0.00"
click at [370, 43] on input "Colorbond" at bounding box center [373, 45] width 56 height 6
click at [374, 63] on div "Zincalume" at bounding box center [376, 66] width 68 height 11
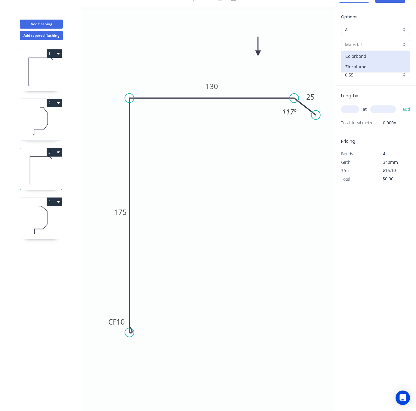
type input "Zincalume"
type input "Zinc"
type input "$13.59"
click at [374, 63] on div "Options A A Zincalume Zincalume Zinc Zinc 0.55 0.55" at bounding box center [375, 50] width 81 height 72
click at [374, 60] on input "Zinc" at bounding box center [373, 60] width 56 height 6
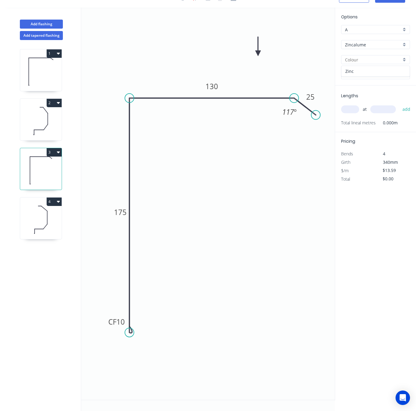
click at [375, 69] on div "Zinc" at bounding box center [376, 71] width 68 height 11
type input "Zinc"
click at [356, 107] on input "text" at bounding box center [350, 109] width 18 height 8
type input "10"
click at [382, 109] on input "text" at bounding box center [383, 109] width 26 height 8
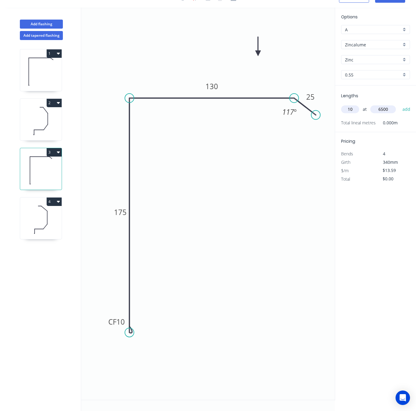
type input "6500"
click at [386, 104] on button "add" at bounding box center [407, 109] width 14 height 10
type input "$883.35"
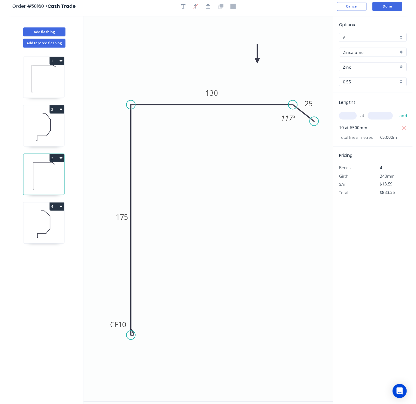
scroll to position [0, 0]
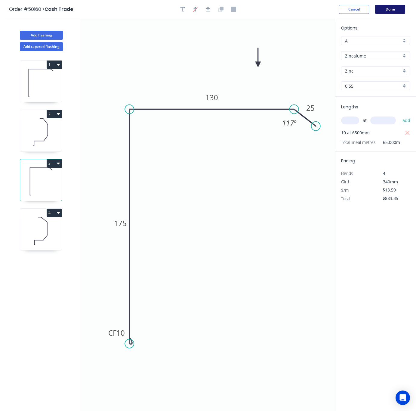
click at [386, 12] on button "Done" at bounding box center [390, 9] width 30 height 9
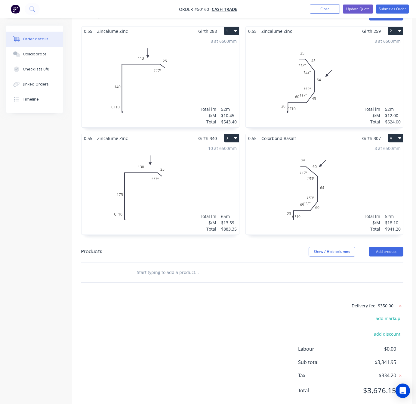
click at [332, 161] on div "8 at 6500mm Total lm $/M Total 52m $18.10 $941.20" at bounding box center [325, 189] width 158 height 92
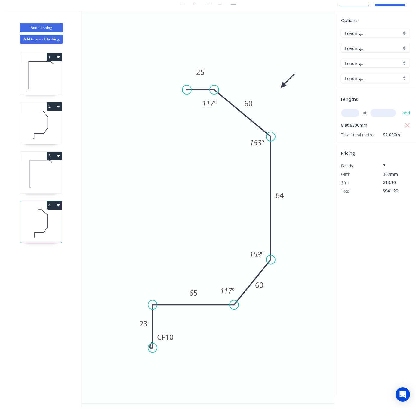
scroll to position [12, 0]
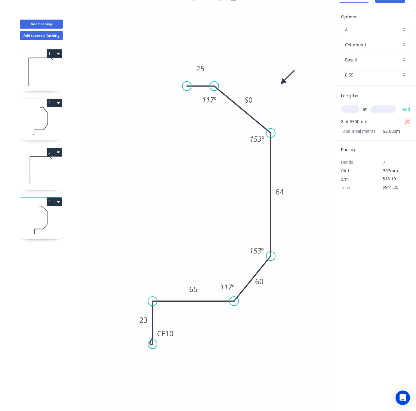
click at [386, 119] on icon "button" at bounding box center [407, 121] width 5 height 7
type input "$0.00"
click at [375, 42] on input "Colorbond" at bounding box center [373, 45] width 56 height 6
click at [366, 63] on div "Zincalume" at bounding box center [376, 66] width 68 height 11
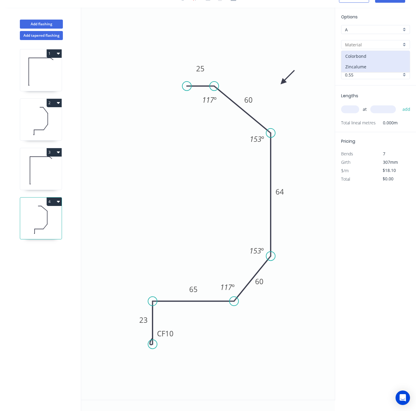
type input "Zincalume"
type input "Zinc"
type input "$15.13"
click at [365, 57] on input "Zinc" at bounding box center [373, 60] width 56 height 6
click at [366, 69] on div "Zinc" at bounding box center [376, 71] width 68 height 11
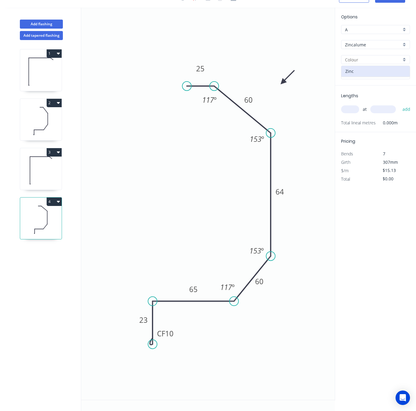
type input "Zinc"
click at [354, 107] on input "text" at bounding box center [350, 109] width 18 height 8
type input "8"
click at [386, 106] on input "text" at bounding box center [383, 109] width 26 height 8
type input "6500"
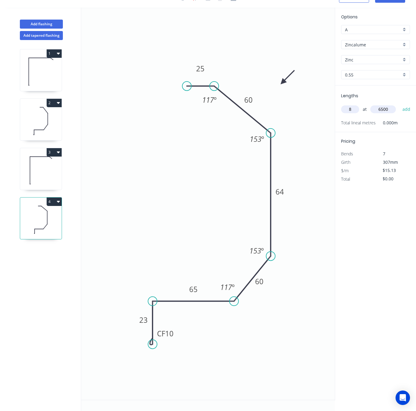
click at [386, 104] on button "add" at bounding box center [407, 109] width 14 height 10
type input "$786.76"
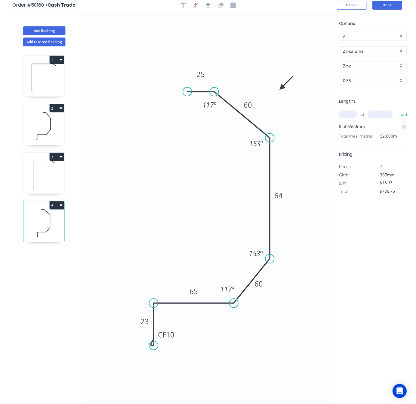
scroll to position [0, 0]
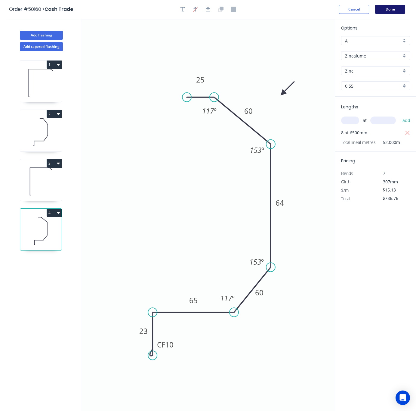
click at [386, 6] on button "Done" at bounding box center [390, 9] width 30 height 9
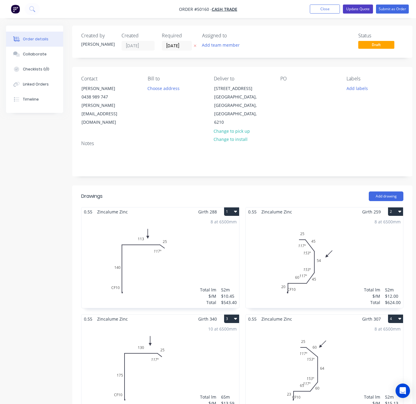
click at [347, 8] on button "Update Quote" at bounding box center [358, 9] width 30 height 9
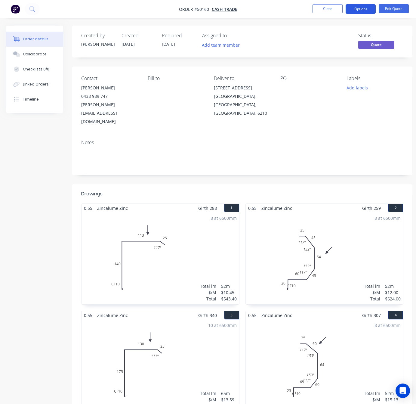
click at [354, 9] on button "Options" at bounding box center [361, 9] width 30 height 10
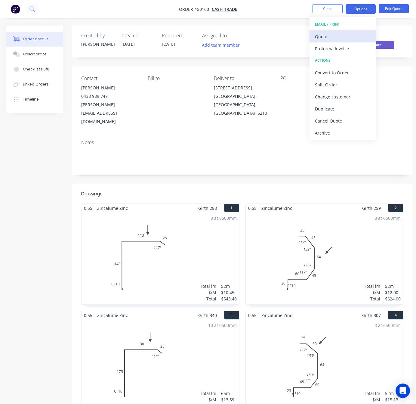
click at [352, 32] on div "Quote" at bounding box center [342, 36] width 55 height 9
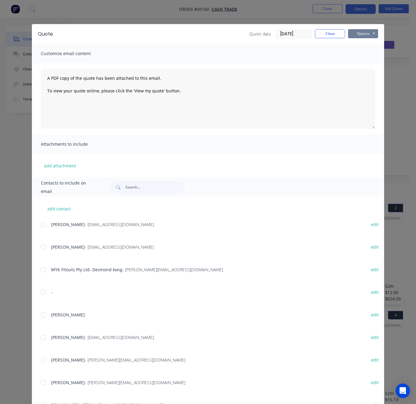
click at [362, 32] on button "Options" at bounding box center [363, 33] width 30 height 9
click at [362, 55] on button "Print" at bounding box center [367, 54] width 39 height 10
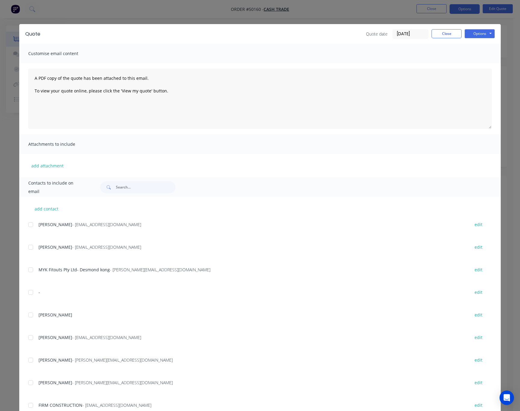
click at [178, 12] on div "Quote Quote date 08/10/25 Close Options Preview Print Email Customise email con…" at bounding box center [260, 205] width 520 height 411
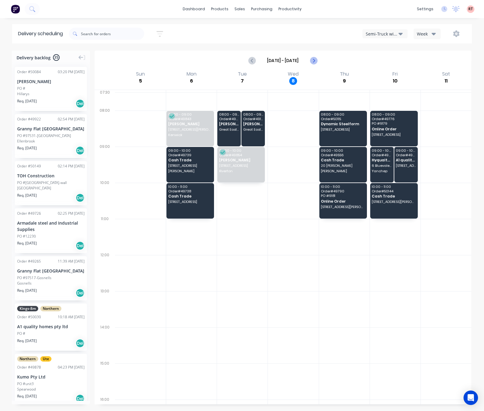
click at [314, 58] on icon "Next page" at bounding box center [313, 60] width 7 height 7
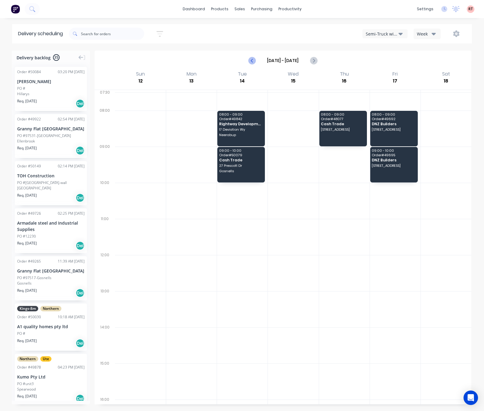
click at [253, 60] on icon "Previous page" at bounding box center [252, 60] width 7 height 7
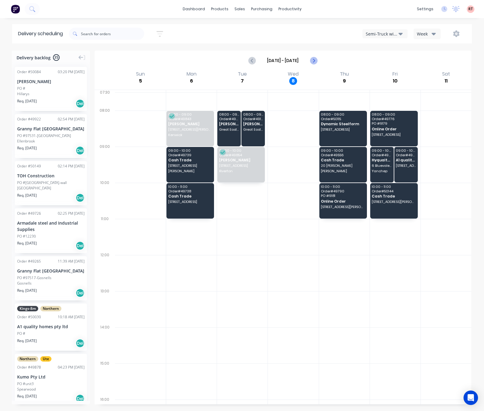
click at [314, 62] on icon "Next page" at bounding box center [313, 60] width 7 height 7
type input "[DATE] - [DATE]"
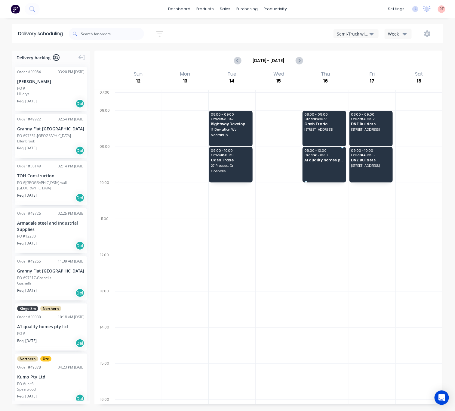
drag, startPoint x: 60, startPoint y: 328, endPoint x: 314, endPoint y: 159, distance: 305.1
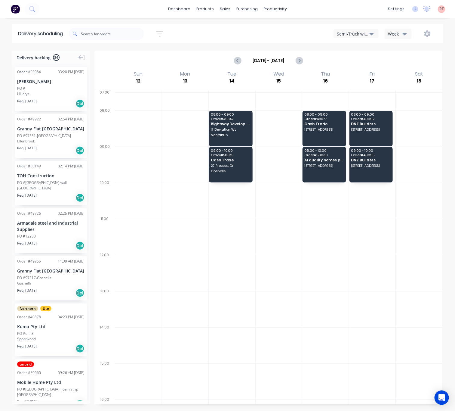
scroll to position [90, 0]
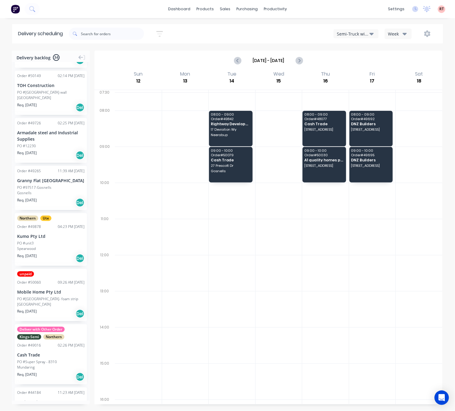
click at [60, 237] on div "Kumo Pty Ltd" at bounding box center [50, 236] width 67 height 6
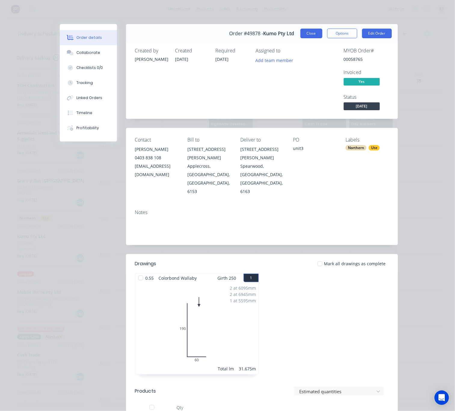
click at [308, 34] on button "Close" at bounding box center [312, 34] width 22 height 10
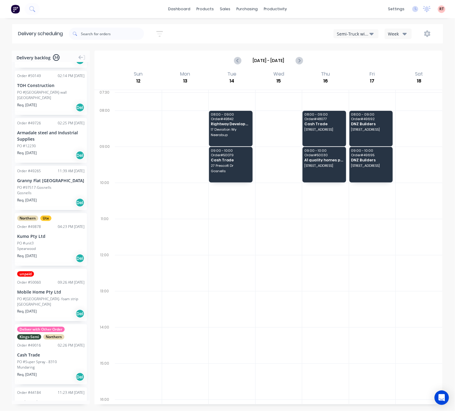
click at [362, 36] on div "Semi-Truck with Hiab" at bounding box center [353, 34] width 33 height 6
click at [360, 73] on div "Utes Delivery" at bounding box center [364, 73] width 60 height 12
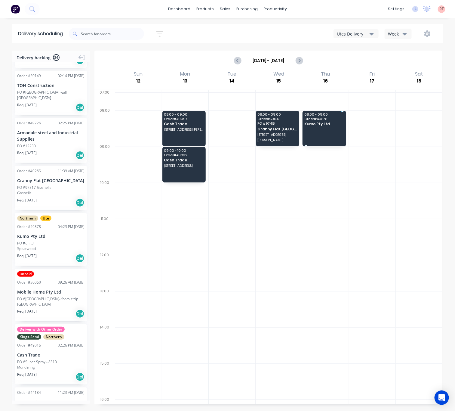
drag, startPoint x: 53, startPoint y: 241, endPoint x: 313, endPoint y: 126, distance: 283.8
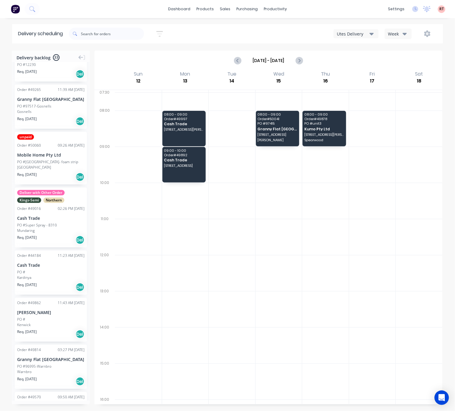
scroll to position [181, 0]
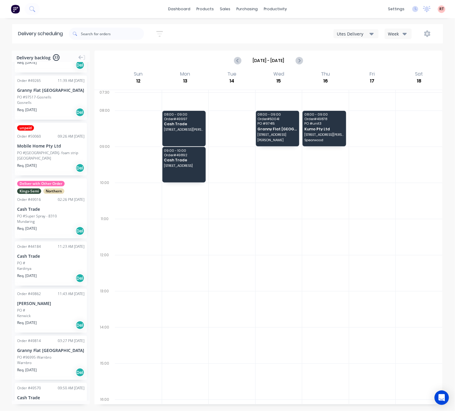
click at [48, 214] on div "PO #Super Spray - 8310" at bounding box center [37, 215] width 40 height 5
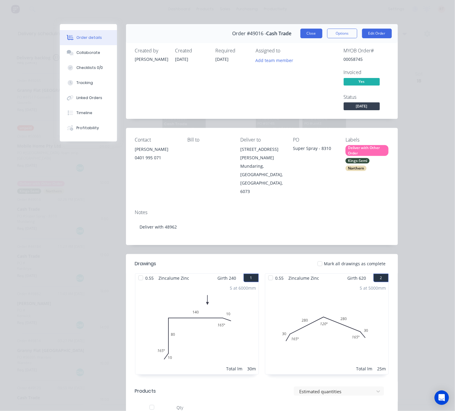
click at [307, 35] on button "Close" at bounding box center [312, 34] width 22 height 10
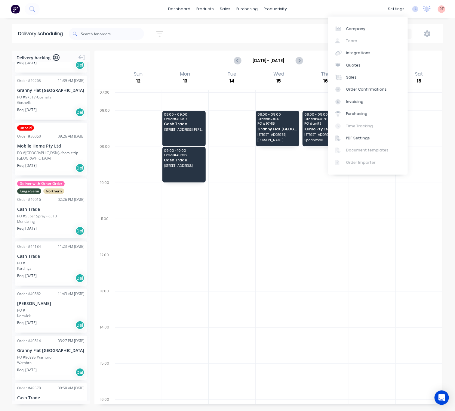
drag, startPoint x: 311, startPoint y: 34, endPoint x: 318, endPoint y: 34, distance: 7.5
click at [311, 34] on div "Utes Delivery Week" at bounding box center [343, 33] width 187 height 11
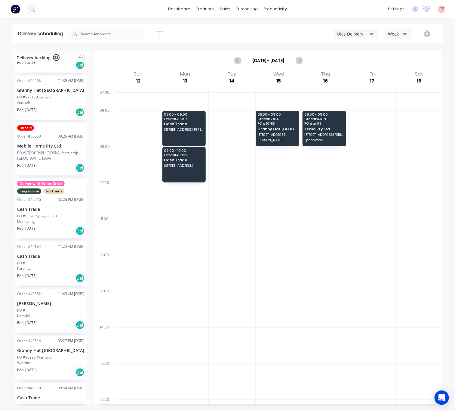
click at [350, 32] on div "Utes Delivery" at bounding box center [353, 34] width 33 height 6
click at [361, 49] on div "Semi-Truck with Hiab" at bounding box center [364, 49] width 60 height 12
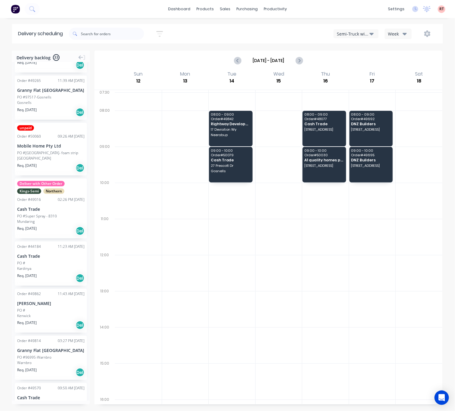
click at [346, 36] on div "Semi-Truck with Hiab" at bounding box center [353, 34] width 33 height 6
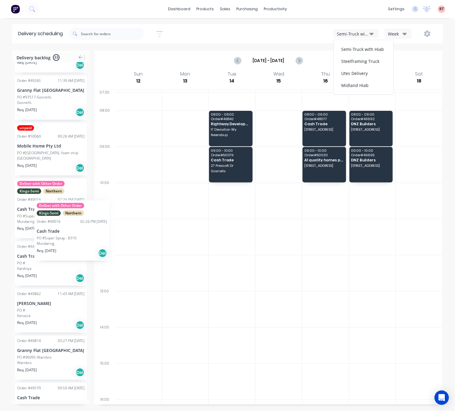
drag, startPoint x: 49, startPoint y: 214, endPoint x: 28, endPoint y: 185, distance: 35.6
click at [43, 201] on div "Order # 49016 02:26 PM [DATE]" at bounding box center [50, 199] width 67 height 5
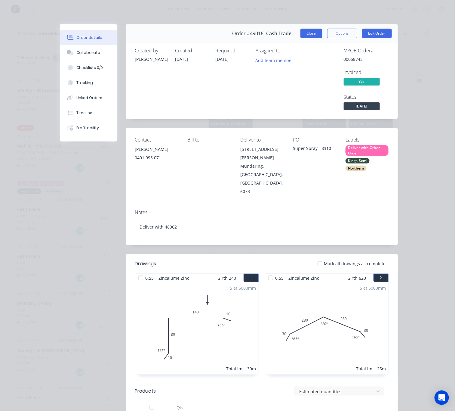
click at [308, 31] on button "Close" at bounding box center [312, 34] width 22 height 10
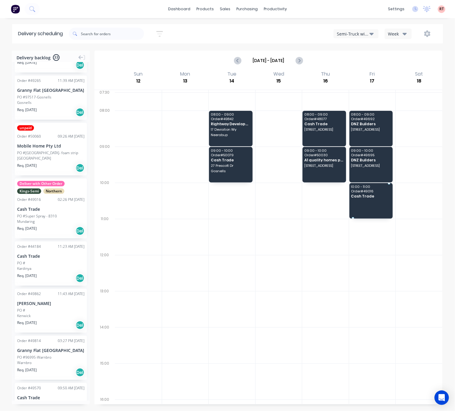
drag, startPoint x: 55, startPoint y: 219, endPoint x: 363, endPoint y: 191, distance: 309.1
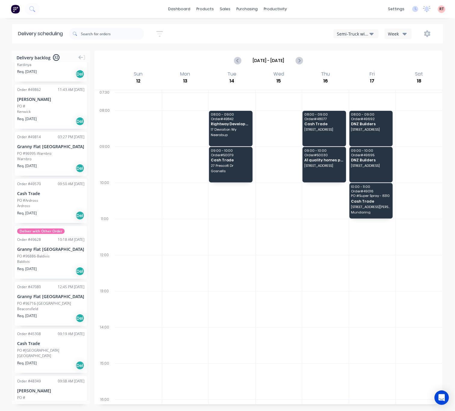
scroll to position [361, 0]
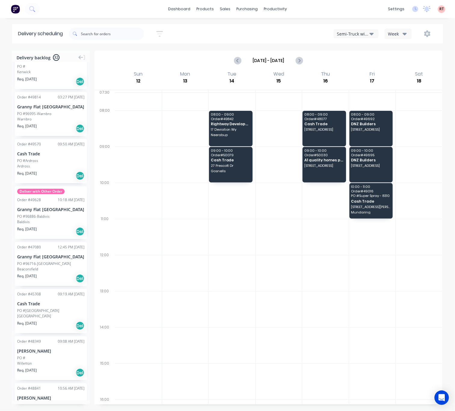
click at [63, 212] on div "Deliver with Other Order Order # 49628 10:18 AM [DATE] [GEOGRAPHIC_DATA] PO #96…" at bounding box center [51, 212] width 72 height 53
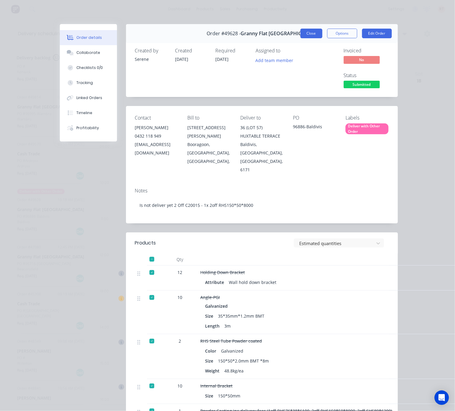
click at [308, 34] on button "Close" at bounding box center [312, 34] width 22 height 10
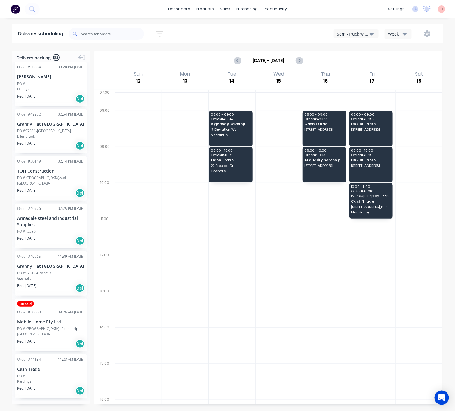
scroll to position [0, 0]
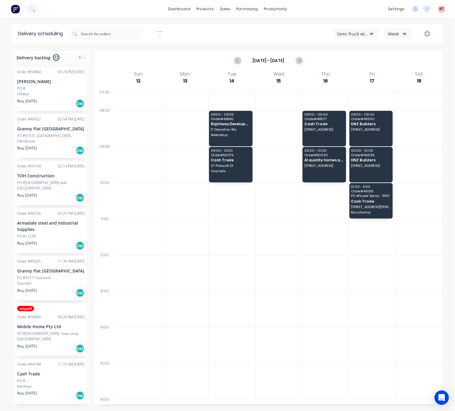
click at [58, 82] on div "[PERSON_NAME]" at bounding box center [50, 81] width 67 height 6
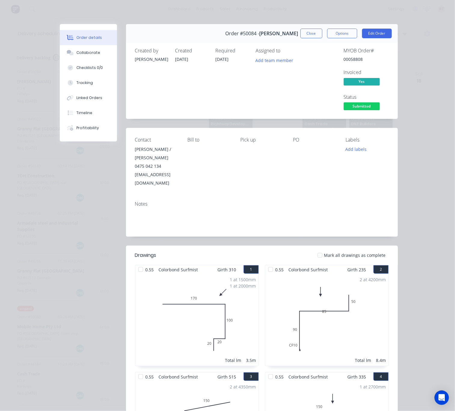
click at [422, 51] on div "Order details Collaborate Checklists 0/0 Tracking Linked Orders Timeline Profit…" at bounding box center [227, 205] width 455 height 411
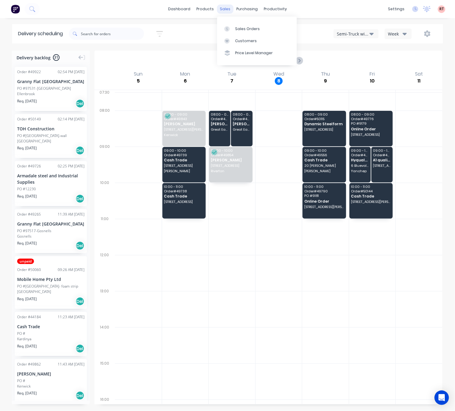
click at [225, 13] on div "sales" at bounding box center [225, 9] width 17 height 9
click at [238, 42] on div "Customers" at bounding box center [246, 40] width 22 height 5
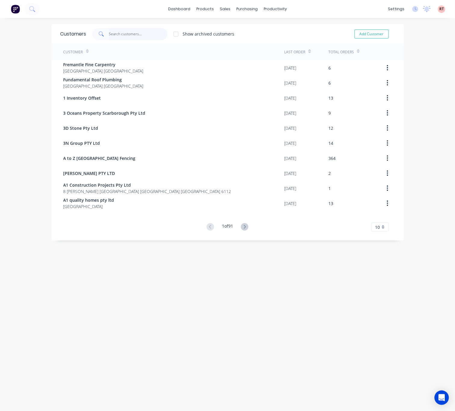
click at [118, 31] on input "text" at bounding box center [138, 34] width 59 height 12
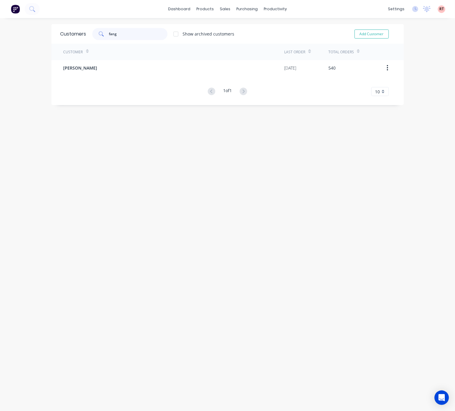
type input "fang"
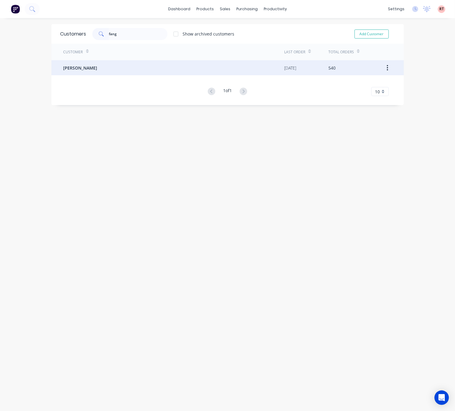
click at [137, 73] on div "[PERSON_NAME]" at bounding box center [173, 67] width 221 height 15
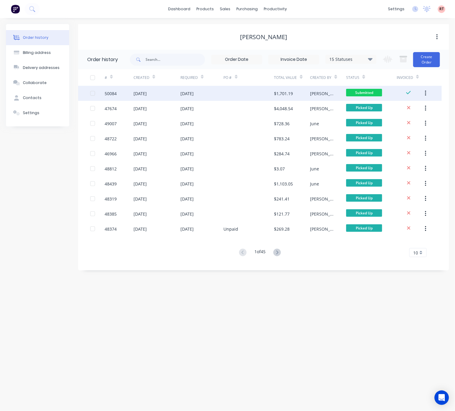
click at [222, 93] on div "[DATE]" at bounding box center [202, 93] width 43 height 15
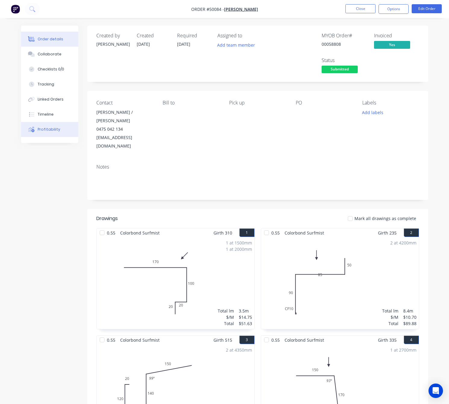
click at [60, 129] on button "Profitability" at bounding box center [49, 129] width 57 height 15
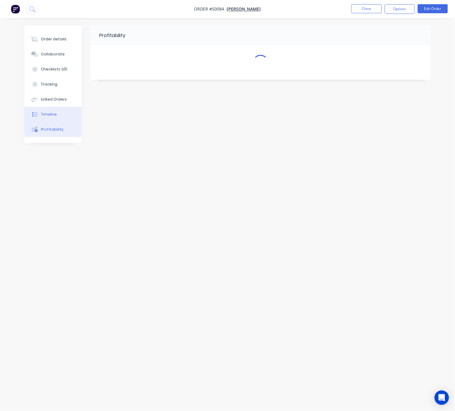
click at [58, 117] on button "Timeline" at bounding box center [52, 114] width 57 height 15
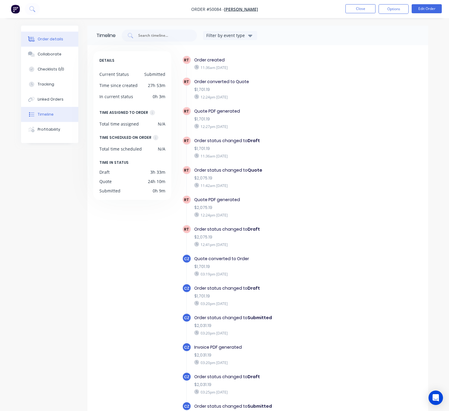
click at [54, 38] on div "Order details" at bounding box center [51, 38] width 26 height 5
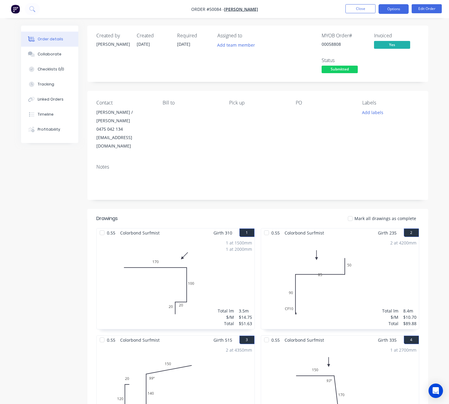
drag, startPoint x: 379, startPoint y: 10, endPoint x: 388, endPoint y: 12, distance: 9.3
click at [379, 10] on button "Options" at bounding box center [393, 9] width 30 height 10
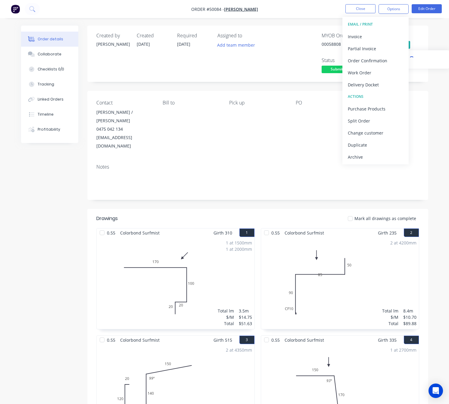
click at [411, 46] on div "Yes" at bounding box center [396, 45] width 45 height 9
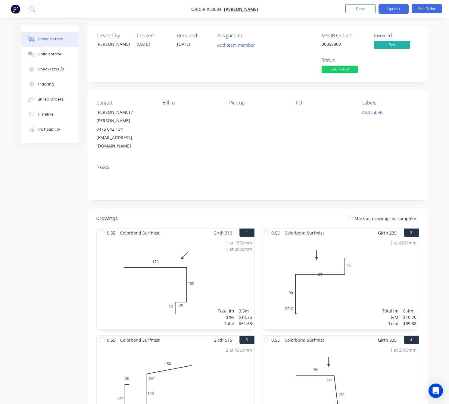
click at [397, 5] on button "Options" at bounding box center [393, 9] width 30 height 10
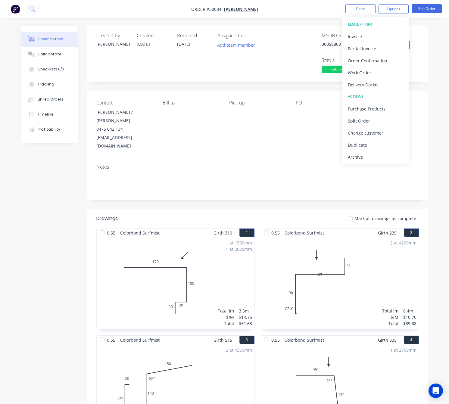
click at [236, 69] on div "Assigned to Add team member" at bounding box center [247, 54] width 60 height 42
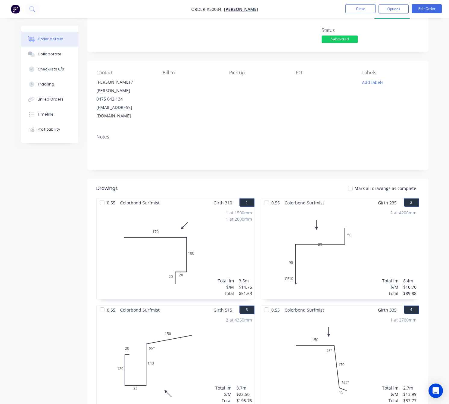
scroll to position [45, 0]
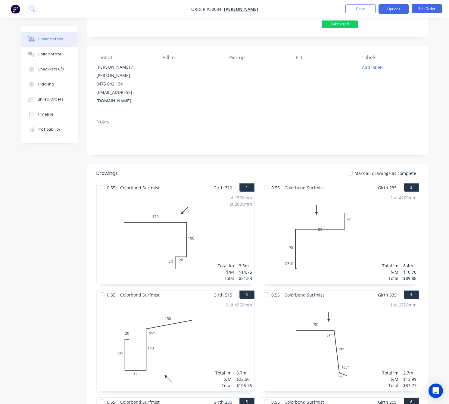
click at [392, 9] on button "Options" at bounding box center [393, 9] width 30 height 10
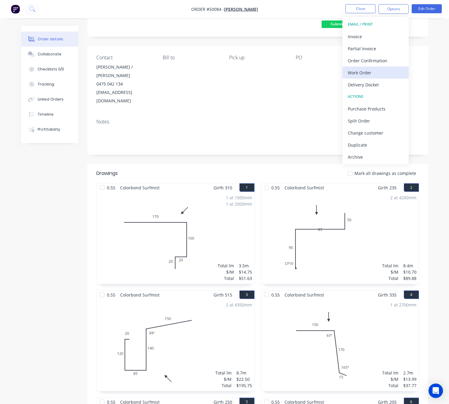
click at [381, 70] on div "Work Order" at bounding box center [375, 72] width 55 height 9
click at [370, 75] on div "Custom" at bounding box center [375, 72] width 55 height 9
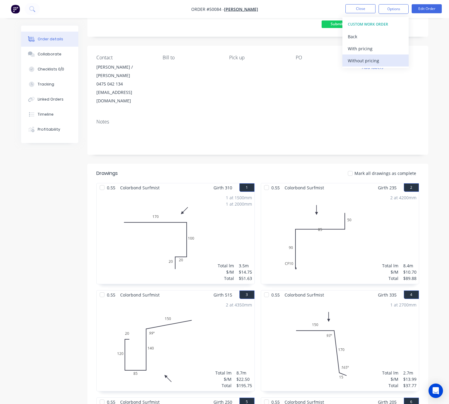
click at [373, 63] on div "Without pricing" at bounding box center [375, 60] width 55 height 9
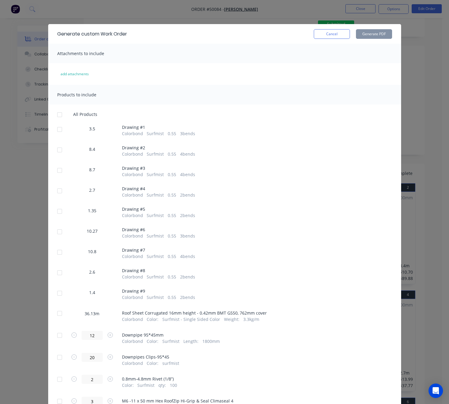
click at [58, 132] on div at bounding box center [60, 129] width 12 height 12
click at [56, 149] on div at bounding box center [60, 150] width 12 height 12
click at [55, 174] on div at bounding box center [60, 170] width 12 height 12
click at [54, 187] on div at bounding box center [60, 191] width 12 height 12
drag, startPoint x: 55, startPoint y: 212, endPoint x: 55, endPoint y: 224, distance: 11.7
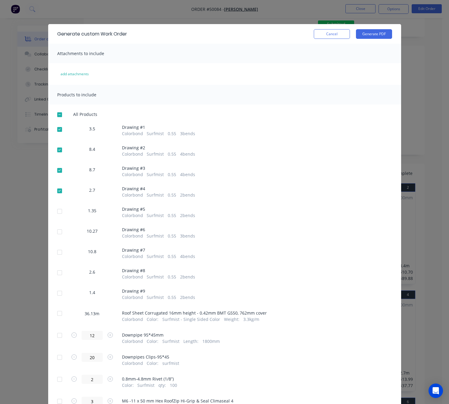
click at [55, 213] on div at bounding box center [60, 211] width 12 height 12
click at [57, 232] on div at bounding box center [60, 232] width 12 height 12
drag, startPoint x: 57, startPoint y: 253, endPoint x: 55, endPoint y: 258, distance: 5.6
click at [56, 254] on div at bounding box center [60, 252] width 12 height 12
drag, startPoint x: 56, startPoint y: 276, endPoint x: 57, endPoint y: 292, distance: 16.3
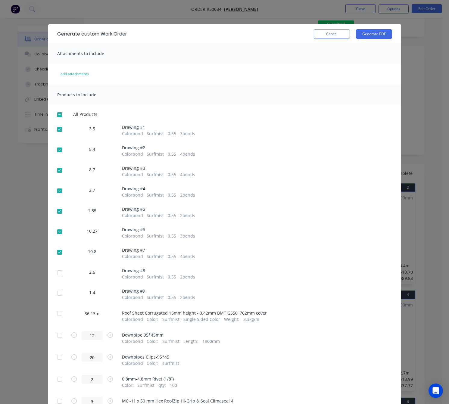
click at [56, 277] on div at bounding box center [60, 273] width 12 height 12
click at [57, 296] on div at bounding box center [60, 293] width 12 height 12
click at [376, 33] on button "Generate PDF" at bounding box center [374, 34] width 36 height 10
drag, startPoint x: 57, startPoint y: 314, endPoint x: 62, endPoint y: 312, distance: 5.3
click at [57, 314] on div at bounding box center [60, 313] width 12 height 12
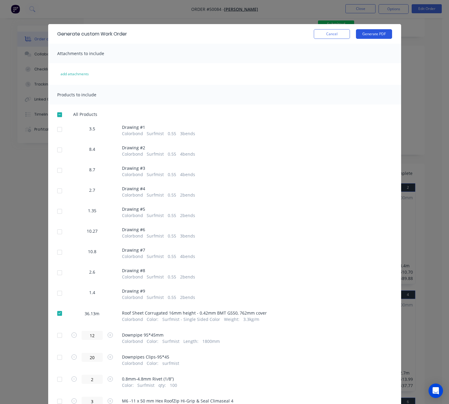
click at [375, 32] on button "Generate PDF" at bounding box center [374, 34] width 36 height 10
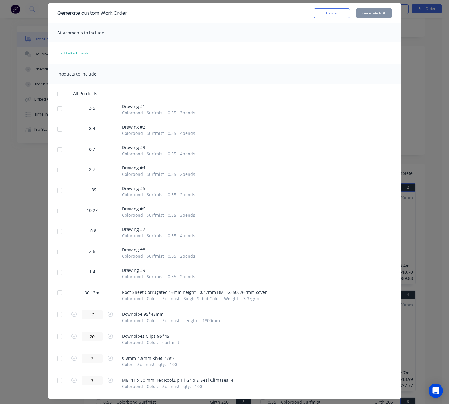
scroll to position [32, 0]
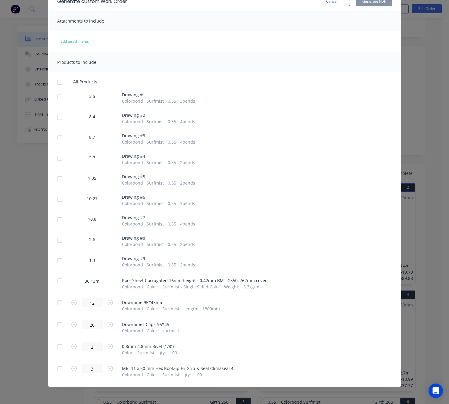
click at [409, 97] on div "Generate custom Work Order Cancel Generate PDF Attachments to include add attac…" at bounding box center [224, 202] width 449 height 404
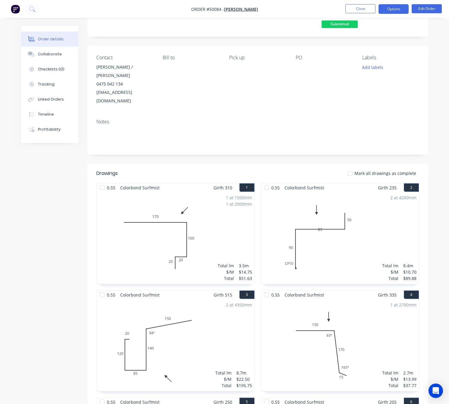
click at [400, 9] on button "Options" at bounding box center [393, 9] width 30 height 10
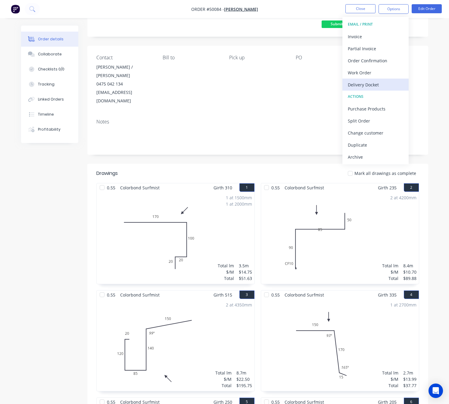
click at [378, 80] on div "Delivery Docket" at bounding box center [375, 84] width 55 height 9
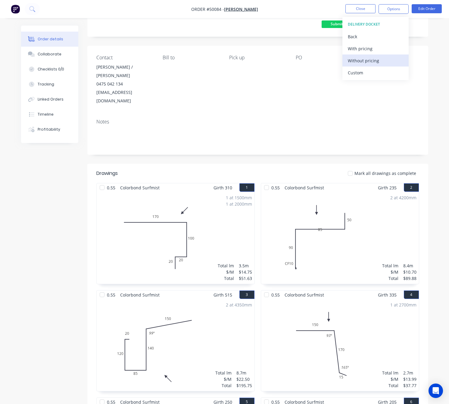
click at [377, 62] on div "Without pricing" at bounding box center [375, 60] width 55 height 9
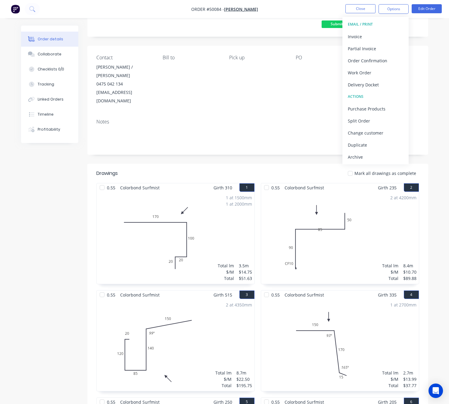
click at [258, 26] on div "Assigned to Add team member" at bounding box center [247, 9] width 60 height 42
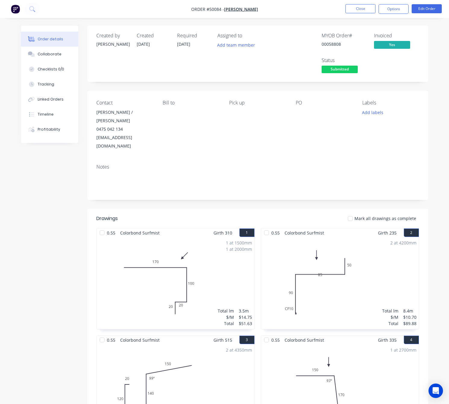
click at [344, 68] on span "Submitted" at bounding box center [339, 70] width 36 height 8
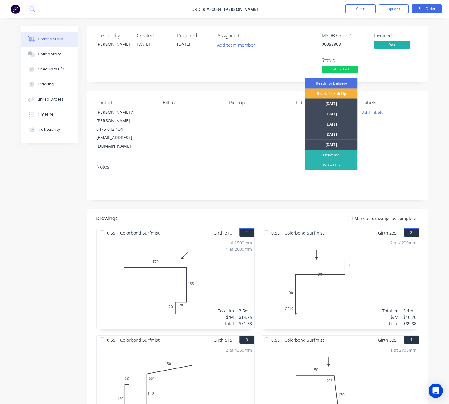
click at [261, 73] on div "Assigned to Add team member" at bounding box center [247, 54] width 60 height 42
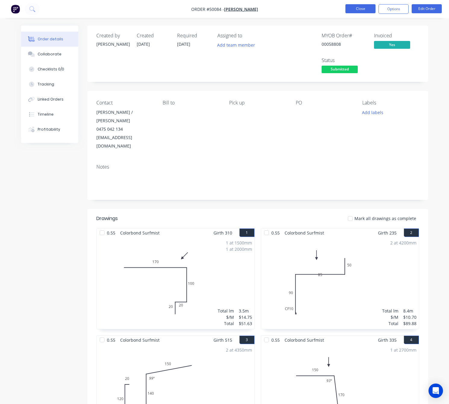
click at [354, 8] on button "Close" at bounding box center [360, 8] width 30 height 9
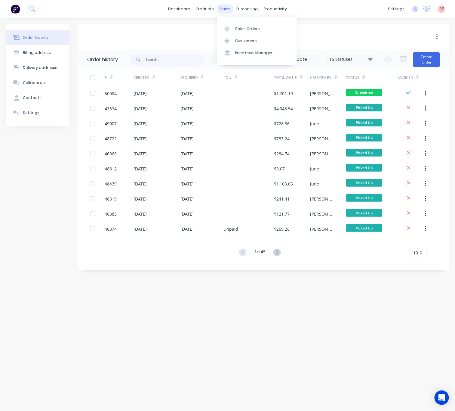
click at [224, 7] on div "sales" at bounding box center [225, 9] width 17 height 9
click at [246, 41] on div "Customers" at bounding box center [246, 40] width 22 height 5
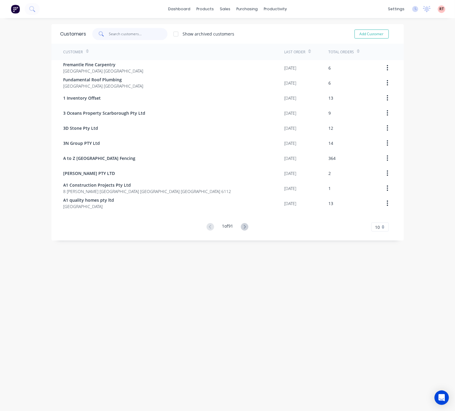
click at [142, 34] on input "text" at bounding box center [138, 34] width 59 height 12
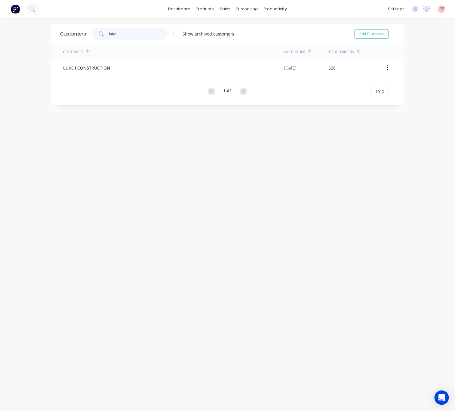
type input "luke"
click at [142, 77] on div "Customer Last Order Total Orders LUKE I CONSTRUCTION 06/10/25 520 1 of 1 10 5 1…" at bounding box center [227, 70] width 353 height 52
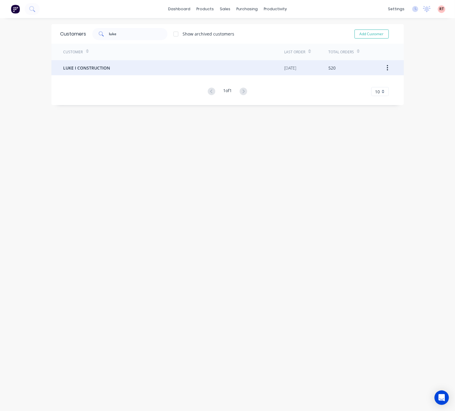
click at [144, 65] on div "LUKE I CONSTRUCTION" at bounding box center [173, 67] width 221 height 15
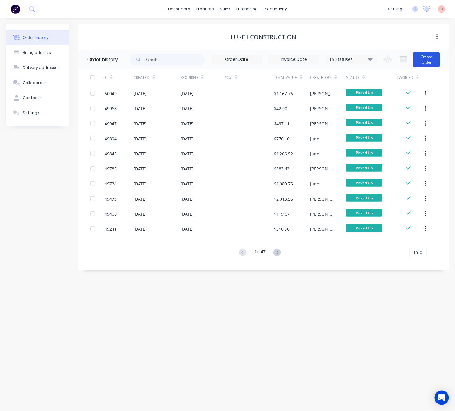
click at [426, 55] on button "Create Order" at bounding box center [426, 59] width 27 height 15
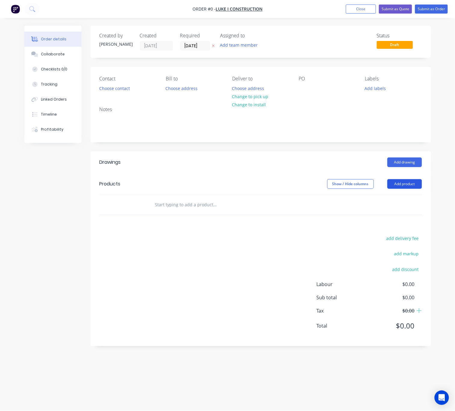
click at [404, 182] on button "Add product" at bounding box center [405, 184] width 35 height 10
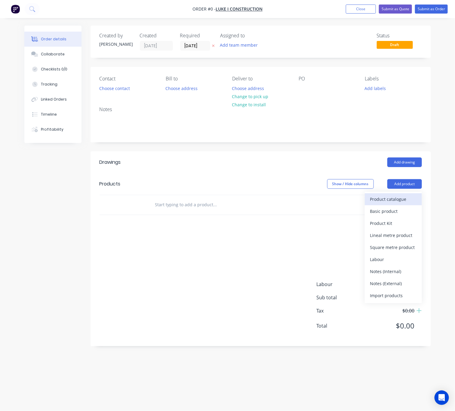
click at [389, 197] on div "Product catalogue" at bounding box center [393, 199] width 46 height 9
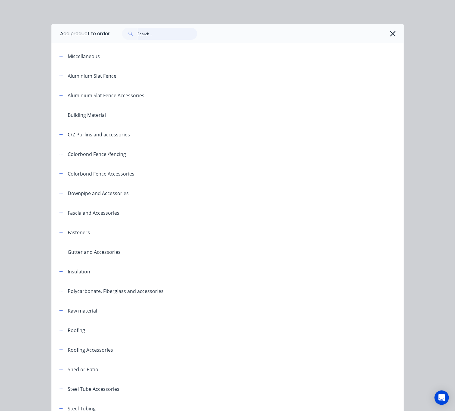
click at [149, 39] on input "text" at bounding box center [168, 34] width 60 height 12
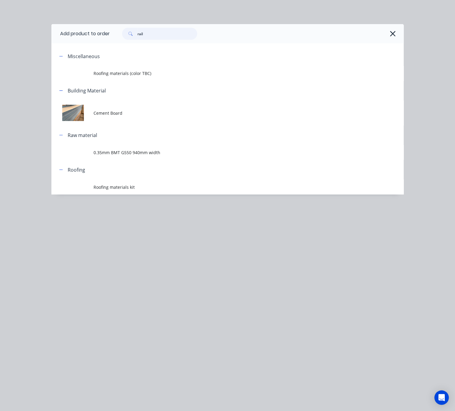
type input "rail"
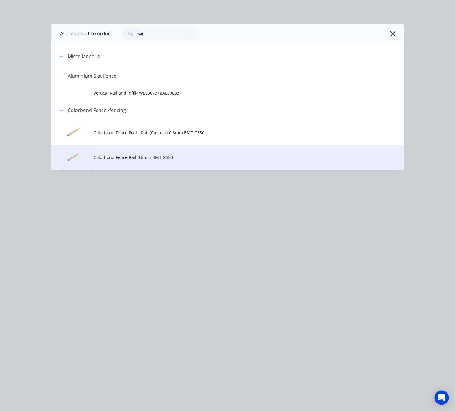
click at [163, 160] on span "Colorbond Fence Rail 0.8mm BMT G550" at bounding box center [218, 157] width 248 height 6
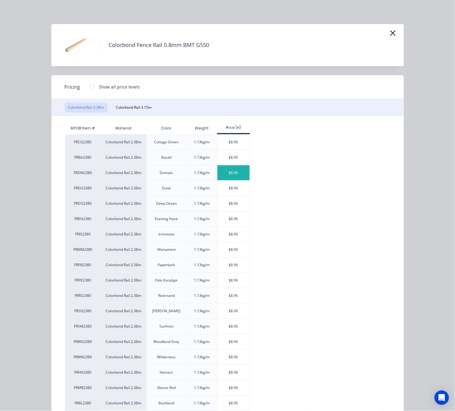
click at [226, 176] on div "$8.96" at bounding box center [234, 172] width 32 height 15
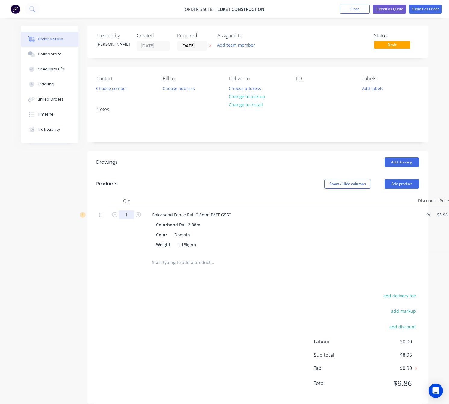
click at [131, 219] on input "1" at bounding box center [127, 214] width 16 height 9
type input "2"
type input "$17.92"
click at [180, 182] on div "Show / Hide columns Add product" at bounding box center [292, 184] width 254 height 10
click at [124, 88] on button "Choose contact" at bounding box center [111, 88] width 37 height 8
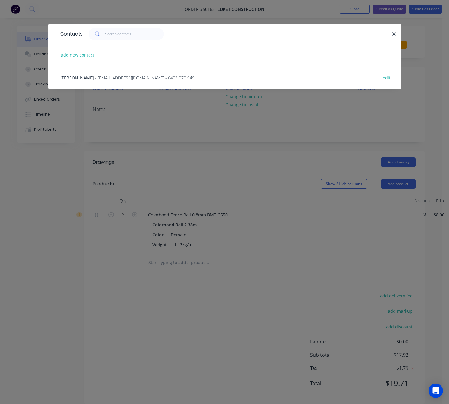
click at [122, 85] on div "Luke Lin - westfencingluke@gmail.com - 0403 979 949 edit" at bounding box center [224, 77] width 335 height 23
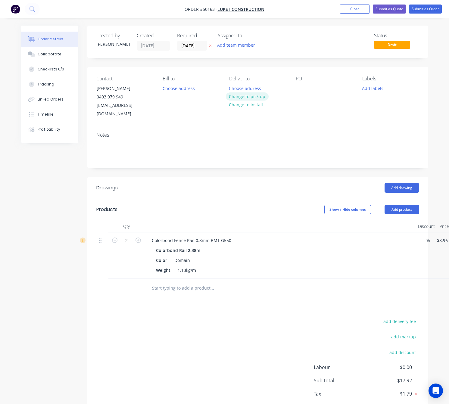
click at [245, 95] on button "Change to pick up" at bounding box center [247, 96] width 43 height 8
click at [270, 165] on div "Created by Rachel Created 08/10/25 Required 08/10/25 Assigned to Add team membe…" at bounding box center [257, 228] width 341 height 404
click at [399, 205] on button "Add product" at bounding box center [401, 210] width 35 height 10
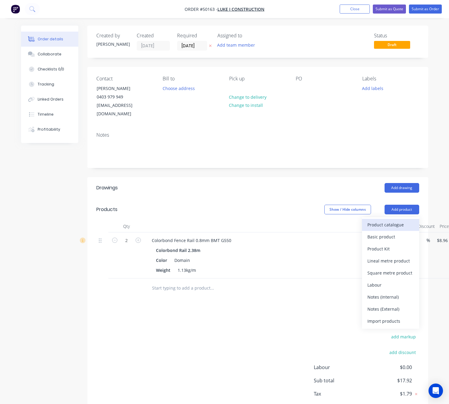
click at [396, 220] on div "Product catalogue" at bounding box center [390, 224] width 46 height 9
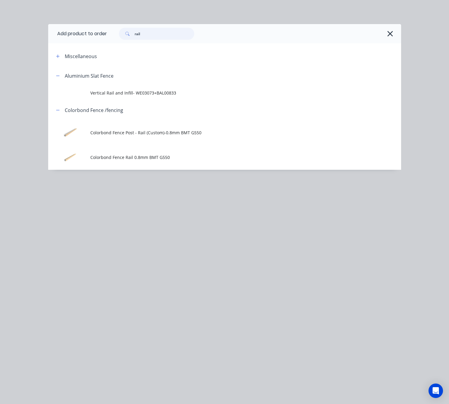
drag, startPoint x: 144, startPoint y: 32, endPoint x: 48, endPoint y: 51, distance: 97.3
click at [78, 43] on div "Add product to order rail Miscellaneous Aluminium Slat Fence Vertical Rail and …" at bounding box center [224, 97] width 353 height 146
type input "16"
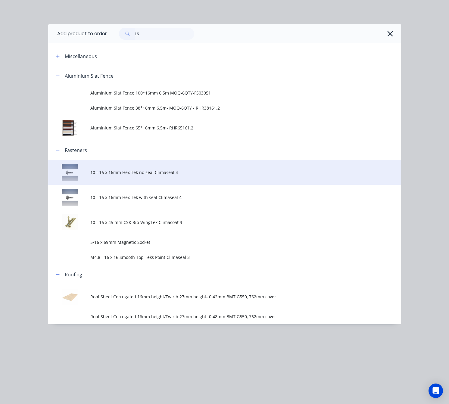
click at [183, 175] on td "10 - 16 x 16mm Hex Tek no seal Climaseal 4" at bounding box center [245, 172] width 310 height 25
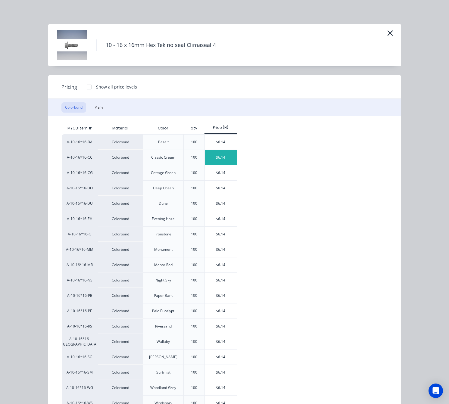
click at [223, 158] on div "$6.14" at bounding box center [221, 157] width 32 height 15
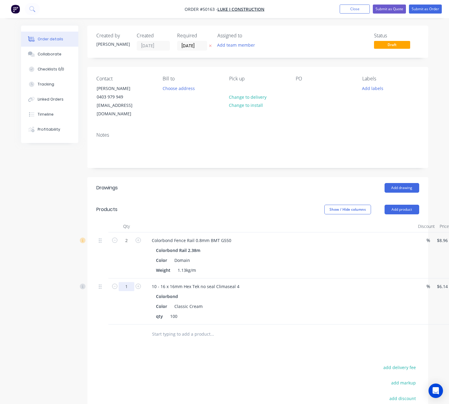
click at [129, 282] on input "1" at bounding box center [127, 286] width 16 height 9
type input "0.08"
type input "$0.49"
drag, startPoint x: 221, startPoint y: 367, endPoint x: 226, endPoint y: 362, distance: 6.6
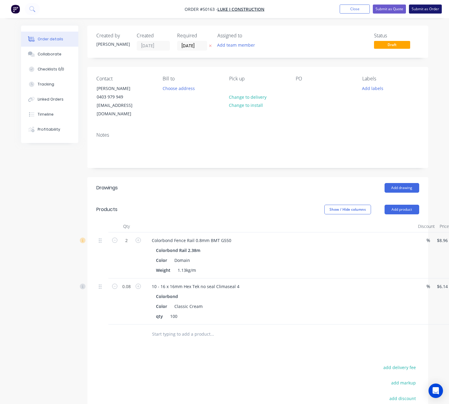
click at [424, 8] on button "Submit as Order" at bounding box center [425, 9] width 33 height 9
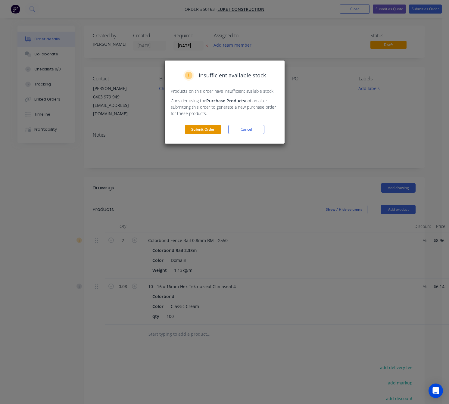
click at [203, 128] on button "Submit Order" at bounding box center [203, 129] width 36 height 9
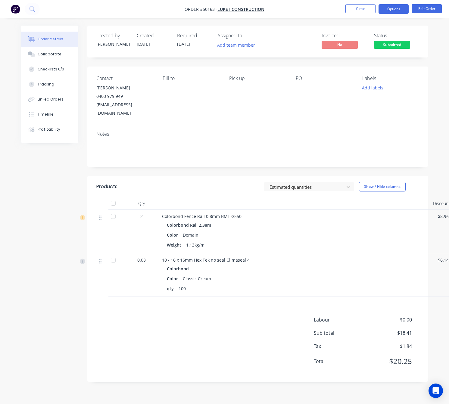
click at [393, 4] on nav "Order #50163 - LUKE I CONSTRUCTION Close Options Edit Order" at bounding box center [224, 9] width 449 height 18
click at [388, 9] on button "Options" at bounding box center [393, 9] width 30 height 10
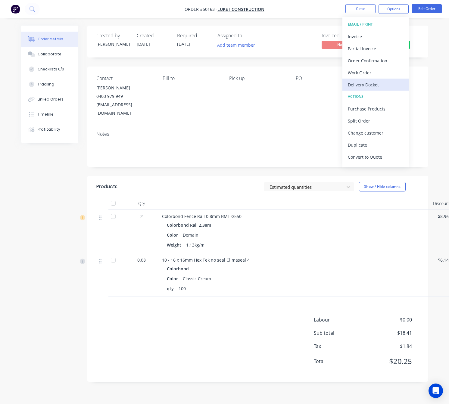
click at [379, 87] on div "Delivery Docket" at bounding box center [375, 84] width 55 height 9
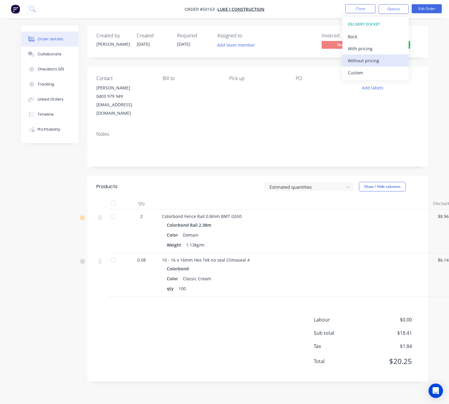
click at [382, 60] on div "Without pricing" at bounding box center [375, 60] width 55 height 9
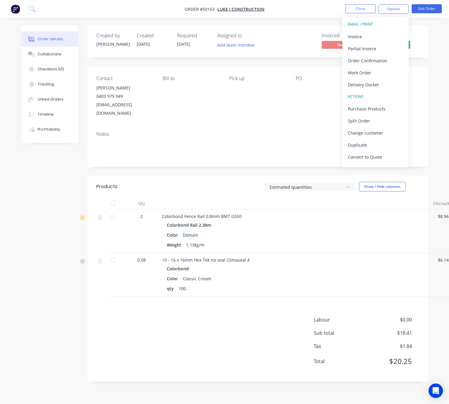
click at [302, 60] on div "Created by Rachel Created 08/10/25 Required 08/10/25 Assigned to Add team membe…" at bounding box center [257, 204] width 341 height 356
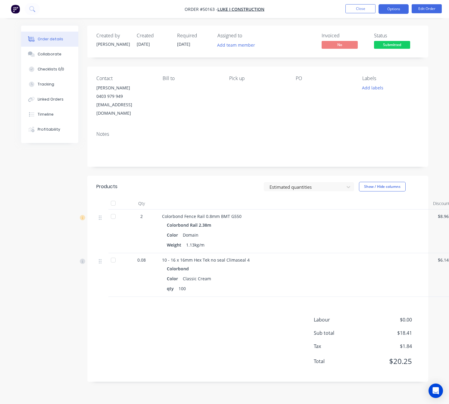
click at [393, 12] on button "Options" at bounding box center [393, 9] width 30 height 10
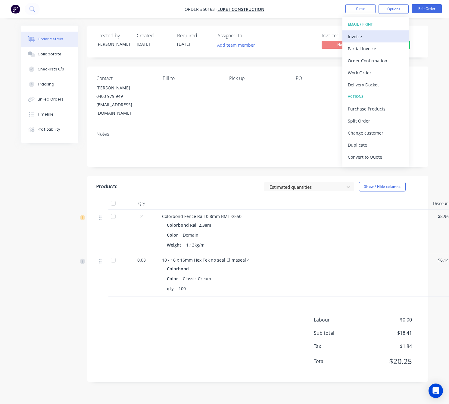
click at [385, 31] on button "Invoice" at bounding box center [375, 36] width 66 height 12
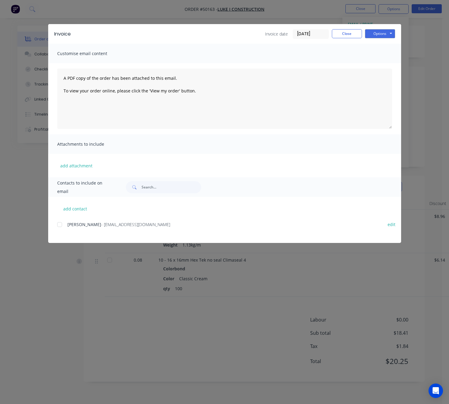
click at [61, 224] on div at bounding box center [60, 224] width 12 height 12
click at [388, 35] on button "Options" at bounding box center [380, 33] width 30 height 9
click at [392, 66] on button "Email" at bounding box center [384, 64] width 39 height 10
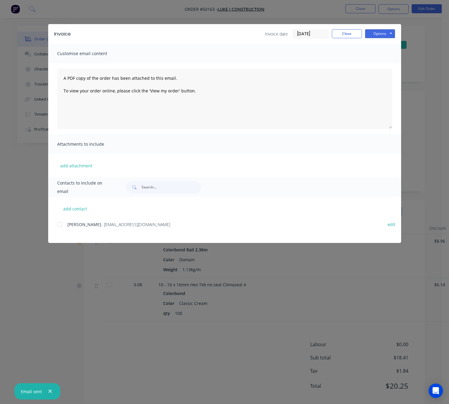
click at [72, 308] on div "Invoice Invoice date 08/10/25 Close Options Preview Print Email Customise email…" at bounding box center [224, 202] width 449 height 404
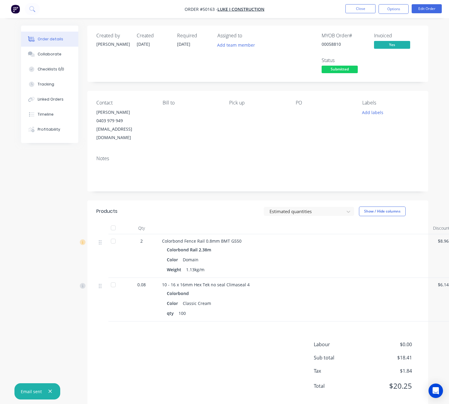
click at [344, 71] on span "Submitted" at bounding box center [339, 70] width 36 height 8
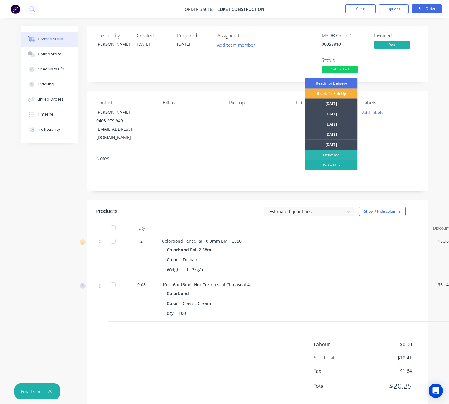
click at [350, 167] on div "Picked Up" at bounding box center [331, 165] width 53 height 10
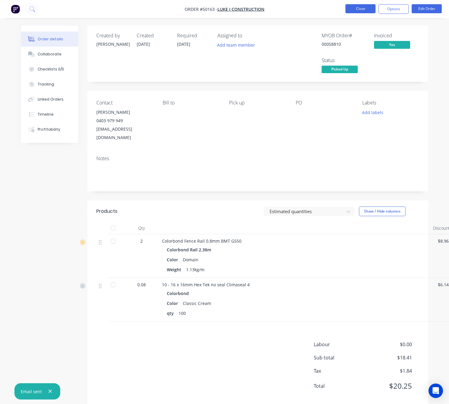
click at [361, 8] on button "Close" at bounding box center [360, 8] width 30 height 9
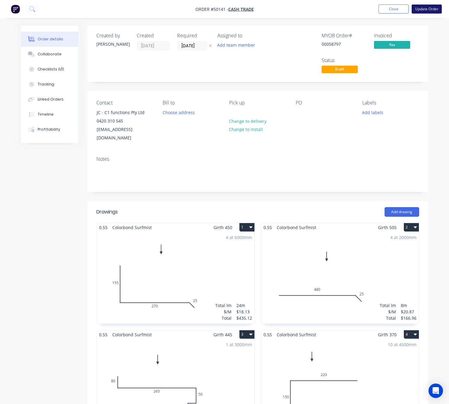
click at [420, 6] on button "Update Order" at bounding box center [426, 9] width 30 height 9
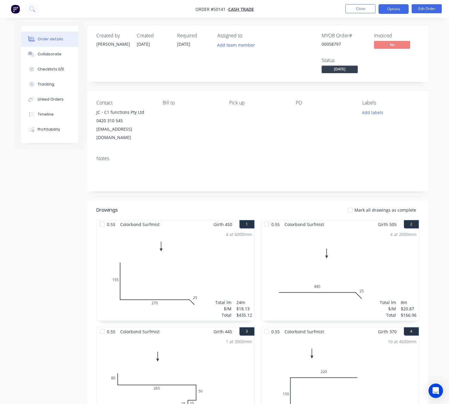
click at [392, 8] on button "Options" at bounding box center [393, 9] width 30 height 10
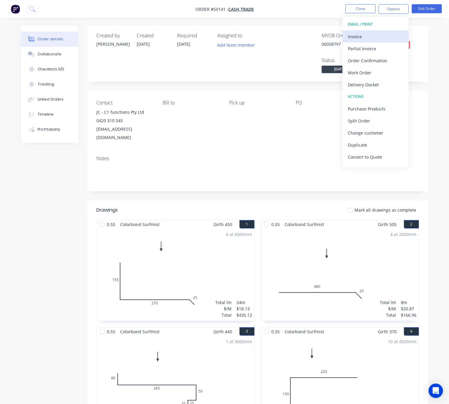
click at [375, 34] on div "Invoice" at bounding box center [375, 36] width 55 height 9
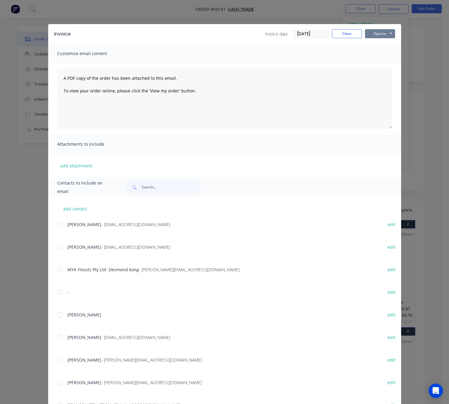
click at [382, 31] on button "Options" at bounding box center [380, 33] width 30 height 9
click at [380, 51] on button "Print" at bounding box center [384, 54] width 39 height 10
click at [171, 14] on div "Invoice Invoice date [DATE] Close Options Preview Print Email Customise email c…" at bounding box center [224, 202] width 449 height 404
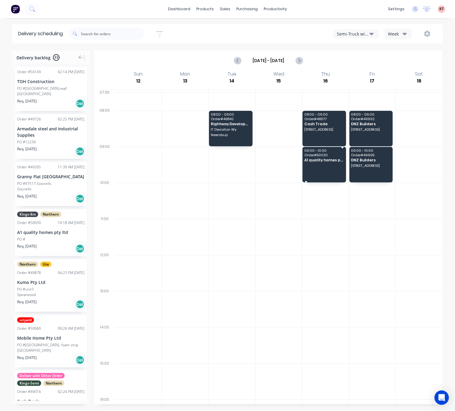
drag, startPoint x: 35, startPoint y: 234, endPoint x: 315, endPoint y: 162, distance: 289.7
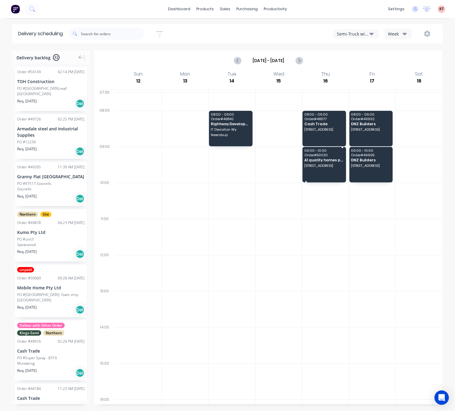
click at [325, 171] on div "09:00 - 10:00 Order # 50030 A1 quality homes pty ltd [STREET_ADDRESS]" at bounding box center [325, 165] width 44 height 36
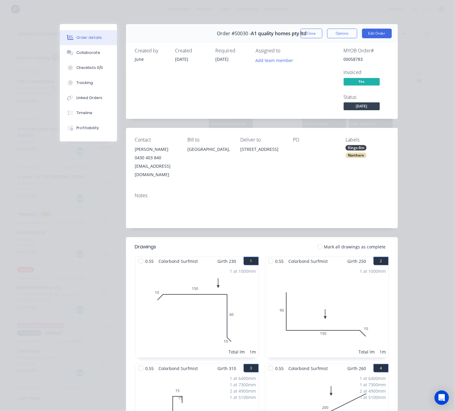
click at [260, 93] on div "Assigned to Add team member" at bounding box center [286, 79] width 60 height 63
click at [201, 18] on div "Order details Collaborate Checklists 0/0 Tracking Linked Orders Timeline Profit…" at bounding box center [227, 205] width 455 height 411
click at [301, 34] on button "Close" at bounding box center [312, 34] width 22 height 10
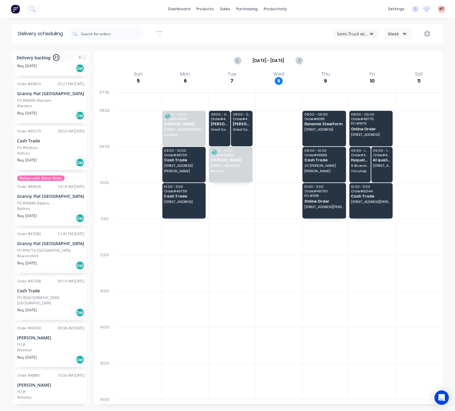
scroll to position [90, 0]
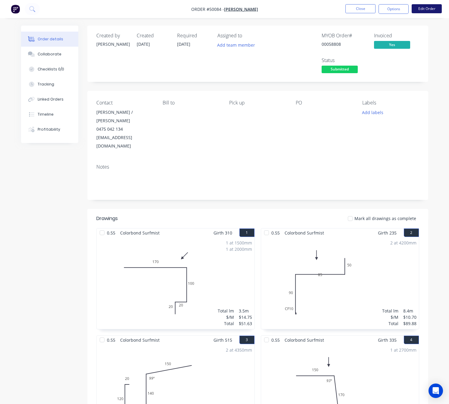
click at [424, 9] on button "Edit Order" at bounding box center [426, 8] width 30 height 9
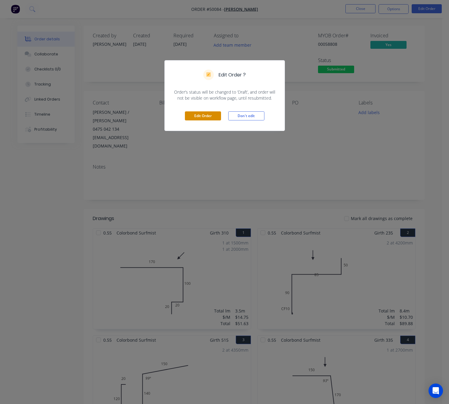
click at [201, 115] on button "Edit Order" at bounding box center [203, 115] width 36 height 9
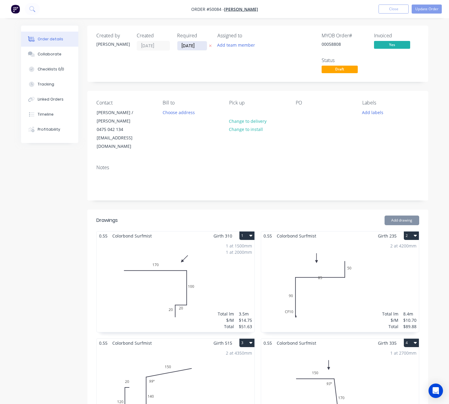
click at [186, 46] on input "[DATE]" at bounding box center [191, 45] width 29 height 9
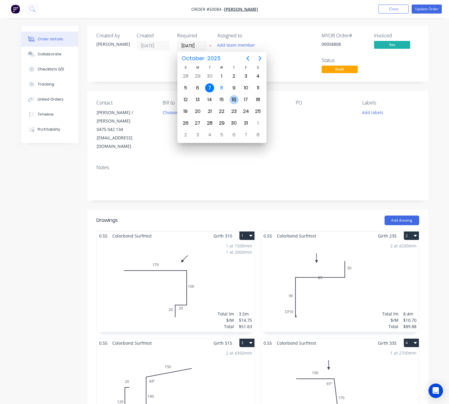
click at [234, 100] on div "16" at bounding box center [233, 99] width 9 height 9
type input "[DATE]"
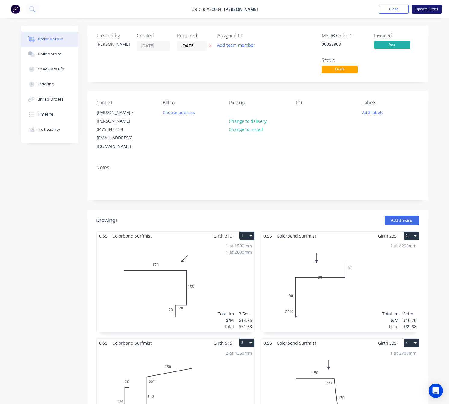
click at [428, 11] on button "Update Order" at bounding box center [426, 9] width 30 height 9
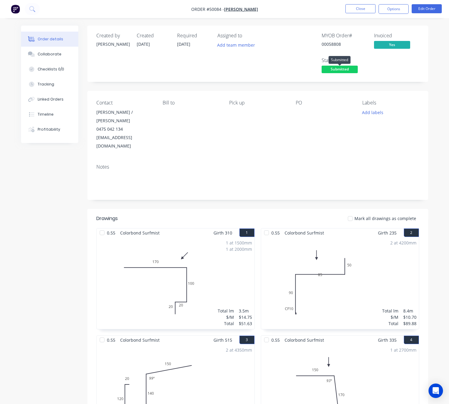
click at [331, 71] on span "Submitted" at bounding box center [339, 70] width 36 height 8
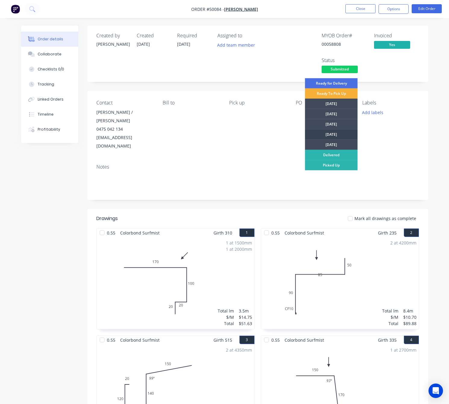
click at [341, 136] on div "[DATE]" at bounding box center [331, 134] width 53 height 10
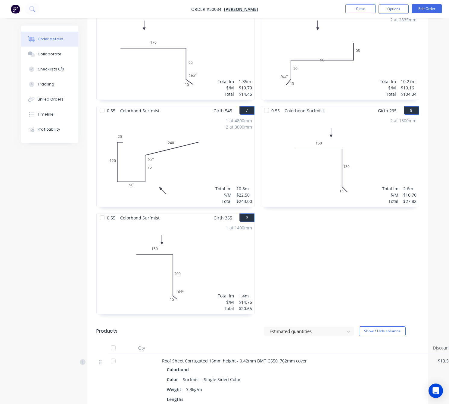
scroll to position [363, 0]
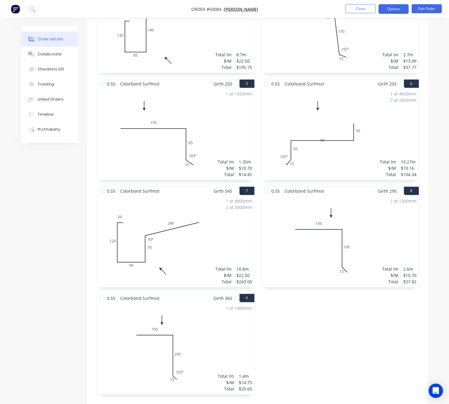
click at [393, 10] on button "Options" at bounding box center [393, 9] width 30 height 10
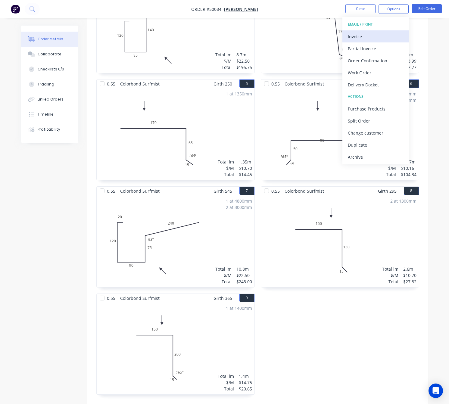
click at [377, 35] on div "Invoice" at bounding box center [375, 36] width 55 height 9
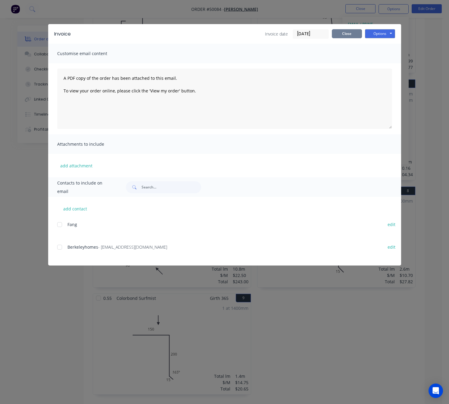
click at [344, 35] on button "Close" at bounding box center [347, 33] width 30 height 9
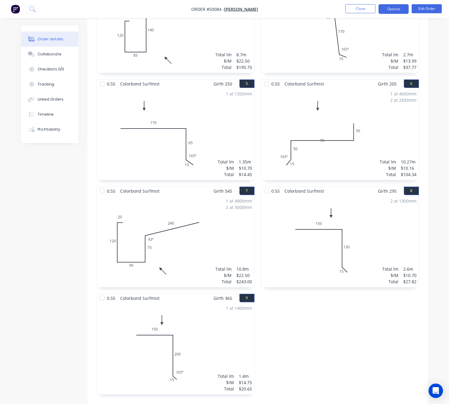
click at [394, 8] on button "Options" at bounding box center [393, 9] width 30 height 10
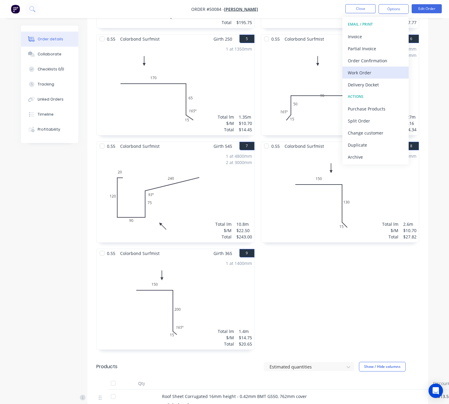
scroll to position [408, 0]
click at [384, 82] on div "Delivery Docket" at bounding box center [375, 84] width 55 height 9
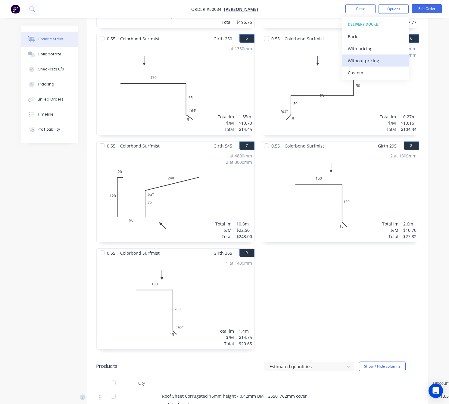
click at [386, 62] on div "Without pricing" at bounding box center [375, 60] width 55 height 9
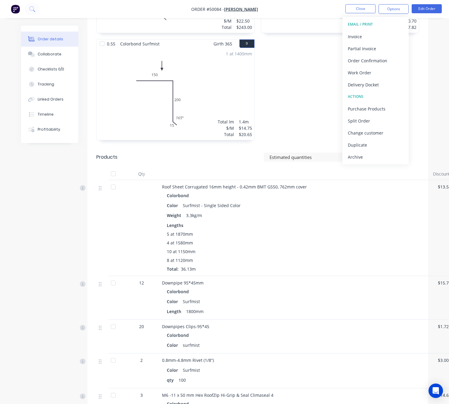
scroll to position [453, 0]
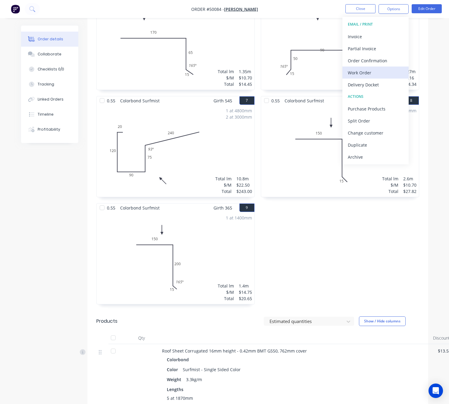
click at [369, 72] on div "Work Order" at bounding box center [375, 72] width 55 height 9
click at [364, 71] on div "Custom" at bounding box center [375, 72] width 55 height 9
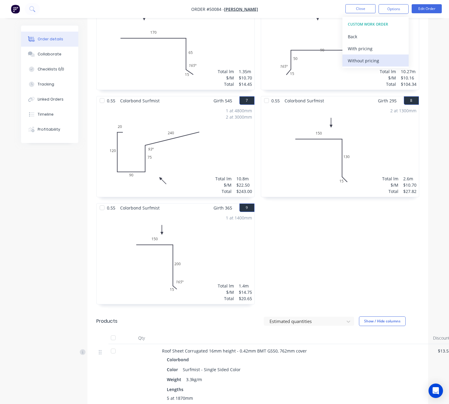
click at [366, 60] on div "Without pricing" at bounding box center [375, 60] width 55 height 9
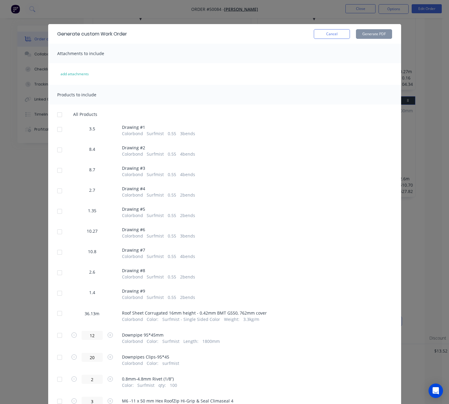
click at [58, 129] on div at bounding box center [60, 129] width 12 height 12
click at [64, 152] on div "8.4 Drawing # 2 Colorbond Surfmist 0.55 4 bends" at bounding box center [224, 151] width 335 height 12
click at [56, 152] on div at bounding box center [60, 150] width 12 height 12
click at [54, 168] on div at bounding box center [60, 170] width 12 height 12
click at [54, 194] on div at bounding box center [60, 191] width 12 height 12
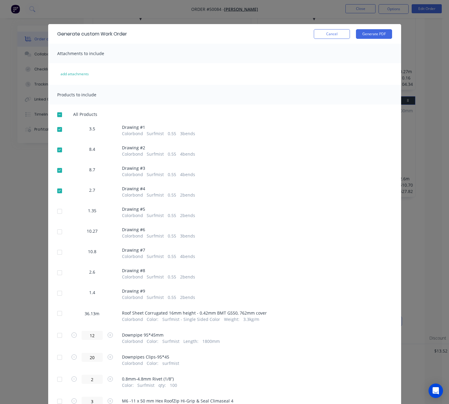
click at [54, 212] on div at bounding box center [60, 211] width 12 height 12
click at [61, 234] on div at bounding box center [60, 232] width 12 height 12
drag, startPoint x: 55, startPoint y: 252, endPoint x: 59, endPoint y: 263, distance: 11.7
click at [55, 253] on div at bounding box center [60, 252] width 12 height 12
click at [55, 278] on div at bounding box center [60, 273] width 12 height 12
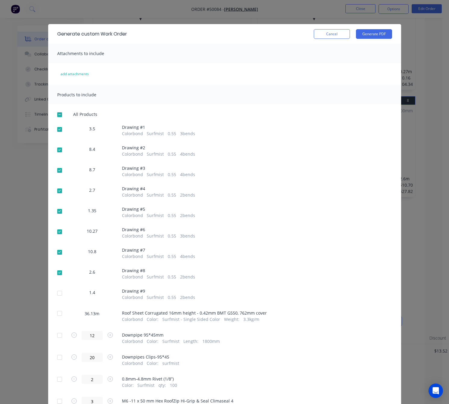
click at [57, 293] on div at bounding box center [60, 293] width 12 height 12
click at [367, 36] on button "Generate PDF" at bounding box center [374, 34] width 36 height 10
click at [54, 313] on div at bounding box center [60, 313] width 12 height 12
click at [382, 35] on button "Generate PDF" at bounding box center [374, 34] width 36 height 10
click at [274, 13] on div "Generate custom Work Order Cancel Generate PDF Attachments to include add attac…" at bounding box center [224, 202] width 449 height 404
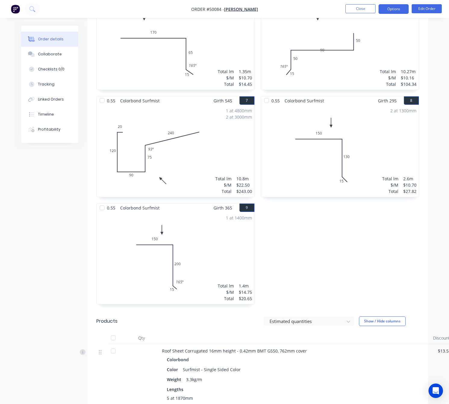
click at [394, 8] on button "Options" at bounding box center [393, 9] width 30 height 10
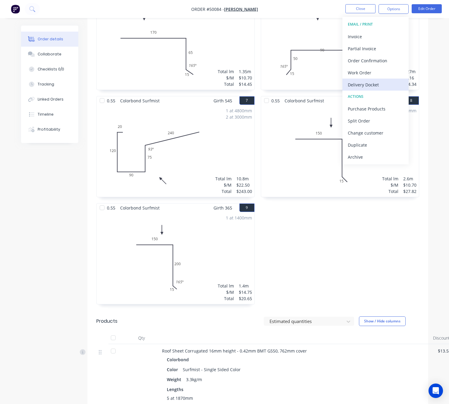
click at [380, 84] on div "Delivery Docket" at bounding box center [375, 84] width 55 height 9
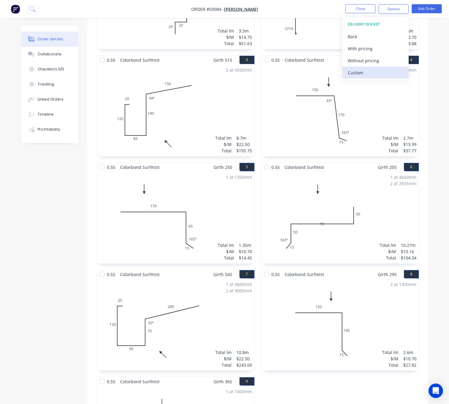
scroll to position [273, 0]
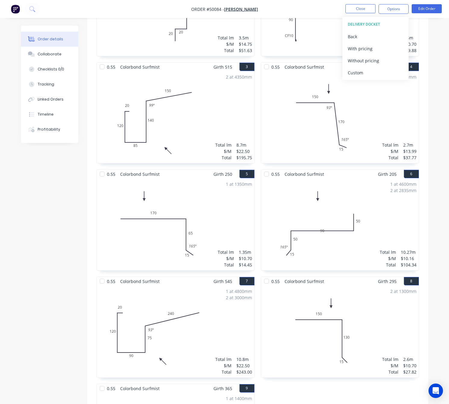
click at [373, 71] on div "Custom" at bounding box center [375, 72] width 55 height 9
click at [374, 61] on div "Without pricing" at bounding box center [375, 60] width 55 height 9
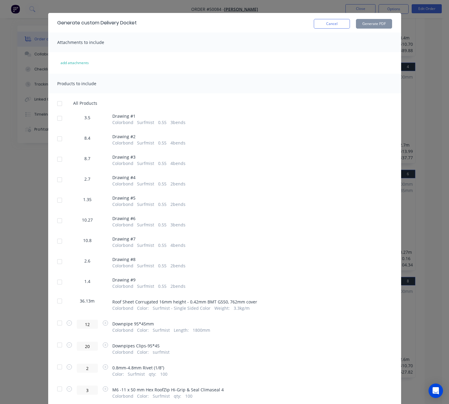
scroll to position [0, 0]
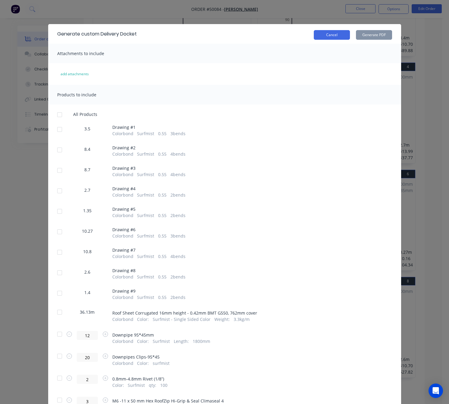
click at [314, 38] on button "Cancel" at bounding box center [332, 35] width 36 height 10
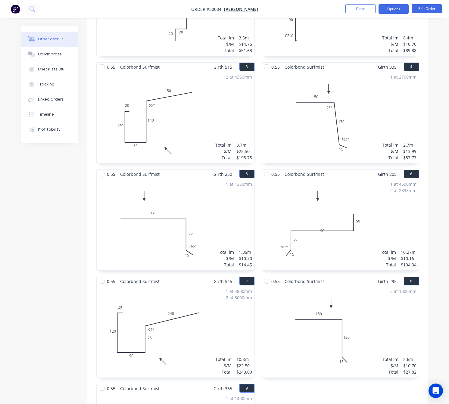
click at [398, 4] on nav "Order #50084 - Mr Fang Close Options Edit Order" at bounding box center [224, 9] width 449 height 18
click at [398, 8] on button "Options" at bounding box center [393, 9] width 30 height 10
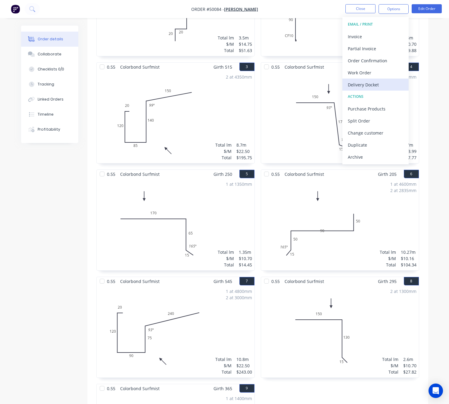
click at [385, 81] on div "Delivery Docket" at bounding box center [375, 84] width 55 height 9
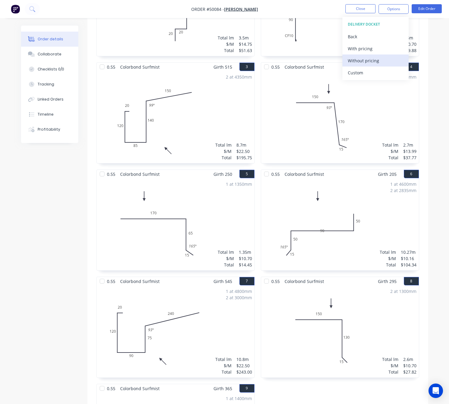
click at [376, 62] on div "Without pricing" at bounding box center [375, 60] width 55 height 9
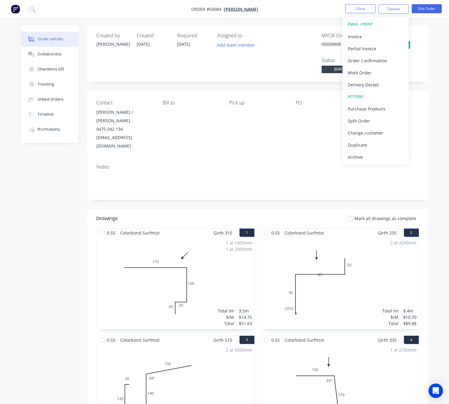
click at [249, 67] on div "Assigned to Add team member" at bounding box center [247, 54] width 60 height 42
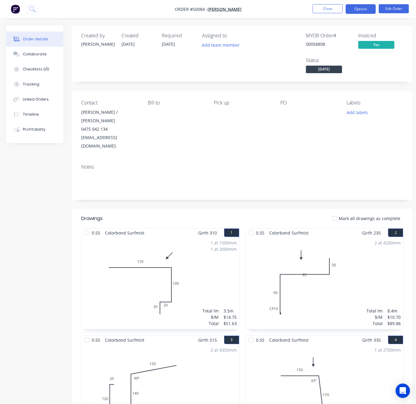
click at [362, 9] on button "Options" at bounding box center [361, 9] width 30 height 10
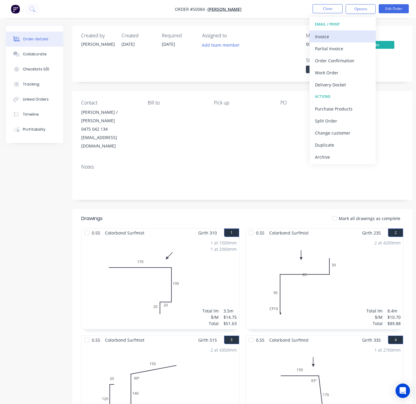
click at [358, 37] on div "Invoice" at bounding box center [342, 36] width 55 height 9
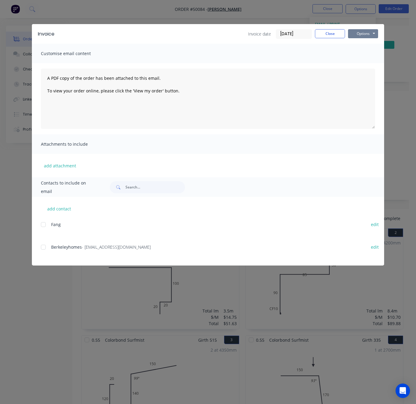
click at [363, 31] on button "Options" at bounding box center [363, 33] width 30 height 9
click at [369, 49] on button "Print" at bounding box center [367, 54] width 39 height 10
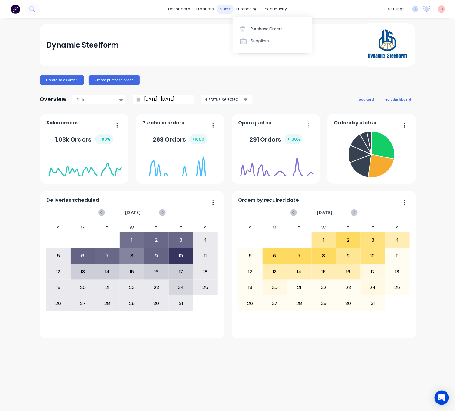
click at [220, 7] on div "sales" at bounding box center [225, 9] width 17 height 9
click at [246, 29] on div "Sales Orders" at bounding box center [247, 28] width 25 height 5
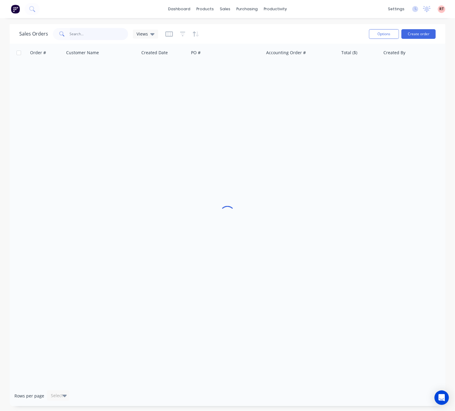
click at [90, 34] on input "text" at bounding box center [99, 34] width 59 height 12
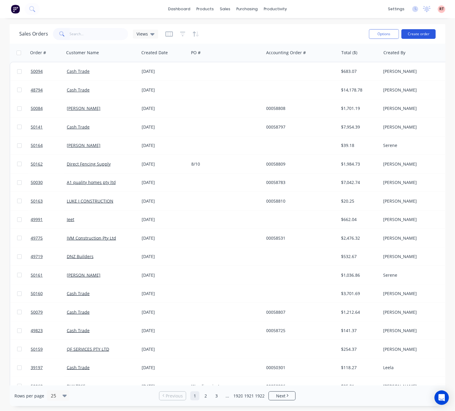
click at [420, 32] on button "Create order" at bounding box center [419, 34] width 34 height 10
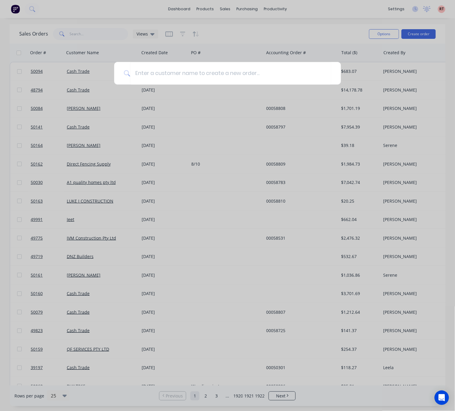
click at [95, 34] on div at bounding box center [227, 205] width 455 height 411
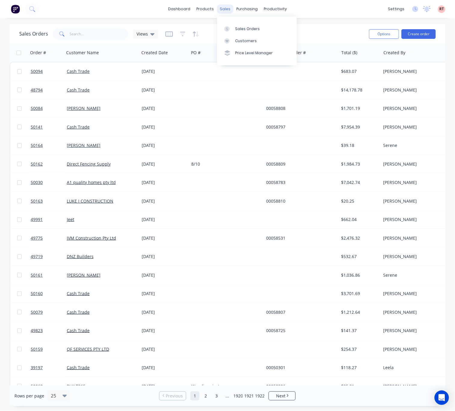
click at [223, 8] on div "sales" at bounding box center [225, 9] width 17 height 9
click at [259, 40] on link "Customers" at bounding box center [257, 41] width 80 height 12
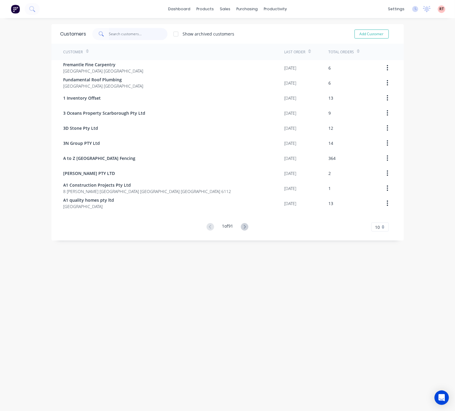
click at [115, 34] on input "text" at bounding box center [138, 34] width 59 height 12
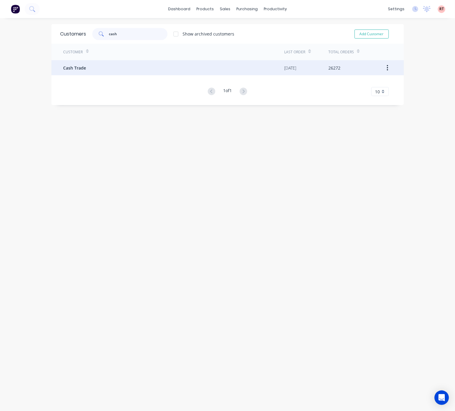
type input "cash"
click at [171, 65] on div "Cash Trade" at bounding box center [173, 67] width 221 height 15
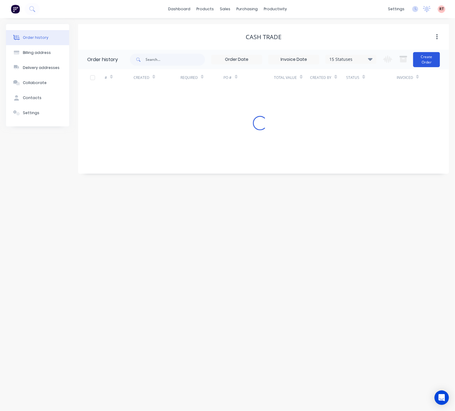
click at [421, 59] on button "Create Order" at bounding box center [426, 59] width 27 height 15
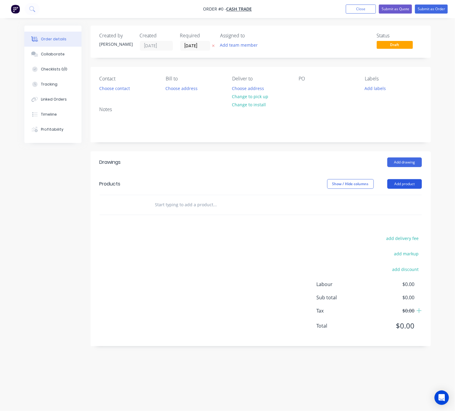
click at [408, 185] on button "Add product" at bounding box center [405, 184] width 35 height 10
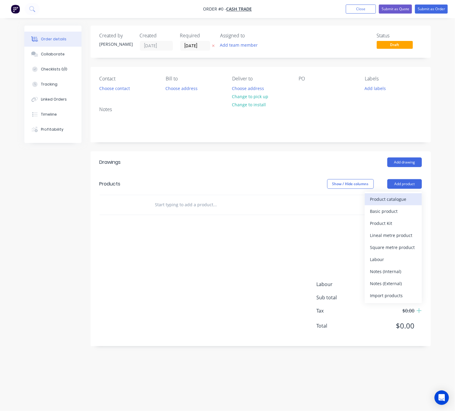
click at [397, 200] on div "Product catalogue" at bounding box center [393, 199] width 46 height 9
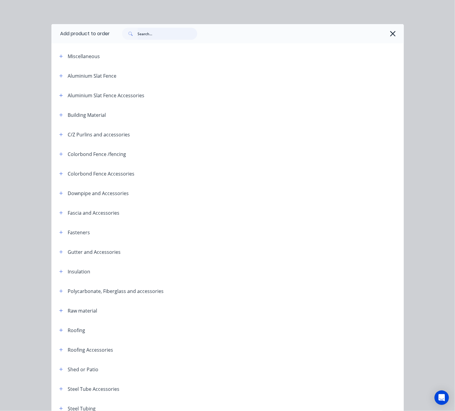
click at [150, 35] on input "text" at bounding box center [168, 34] width 60 height 12
type input "top"
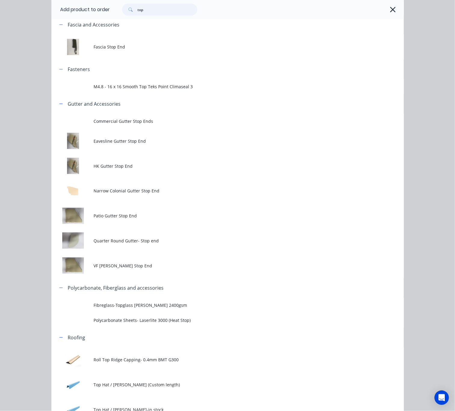
scroll to position [167, 0]
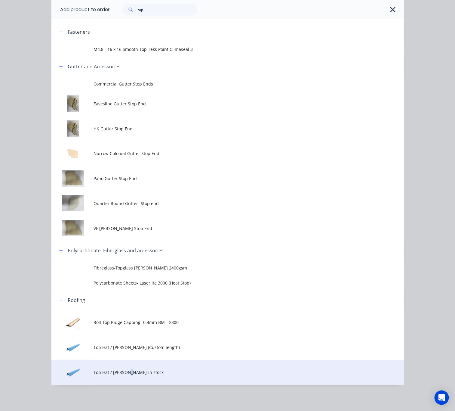
click at [124, 370] on span "Top Hat / Batten-in stock" at bounding box center [218, 372] width 248 height 6
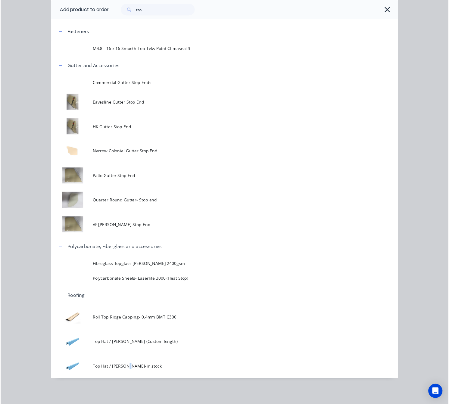
scroll to position [0, 0]
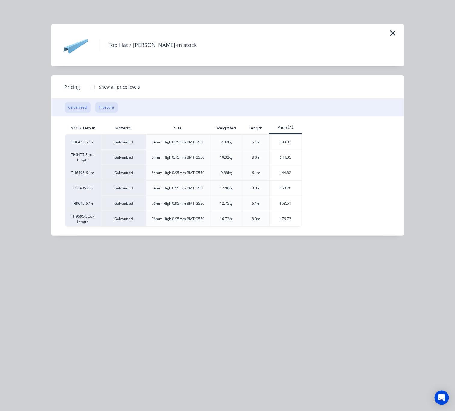
click at [99, 105] on button "Truecore" at bounding box center [106, 107] width 23 height 10
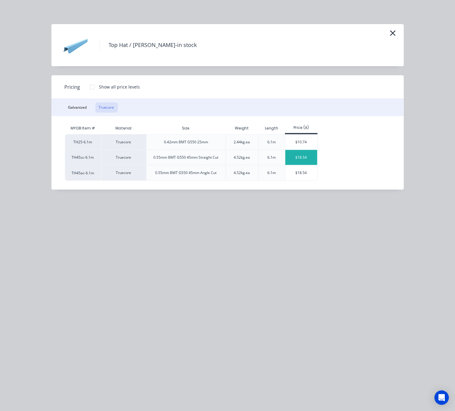
click at [304, 154] on div "$18.54" at bounding box center [302, 157] width 32 height 15
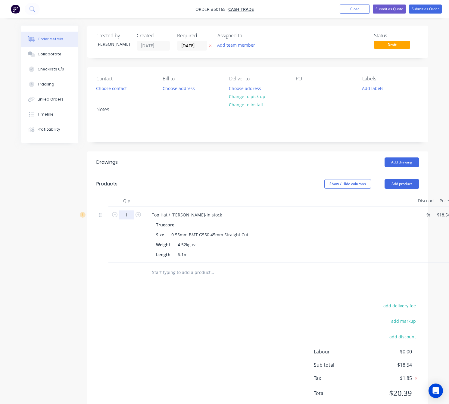
click at [127, 216] on input "1" at bounding box center [127, 214] width 16 height 9
click at [294, 270] on div at bounding box center [237, 272] width 181 height 12
click at [130, 217] on input "1" at bounding box center [127, 214] width 16 height 9
click at [252, 288] on div "Drawings Add drawing Products Show / Hide columns Add product Qty Discount Pric…" at bounding box center [257, 282] width 341 height 262
click at [399, 183] on button "Add product" at bounding box center [401, 184] width 35 height 10
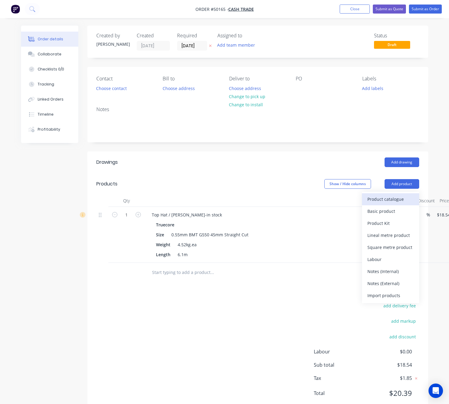
click at [384, 200] on div "Product catalogue" at bounding box center [390, 199] width 46 height 9
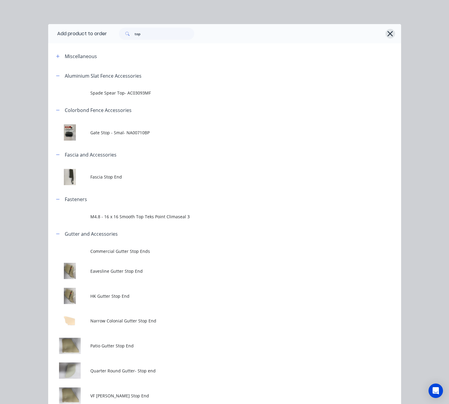
click at [388, 34] on icon "button" at bounding box center [390, 33] width 6 height 8
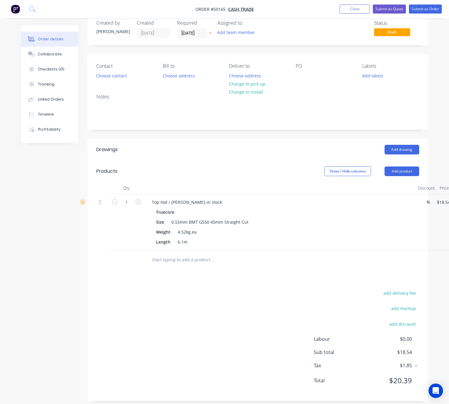
scroll to position [19, 0]
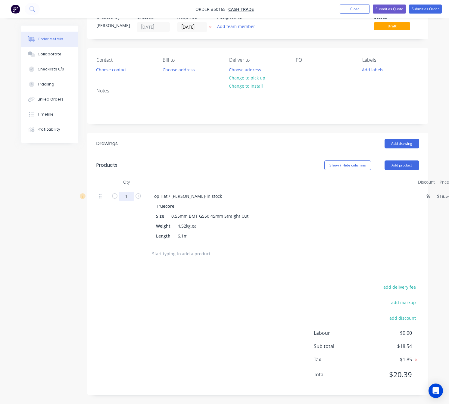
click at [131, 198] on input "1" at bounding box center [127, 196] width 16 height 9
type input "5"
type input "$92.70"
click at [136, 168] on div "Products" at bounding box center [130, 165] width 69 height 10
click at [118, 72] on button "Choose contact" at bounding box center [111, 69] width 37 height 8
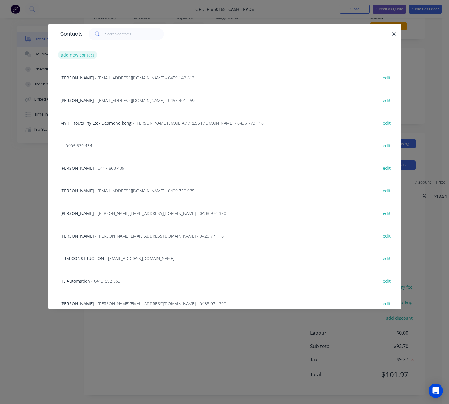
click at [79, 54] on button "add new contact" at bounding box center [78, 55] width 40 height 8
select select "AU"
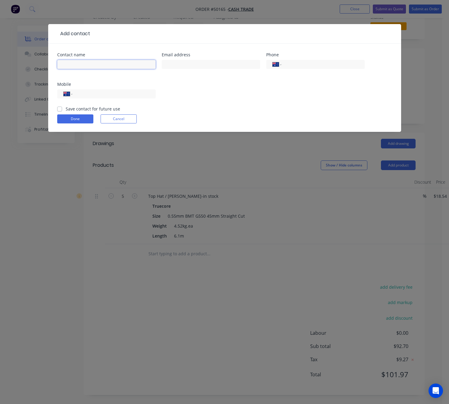
click at [111, 68] on input "text" at bounding box center [106, 64] width 98 height 9
type input "Nico"
click at [243, 100] on div "Contact name Nico Email address Phone International Afghanistan Åland Islands A…" at bounding box center [224, 79] width 335 height 53
click at [122, 93] on input "tel" at bounding box center [113, 94] width 72 height 7
type input "0402 556 319"
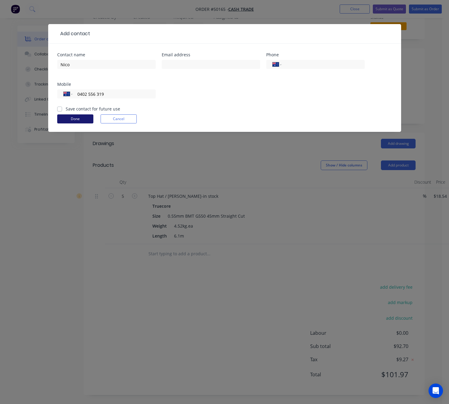
click at [87, 118] on button "Done" at bounding box center [75, 118] width 36 height 9
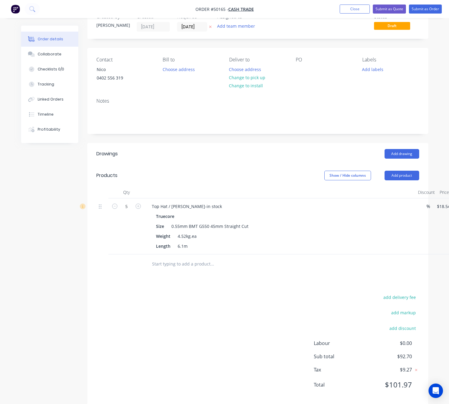
scroll to position [0, 0]
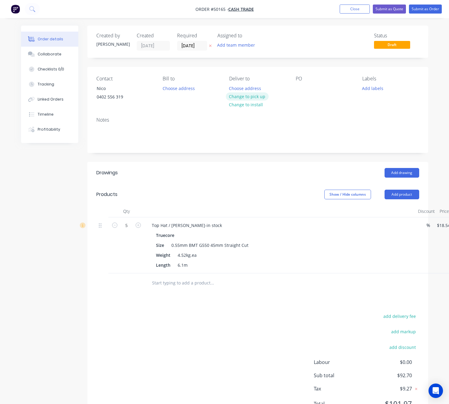
click at [249, 97] on button "Change to pick up" at bounding box center [247, 96] width 43 height 8
click at [431, 9] on button "Submit as Order" at bounding box center [425, 9] width 33 height 9
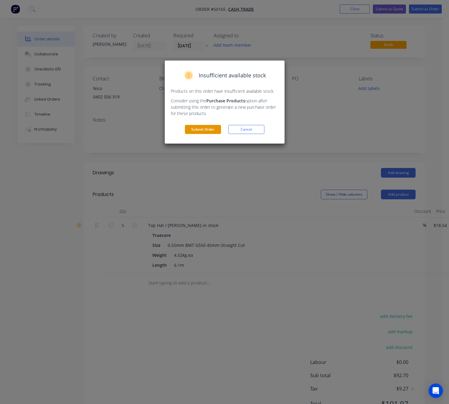
click at [210, 127] on button "Submit Order" at bounding box center [203, 129] width 36 height 9
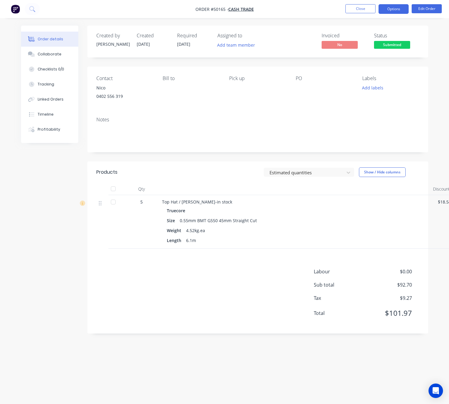
click at [395, 7] on button "Options" at bounding box center [393, 9] width 30 height 10
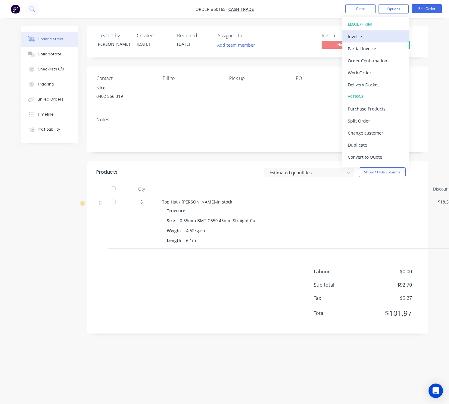
click at [363, 39] on div "Invoice" at bounding box center [375, 36] width 55 height 9
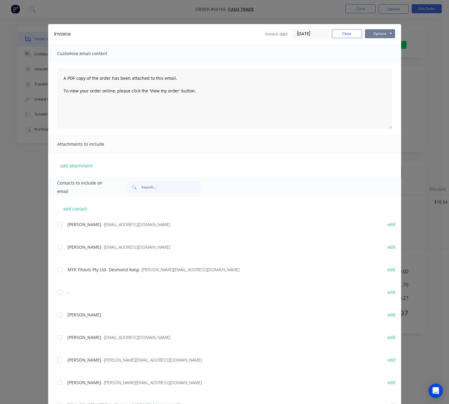
click at [379, 31] on button "Options" at bounding box center [380, 33] width 30 height 9
click at [375, 54] on button "Print" at bounding box center [384, 54] width 39 height 10
drag, startPoint x: 437, startPoint y: 59, endPoint x: 427, endPoint y: 48, distance: 14.7
click at [438, 59] on div "Invoice Invoice date [DATE] Close Options Preview Print Email Customise email c…" at bounding box center [224, 202] width 449 height 404
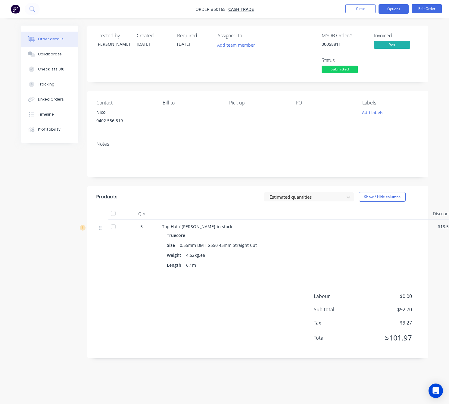
click at [394, 9] on button "Options" at bounding box center [393, 9] width 30 height 10
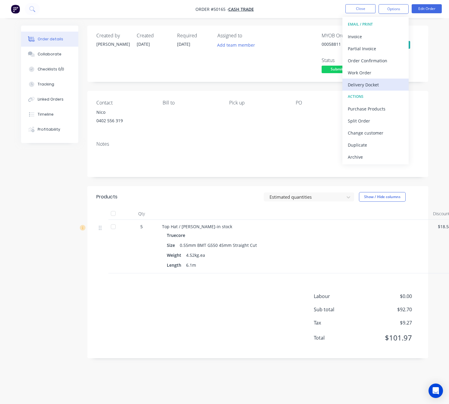
click at [374, 83] on div "Delivery Docket" at bounding box center [375, 84] width 55 height 9
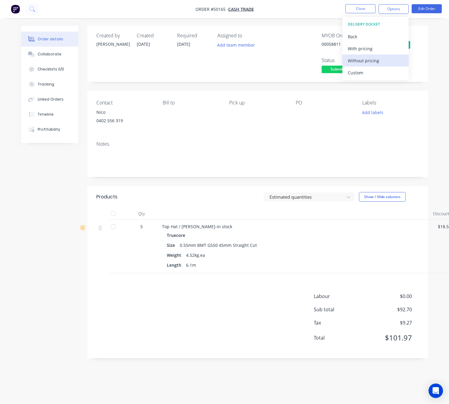
click at [379, 63] on div "Without pricing" at bounding box center [375, 60] width 55 height 9
click at [425, 79] on div "Created by Rachel Created 08/10/25 Required 08/10/25 Assigned to Add team membe…" at bounding box center [257, 54] width 341 height 56
click at [329, 69] on span "Submitted" at bounding box center [339, 70] width 36 height 8
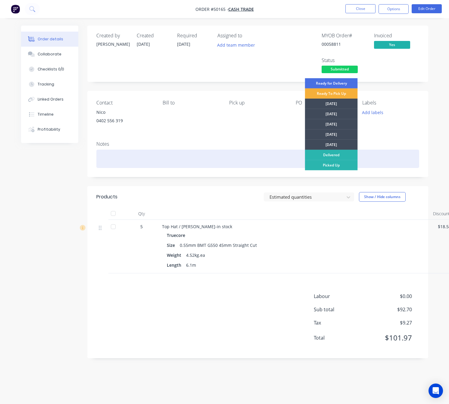
click at [344, 167] on div "Picked Up" at bounding box center [331, 165] width 53 height 10
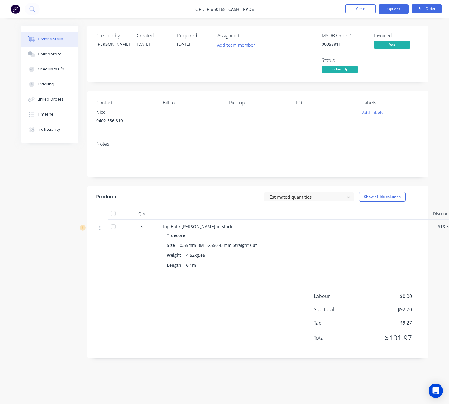
click at [393, 9] on button "Options" at bounding box center [393, 9] width 30 height 10
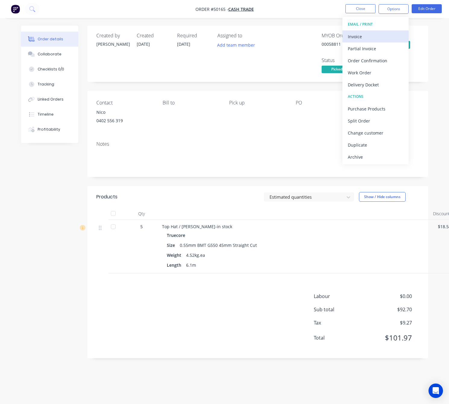
click at [392, 35] on div "Invoice" at bounding box center [375, 36] width 55 height 9
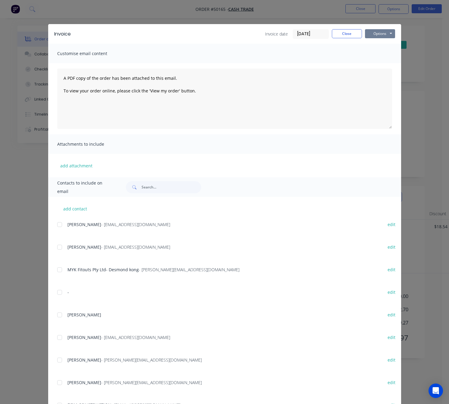
click at [387, 34] on button "Options" at bounding box center [380, 33] width 30 height 9
click at [386, 53] on button "Print" at bounding box center [384, 54] width 39 height 10
click at [155, 19] on div "Invoice Invoice date 08/10/25 Close Options Preview Print Email Customise email…" at bounding box center [224, 202] width 449 height 404
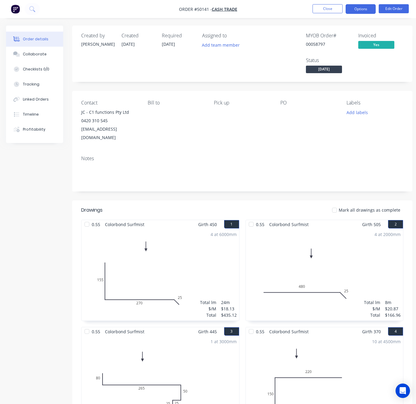
click at [356, 9] on button "Options" at bounding box center [361, 9] width 30 height 10
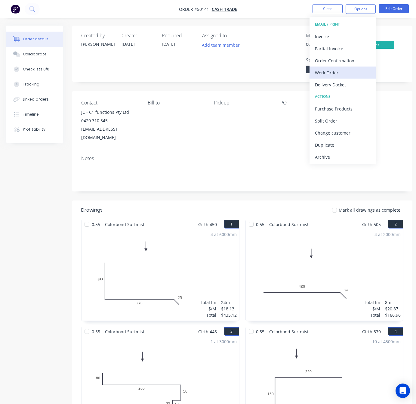
click at [345, 70] on div "Work Order" at bounding box center [342, 72] width 55 height 9
click at [339, 73] on div "Custom" at bounding box center [342, 72] width 55 height 9
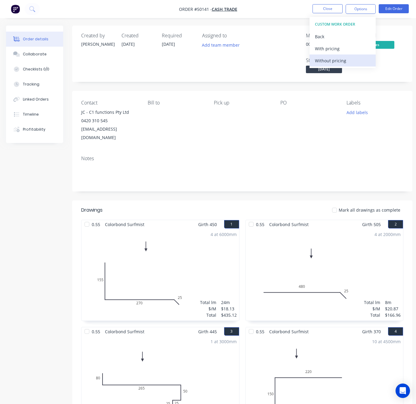
click at [340, 61] on div "Without pricing" at bounding box center [342, 60] width 55 height 9
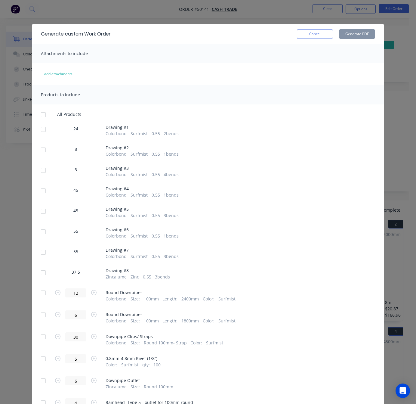
drag, startPoint x: 39, startPoint y: 129, endPoint x: 44, endPoint y: 138, distance: 10.6
click at [40, 129] on div at bounding box center [43, 129] width 12 height 12
click at [42, 149] on div at bounding box center [43, 150] width 12 height 12
click at [40, 174] on div at bounding box center [43, 170] width 12 height 12
click at [41, 192] on div at bounding box center [43, 191] width 12 height 12
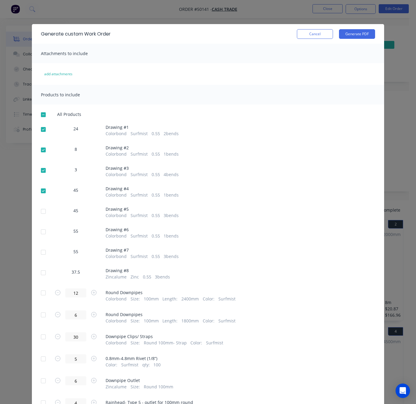
click at [40, 214] on div at bounding box center [43, 211] width 12 height 12
click at [42, 231] on div at bounding box center [43, 232] width 12 height 12
click at [41, 253] on div at bounding box center [43, 252] width 12 height 12
click at [42, 274] on div at bounding box center [43, 273] width 12 height 12
click at [356, 34] on button "Generate PDF" at bounding box center [357, 34] width 36 height 10
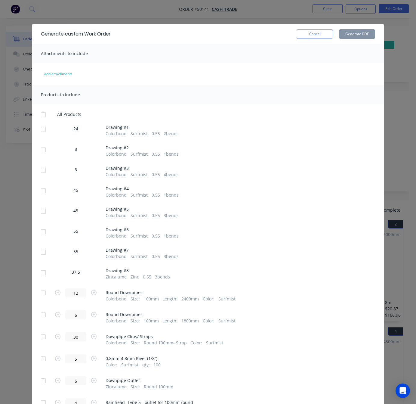
click at [283, 14] on div "Generate custom Work Order Cancel Generate PDF Attachments to include add attac…" at bounding box center [208, 202] width 416 height 404
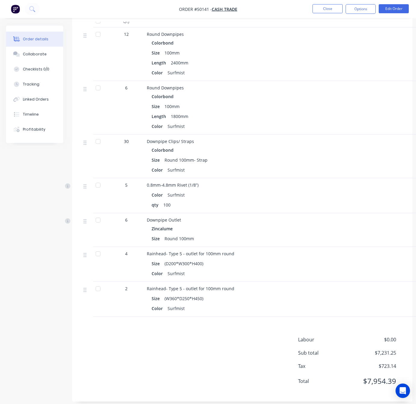
scroll to position [248, 0]
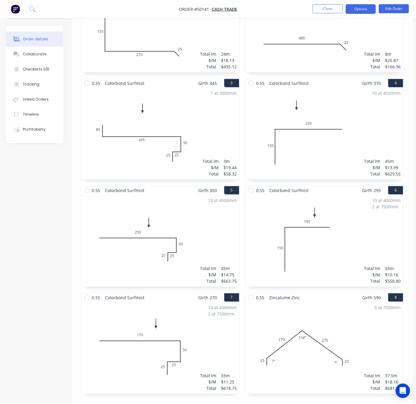
click at [363, 9] on button "Options" at bounding box center [361, 9] width 30 height 10
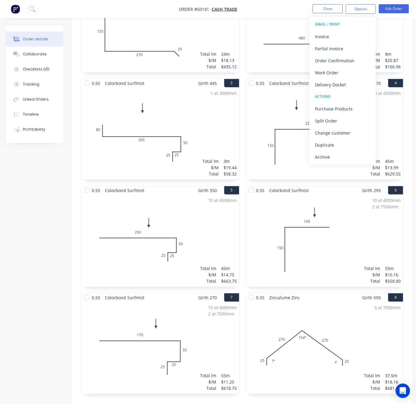
click at [334, 82] on div "Delivery Docket" at bounding box center [342, 84] width 55 height 9
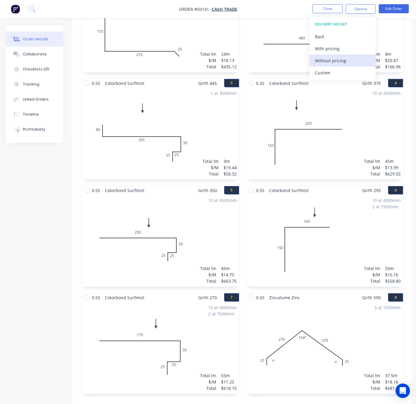
click at [340, 65] on button "Without pricing" at bounding box center [343, 60] width 66 height 12
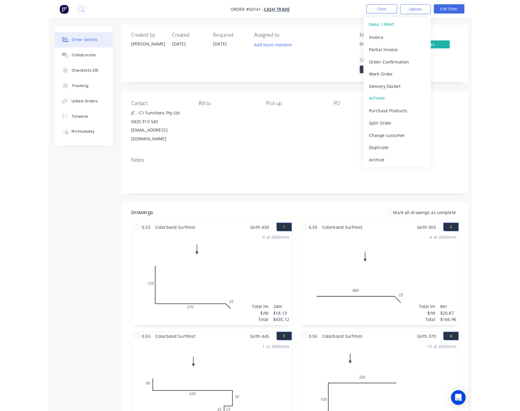
scroll to position [0, 0]
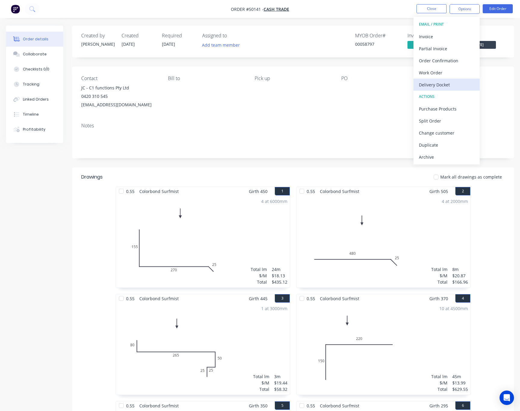
click at [416, 87] on div "Delivery Docket" at bounding box center [446, 84] width 55 height 9
click at [312, 103] on div "Pick up" at bounding box center [293, 92] width 77 height 33
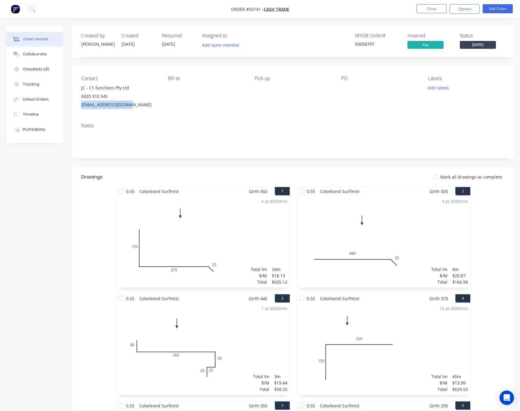
drag, startPoint x: 136, startPoint y: 101, endPoint x: 76, endPoint y: 108, distance: 60.1
click at [76, 108] on div "Contact JC - C1 functions Pty Ltd 0420 310 545 [EMAIL_ADDRESS][DOMAIN_NAME] [PE…" at bounding box center [293, 91] width 442 height 51
copy div "[EMAIL_ADDRESS][DOMAIN_NAME]"
click at [416, 10] on button "Options" at bounding box center [465, 9] width 30 height 10
click at [416, 37] on div "Back" at bounding box center [446, 36] width 55 height 9
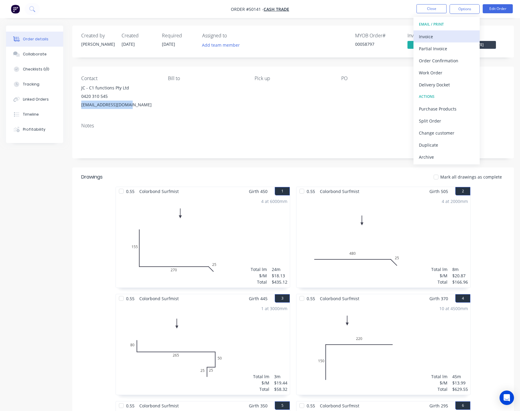
click at [416, 37] on div "Invoice" at bounding box center [446, 36] width 55 height 9
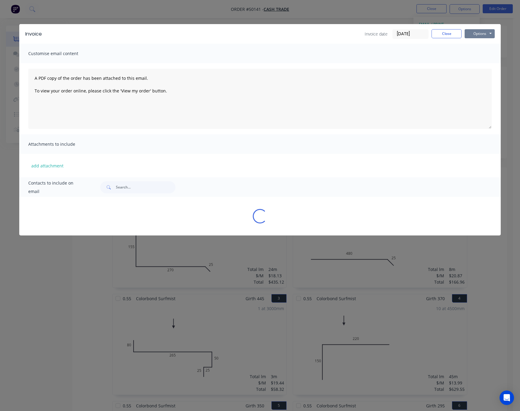
click at [416, 35] on button "Options" at bounding box center [480, 33] width 30 height 9
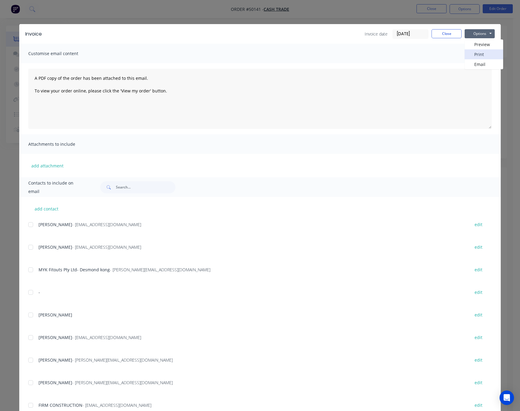
click at [416, 56] on button "Print" at bounding box center [484, 54] width 39 height 10
drag, startPoint x: 320, startPoint y: 41, endPoint x: 325, endPoint y: 83, distance: 42.5
click at [325, 88] on div "Invoice Invoice date [DATE] Close Options Preview Print Email Customise email c…" at bounding box center [259, 225] width 481 height 402
click at [416, 32] on button "Close" at bounding box center [446, 33] width 30 height 9
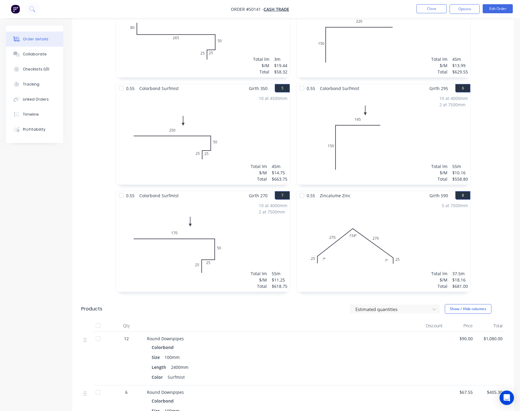
scroll to position [361, 0]
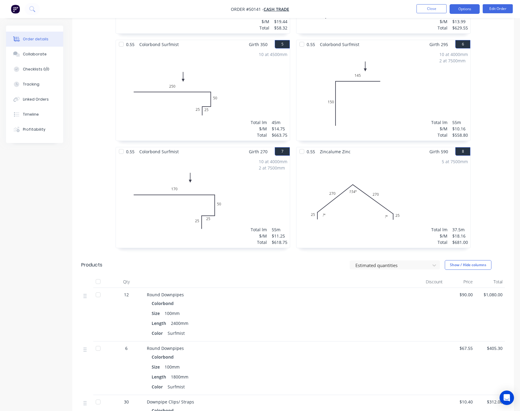
click at [416, 8] on button "Options" at bounding box center [465, 9] width 30 height 10
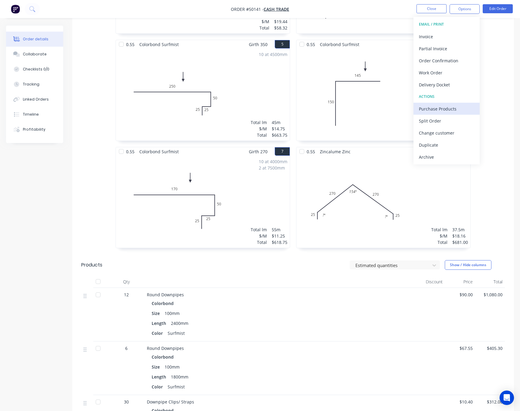
click at [416, 107] on div "Purchase Products" at bounding box center [446, 108] width 55 height 9
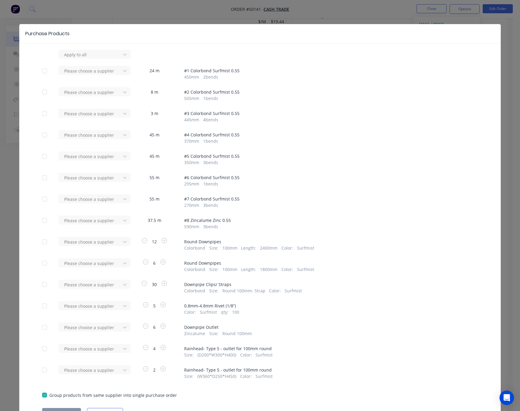
scroll to position [32, 0]
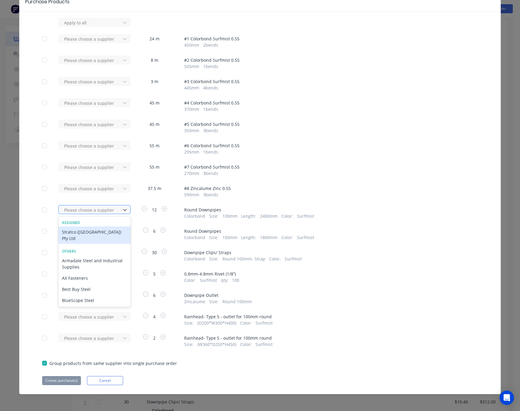
click at [104, 210] on div at bounding box center [90, 210] width 54 height 8
click at [95, 233] on div "Stratco ([GEOGRAPHIC_DATA]) Pty Ltd" at bounding box center [94, 234] width 72 height 17
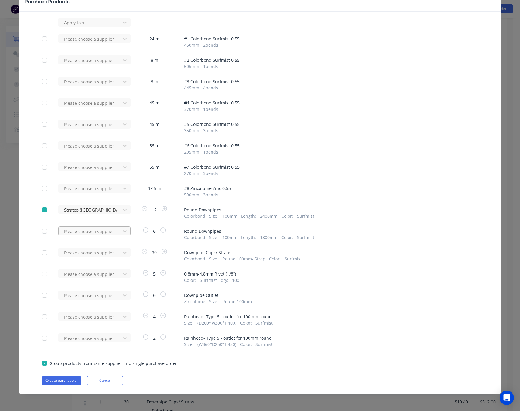
click at [102, 230] on div at bounding box center [90, 231] width 54 height 8
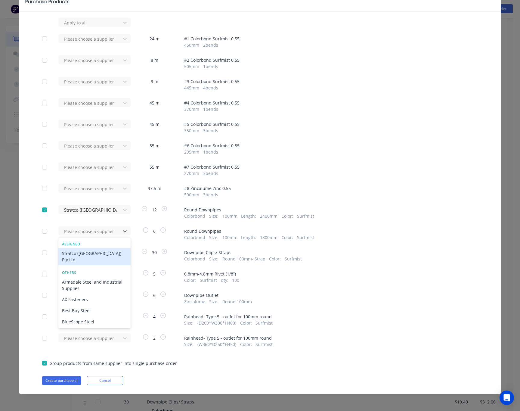
click at [92, 254] on div "Stratco ([GEOGRAPHIC_DATA]) Pty Ltd" at bounding box center [94, 256] width 72 height 17
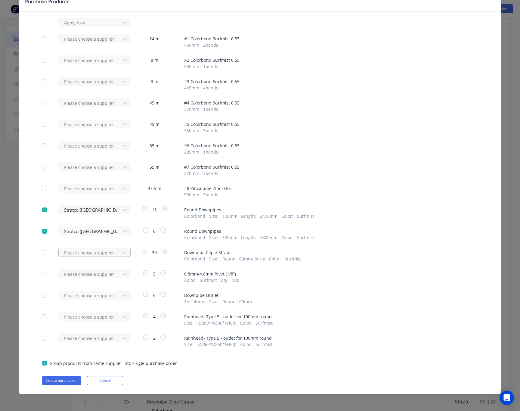
click at [101, 254] on div at bounding box center [90, 253] width 54 height 8
click at [98, 276] on div "Hi Precision Engineering" at bounding box center [94, 274] width 72 height 11
click at [111, 295] on div at bounding box center [90, 296] width 54 height 8
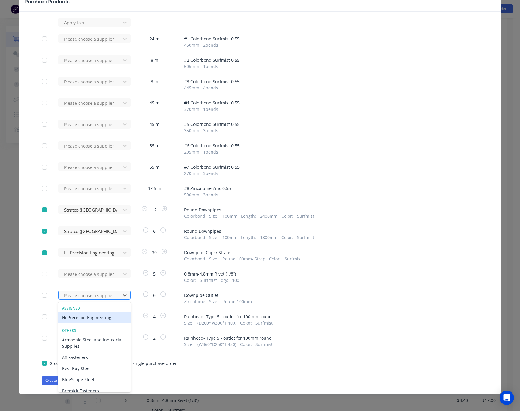
click at [111, 295] on div at bounding box center [90, 296] width 54 height 8
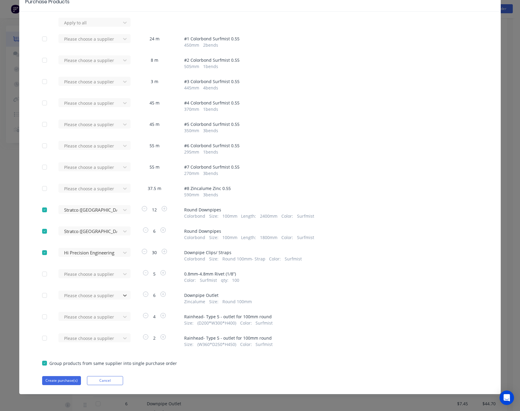
scroll to position [451, 0]
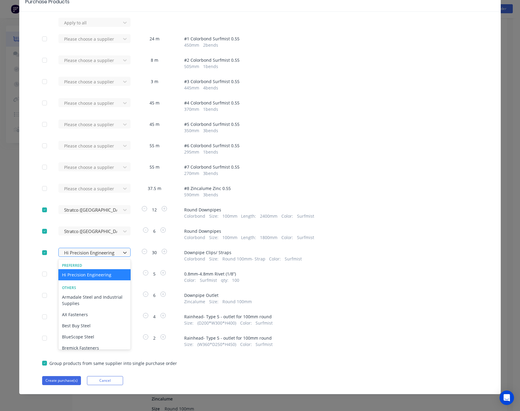
click at [110, 252] on div at bounding box center [90, 253] width 54 height 8
click at [96, 276] on div "Hi Precision Engineering" at bounding box center [94, 274] width 72 height 11
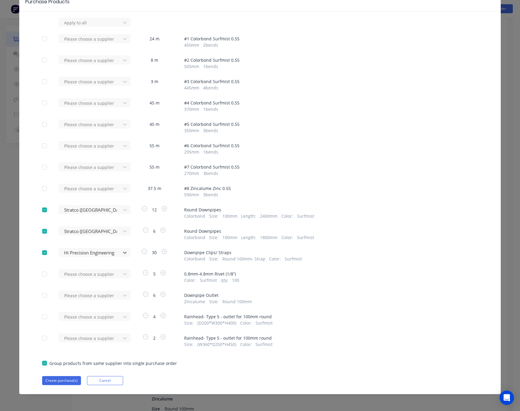
click at [39, 253] on div at bounding box center [45, 252] width 12 height 12
click at [62, 379] on button "Create purchase(s)" at bounding box center [61, 380] width 39 height 9
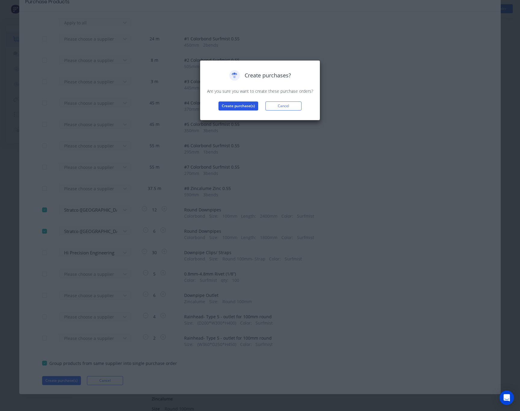
click at [243, 106] on button "Create purchase(s)" at bounding box center [238, 105] width 40 height 9
click at [234, 117] on button "View purchase(s)" at bounding box center [238, 115] width 36 height 9
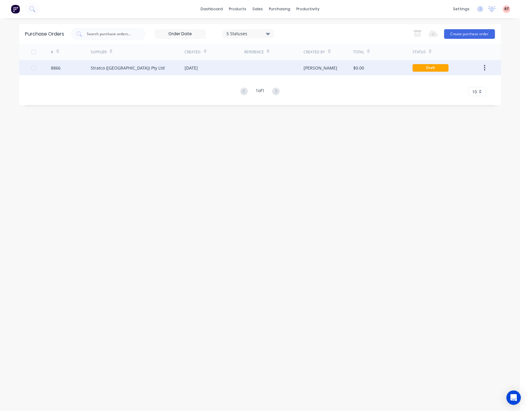
click at [373, 69] on div "$0.00" at bounding box center [382, 67] width 59 height 15
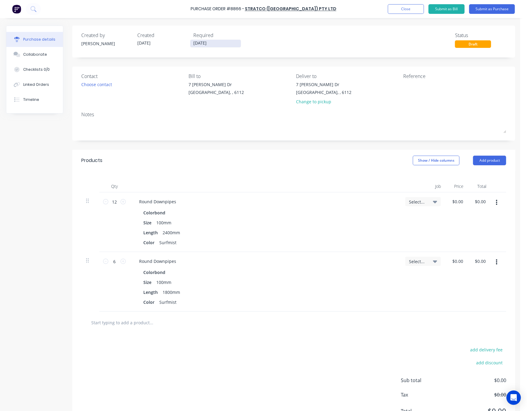
click at [220, 44] on input "[DATE]" at bounding box center [215, 44] width 51 height 8
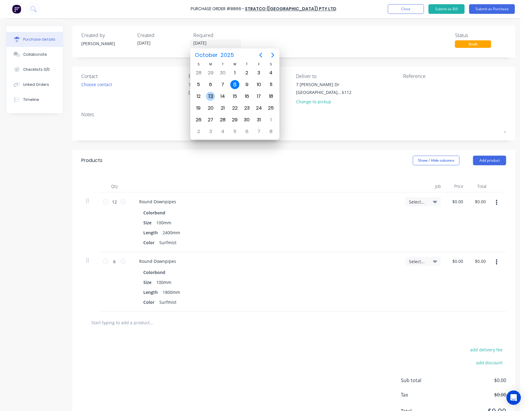
click at [210, 97] on div "13" at bounding box center [210, 96] width 9 height 9
type input "[DATE]"
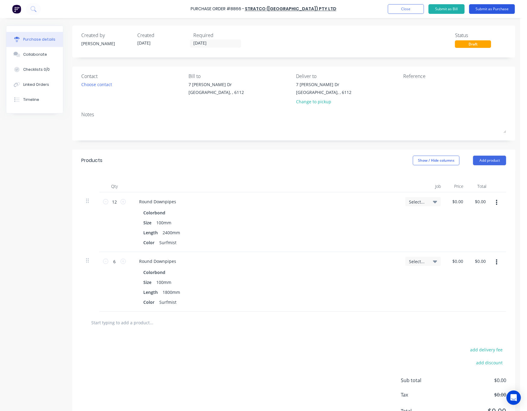
click at [416, 9] on button "Submit as Purchase" at bounding box center [492, 9] width 46 height 10
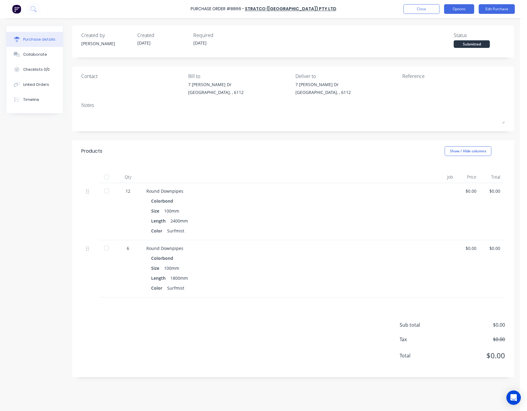
click at [416, 10] on button "Options" at bounding box center [459, 9] width 30 height 10
click at [416, 25] on div "Print / Email" at bounding box center [445, 24] width 46 height 9
click at [416, 52] on div "Without pricing" at bounding box center [445, 48] width 46 height 9
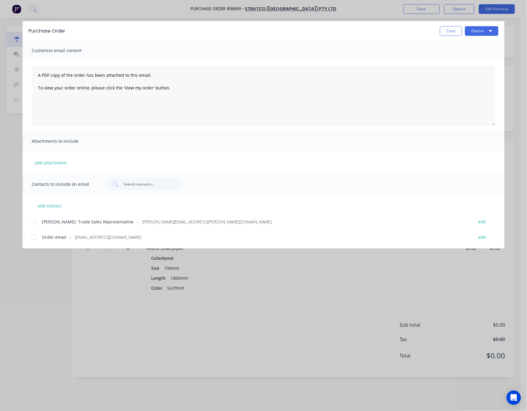
click at [36, 236] on div at bounding box center [34, 237] width 12 height 12
click at [416, 32] on button "Options" at bounding box center [481, 31] width 33 height 10
click at [416, 70] on div "Email" at bounding box center [469, 70] width 46 height 9
click at [230, 360] on div "Purchase Order Close Options Customise email content A PDF copy of the order ha…" at bounding box center [263, 205] width 527 height 411
drag, startPoint x: 221, startPoint y: 304, endPoint x: 228, endPoint y: 302, distance: 7.4
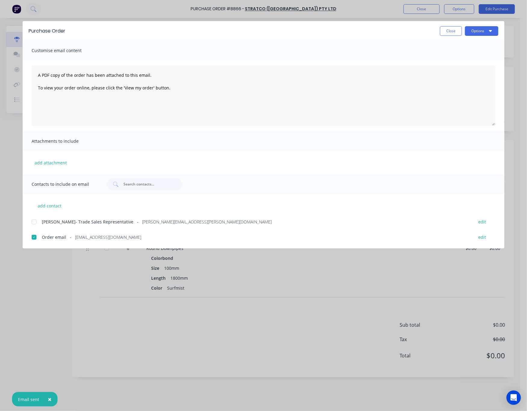
click at [223, 305] on div "Purchase Order Close Options Customise email content A PDF copy of the order ha…" at bounding box center [263, 205] width 527 height 411
click at [416, 32] on button "Close" at bounding box center [451, 31] width 22 height 10
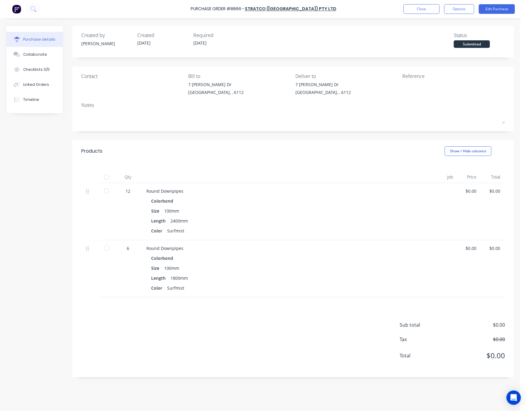
click at [416, 43] on div "Submitted" at bounding box center [471, 44] width 36 height 8
click at [407, 44] on div "Created by Rachel Created 08/10/25 Required 13/10/25 Status Submitted" at bounding box center [292, 40] width 423 height 16
click at [416, 10] on button "Close" at bounding box center [421, 9] width 36 height 10
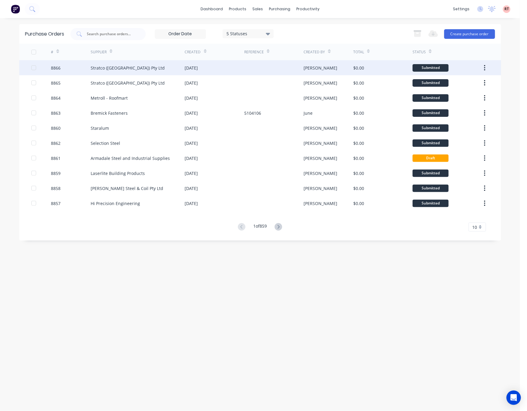
click at [268, 63] on div at bounding box center [273, 67] width 59 height 15
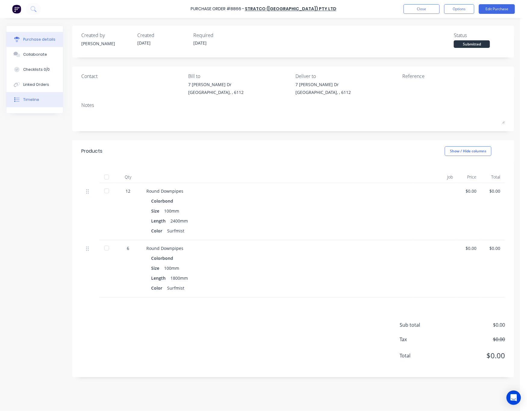
click at [42, 101] on button "Timeline" at bounding box center [34, 99] width 57 height 15
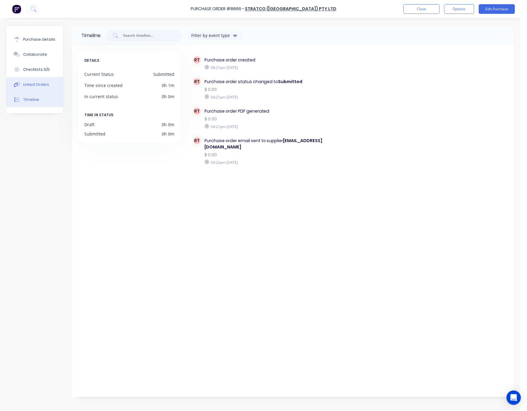
click at [47, 85] on div "Linked Orders" at bounding box center [36, 84] width 26 height 5
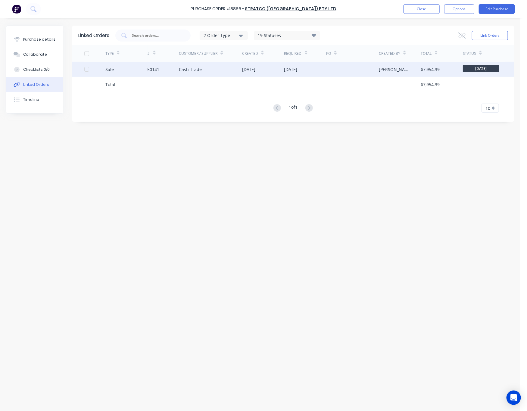
click at [245, 70] on div "[DATE]" at bounding box center [248, 69] width 13 height 6
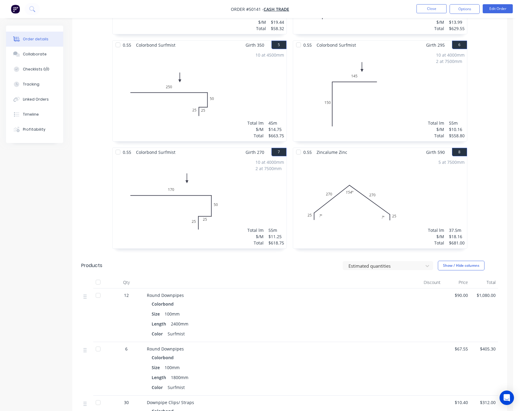
scroll to position [451, 0]
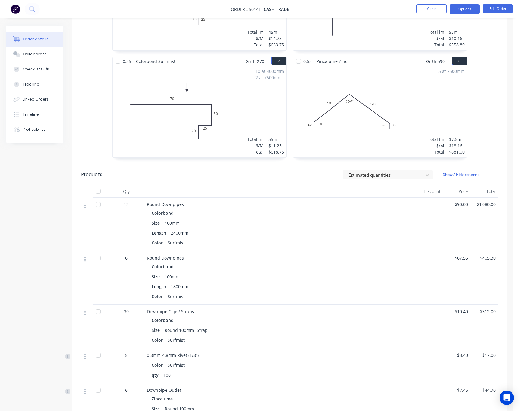
click at [416, 9] on button "Options" at bounding box center [465, 9] width 30 height 10
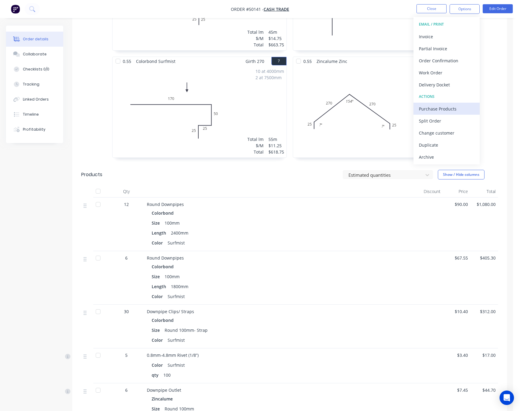
click at [416, 107] on div "Purchase Products" at bounding box center [446, 108] width 55 height 9
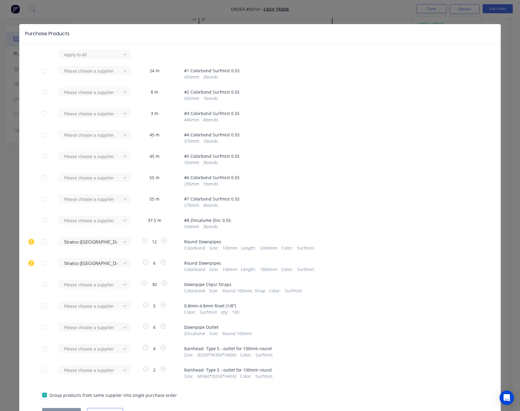
scroll to position [32, 0]
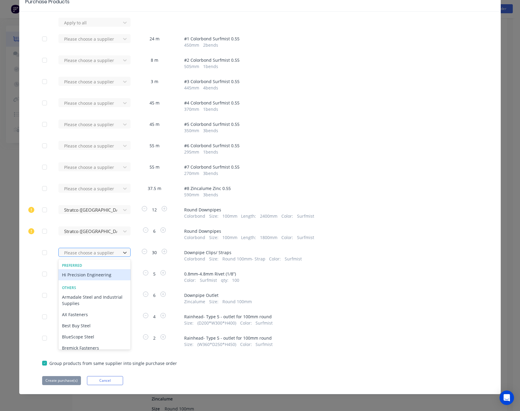
click at [113, 253] on div at bounding box center [90, 253] width 54 height 8
click at [100, 273] on div "Hi Precision Engineering" at bounding box center [94, 274] width 72 height 11
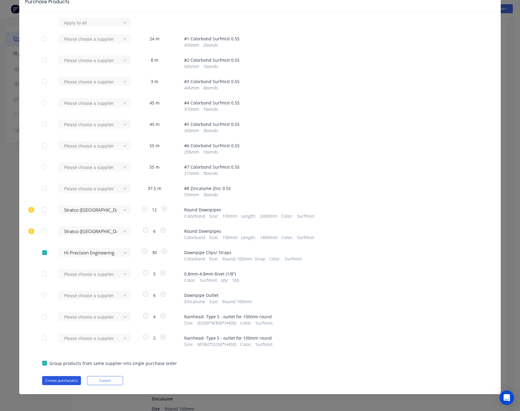
click at [58, 379] on button "Create purchase(s)" at bounding box center [61, 380] width 39 height 9
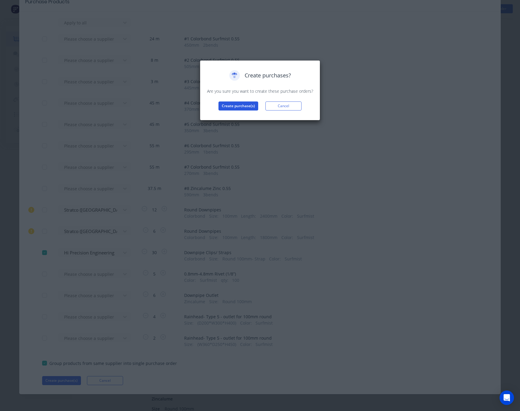
click at [246, 104] on button "Create purchase(s)" at bounding box center [238, 105] width 40 height 9
click at [230, 114] on button "View purchase(s)" at bounding box center [238, 115] width 36 height 9
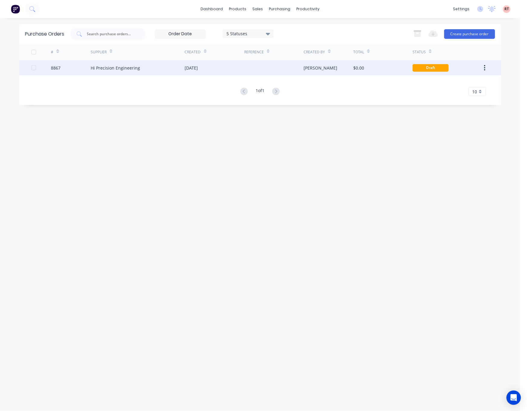
click at [391, 73] on div "$0.00" at bounding box center [382, 67] width 59 height 15
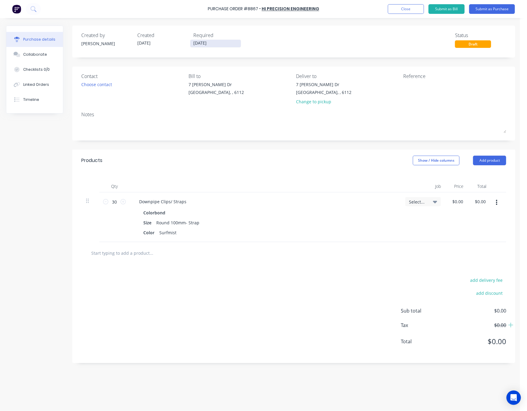
click at [221, 43] on input "[DATE]" at bounding box center [215, 44] width 51 height 8
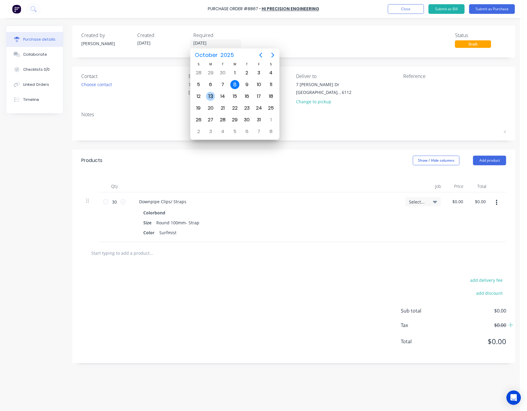
click at [210, 97] on div "13" at bounding box center [210, 96] width 9 height 9
type input "[DATE]"
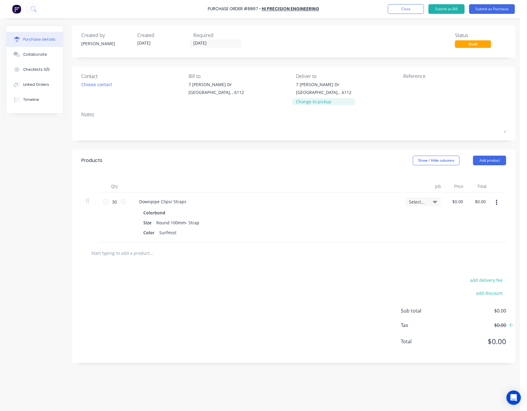
click at [311, 103] on div "Change to pickup" at bounding box center [323, 101] width 55 height 6
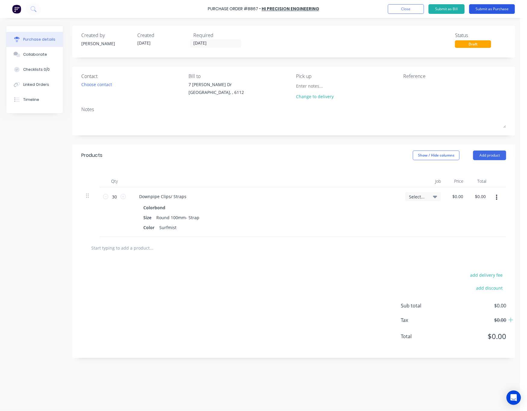
click at [416, 9] on button "Submit as Purchase" at bounding box center [492, 9] width 46 height 10
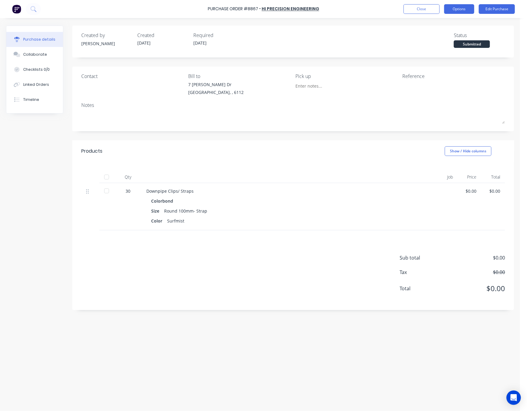
click at [416, 7] on button "Options" at bounding box center [459, 9] width 30 height 10
click at [416, 25] on div "Print / Email" at bounding box center [445, 24] width 46 height 9
click at [416, 49] on div "Without pricing" at bounding box center [445, 48] width 46 height 9
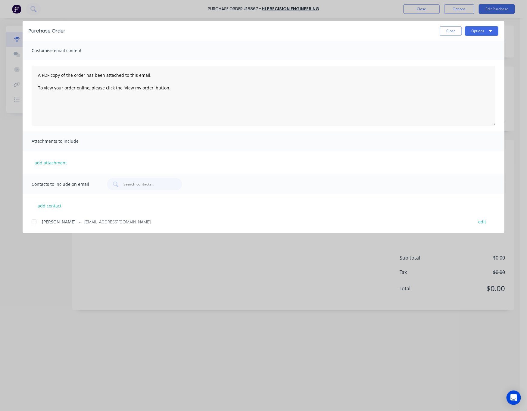
click at [32, 222] on div at bounding box center [34, 222] width 12 height 12
click at [416, 28] on button "Options" at bounding box center [481, 31] width 33 height 10
click at [416, 65] on button "Email" at bounding box center [469, 70] width 57 height 12
click at [416, 31] on button "Close" at bounding box center [451, 31] width 22 height 10
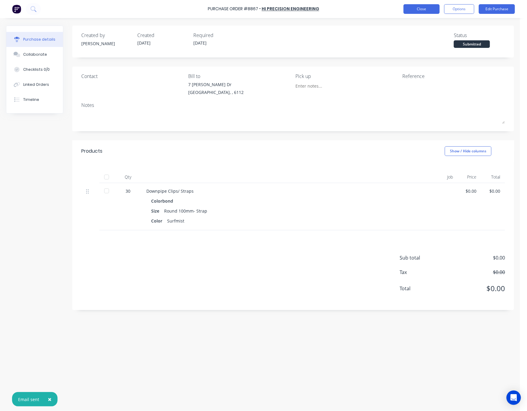
click at [412, 11] on button "Close" at bounding box center [421, 9] width 36 height 10
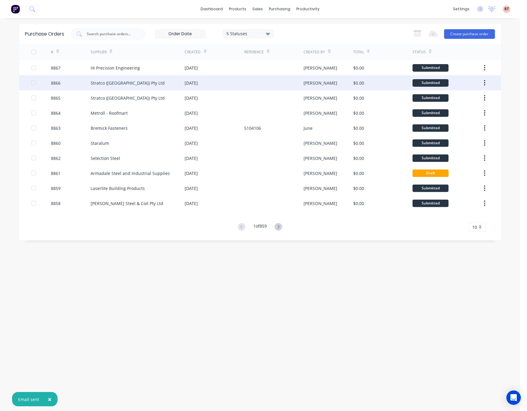
click at [231, 75] on div "[DATE]" at bounding box center [214, 82] width 59 height 15
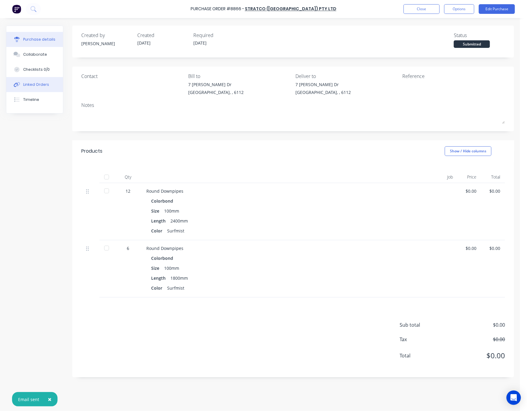
click at [28, 88] on button "Linked Orders" at bounding box center [34, 84] width 57 height 15
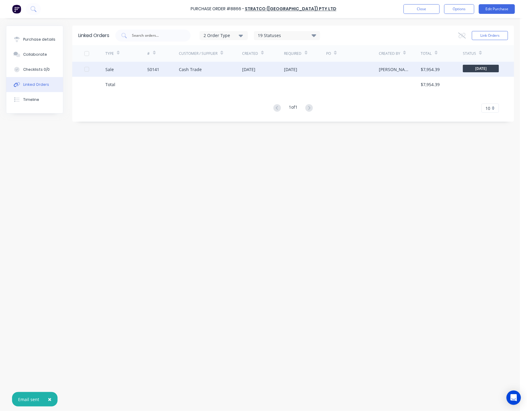
click at [199, 67] on div "Cash Trade" at bounding box center [190, 69] width 23 height 6
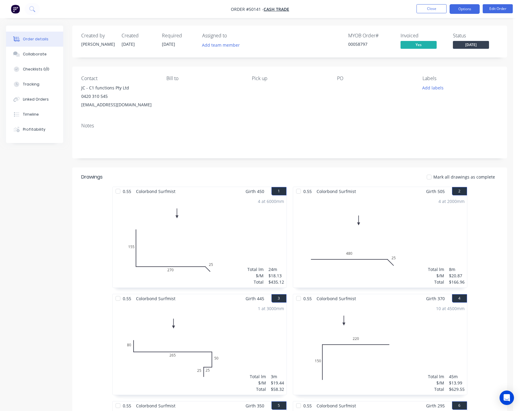
click at [416, 8] on button "Options" at bounding box center [465, 9] width 30 height 10
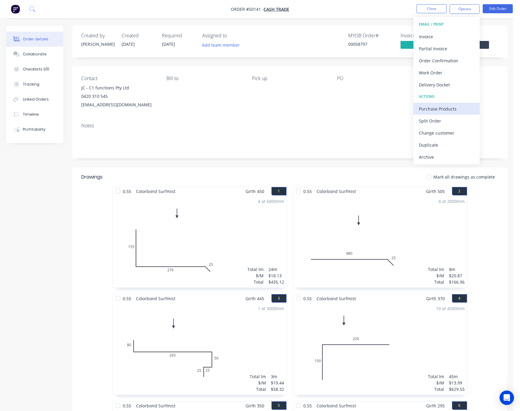
click at [416, 106] on div "Purchase Products" at bounding box center [446, 108] width 55 height 9
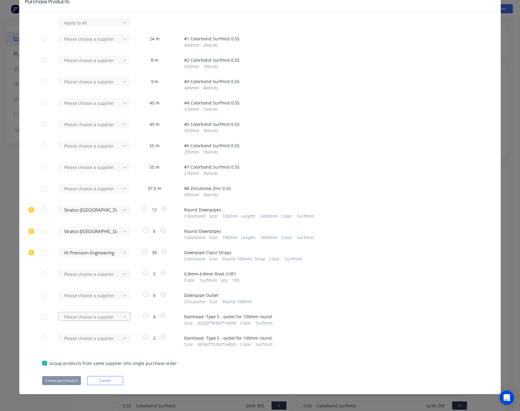
click at [110, 316] on div at bounding box center [90, 317] width 54 height 8
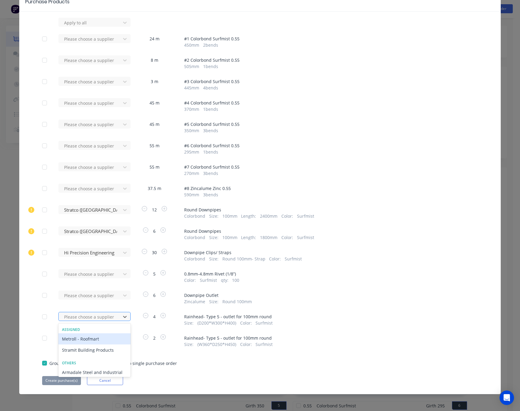
scroll to position [32, 0]
click at [100, 341] on div "Metroll - Roofmart" at bounding box center [94, 338] width 72 height 11
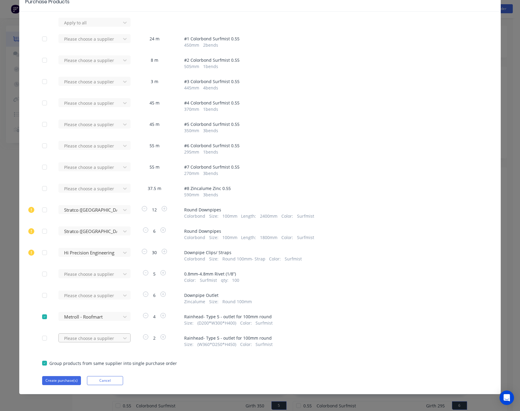
click at [100, 340] on div "Please choose a supplier" at bounding box center [91, 337] width 66 height 9
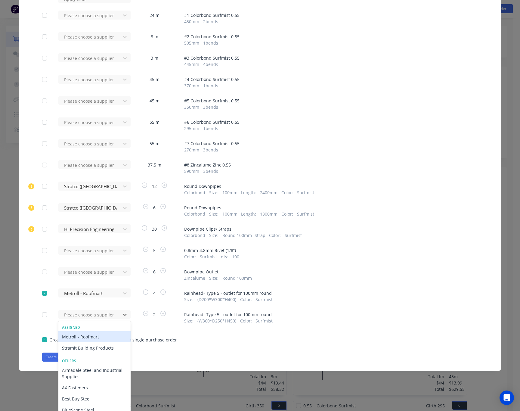
click at [97, 335] on div "Metroll - Roofmart" at bounding box center [94, 336] width 72 height 11
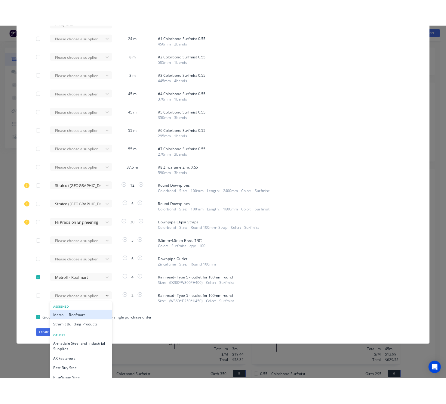
scroll to position [32, 0]
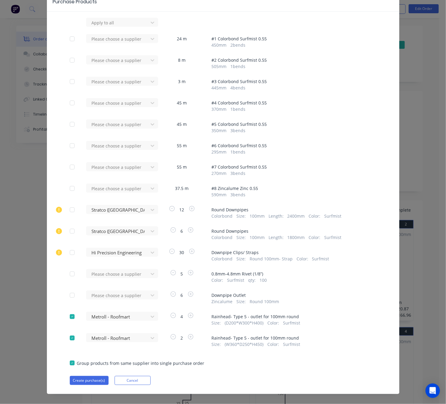
click at [416, 101] on div "Purchase Products Apply to all Please choose a supplier 24 m # 1 Colorbond Surf…" at bounding box center [223, 202] width 446 height 404
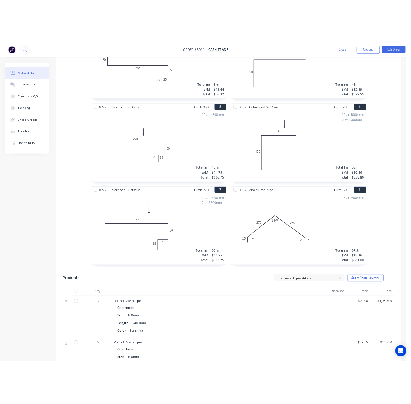
scroll to position [406, 0]
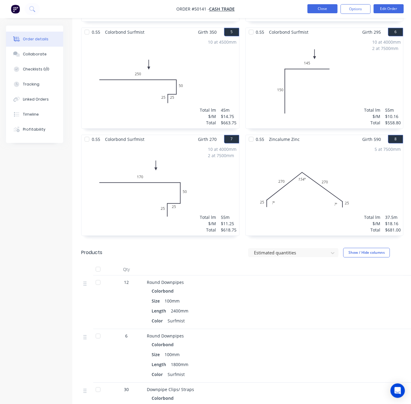
click at [320, 7] on button "Close" at bounding box center [323, 8] width 30 height 9
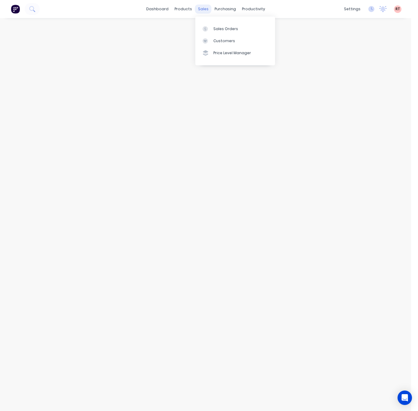
drag, startPoint x: 199, startPoint y: 7, endPoint x: 202, endPoint y: 9, distance: 4.0
click at [200, 7] on div "sales" at bounding box center [203, 9] width 17 height 9
click at [200, 7] on div "sales" at bounding box center [199, 9] width 17 height 9
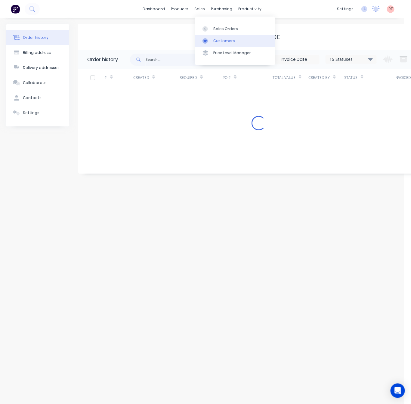
click at [229, 42] on div "Customers" at bounding box center [224, 40] width 22 height 5
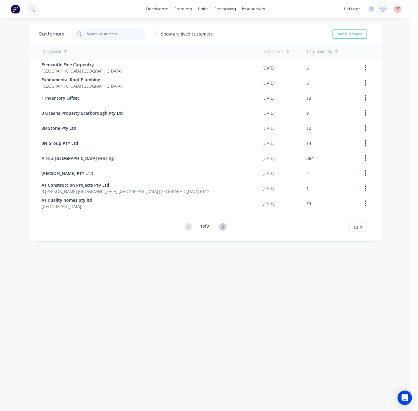
click at [119, 32] on input "text" at bounding box center [116, 34] width 59 height 12
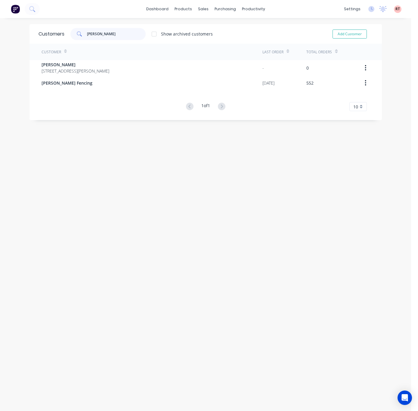
type input "tony"
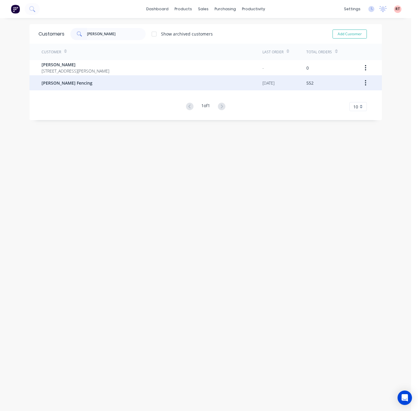
click at [140, 88] on div "Tony Fencing" at bounding box center [152, 82] width 221 height 15
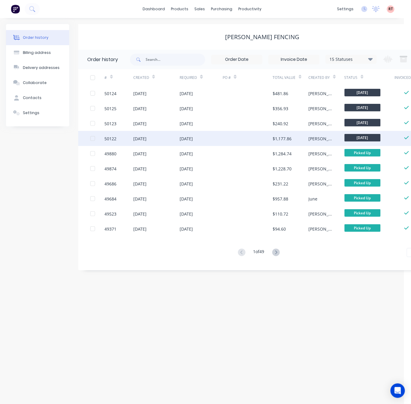
click at [217, 139] on div "[DATE]" at bounding box center [201, 138] width 43 height 15
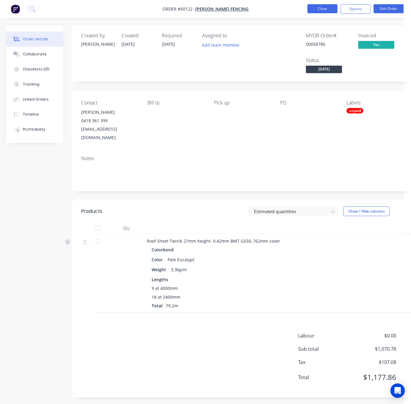
click at [326, 10] on button "Close" at bounding box center [323, 8] width 30 height 9
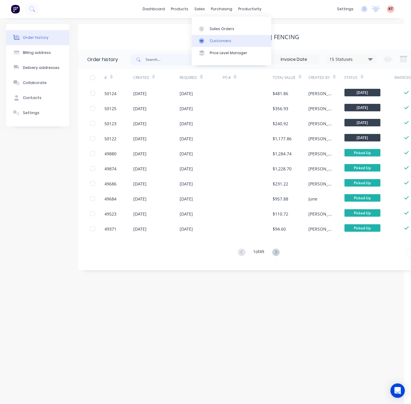
click at [215, 41] on div "Customers" at bounding box center [221, 40] width 22 height 5
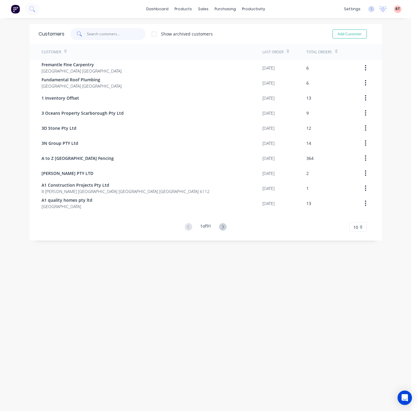
click at [126, 36] on input "text" at bounding box center [116, 34] width 59 height 12
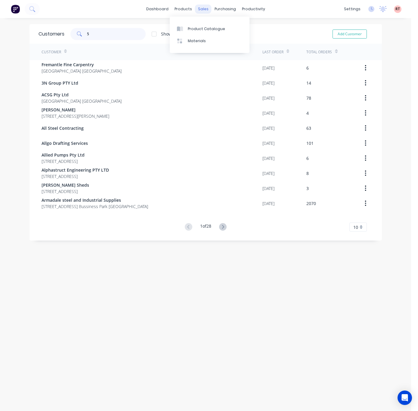
type input "5"
click at [195, 6] on div "sales" at bounding box center [203, 9] width 17 height 9
click at [204, 25] on link "Sales Orders" at bounding box center [232, 29] width 80 height 12
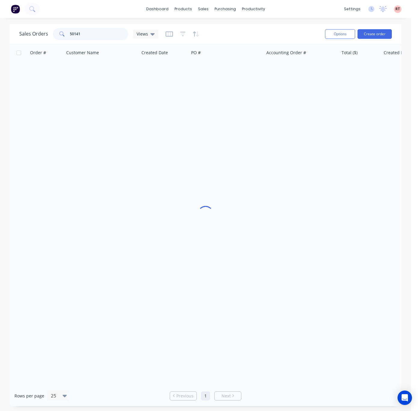
click at [93, 35] on input "50141" at bounding box center [99, 34] width 59 height 12
type input "50139"
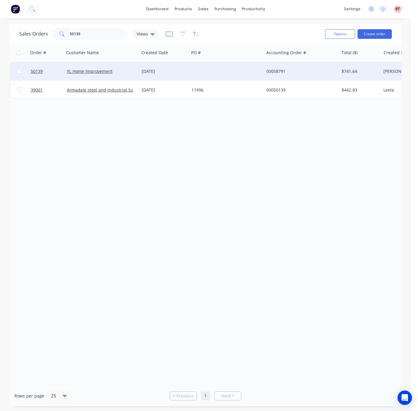
click at [221, 70] on div at bounding box center [226, 71] width 75 height 18
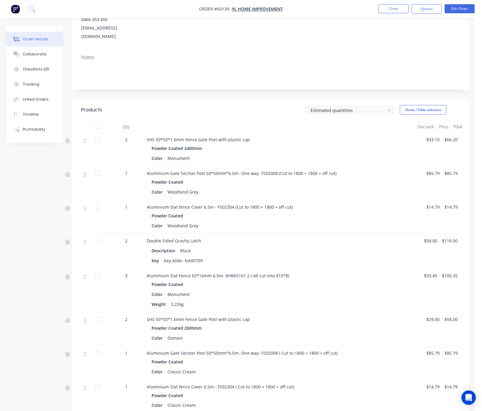
scroll to position [90, 0]
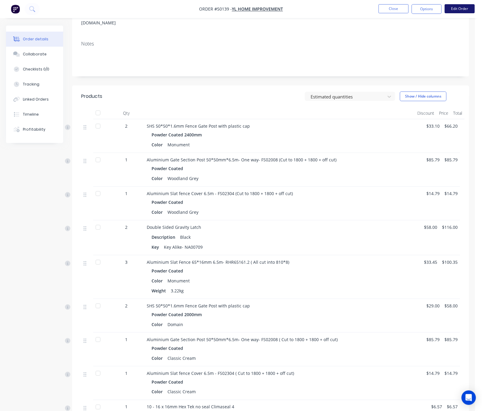
click at [416, 7] on button "Edit Order" at bounding box center [460, 8] width 30 height 9
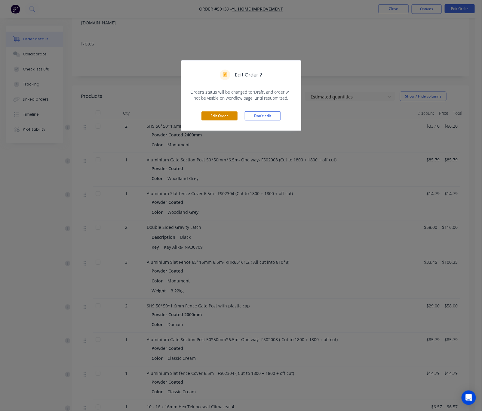
click at [212, 112] on button "Edit Order" at bounding box center [220, 115] width 36 height 9
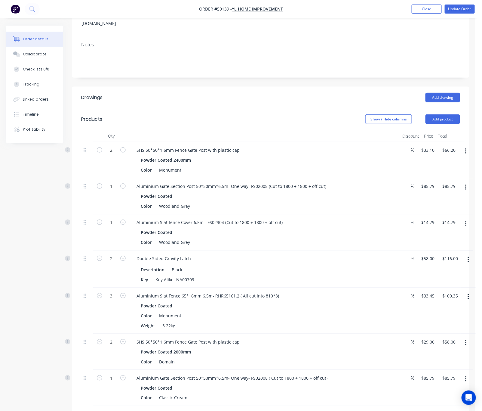
click at [416, 146] on button "button" at bounding box center [466, 151] width 14 height 11
click at [416, 162] on div "Edit" at bounding box center [445, 166] width 46 height 9
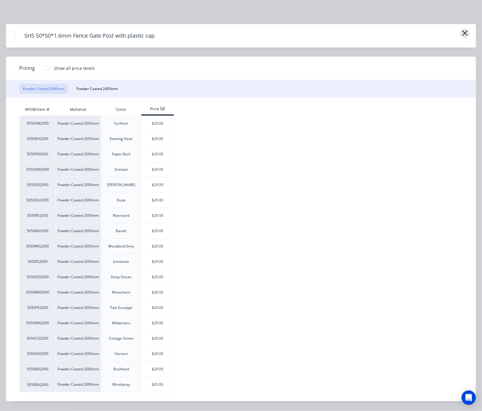
click at [416, 33] on icon "button" at bounding box center [465, 33] width 6 height 8
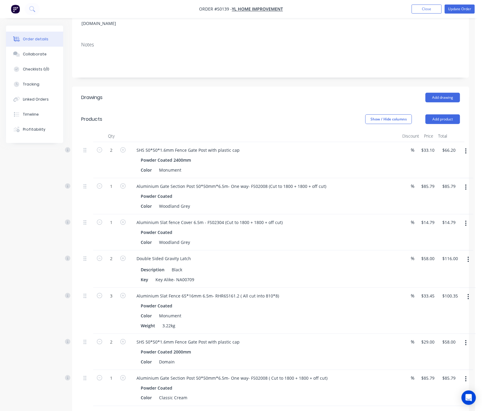
click at [416, 146] on button "button" at bounding box center [466, 151] width 14 height 11
click at [416, 162] on div "Edit" at bounding box center [445, 166] width 46 height 9
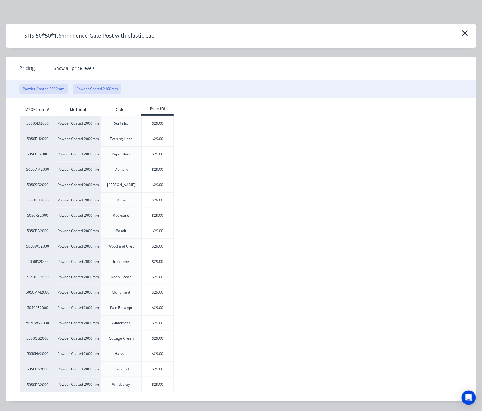
click at [95, 84] on button "Powder Coated 2400mm" at bounding box center [97, 89] width 49 height 10
click at [161, 248] on div "$33.10" at bounding box center [158, 246] width 32 height 15
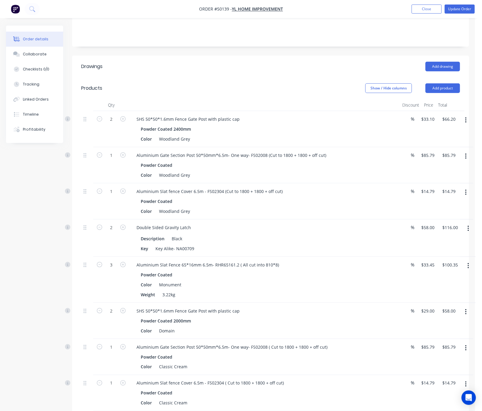
scroll to position [181, 0]
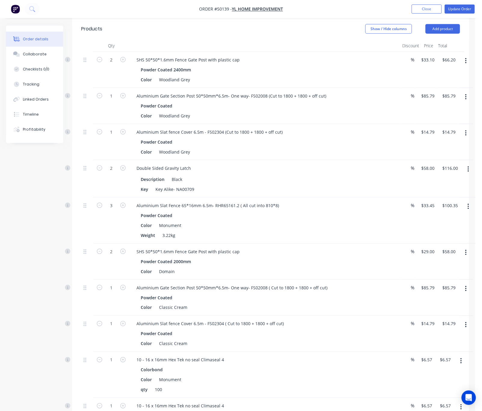
click at [416, 203] on icon "button" at bounding box center [469, 206] width 2 height 7
click at [416, 218] on div "Edit" at bounding box center [447, 222] width 46 height 9
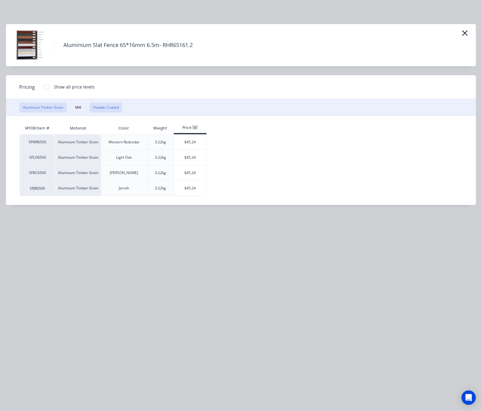
click at [106, 105] on button "Powder Coated" at bounding box center [106, 107] width 33 height 10
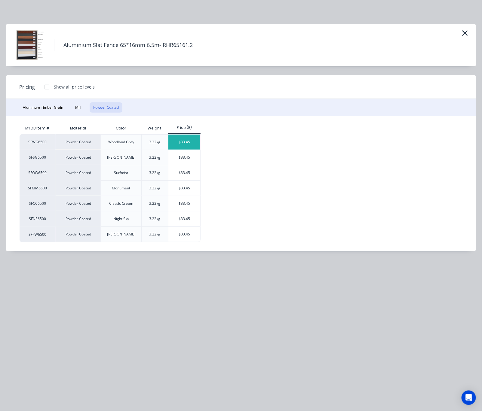
click at [184, 144] on div "$33.45" at bounding box center [185, 142] width 32 height 15
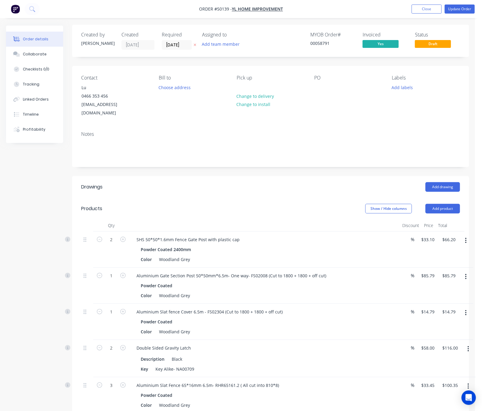
scroll to position [0, 0]
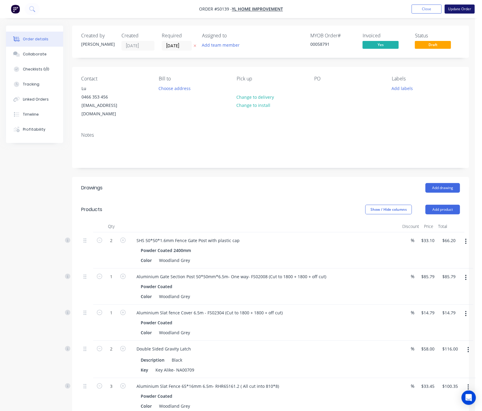
click at [416, 5] on button "Update Order" at bounding box center [460, 9] width 30 height 9
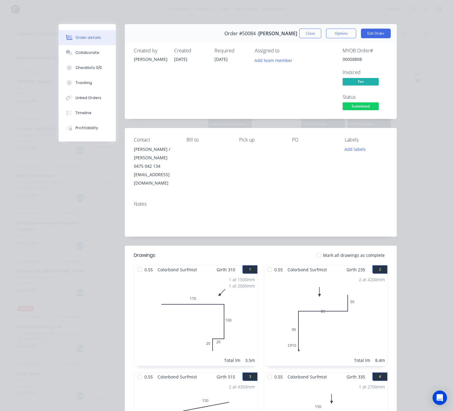
click at [312, 14] on div "Order details Collaborate Checklists 0/0 Tracking Linked Orders Timeline Profit…" at bounding box center [226, 205] width 453 height 411
click at [305, 30] on button "Close" at bounding box center [310, 34] width 22 height 10
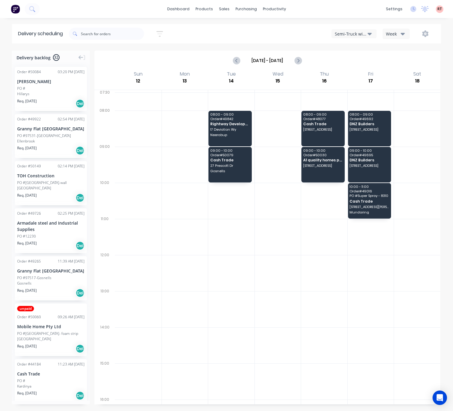
click at [349, 34] on div "Semi-Truck with Hiab" at bounding box center [351, 34] width 33 height 6
click at [360, 52] on div "Semi-Truck with Hiab" at bounding box center [362, 49] width 60 height 12
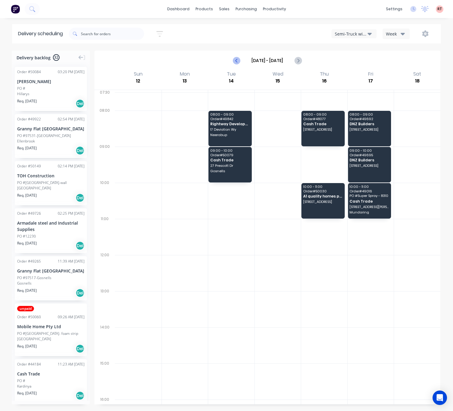
click at [235, 60] on icon "Previous page" at bounding box center [236, 60] width 7 height 7
type input "[DATE] - [DATE]"
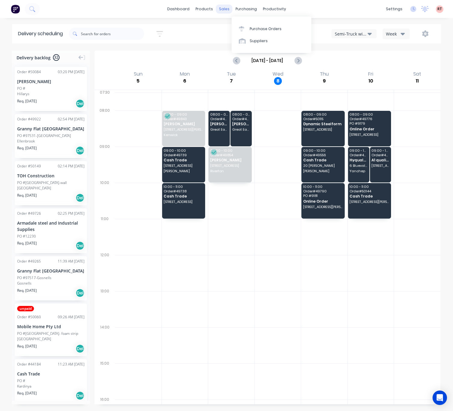
click at [224, 9] on div "sales" at bounding box center [224, 9] width 17 height 9
click at [234, 26] on link "Sales Orders" at bounding box center [256, 29] width 80 height 12
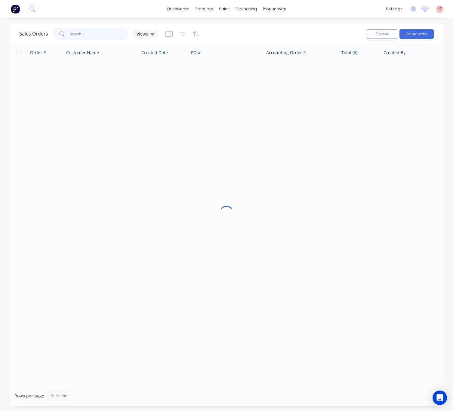
click at [102, 39] on input "text" at bounding box center [99, 34] width 59 height 12
type input "49556"
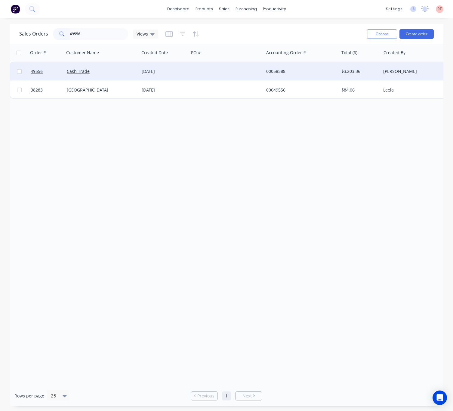
click at [234, 79] on div at bounding box center [226, 71] width 75 height 18
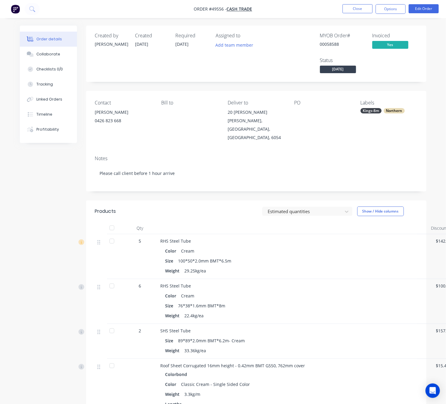
click at [244, 176] on div "Notes Please call client before 1 hour arrive" at bounding box center [256, 171] width 341 height 40
click at [362, 5] on button "Close" at bounding box center [358, 8] width 30 height 9
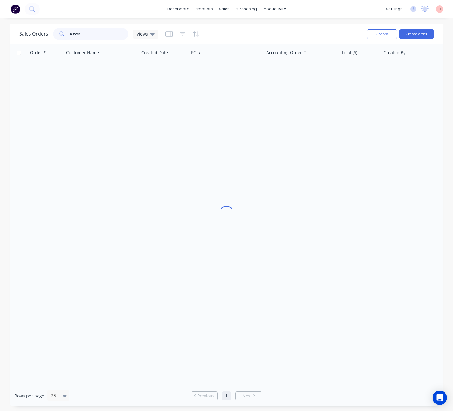
drag, startPoint x: 91, startPoint y: 35, endPoint x: 15, endPoint y: 45, distance: 76.6
click at [19, 45] on div "Sales Orders 49556 Views Options Create order Order # Customer Name Created Dat…" at bounding box center [227, 215] width 434 height 382
type input "409310329"
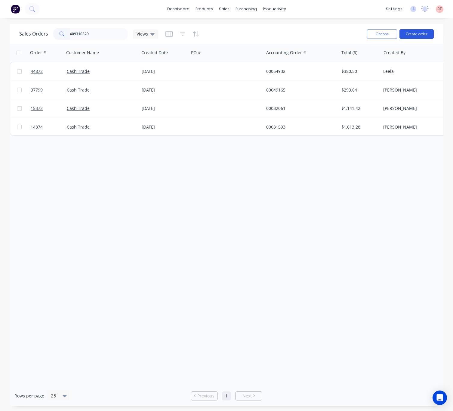
click at [419, 32] on button "Create order" at bounding box center [417, 34] width 34 height 10
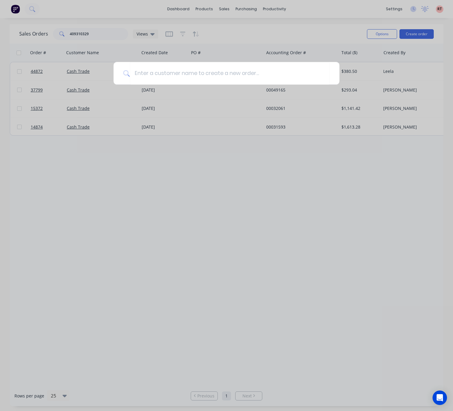
click at [95, 30] on div at bounding box center [226, 205] width 453 height 411
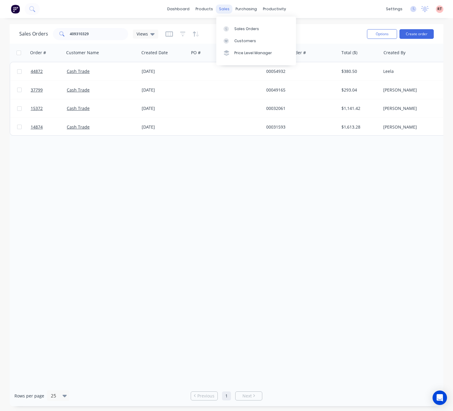
click at [223, 11] on div "sales" at bounding box center [224, 9] width 17 height 9
click at [243, 43] on div "Customers" at bounding box center [245, 40] width 22 height 5
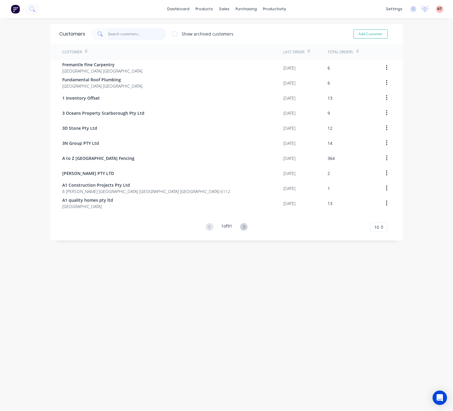
drag, startPoint x: 126, startPoint y: 29, endPoint x: 125, endPoint y: 33, distance: 4.7
click at [126, 29] on input "text" at bounding box center [137, 34] width 59 height 12
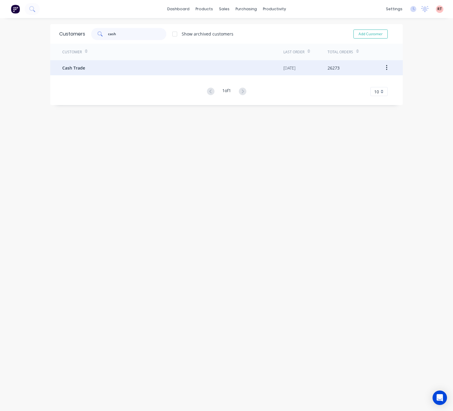
type input "cash"
click at [154, 73] on div "Cash Trade" at bounding box center [172, 67] width 221 height 15
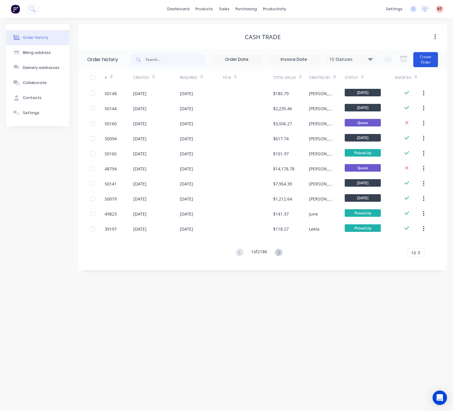
click at [417, 63] on button "Create Order" at bounding box center [425, 59] width 25 height 15
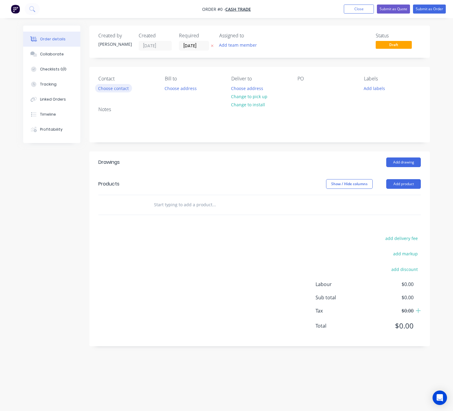
click at [116, 88] on button "Choose contact" at bounding box center [113, 88] width 37 height 8
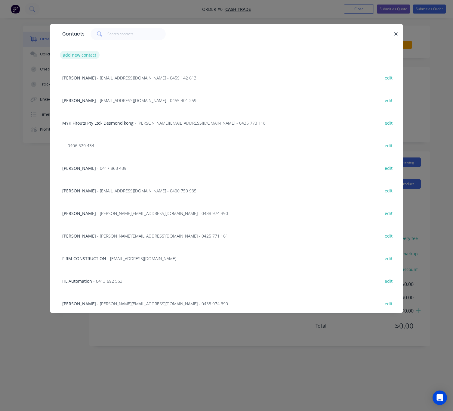
click at [89, 54] on button "add new contact" at bounding box center [80, 55] width 40 height 8
select select "AU"
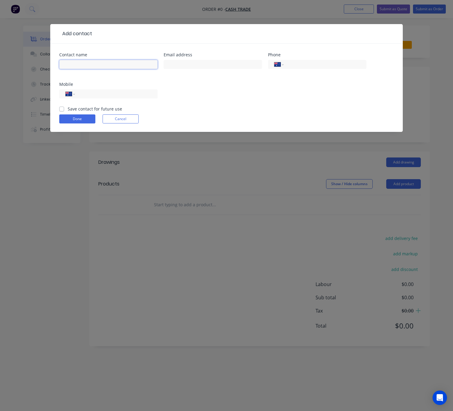
click at [77, 64] on input "text" at bounding box center [108, 64] width 98 height 9
type input "Peter Teague"
click at [305, 62] on input "tel" at bounding box center [324, 64] width 72 height 7
click at [210, 65] on input "text" at bounding box center [213, 64] width 98 height 9
click at [193, 64] on input "text" at bounding box center [213, 64] width 98 height 9
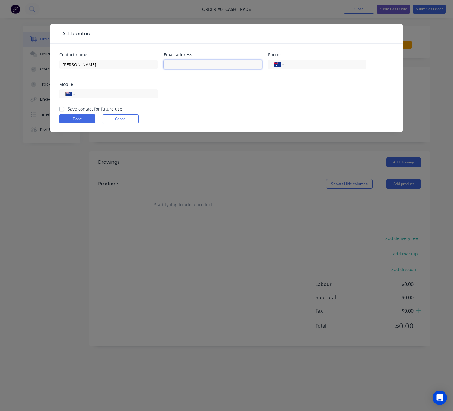
paste input "peter.teague@tianqilithium.com.au"
type input "peter.teague@tianqilithium.com.au"
click at [104, 100] on div "International Afghanistan Åland Islands Albania Algeria American Samoa Andorra …" at bounding box center [108, 97] width 98 height 18
click at [106, 95] on input "tel" at bounding box center [115, 94] width 72 height 7
click at [108, 96] on input "tel" at bounding box center [115, 94] width 72 height 7
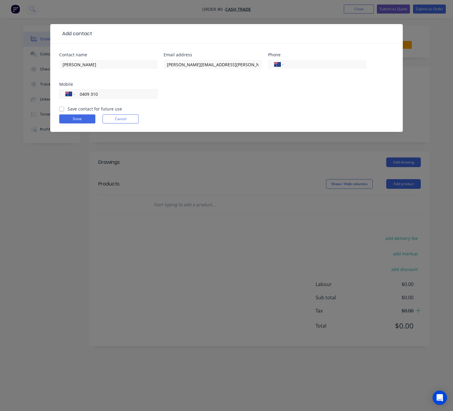
type input "0409 310 329"
click at [77, 123] on button "Done" at bounding box center [77, 118] width 36 height 9
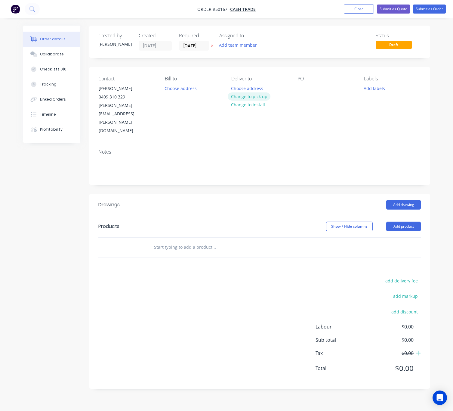
click at [244, 97] on button "Change to pick up" at bounding box center [249, 96] width 43 height 8
click at [404, 221] on button "Add product" at bounding box center [403, 226] width 35 height 10
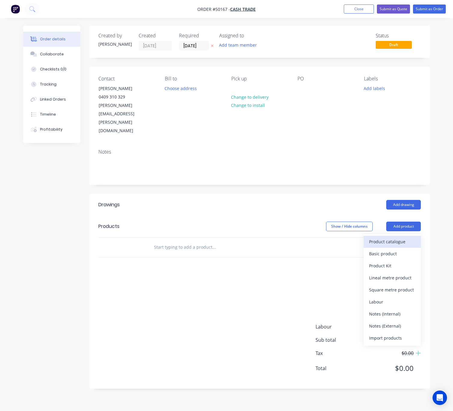
click at [386, 237] on div "Product catalogue" at bounding box center [392, 241] width 46 height 9
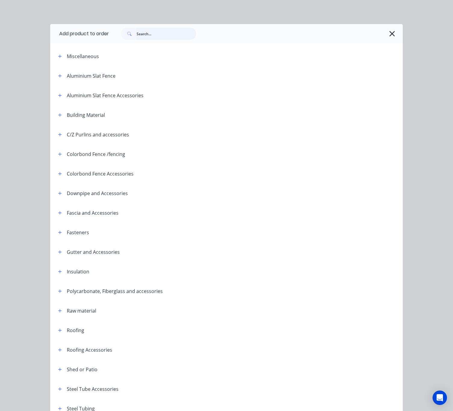
click at [145, 37] on input "text" at bounding box center [167, 34] width 60 height 12
type input "tube"
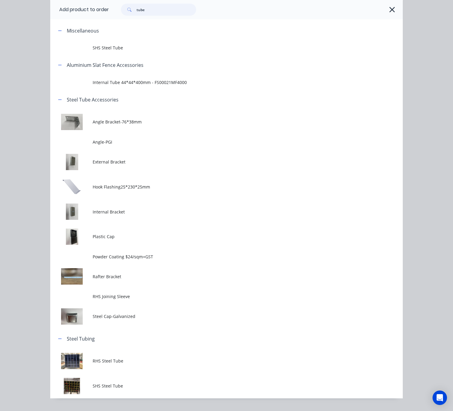
scroll to position [39, 0]
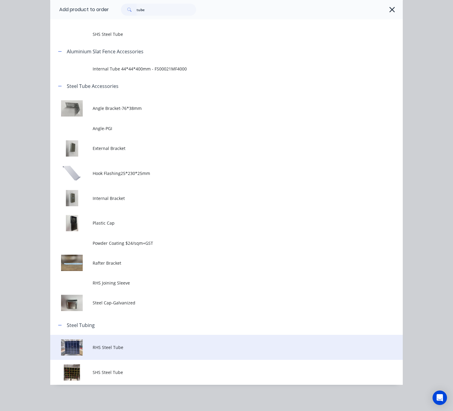
click at [145, 349] on span "RHS Steel Tube" at bounding box center [217, 347] width 248 height 6
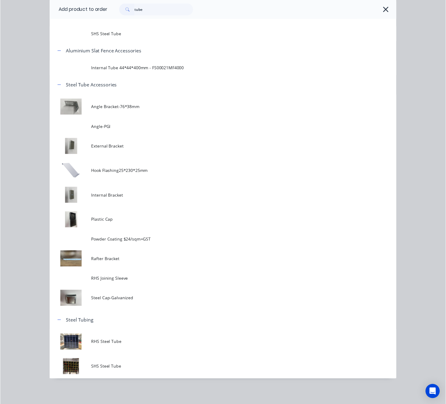
scroll to position [0, 0]
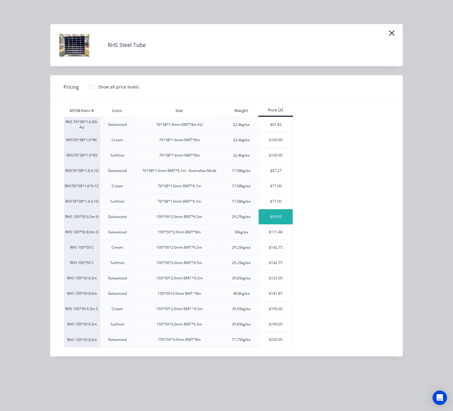
click at [280, 219] on div "$95.95" at bounding box center [276, 216] width 34 height 15
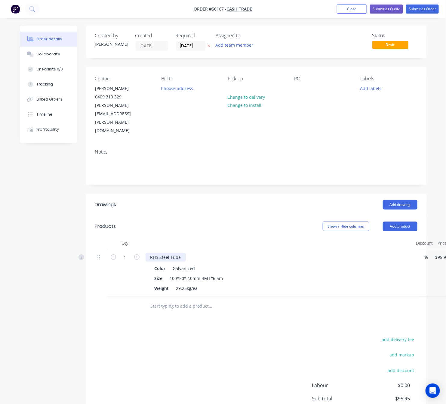
click at [183, 253] on div "RHS Steel Tube" at bounding box center [166, 257] width 40 height 9
click at [397, 221] on button "Add product" at bounding box center [400, 226] width 35 height 10
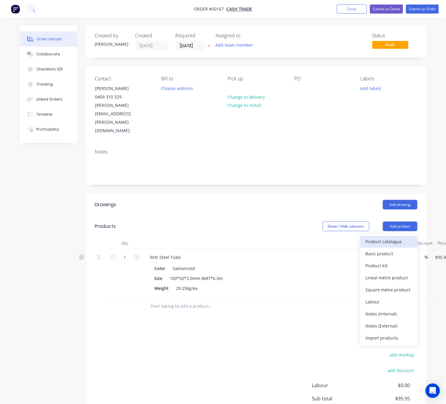
click at [396, 237] on div "Product catalogue" at bounding box center [389, 241] width 46 height 9
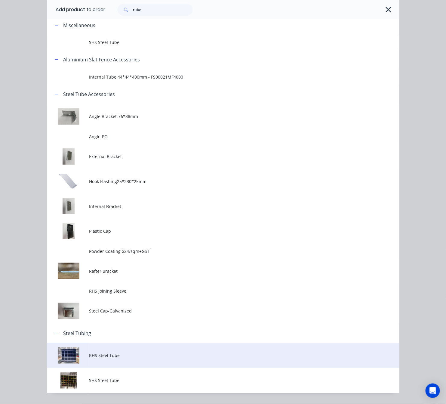
scroll to position [46, 0]
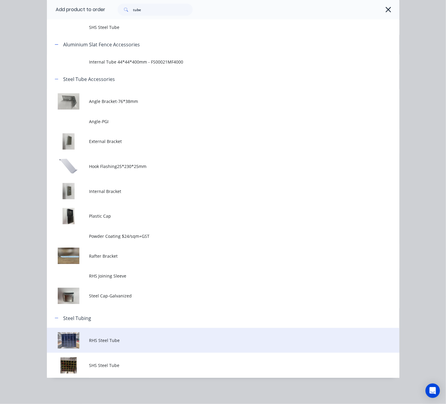
click at [171, 338] on span "RHS Steel Tube" at bounding box center [213, 340] width 248 height 6
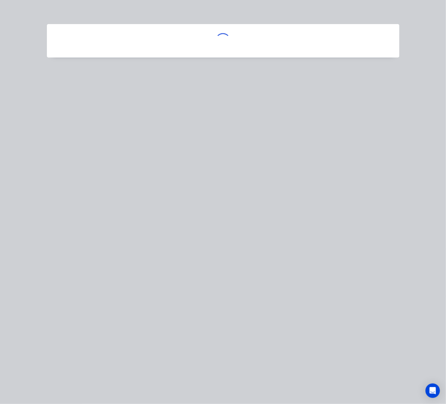
scroll to position [0, 0]
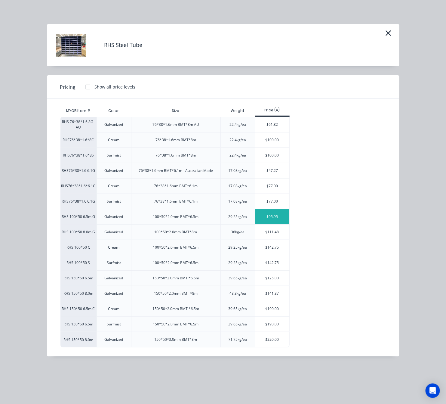
click at [275, 218] on div "$95.95" at bounding box center [272, 216] width 34 height 15
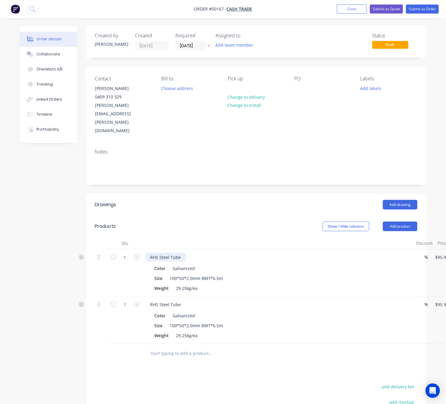
click at [181, 253] on div "RHS Steel Tube" at bounding box center [166, 257] width 40 height 9
click at [182, 300] on div "RHS Steel Tube" at bounding box center [166, 304] width 40 height 9
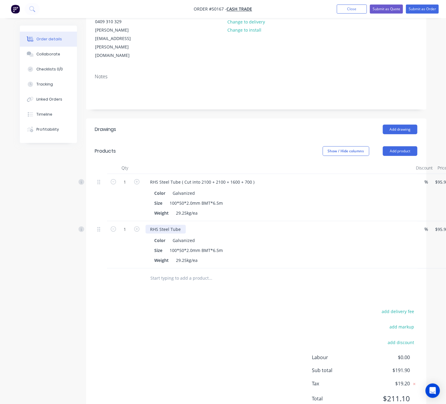
click at [184, 225] on div "RHS Steel Tube" at bounding box center [166, 229] width 40 height 9
click at [243, 225] on div "RHS Steel Tube ( Cut into 1600 + 1600 + 1600 + 700 )" at bounding box center [203, 229] width 114 height 9
drag, startPoint x: 236, startPoint y: 295, endPoint x: 247, endPoint y: 274, distance: 23.2
click at [237, 307] on div "add delivery fee add markup add discount Labour $0.00 Sub total $191.90 Tax $19…" at bounding box center [256, 358] width 323 height 103
click at [405, 146] on button "Add product" at bounding box center [400, 151] width 35 height 10
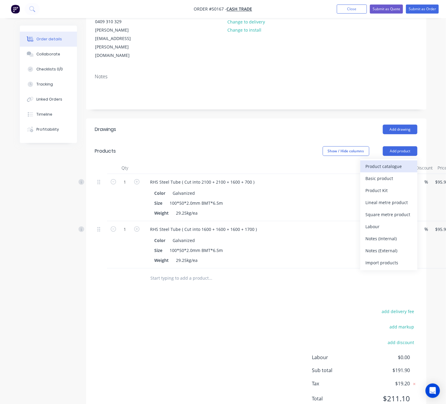
click at [396, 162] on div "Product catalogue" at bounding box center [389, 166] width 46 height 9
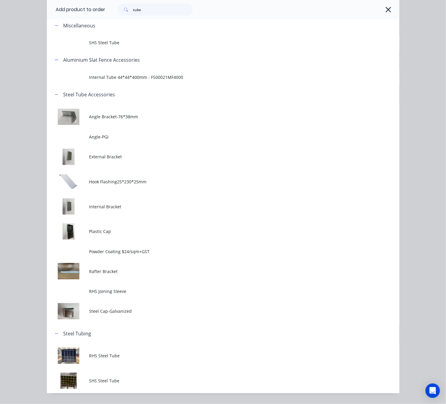
scroll to position [46, 0]
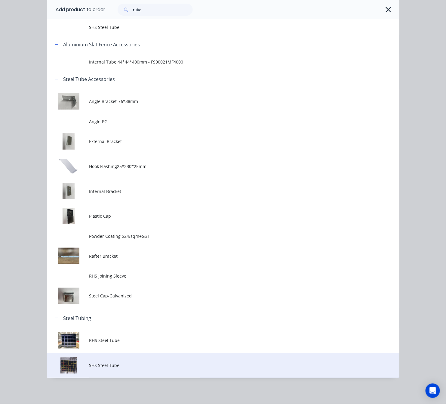
click at [140, 358] on td "SHS Steel Tube" at bounding box center [244, 365] width 310 height 25
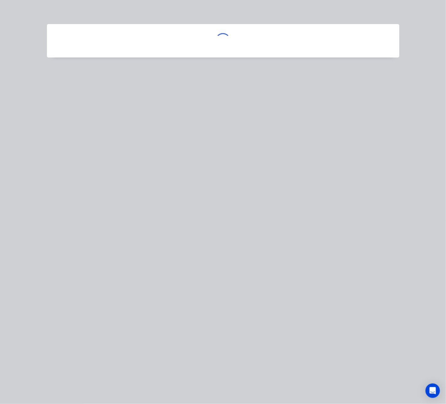
scroll to position [0, 0]
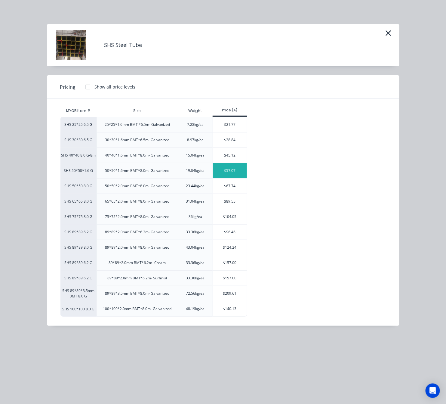
click at [231, 170] on div "$57.07" at bounding box center [230, 170] width 34 height 15
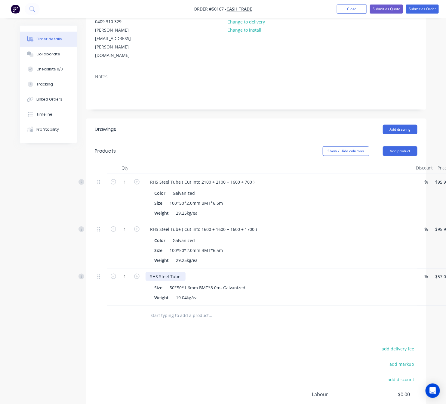
click at [180, 272] on div "SHS Steel Tube" at bounding box center [166, 276] width 40 height 9
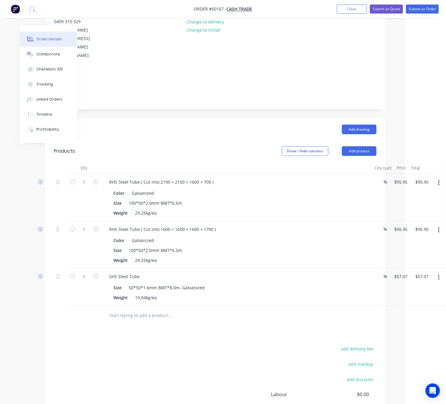
click at [439, 274] on icon "button" at bounding box center [439, 277] width 2 height 7
click at [415, 289] on div "Edit" at bounding box center [417, 293] width 46 height 9
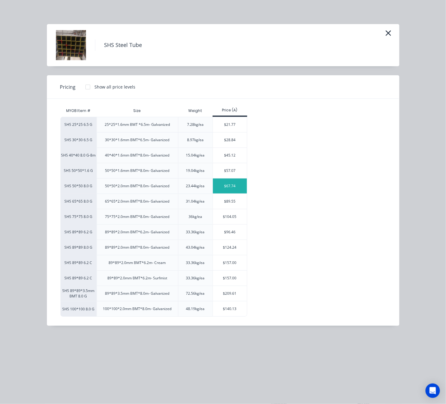
click at [238, 182] on div "$67.74" at bounding box center [230, 185] width 34 height 15
type input "$67.74"
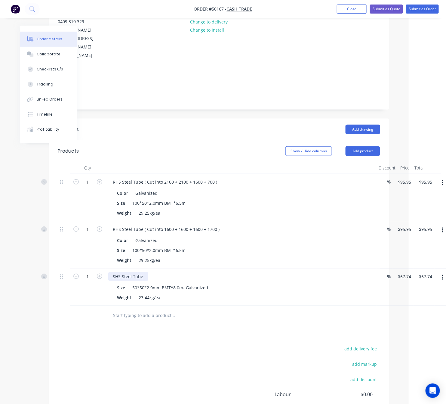
click at [144, 272] on div "SHS Steel Tube" at bounding box center [128, 276] width 40 height 9
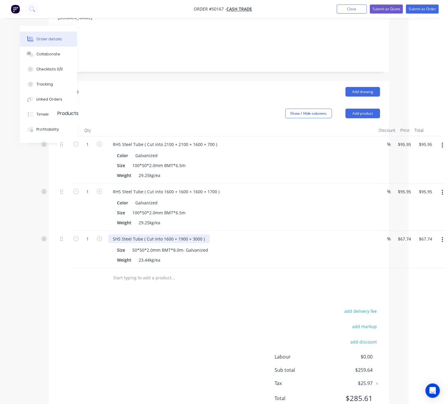
click at [200, 234] on div "SHS Steel Tube ( Cut into 1600 + 1900 + 3000 )" at bounding box center [159, 238] width 102 height 9
click at [160, 307] on div "add delivery fee add markup add discount Labour $0.00 Sub total $259.64 Tax $25…" at bounding box center [219, 358] width 323 height 103
click at [181, 307] on div "add delivery fee add markup add discount Labour $0.00 Sub total $259.64 Tax $25…" at bounding box center [219, 358] width 323 height 103
click at [367, 109] on button "Add product" at bounding box center [363, 114] width 35 height 10
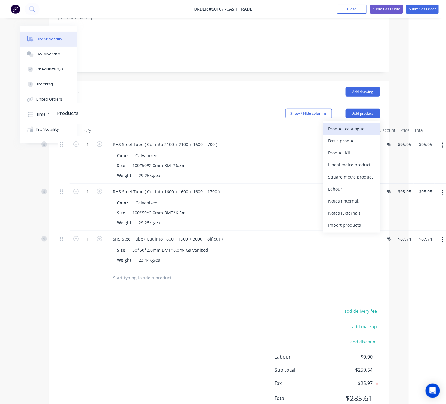
drag, startPoint x: 365, startPoint y: 91, endPoint x: 359, endPoint y: 107, distance: 16.2
click at [359, 124] on div "Product catalogue" at bounding box center [352, 128] width 46 height 9
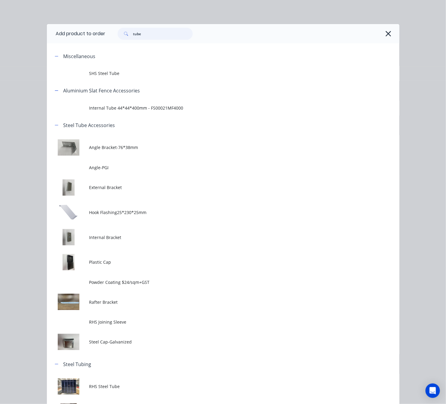
drag, startPoint x: 165, startPoint y: 33, endPoint x: 41, endPoint y: 36, distance: 124.3
click at [41, 36] on div "Add product to order tube Miscellaneous SHS Steel Tube Aluminium Slat Fence Acc…" at bounding box center [223, 202] width 446 height 404
type input "cutting"
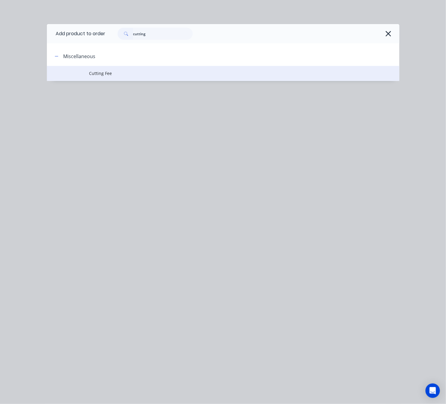
click at [153, 72] on span "Cutting Fee" at bounding box center [213, 73] width 248 height 6
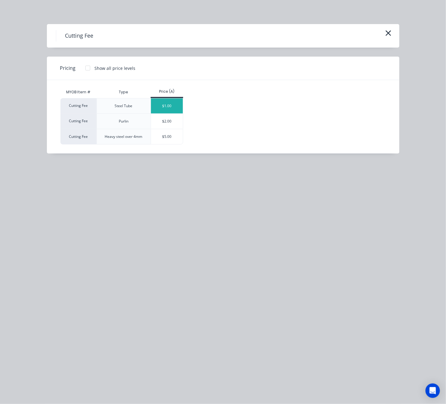
click at [167, 105] on div "$1.00" at bounding box center [167, 105] width 32 height 15
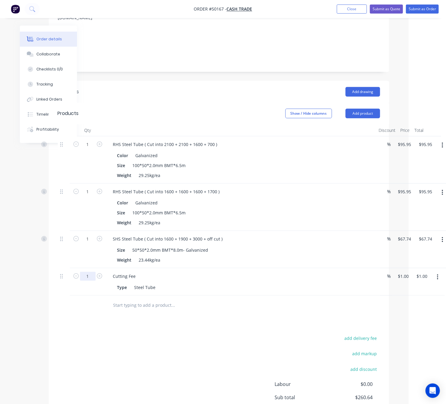
click at [94, 272] on input "1" at bounding box center [88, 276] width 16 height 9
type input "9"
type input "$9.00"
click at [116, 334] on div "add delivery fee add markup add discount Labour $0.00 Sub total $260.64 Tax $26…" at bounding box center [219, 385] width 323 height 103
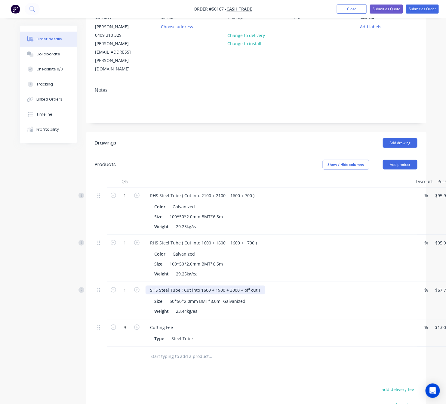
scroll to position [140, 0]
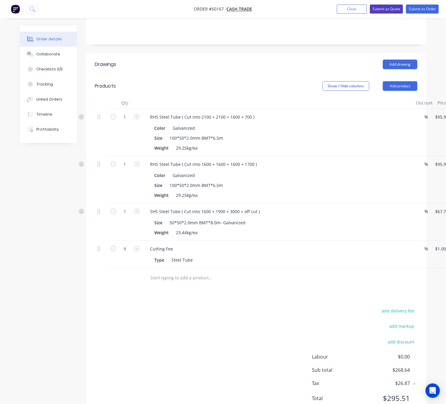
click at [387, 9] on button "Submit as Quote" at bounding box center [386, 9] width 33 height 9
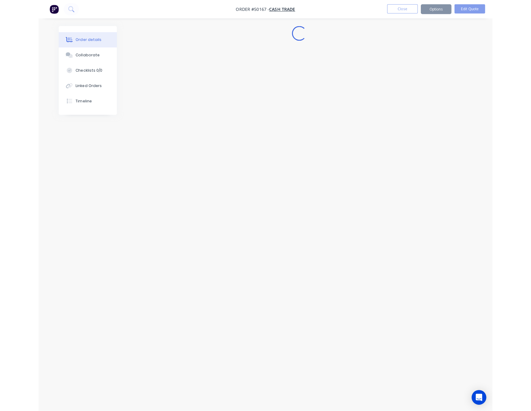
scroll to position [0, 0]
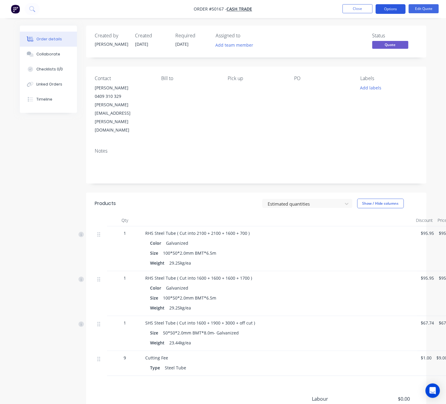
click at [394, 7] on button "Options" at bounding box center [391, 9] width 30 height 10
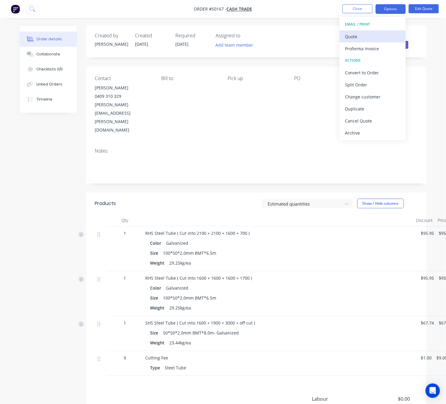
click at [371, 36] on div "Quote" at bounding box center [372, 36] width 55 height 9
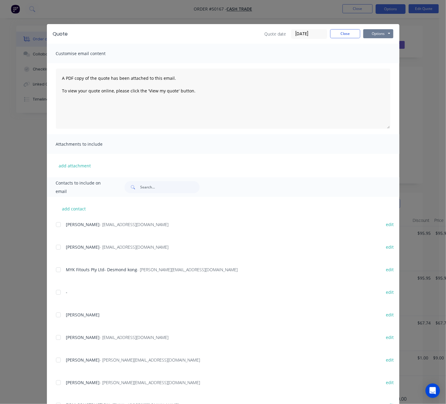
click at [378, 32] on button "Options" at bounding box center [378, 33] width 30 height 9
click at [380, 51] on button "Print" at bounding box center [382, 54] width 39 height 10
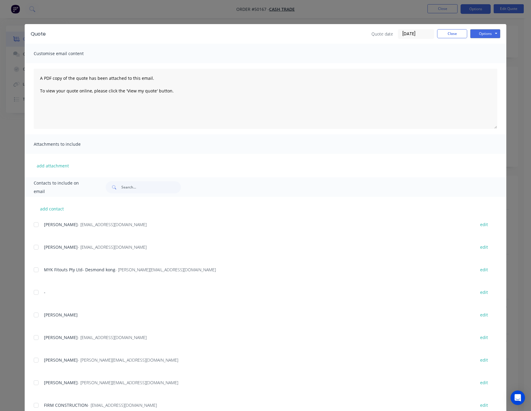
click at [193, 20] on div "Quote Quote date 08/10/25 Close Options Preview Print Email Customise email con…" at bounding box center [265, 205] width 531 height 411
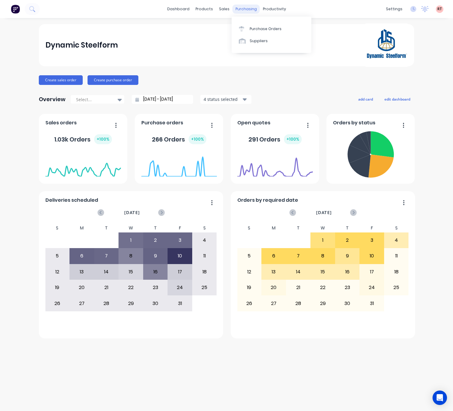
click at [245, 10] on div "purchasing" at bounding box center [246, 9] width 27 height 9
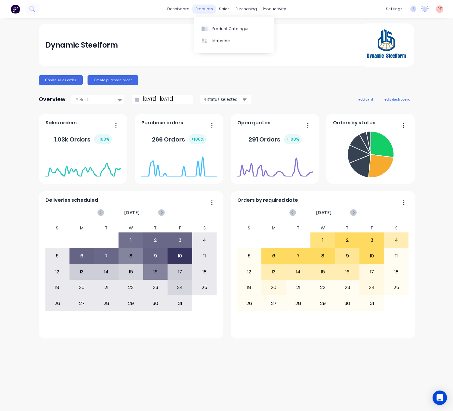
click at [208, 10] on div "products" at bounding box center [204, 9] width 23 height 9
click at [224, 9] on div "sales" at bounding box center [224, 9] width 17 height 9
click at [209, 8] on div "products" at bounding box center [204, 9] width 23 height 9
click at [242, 6] on div "purchasing" at bounding box center [246, 9] width 27 height 9
click at [201, 8] on div "products" at bounding box center [204, 9] width 23 height 9
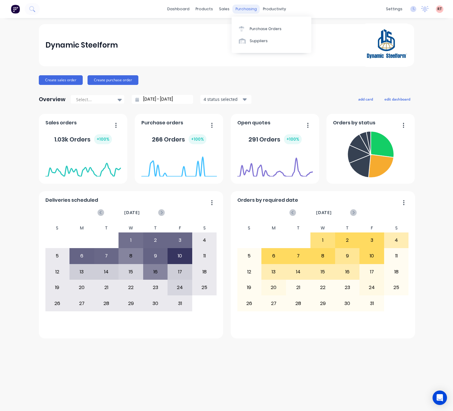
click at [246, 12] on div "purchasing" at bounding box center [246, 9] width 27 height 9
click at [270, 5] on div "productivity" at bounding box center [274, 9] width 29 height 9
click at [304, 53] on div "Delivery Scheduling" at bounding box center [295, 52] width 38 height 5
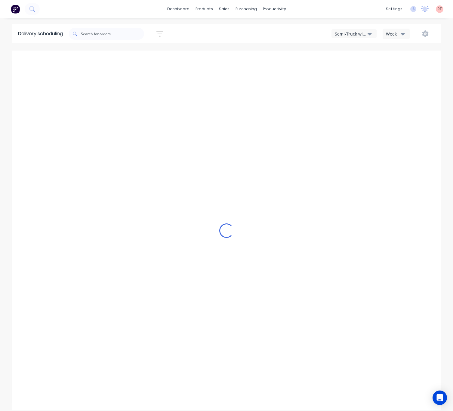
type input "[DATE] - [DATE]"
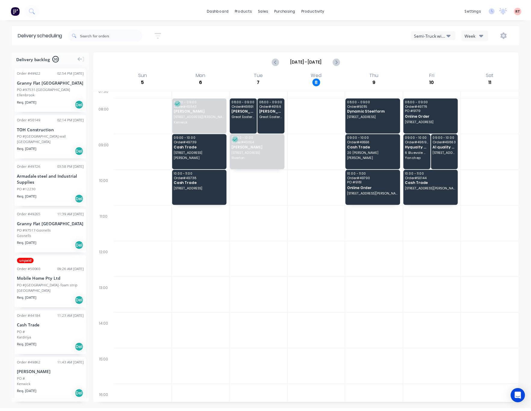
scroll to position [34, 0]
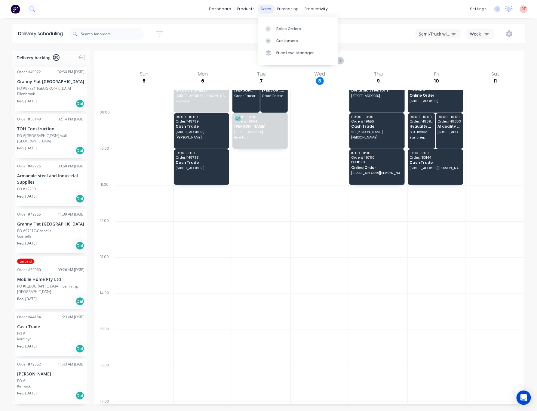
click at [266, 11] on div "sales" at bounding box center [266, 9] width 17 height 9
click at [277, 26] on div "Sales Orders" at bounding box center [289, 28] width 25 height 5
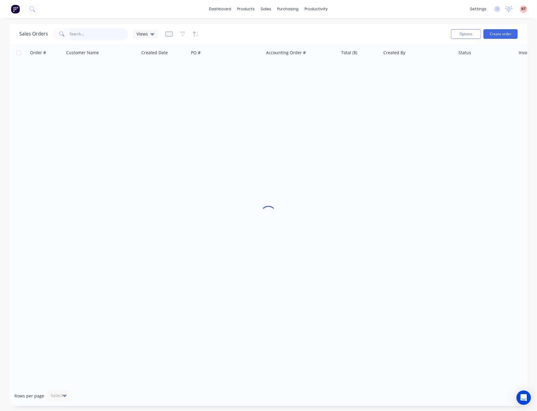
click at [103, 35] on input "text" at bounding box center [99, 34] width 59 height 12
type input "58775"
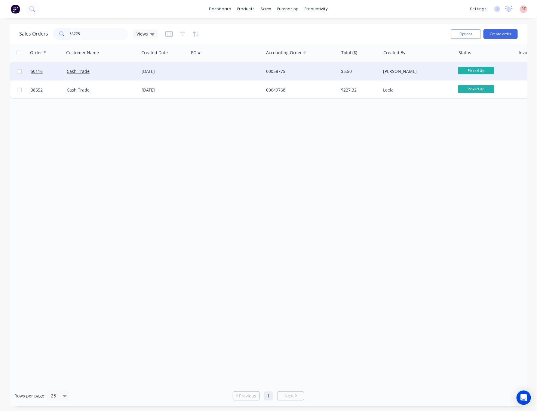
click at [331, 70] on div "00058775" at bounding box center [299, 71] width 67 height 6
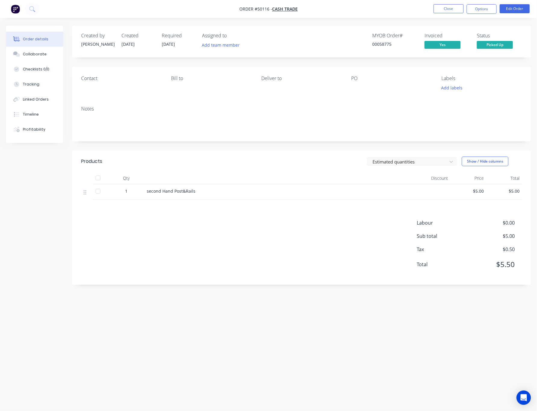
click at [116, 338] on div "Created by [PERSON_NAME] Created [DATE] Required [DATE] Assigned to Add team me…" at bounding box center [268, 194] width 525 height 337
click at [451, 6] on button "Close" at bounding box center [449, 8] width 30 height 9
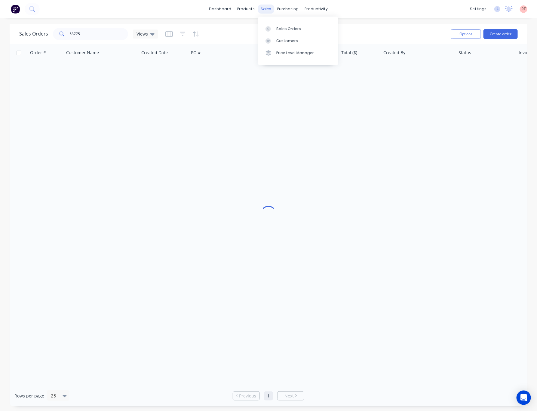
click at [264, 9] on div "sales" at bounding box center [266, 9] width 17 height 9
click at [286, 32] on link "Sales Orders" at bounding box center [298, 29] width 80 height 12
click at [313, 27] on link "Sales Orders" at bounding box center [298, 29] width 80 height 12
drag, startPoint x: 90, startPoint y: 34, endPoint x: 5, endPoint y: 31, distance: 85.8
click at [20, 34] on div "Sales Orders 58775 Views" at bounding box center [88, 34] width 139 height 12
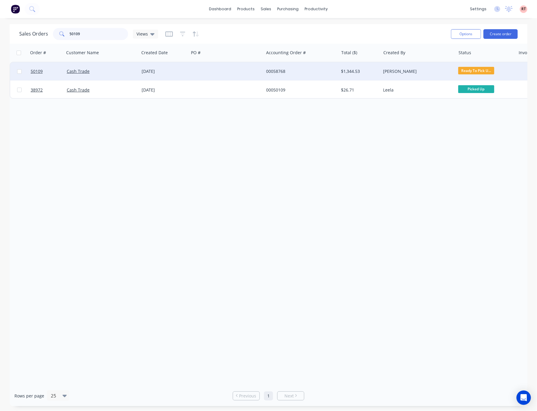
type input "50109"
click at [227, 72] on div at bounding box center [226, 71] width 75 height 18
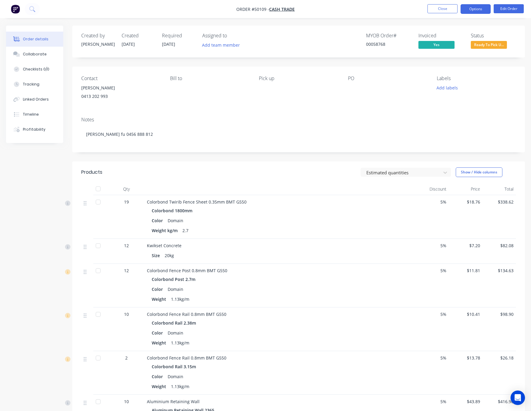
drag, startPoint x: 478, startPoint y: 10, endPoint x: 478, endPoint y: 14, distance: 3.6
click at [453, 14] on button "Options" at bounding box center [475, 9] width 30 height 10
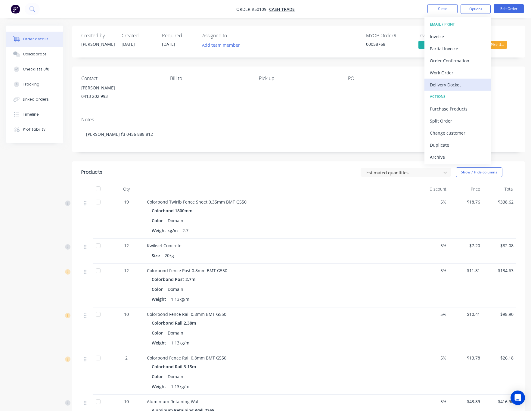
click at [453, 87] on div "Delivery Docket" at bounding box center [457, 84] width 55 height 9
click at [453, 60] on div "Without pricing" at bounding box center [457, 60] width 55 height 9
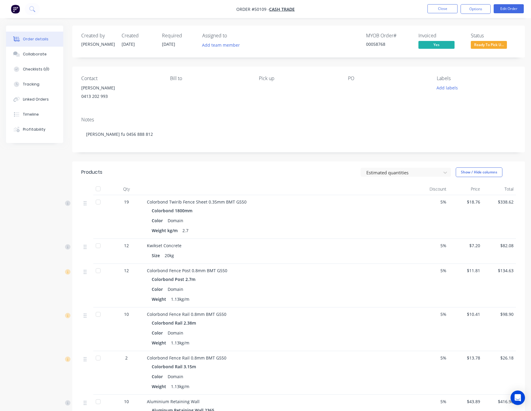
drag, startPoint x: 509, startPoint y: 76, endPoint x: 508, endPoint y: 60, distance: 15.4
click at [453, 76] on div "Labels" at bounding box center [476, 79] width 79 height 6
click at [453, 47] on span "Ready To Pick U..." at bounding box center [489, 45] width 36 height 8
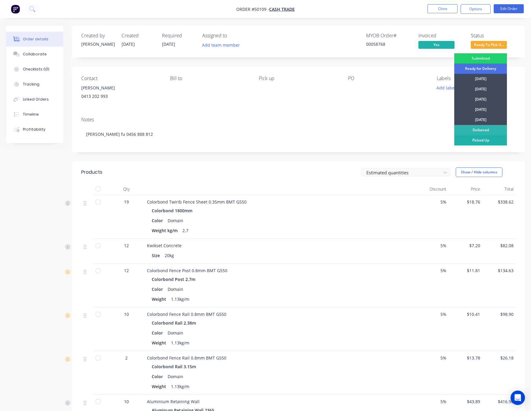
click at [453, 140] on div "Picked Up" at bounding box center [480, 140] width 53 height 10
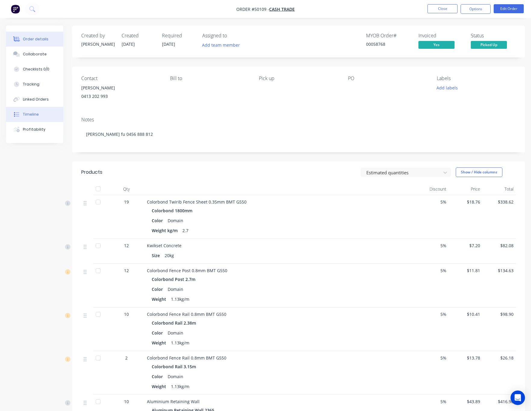
click at [35, 117] on button "Timeline" at bounding box center [34, 114] width 57 height 15
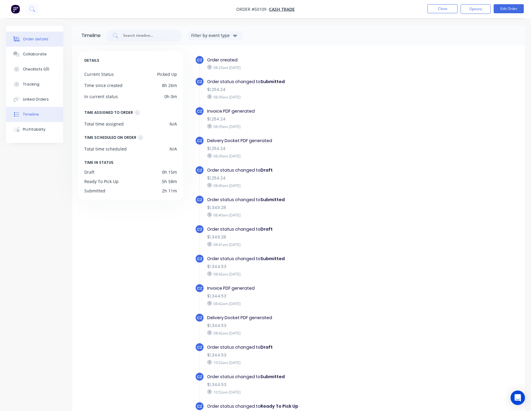
click at [26, 43] on button "Order details" at bounding box center [34, 39] width 57 height 15
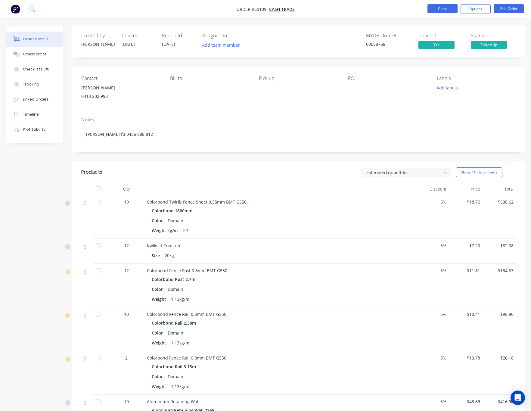
click at [435, 7] on button "Close" at bounding box center [442, 8] width 30 height 9
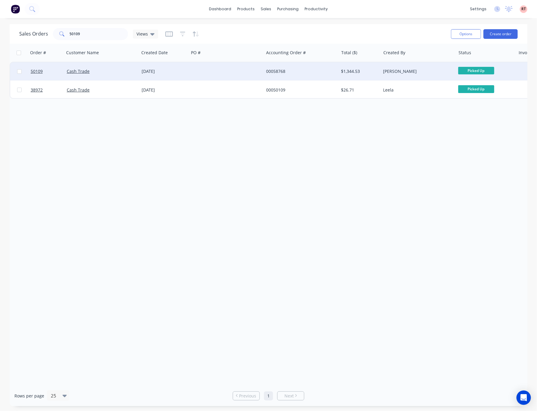
click at [329, 63] on div "00058768" at bounding box center [301, 71] width 75 height 18
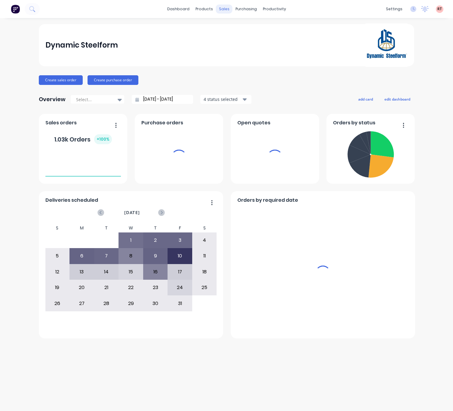
click at [225, 7] on div "sales" at bounding box center [224, 9] width 17 height 9
click at [224, 9] on div "sales" at bounding box center [224, 9] width 17 height 9
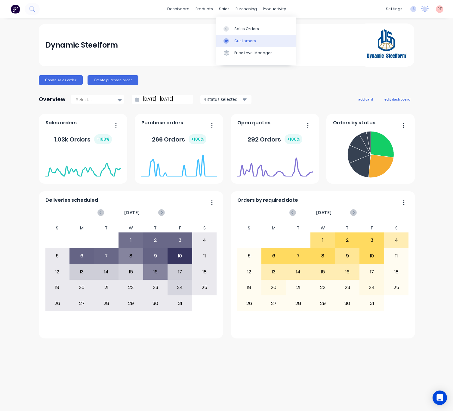
click at [237, 39] on div "Customers" at bounding box center [245, 40] width 22 height 5
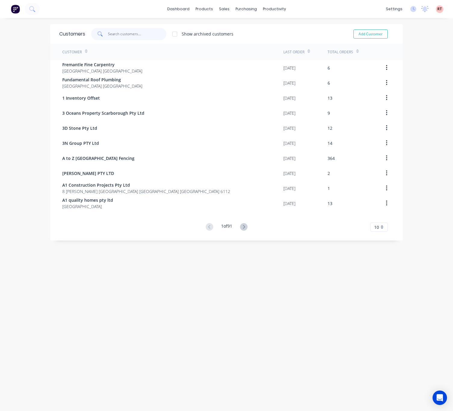
click at [126, 36] on input "text" at bounding box center [137, 34] width 59 height 12
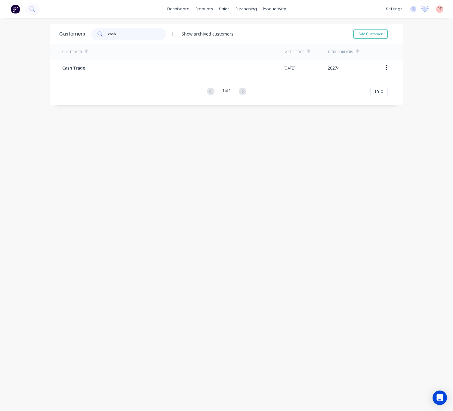
type input "cash"
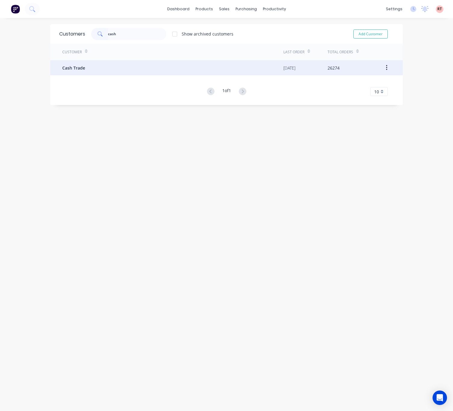
click at [150, 68] on div "Cash Trade" at bounding box center [172, 67] width 221 height 15
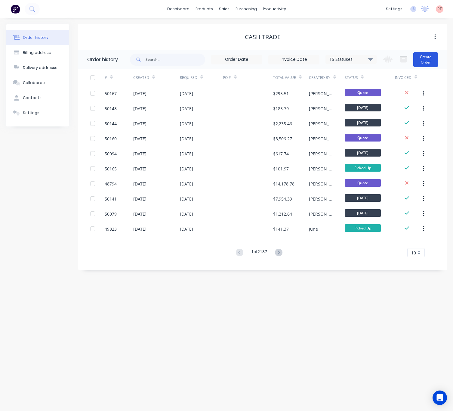
click at [422, 61] on button "Create Order" at bounding box center [425, 59] width 25 height 15
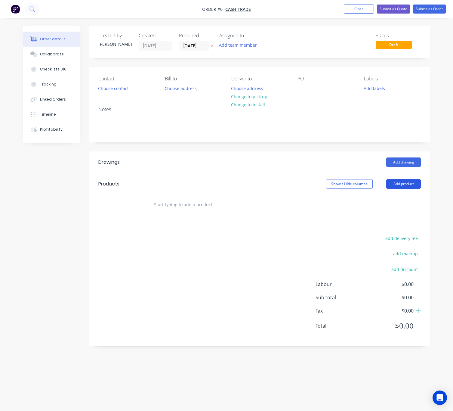
click at [397, 184] on button "Add product" at bounding box center [403, 184] width 35 height 10
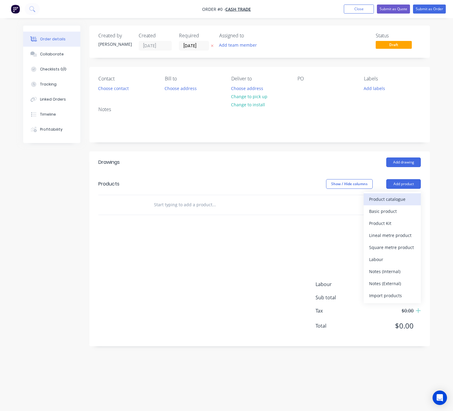
click at [376, 199] on div "Product catalogue" at bounding box center [392, 199] width 46 height 9
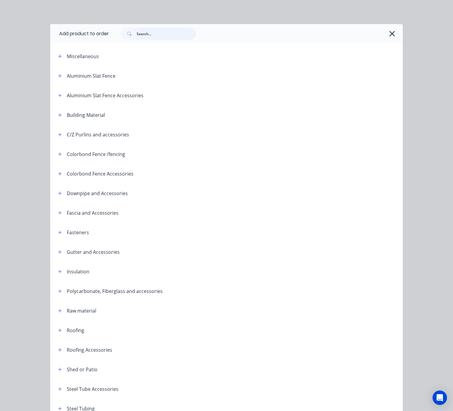
click at [156, 37] on input "text" at bounding box center [167, 34] width 60 height 12
type input "50"
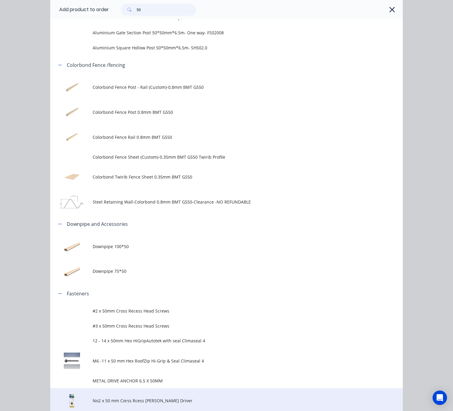
scroll to position [271, 0]
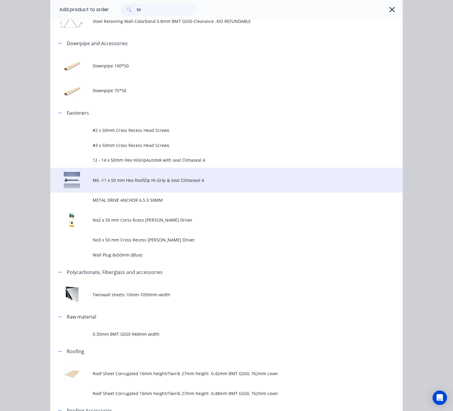
click at [131, 181] on span "M6 -11 x 50 mm Hex RoofZip Hi-Grip & Seal Climaseal 4" at bounding box center [217, 180] width 248 height 6
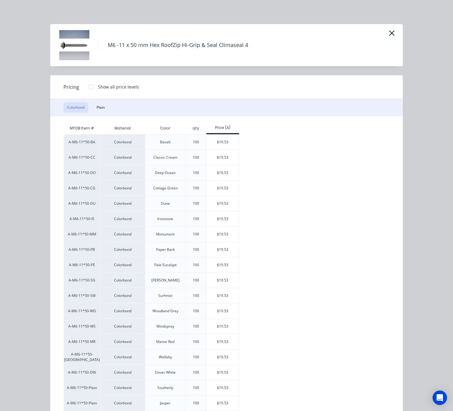
drag, startPoint x: 95, startPoint y: 109, endPoint x: 264, endPoint y: 153, distance: 175.5
click at [95, 110] on button "Plain" at bounding box center [100, 107] width 15 height 10
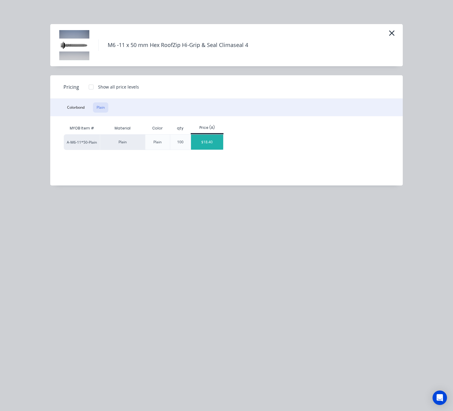
click at [219, 145] on div "$18.40" at bounding box center [207, 142] width 32 height 15
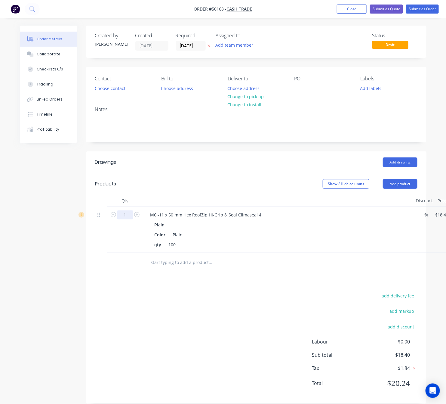
click at [126, 218] on input "1" at bounding box center [125, 214] width 16 height 9
type input "10"
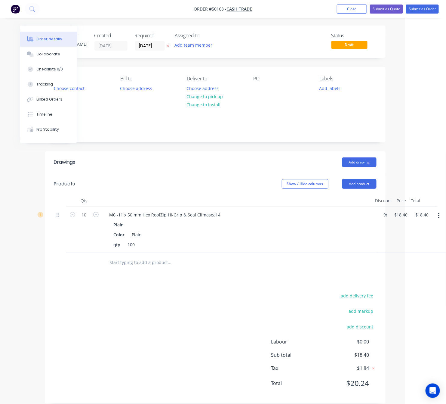
type input "$184.00"
click at [203, 301] on div "add delivery fee add markup add discount Labour $0.00 Sub total $18.40 Tax $1.8…" at bounding box center [215, 343] width 323 height 103
click at [442, 216] on button "button" at bounding box center [442, 215] width 14 height 11
click at [414, 231] on div "Edit" at bounding box center [420, 231] width 46 height 9
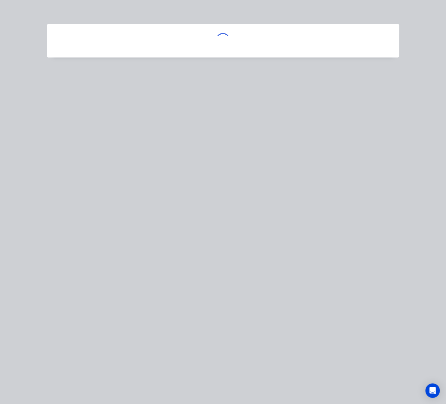
scroll to position [0, 40]
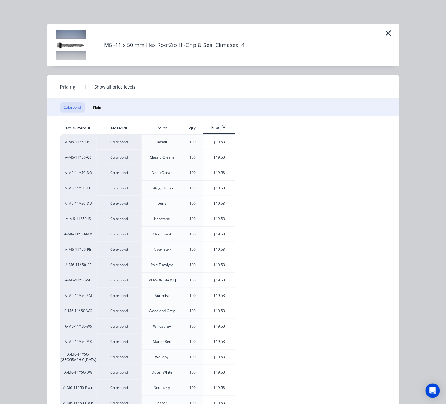
click at [84, 86] on div at bounding box center [88, 87] width 12 height 12
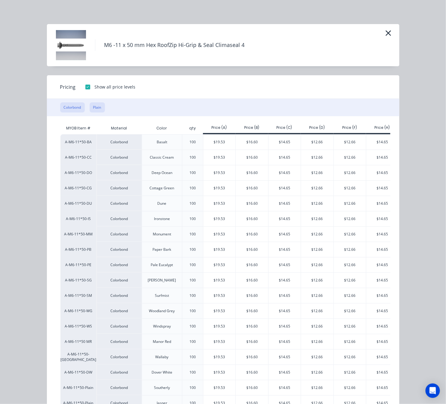
click at [93, 107] on button "Plain" at bounding box center [97, 107] width 15 height 10
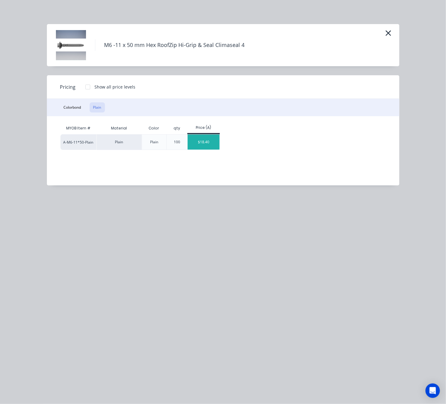
click at [208, 143] on div "$18.40" at bounding box center [204, 142] width 32 height 15
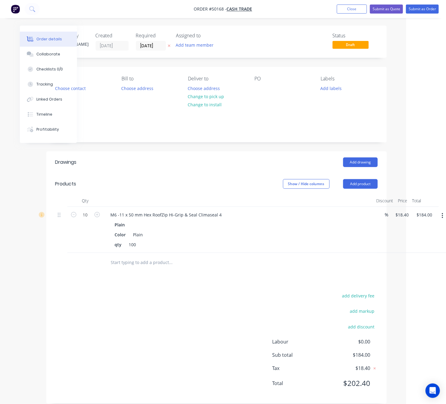
click at [442, 217] on icon "button" at bounding box center [443, 215] width 2 height 7
click at [423, 232] on div "Edit" at bounding box center [421, 231] width 46 height 9
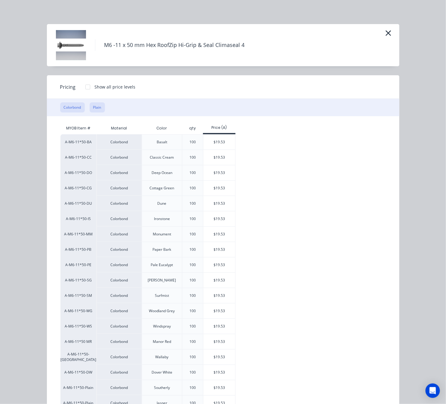
click at [92, 109] on button "Plain" at bounding box center [97, 107] width 15 height 10
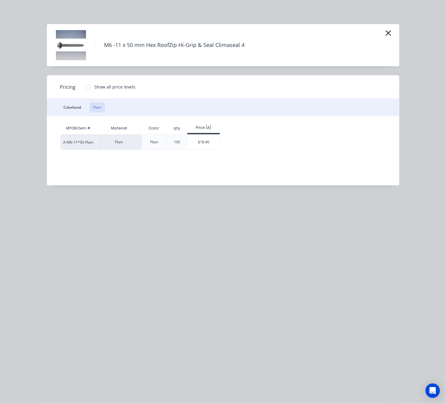
click at [181, 252] on div "M6 -11 x 50 mm Hex RoofZip Hi-Grip & Seal Climaseal 4 Pricing Show all price le…" at bounding box center [223, 202] width 446 height 404
click at [388, 33] on icon "button" at bounding box center [388, 32] width 5 height 5
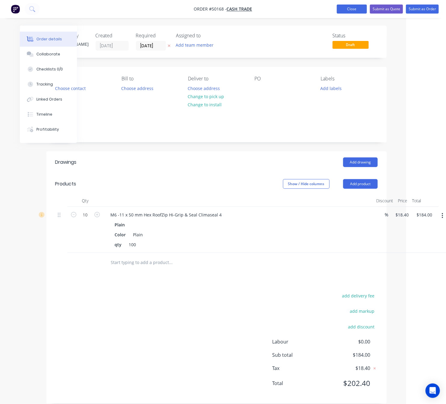
click at [350, 9] on button "Close" at bounding box center [352, 9] width 30 height 9
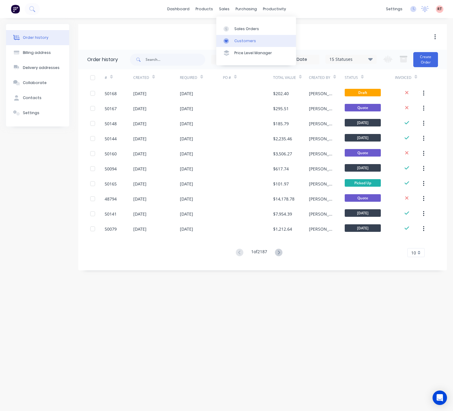
click at [232, 38] on div at bounding box center [228, 40] width 9 height 5
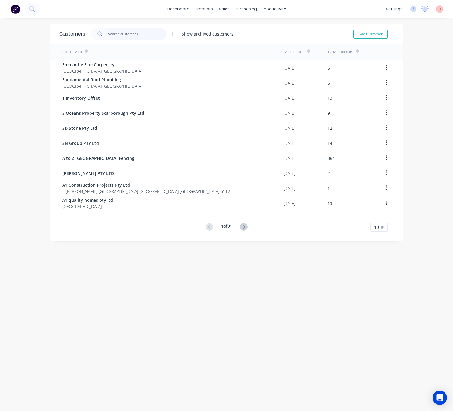
click at [122, 32] on input "text" at bounding box center [137, 34] width 59 height 12
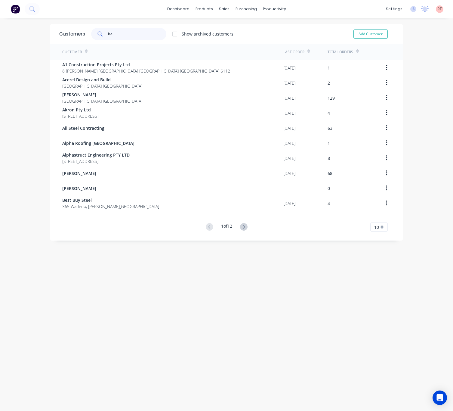
type input "h"
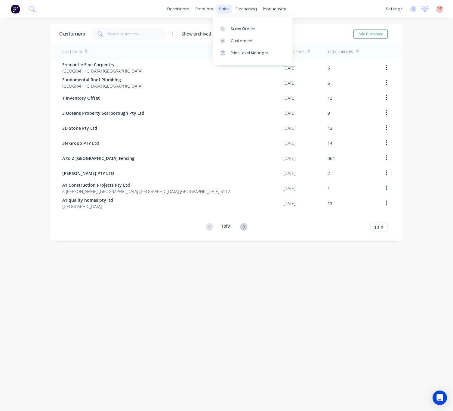
click at [222, 8] on div "sales" at bounding box center [224, 9] width 17 height 9
click at [226, 29] on div at bounding box center [224, 28] width 9 height 5
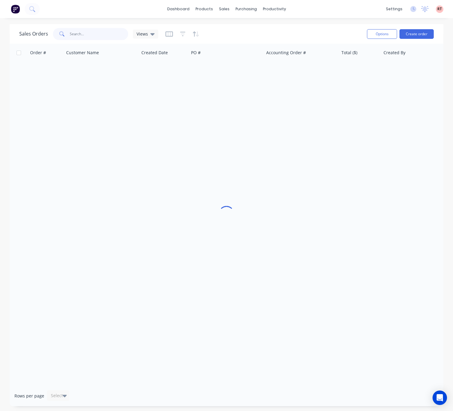
click at [110, 34] on input "text" at bounding box center [99, 34] width 59 height 12
type input "419781761"
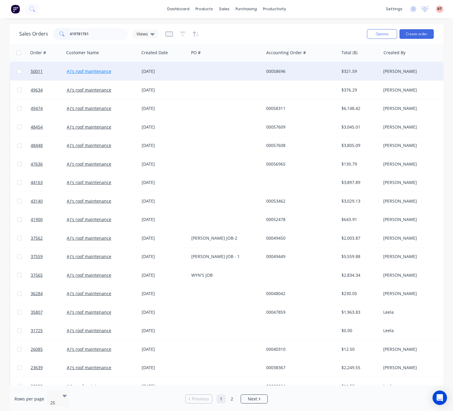
click at [88, 71] on link "AJ's roof maintenance" at bounding box center [89, 71] width 45 height 6
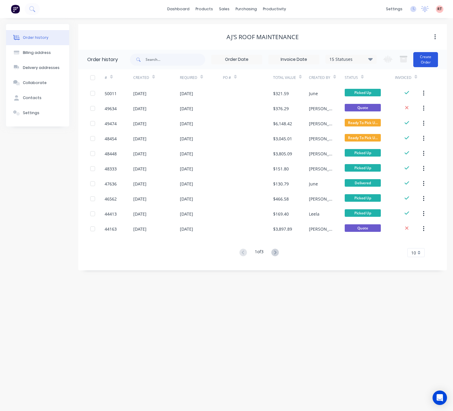
click at [426, 60] on button "Create Order" at bounding box center [425, 59] width 25 height 15
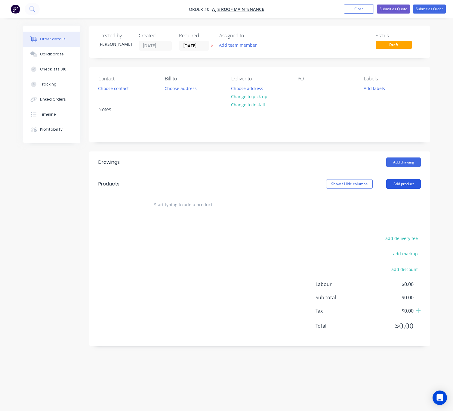
click at [392, 182] on button "Add product" at bounding box center [403, 184] width 35 height 10
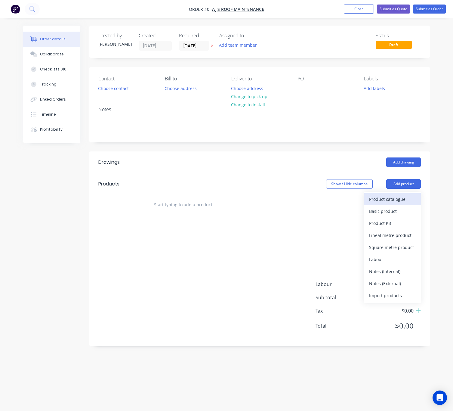
click at [383, 200] on div "Product catalogue" at bounding box center [392, 199] width 46 height 9
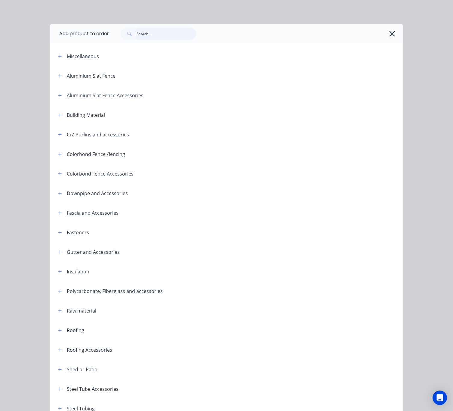
click at [148, 36] on input "text" at bounding box center [167, 34] width 60 height 12
type input "50"
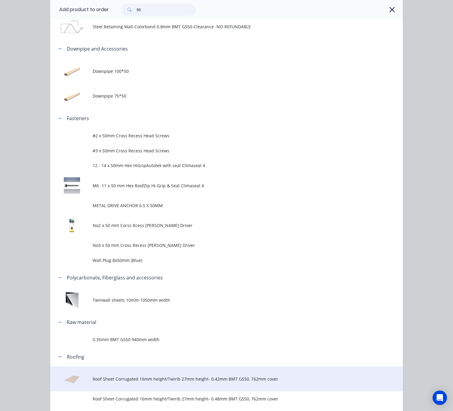
scroll to position [220, 0]
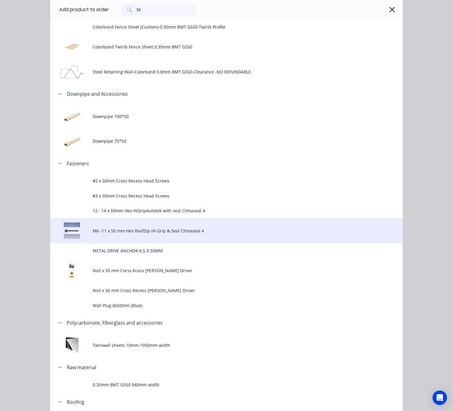
click at [179, 223] on td "M6 -11 x 50 mm Hex RoofZip Hi-Grip & Seal Climaseal 4" at bounding box center [248, 230] width 310 height 25
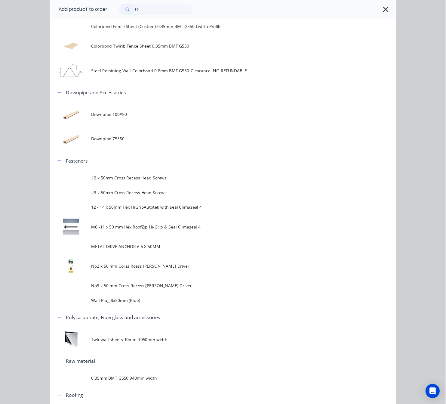
scroll to position [0, 0]
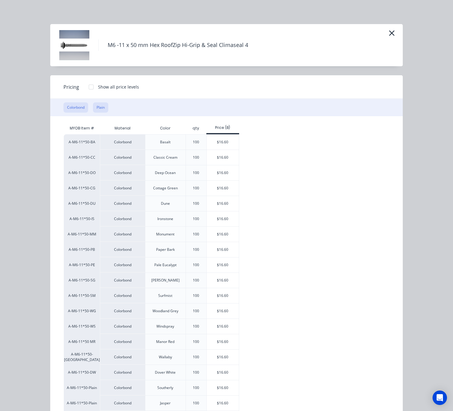
click at [101, 107] on button "Plain" at bounding box center [100, 107] width 15 height 10
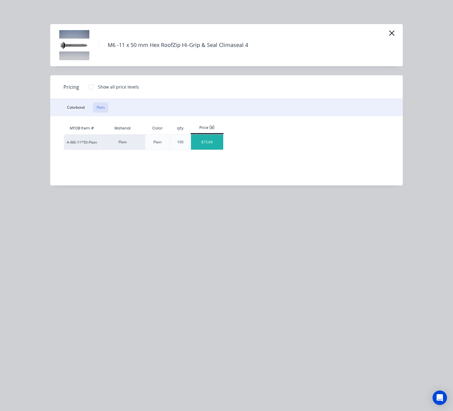
click at [196, 142] on div "$15.64" at bounding box center [207, 142] width 32 height 15
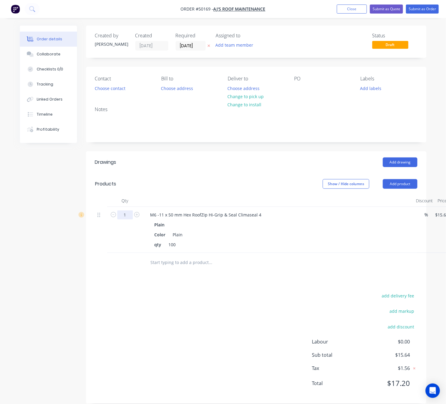
click at [130, 218] on input "1" at bounding box center [125, 214] width 16 height 9
type input "10"
type input "$156.40"
click at [256, 290] on div "Drawings Add drawing Products Show / Hide columns Add product Qty Discount Pric…" at bounding box center [256, 277] width 341 height 252
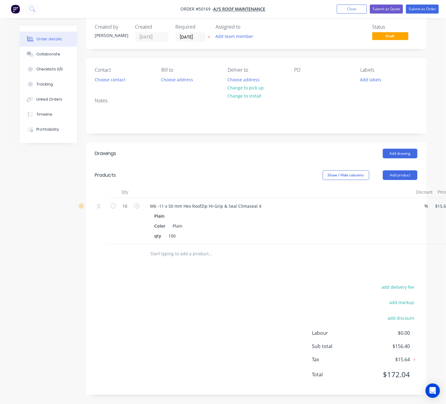
scroll to position [9, 43]
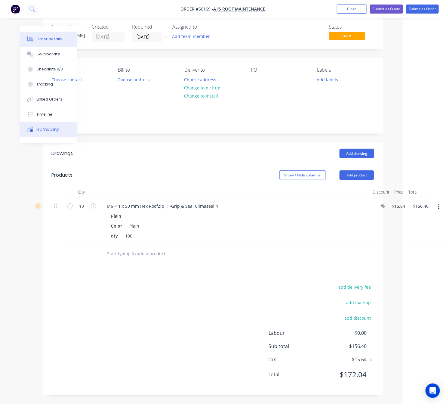
click at [49, 131] on div "Profitability" at bounding box center [47, 129] width 23 height 5
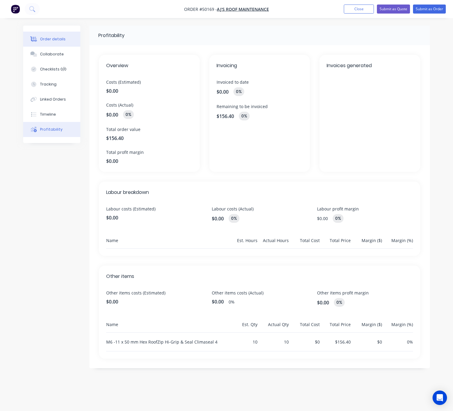
click at [63, 41] on button "Order details" at bounding box center [51, 39] width 57 height 15
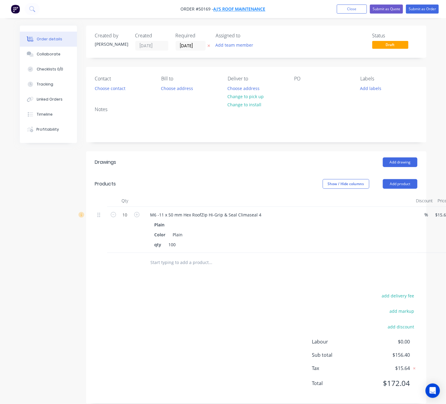
click at [239, 7] on span "AJ's roof maintenance" at bounding box center [240, 9] width 52 height 6
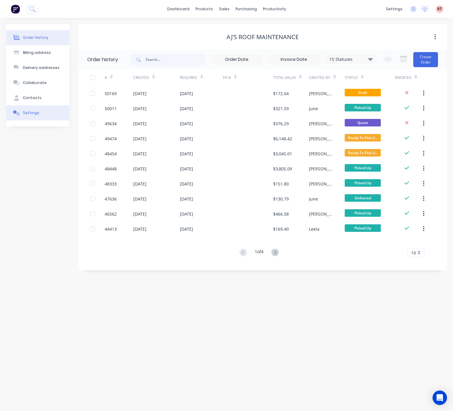
click at [44, 108] on button "Settings" at bounding box center [37, 112] width 63 height 15
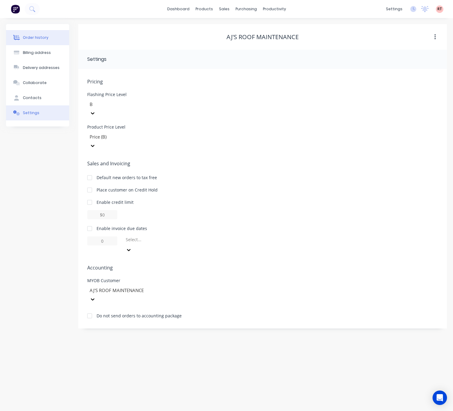
click at [38, 38] on div "Order history" at bounding box center [36, 37] width 26 height 5
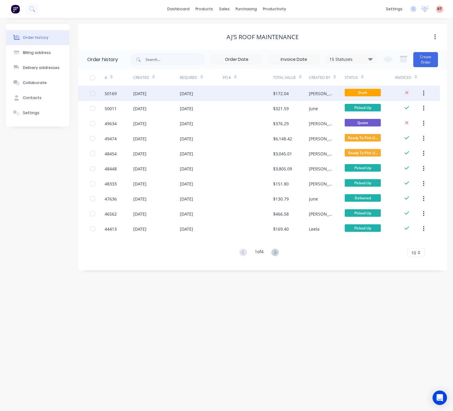
click at [240, 92] on div at bounding box center [248, 93] width 50 height 15
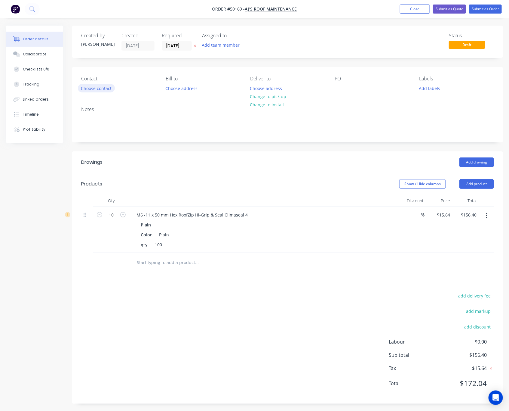
click at [101, 88] on button "Choose contact" at bounding box center [96, 88] width 37 height 8
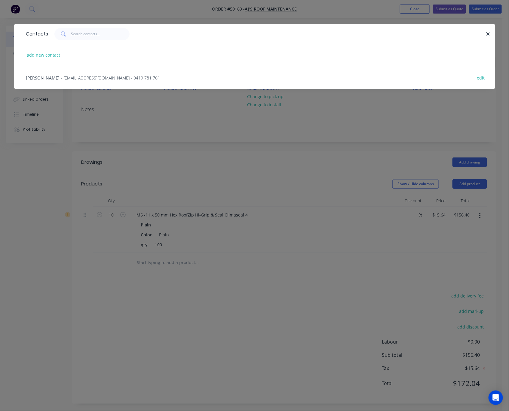
click at [77, 78] on span "- adamjames05@outlook.com - 0419 781 761" at bounding box center [110, 78] width 99 height 6
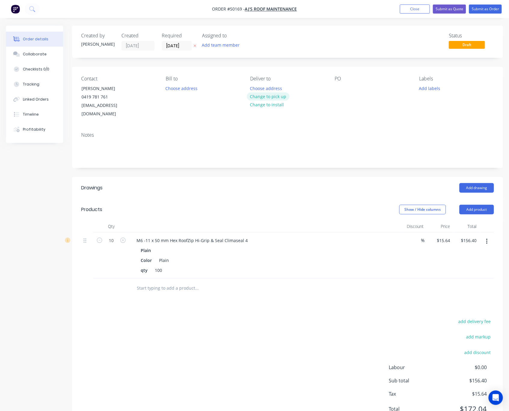
click at [264, 97] on button "Change to pick up" at bounding box center [268, 96] width 43 height 8
click at [453, 6] on button "Submit as Order" at bounding box center [485, 9] width 33 height 9
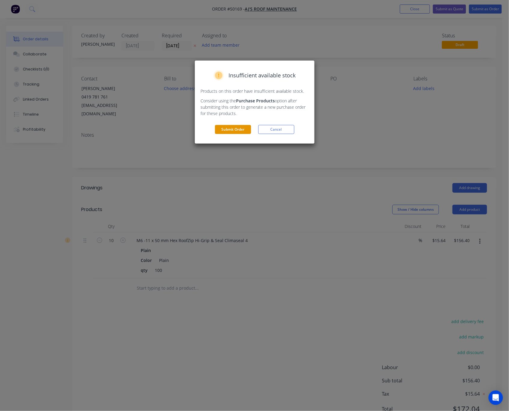
click at [246, 127] on button "Submit Order" at bounding box center [233, 129] width 36 height 9
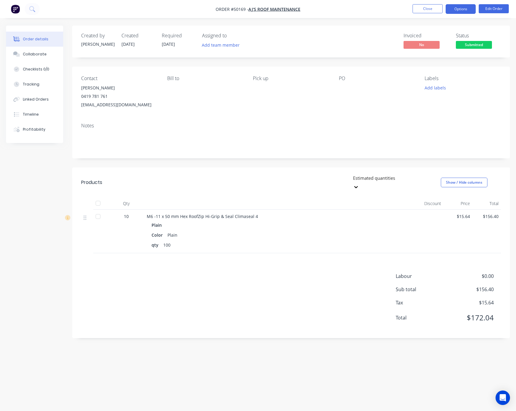
click at [453, 11] on button "Options" at bounding box center [461, 9] width 30 height 10
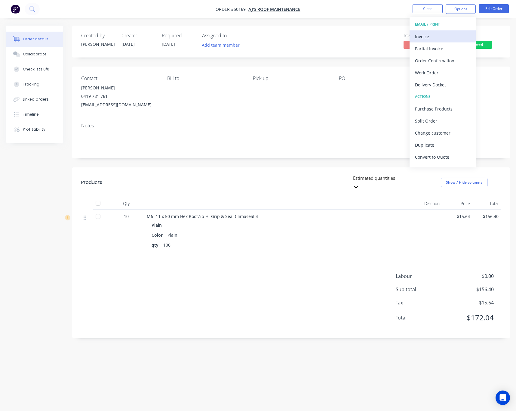
click at [452, 36] on div "Invoice" at bounding box center [442, 36] width 55 height 9
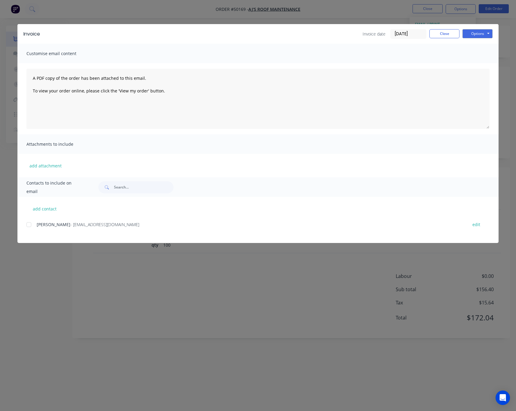
click at [29, 224] on div at bounding box center [29, 224] width 12 height 12
click at [453, 33] on button "Options" at bounding box center [478, 33] width 30 height 9
click at [453, 63] on button "Email" at bounding box center [482, 64] width 39 height 10
click at [296, 316] on div "Invoice Invoice date 08/10/25 Close Options Preview Print Email Customise email…" at bounding box center [258, 205] width 516 height 411
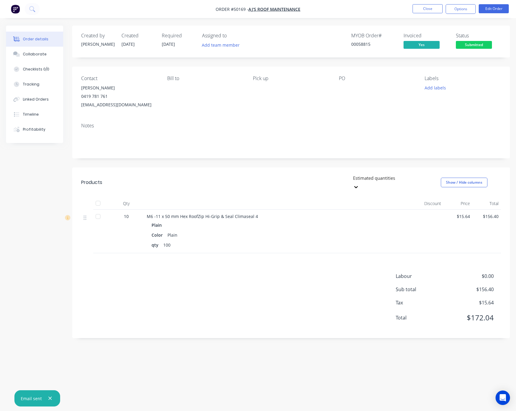
click at [453, 42] on span "Submitted" at bounding box center [474, 45] width 36 height 8
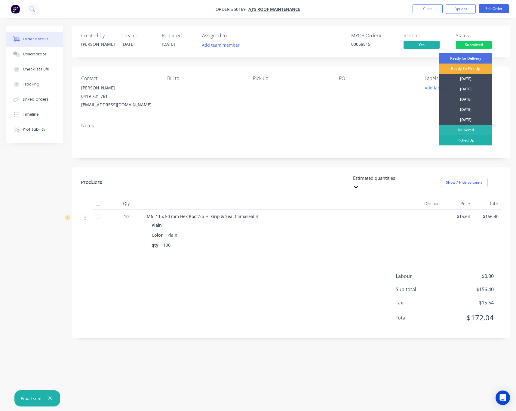
click at [453, 138] on div "Picked Up" at bounding box center [466, 140] width 53 height 10
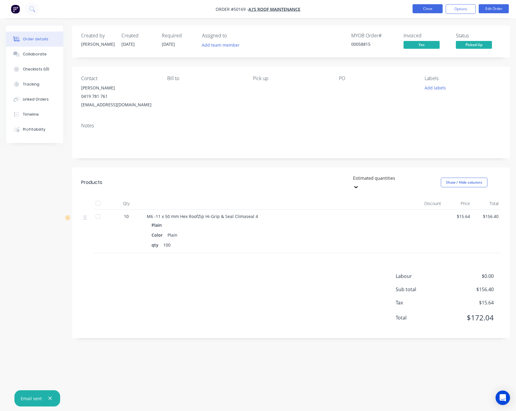
click at [429, 7] on button "Close" at bounding box center [428, 8] width 30 height 9
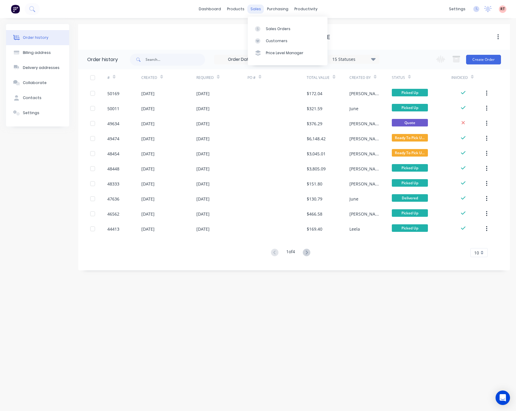
click at [251, 6] on div "sales" at bounding box center [256, 9] width 17 height 9
click at [264, 30] on div at bounding box center [259, 28] width 9 height 5
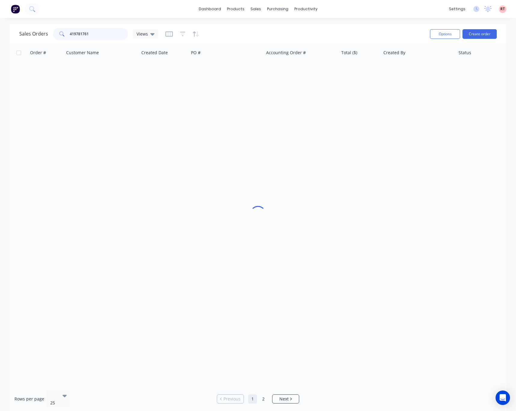
drag, startPoint x: 96, startPoint y: 30, endPoint x: 11, endPoint y: 43, distance: 85.9
click at [29, 42] on div "Sales Orders 419781761 Views Options Create order" at bounding box center [258, 34] width 497 height 20
type input "49556"
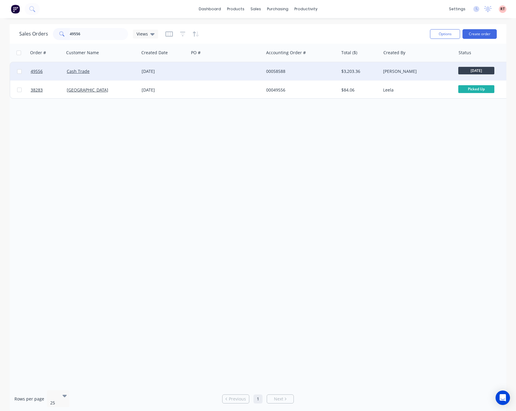
click at [219, 71] on div at bounding box center [226, 71] width 75 height 18
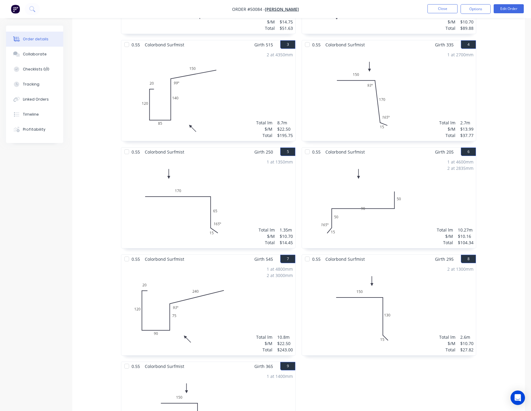
scroll to position [542, 0]
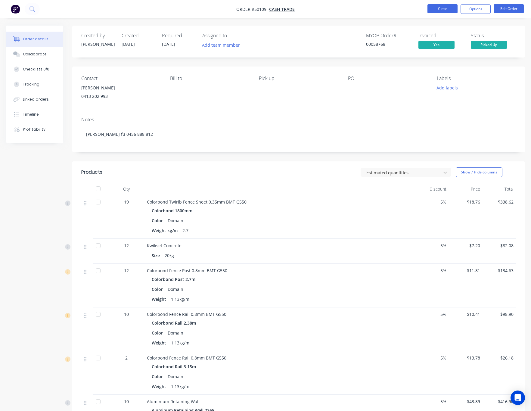
click at [444, 6] on button "Close" at bounding box center [442, 8] width 30 height 9
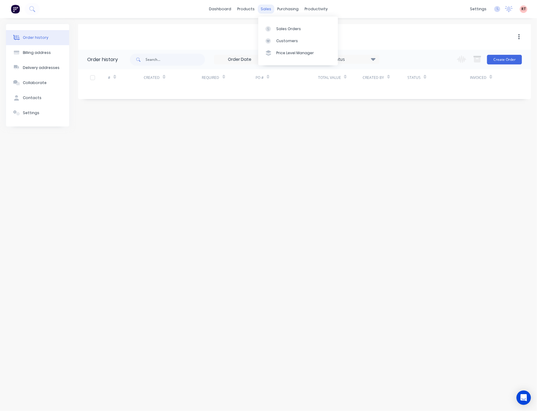
click at [268, 8] on div "sales" at bounding box center [266, 9] width 17 height 9
click at [277, 32] on link "Sales Orders" at bounding box center [298, 29] width 80 height 12
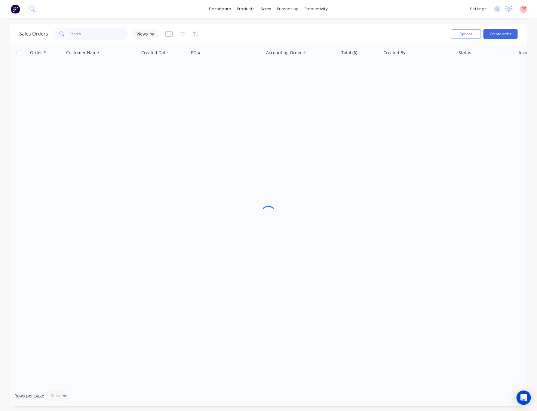
click at [91, 36] on input "text" at bounding box center [99, 34] width 59 height 12
type input "qf"
click at [263, 7] on div "sales" at bounding box center [266, 9] width 17 height 9
click at [271, 43] on div at bounding box center [270, 40] width 9 height 5
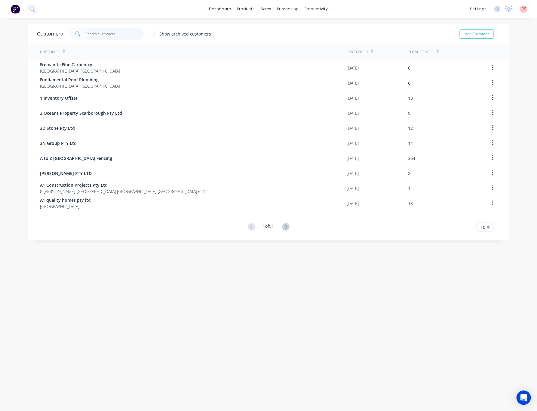
click at [102, 35] on input "text" at bounding box center [115, 34] width 59 height 12
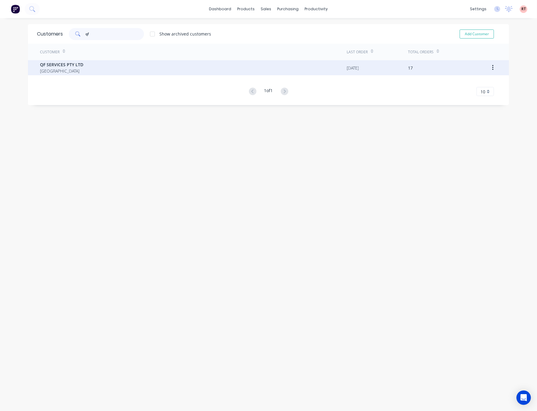
type input "qf"
click at [116, 61] on div "QF SERVICES PTY LTD [GEOGRAPHIC_DATA]" at bounding box center [193, 67] width 307 height 15
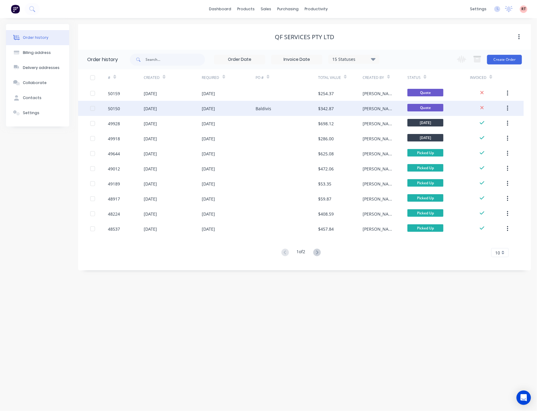
click at [266, 107] on div "Baldivis" at bounding box center [264, 108] width 16 height 6
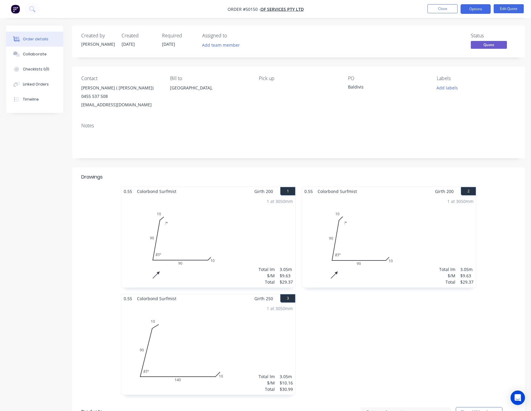
click at [366, 241] on div "1 at 3050mm Total lm $/M Total 3.05m $9.63 $29.37" at bounding box center [389, 242] width 174 height 92
click at [512, 7] on button "Edit Quote" at bounding box center [508, 8] width 30 height 9
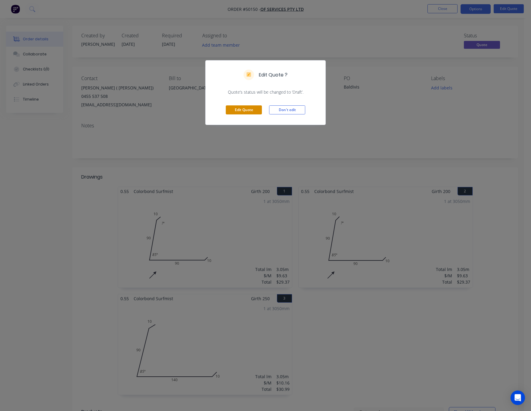
click at [251, 109] on button "Edit Quote" at bounding box center [244, 109] width 36 height 9
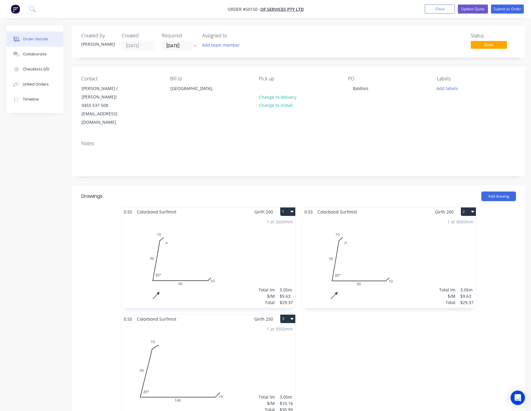
click at [212, 231] on div "1 at 3050mm Total lm $/M Total 3.05m $9.63 $29.37" at bounding box center [208, 262] width 174 height 92
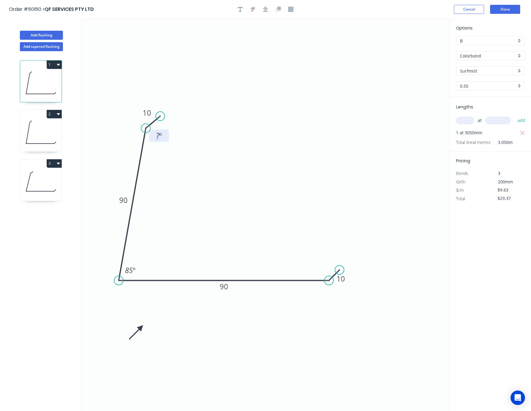
click at [158, 136] on tspan "?" at bounding box center [157, 136] width 3 height 10
click at [343, 271] on circle at bounding box center [343, 270] width 9 height 9
click at [322, 269] on tspan "?" at bounding box center [322, 266] width 3 height 10
click at [512, 8] on button "Done" at bounding box center [505, 9] width 30 height 9
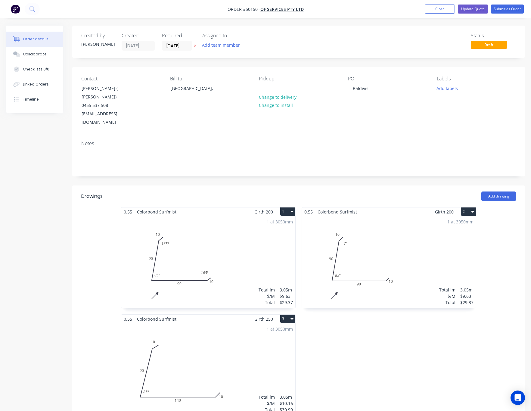
click at [228, 336] on div "1 at 3050mm Total lm $/M Total 3.05m $10.16 $30.99" at bounding box center [208, 369] width 174 height 92
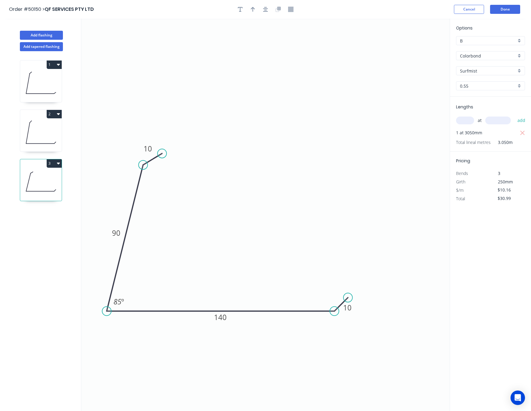
click at [249, 14] on div "Order #50150 > QF SERVICES PTY LTD Cancel Done" at bounding box center [265, 9] width 513 height 9
click at [254, 11] on icon "button" at bounding box center [253, 9] width 4 height 5
click at [418, 48] on icon at bounding box center [419, 41] width 5 height 19
click at [418, 48] on icon at bounding box center [424, 43] width 17 height 17
click at [418, 48] on icon at bounding box center [426, 48] width 19 height 5
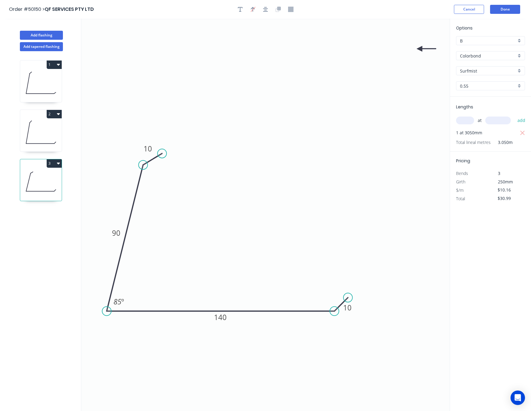
click at [418, 48] on icon at bounding box center [426, 48] width 19 height 5
click at [418, 48] on icon at bounding box center [419, 55] width 5 height 19
drag, startPoint x: 418, startPoint y: 48, endPoint x: 159, endPoint y: 359, distance: 404.6
click at [159, 359] on icon at bounding box center [153, 363] width 17 height 17
drag, startPoint x: 165, startPoint y: 151, endPoint x: 162, endPoint y: 151, distance: 3.0
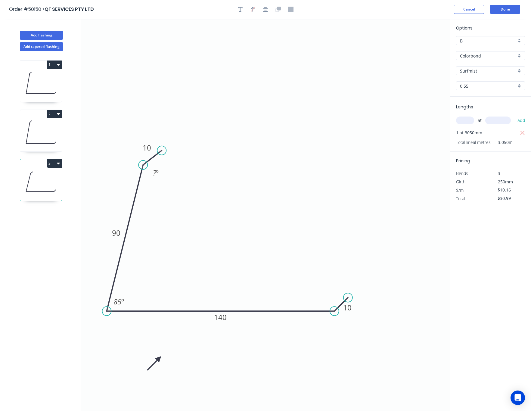
click at [162, 151] on circle at bounding box center [161, 150] width 9 height 9
click at [154, 171] on tspan "?" at bounding box center [154, 173] width 3 height 10
drag, startPoint x: 348, startPoint y: 295, endPoint x: 351, endPoint y: 298, distance: 4.3
click at [351, 298] on circle at bounding box center [350, 297] width 9 height 9
click at [329, 300] on tspan "?" at bounding box center [327, 296] width 3 height 10
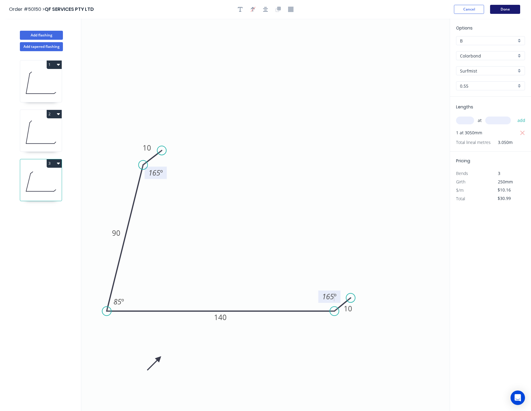
click at [509, 6] on button "Done" at bounding box center [505, 9] width 30 height 9
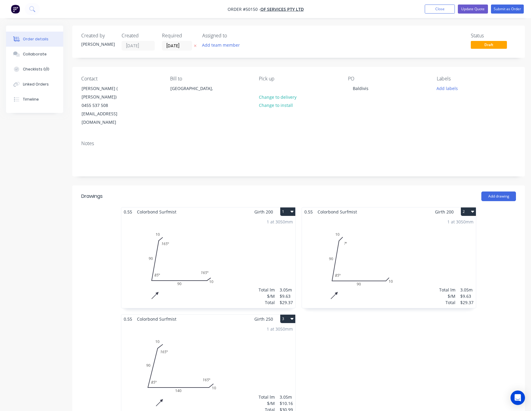
click at [379, 237] on div "1 at 3050mm Total lm $/M Total 3.05m $9.63 $29.37" at bounding box center [389, 262] width 174 height 92
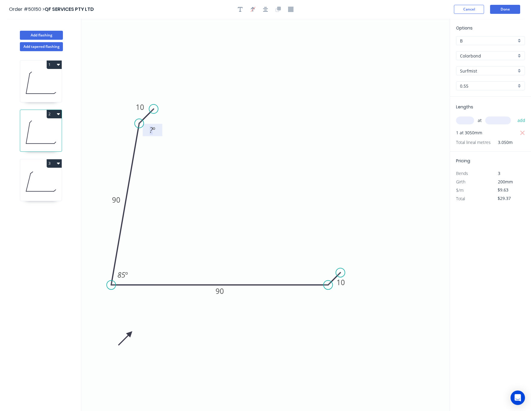
click at [148, 132] on rect at bounding box center [153, 130] width 12 height 8
drag, startPoint x: 340, startPoint y: 270, endPoint x: 343, endPoint y: 274, distance: 4.5
click at [343, 274] on circle at bounding box center [343, 272] width 9 height 9
click at [321, 271] on tspan "?" at bounding box center [321, 270] width 3 height 10
click at [504, 11] on button "Done" at bounding box center [505, 9] width 30 height 9
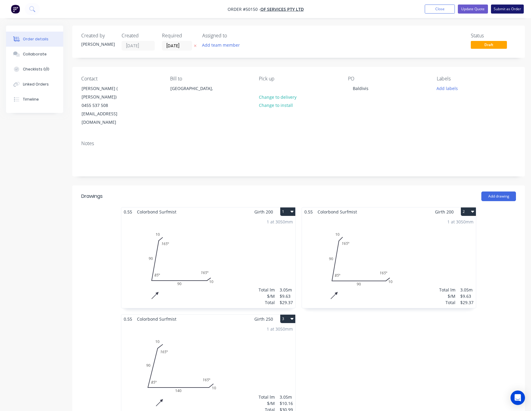
click at [513, 5] on button "Submit as Order" at bounding box center [507, 9] width 33 height 9
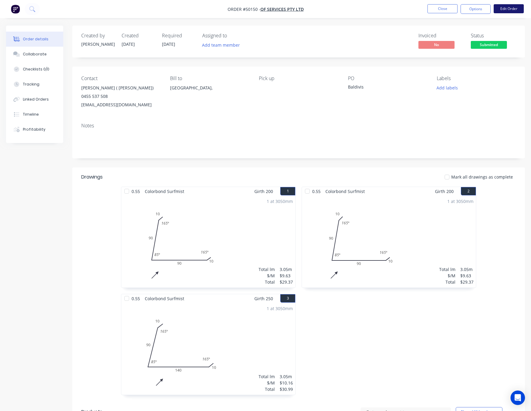
click at [505, 9] on button "Edit Order" at bounding box center [508, 8] width 30 height 9
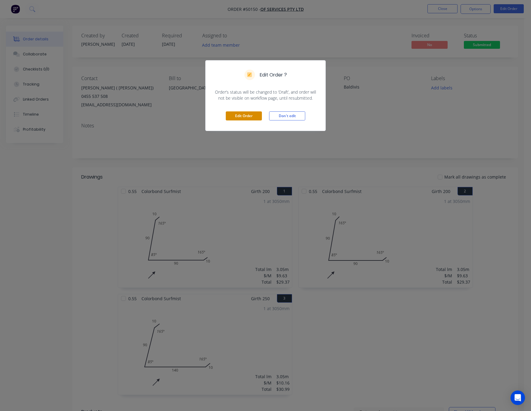
click at [255, 115] on button "Edit Order" at bounding box center [244, 115] width 36 height 9
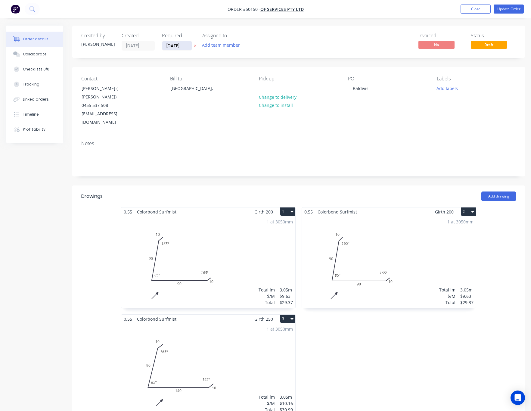
click at [179, 45] on input "[DATE]" at bounding box center [176, 45] width 29 height 9
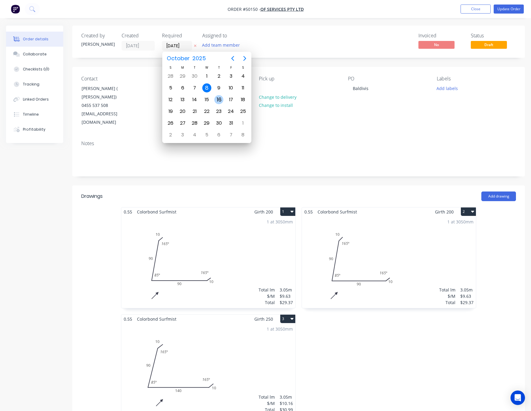
click at [213, 97] on div "16" at bounding box center [219, 99] width 12 height 11
type input "[DATE]"
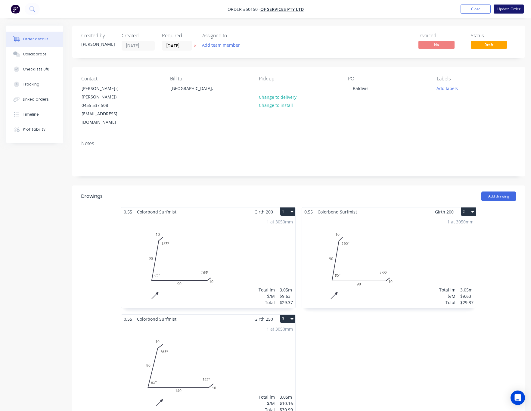
click at [515, 6] on button "Update Order" at bounding box center [508, 9] width 30 height 9
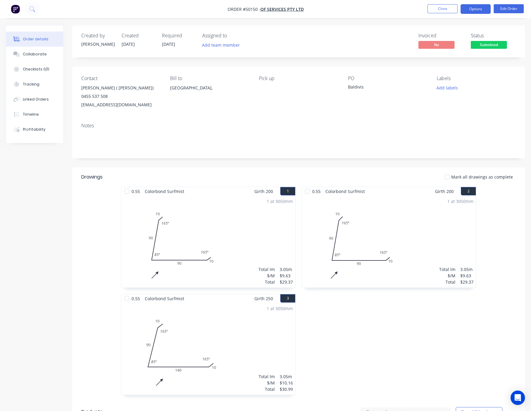
click at [480, 8] on button "Options" at bounding box center [475, 9] width 30 height 10
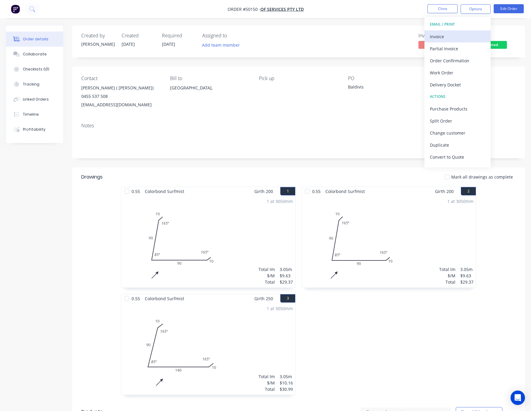
click at [459, 34] on div "Invoice" at bounding box center [457, 36] width 55 height 9
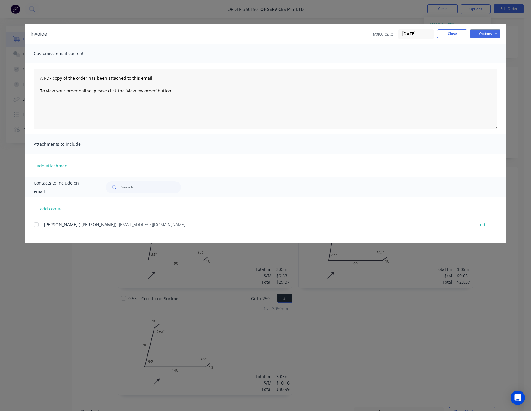
click at [37, 225] on div at bounding box center [36, 224] width 12 height 12
click at [479, 32] on button "Options" at bounding box center [485, 33] width 30 height 9
click at [477, 64] on button "Email" at bounding box center [489, 64] width 39 height 10
click at [516, 51] on div "Invoice Invoice date [DATE] Close Options Preview Print Email Customise email c…" at bounding box center [265, 205] width 531 height 411
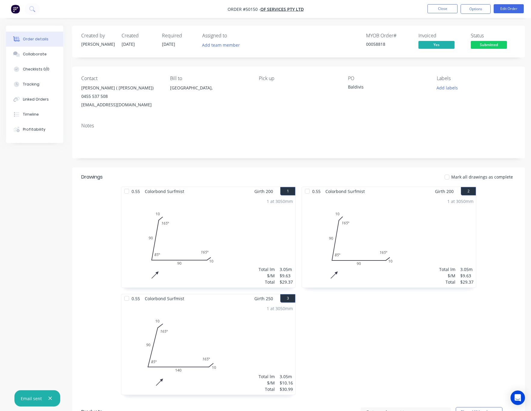
click at [496, 43] on span "Submitted" at bounding box center [489, 45] width 36 height 8
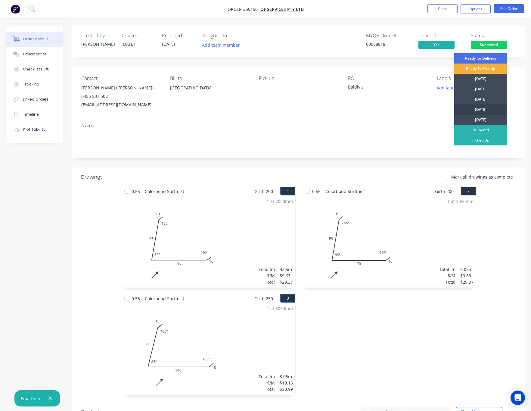
click at [495, 110] on div "[DATE]" at bounding box center [480, 109] width 53 height 10
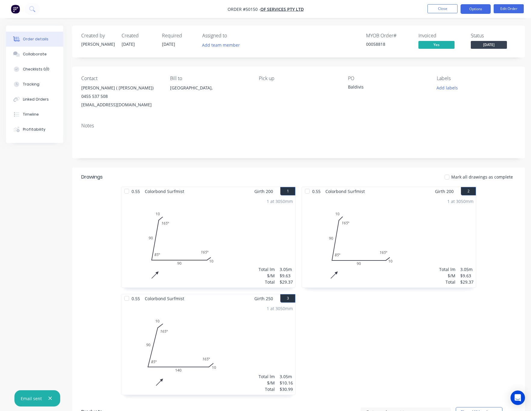
click at [481, 8] on button "Options" at bounding box center [475, 9] width 30 height 10
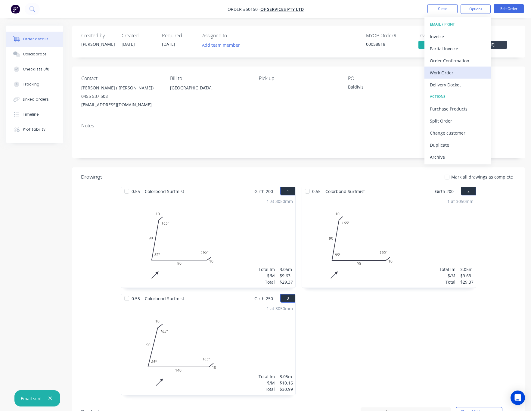
click at [458, 73] on div "Work Order" at bounding box center [457, 72] width 55 height 9
click at [449, 74] on div "Custom" at bounding box center [457, 72] width 55 height 9
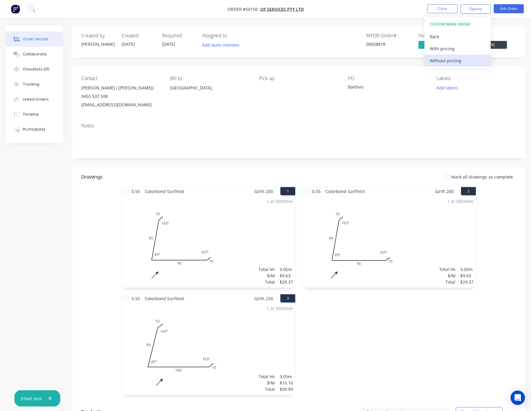
click at [459, 63] on div "Without pricing" at bounding box center [457, 60] width 55 height 9
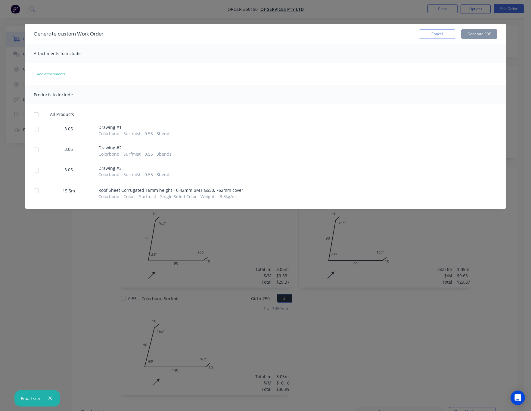
click at [38, 127] on div at bounding box center [36, 129] width 12 height 12
click at [33, 155] on div at bounding box center [36, 150] width 12 height 12
click at [37, 167] on div at bounding box center [36, 170] width 12 height 12
click at [480, 31] on button "Generate PDF" at bounding box center [479, 34] width 36 height 10
click at [36, 189] on div at bounding box center [36, 190] width 12 height 12
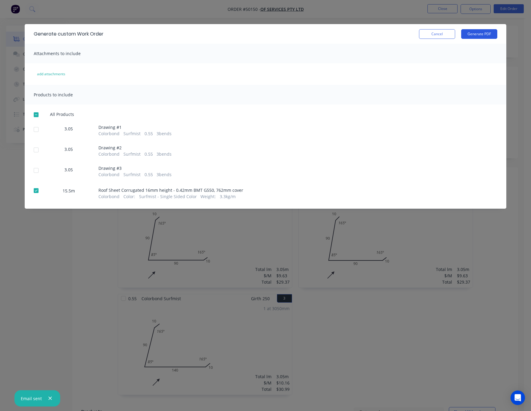
click at [493, 32] on button "Generate PDF" at bounding box center [479, 34] width 36 height 10
click at [472, 10] on div "Generate custom Work Order Cancel Generate PDF Attachments to include add attac…" at bounding box center [265, 205] width 531 height 411
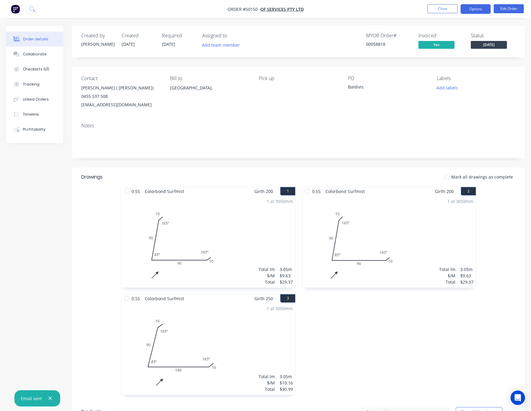
drag, startPoint x: 472, startPoint y: 9, endPoint x: 472, endPoint y: 15, distance: 6.0
click at [472, 10] on button "Options" at bounding box center [475, 9] width 30 height 10
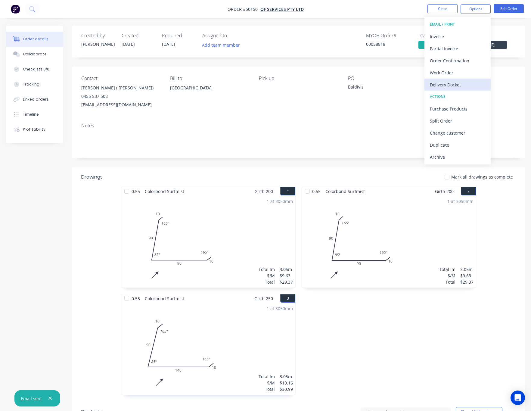
click at [456, 83] on div "Delivery Docket" at bounding box center [457, 84] width 55 height 9
click at [463, 57] on div "Without pricing" at bounding box center [457, 60] width 55 height 9
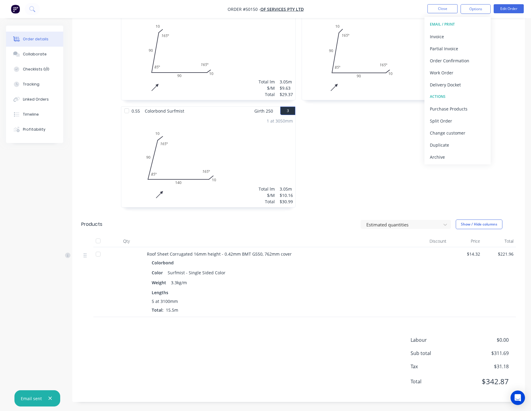
scroll to position [8, 0]
